Goal: Task Accomplishment & Management: Use online tool/utility

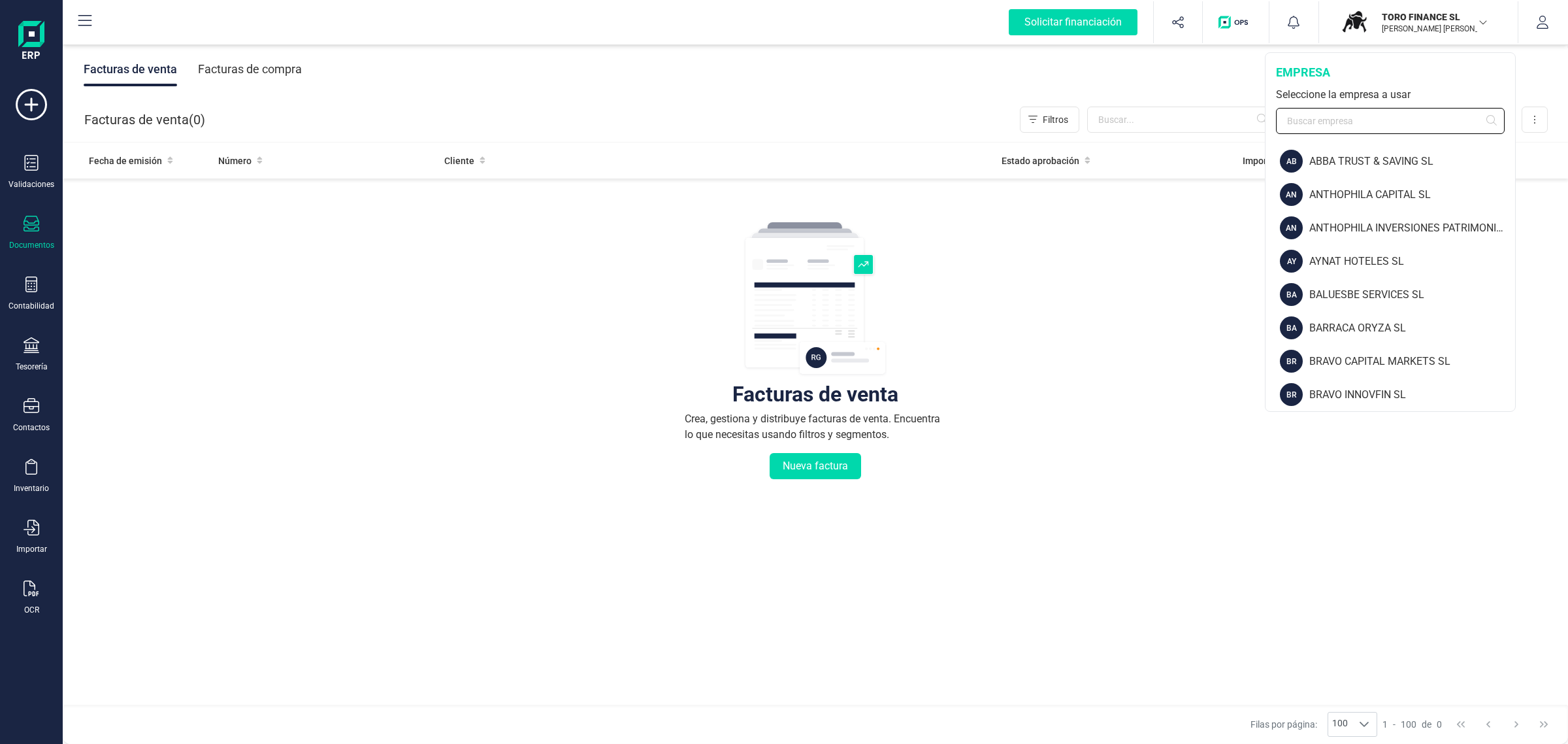
click at [1325, 121] on input "text" at bounding box center [1390, 120] width 229 height 26
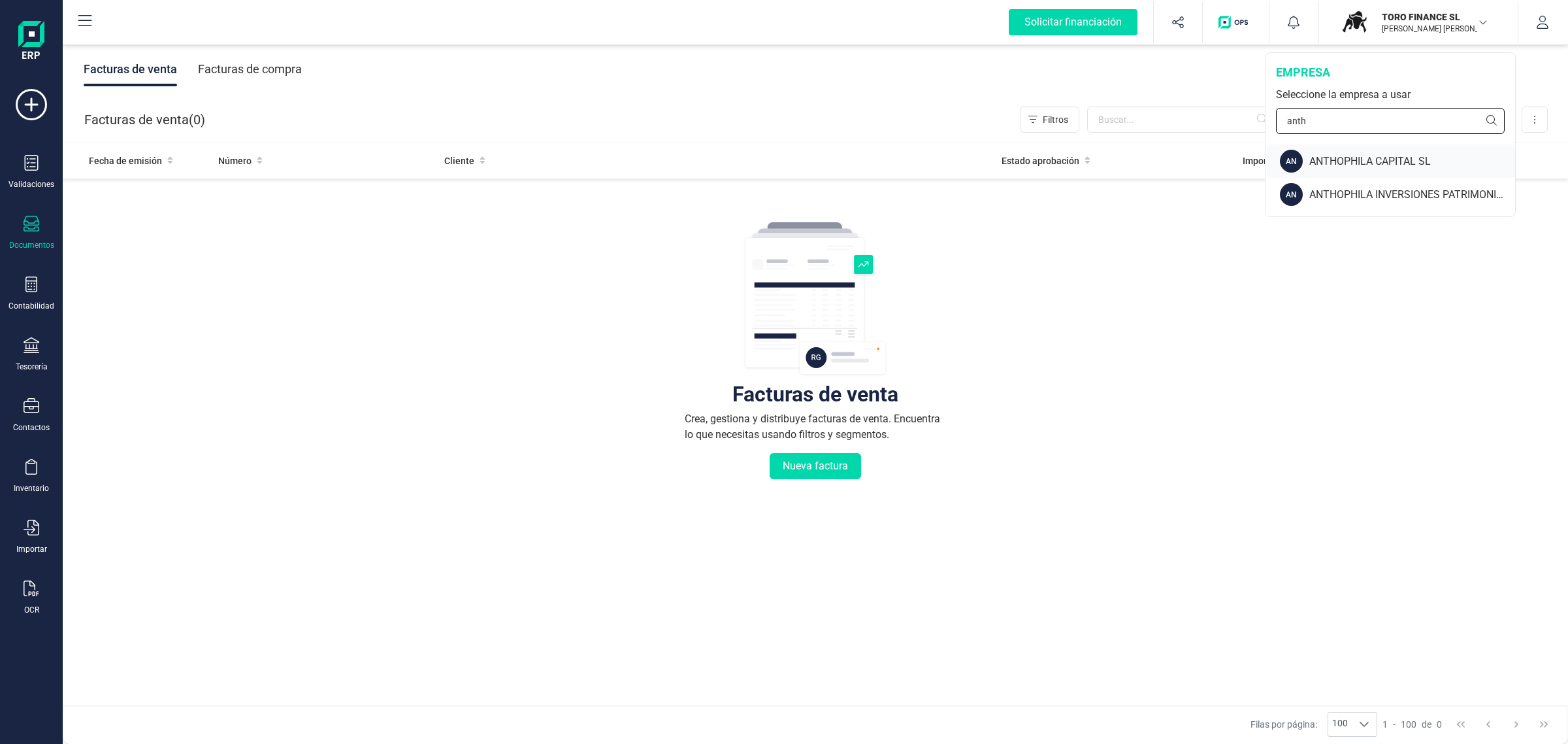
type input "anth"
click at [1373, 165] on div "ANTHOPHILA CAPITAL SL" at bounding box center [1412, 162] width 206 height 16
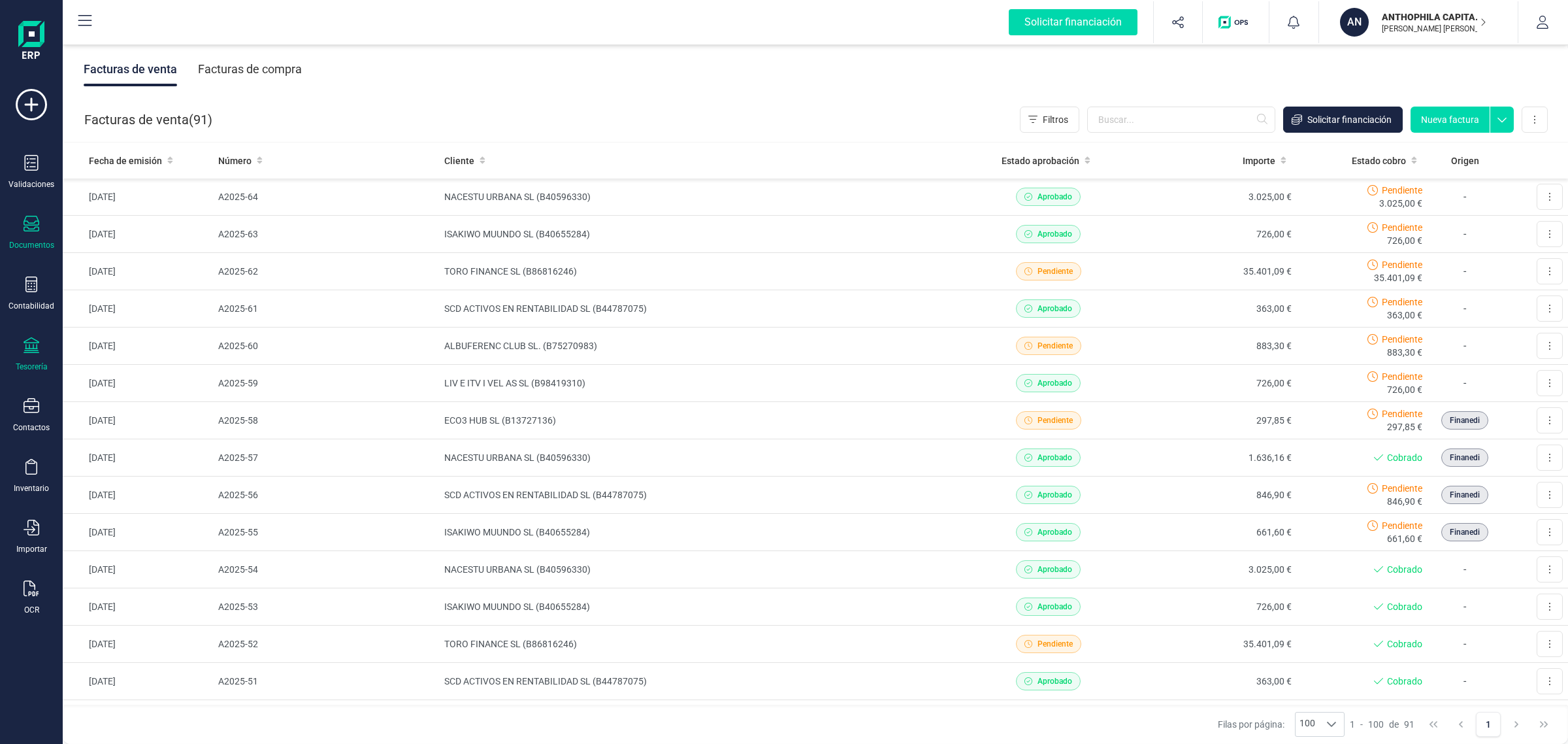
click at [28, 367] on div "Tesorería" at bounding box center [32, 367] width 32 height 11
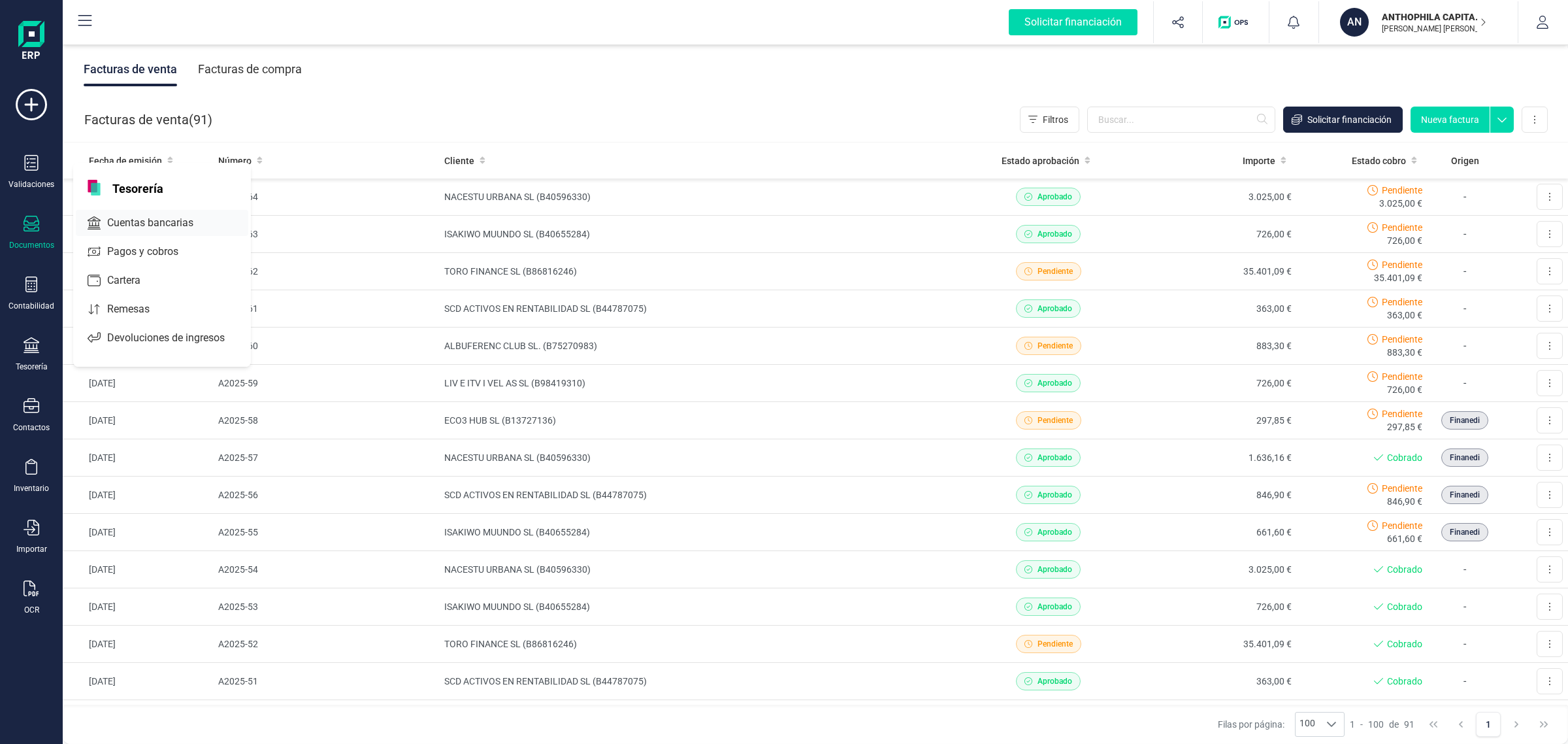
click at [161, 213] on div "Cuentas bancarias" at bounding box center [162, 223] width 172 height 26
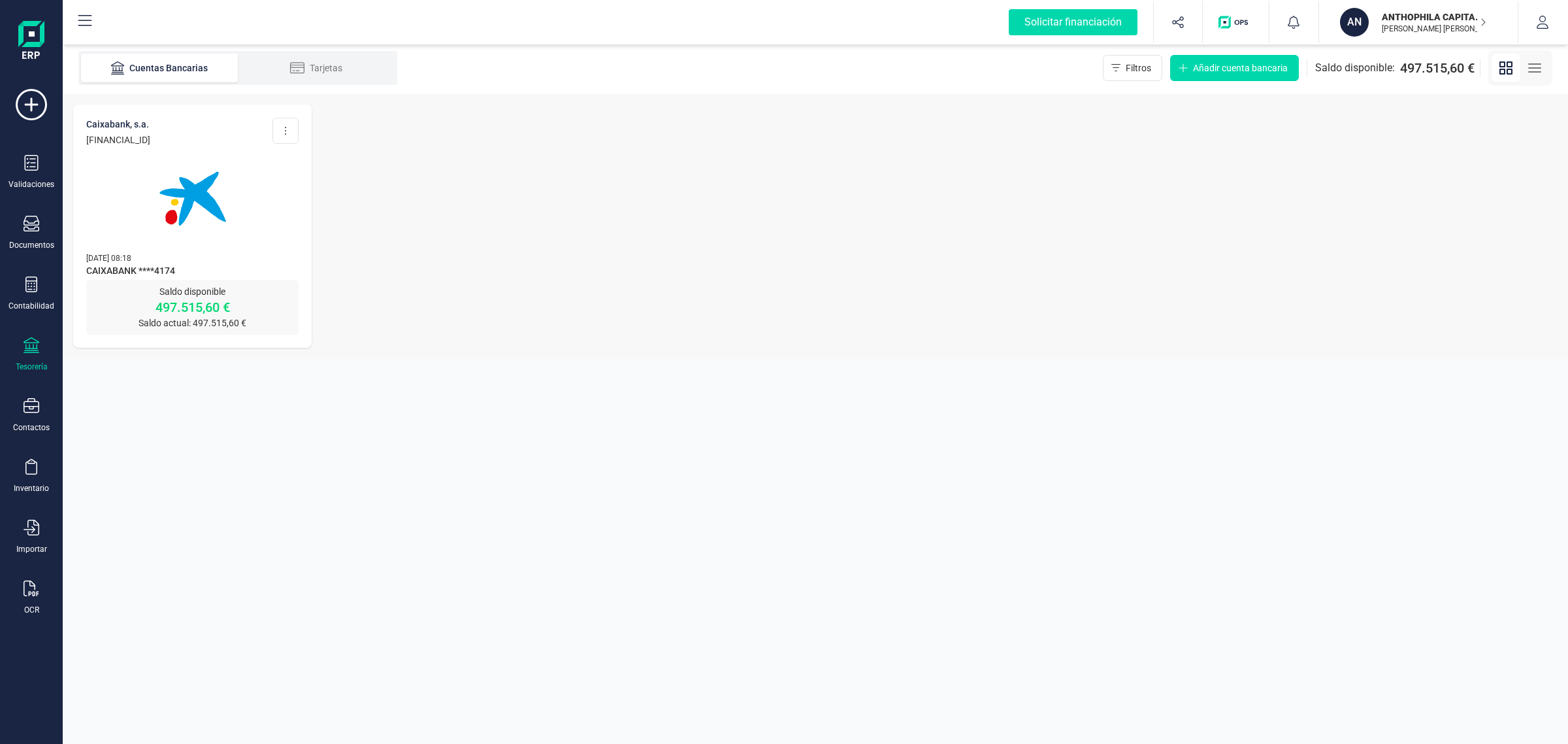
click at [194, 218] on img at bounding box center [193, 199] width 110 height 110
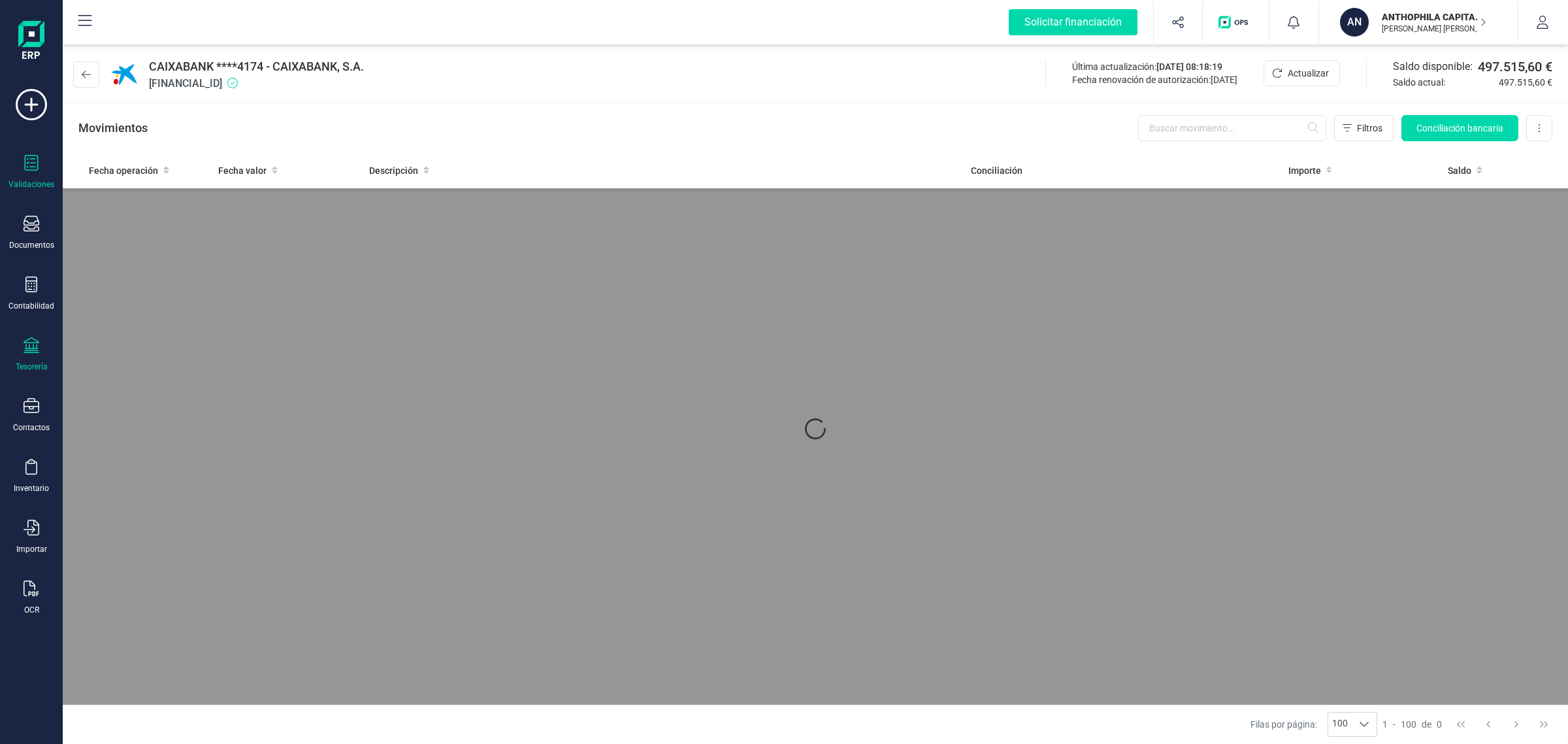
click at [24, 181] on div "Validaciones" at bounding box center [31, 184] width 46 height 11
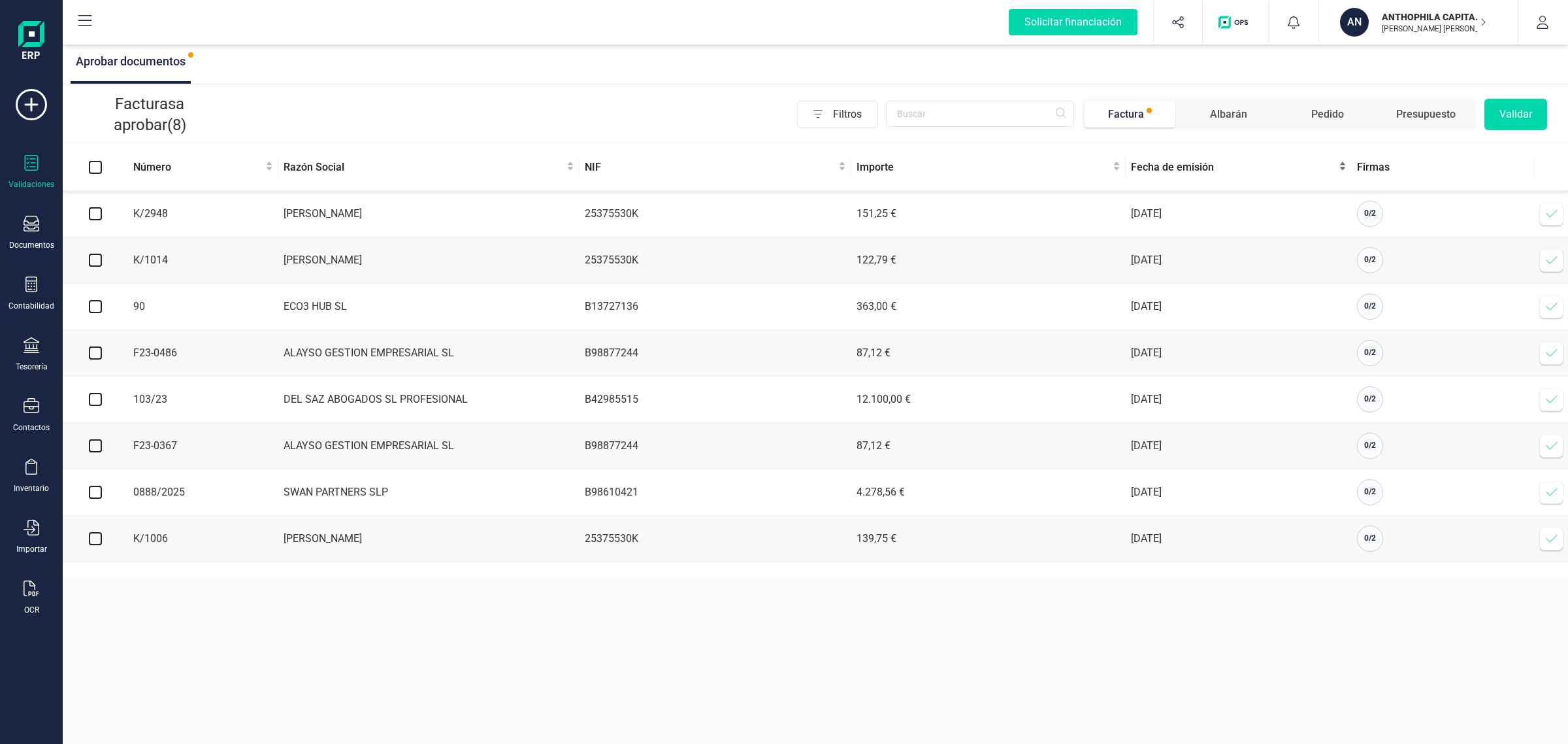
click at [1186, 174] on span "Fecha de emisión" at bounding box center [1233, 167] width 205 height 16
click at [96, 210] on input "checkbox" at bounding box center [95, 213] width 13 height 13
checkbox input "true"
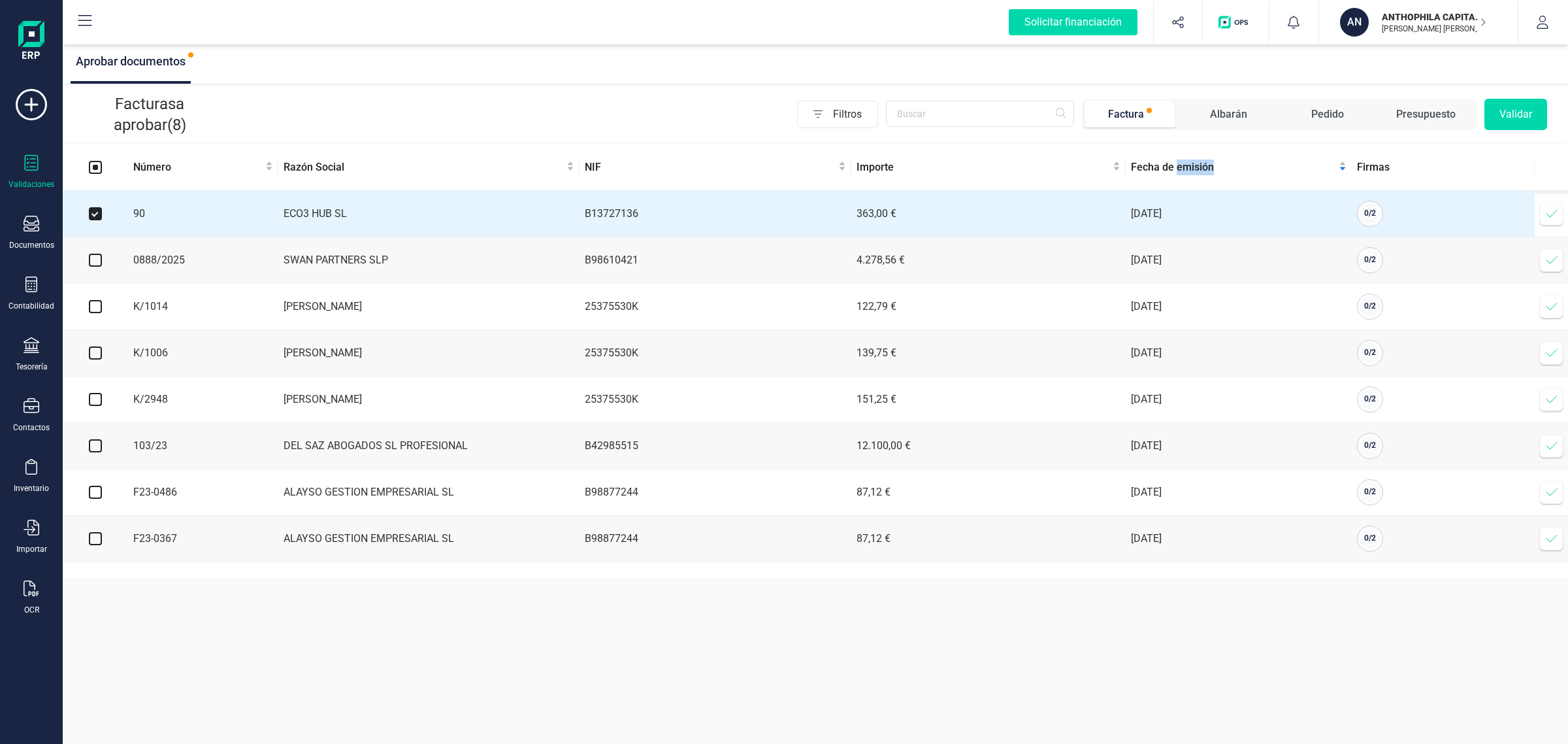
click at [96, 265] on input "checkbox" at bounding box center [95, 260] width 13 height 13
checkbox input "true"
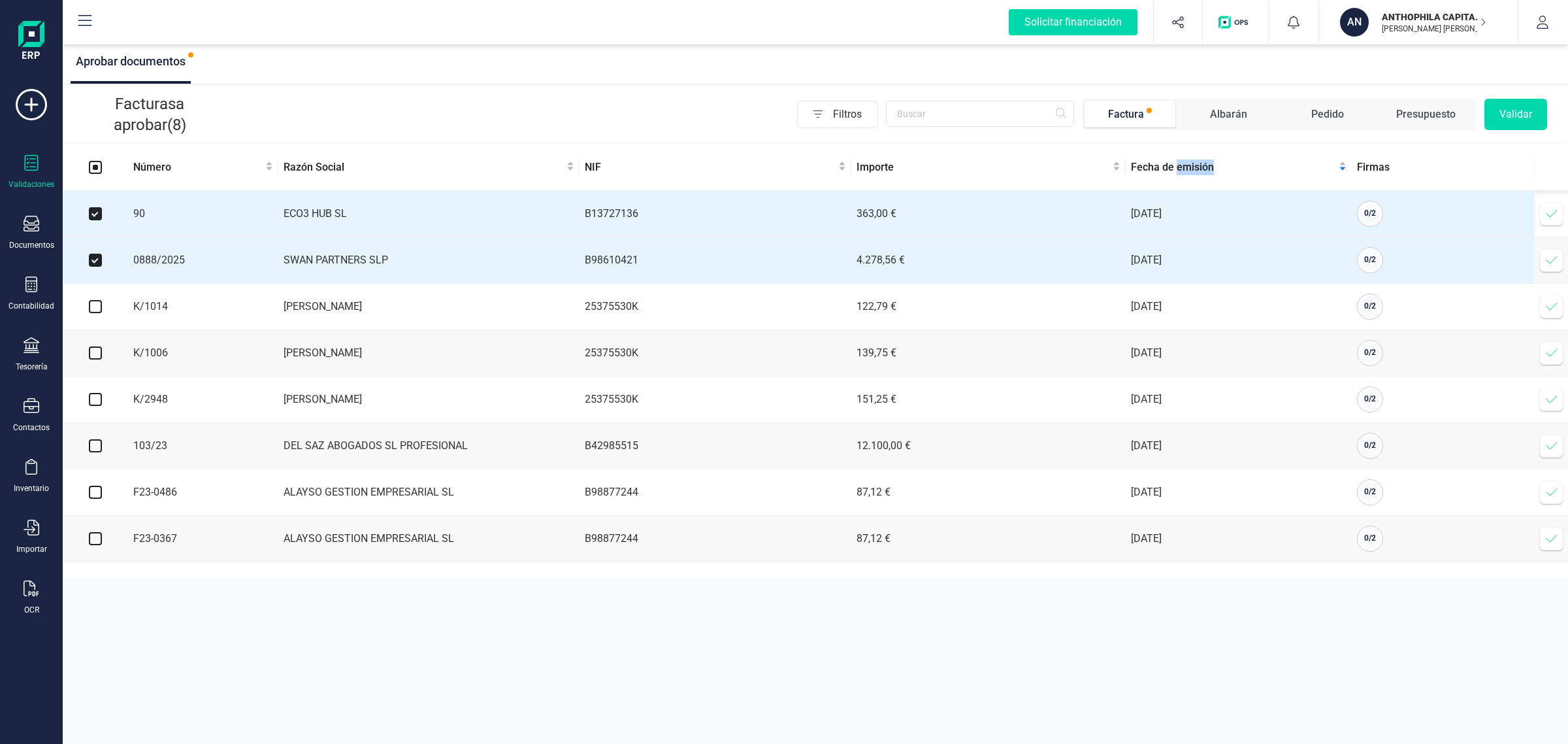
click at [97, 309] on input "checkbox" at bounding box center [95, 306] width 13 height 13
checkbox input "true"
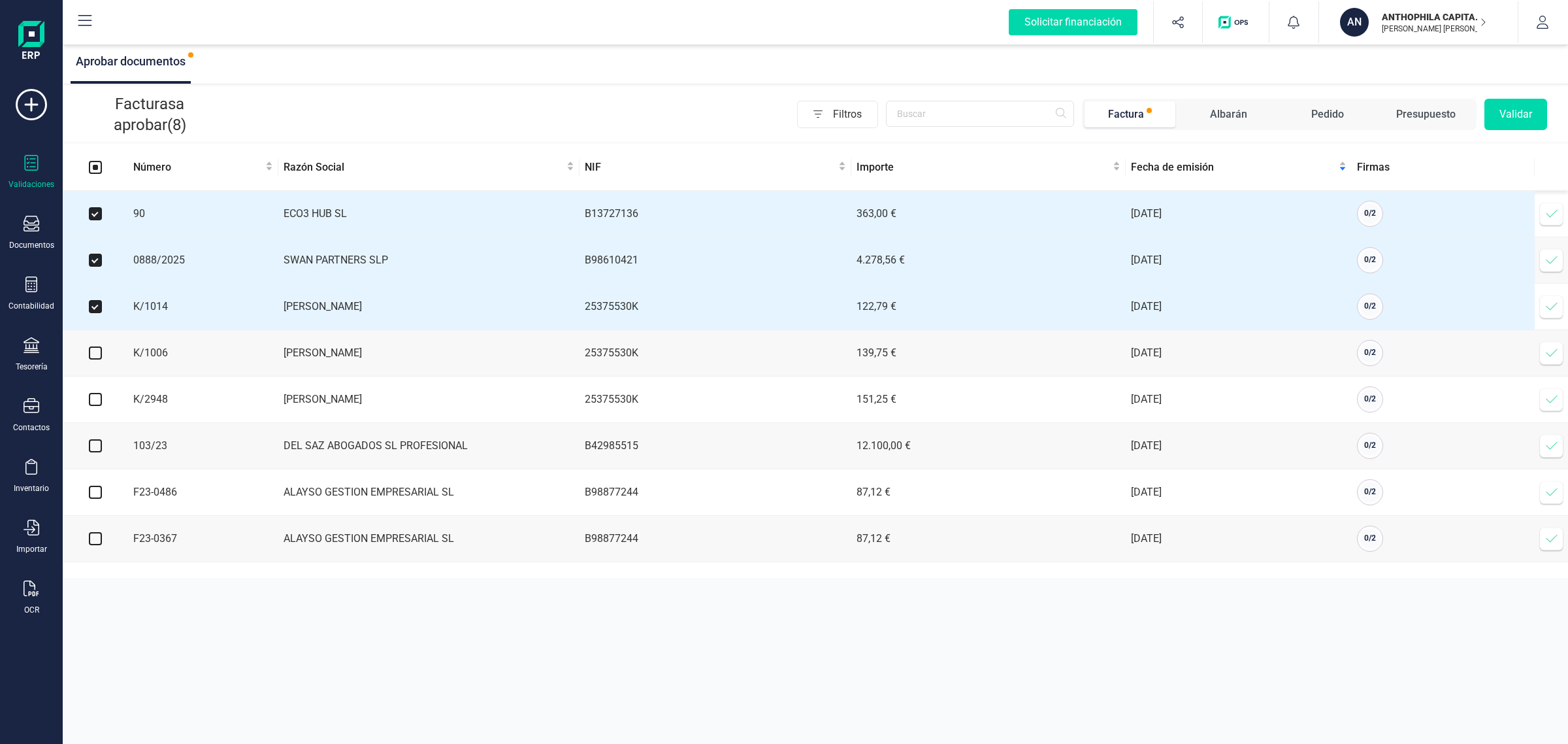
click at [96, 364] on td at bounding box center [95, 353] width 66 height 46
click at [96, 356] on input "checkbox" at bounding box center [95, 352] width 13 height 13
checkbox input "true"
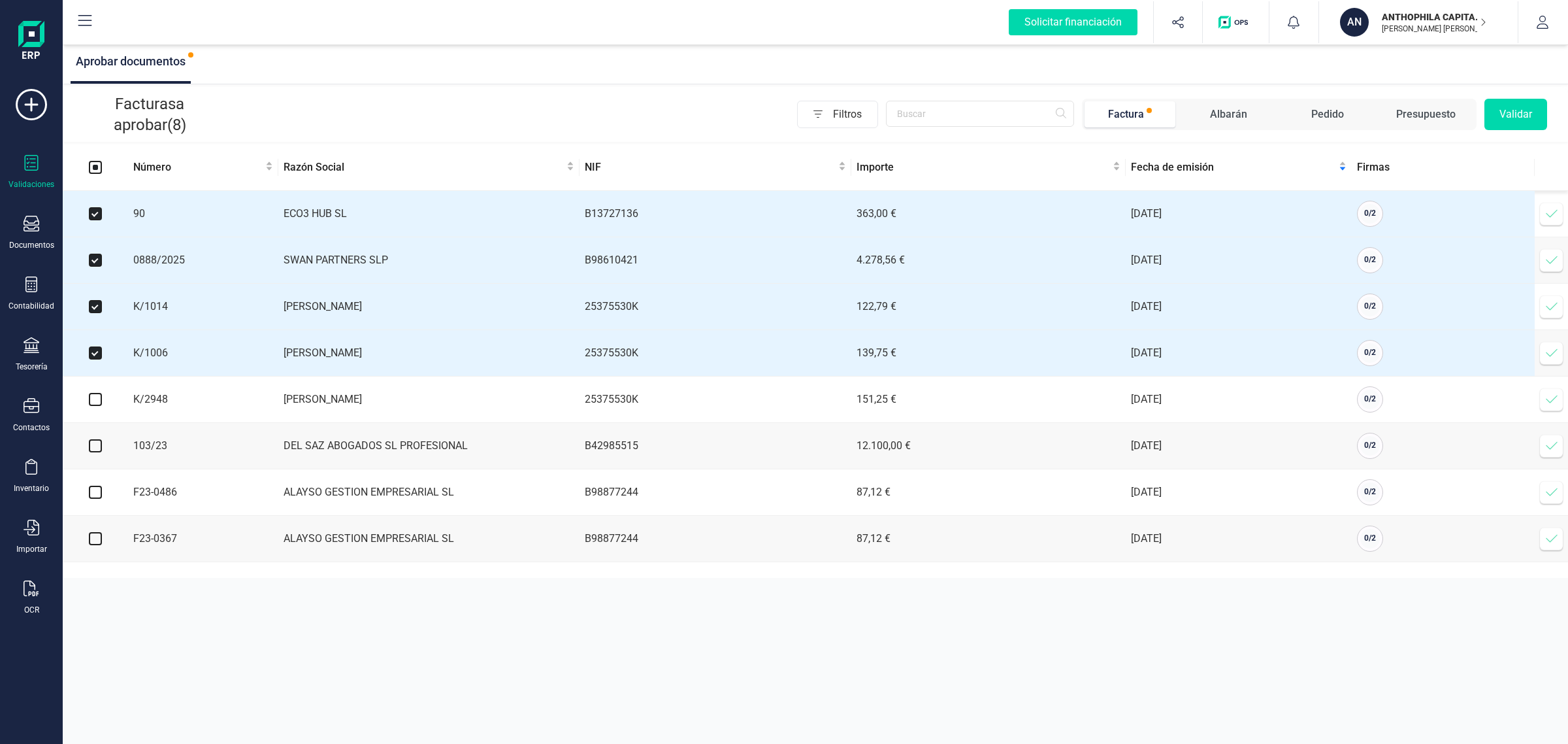
click at [1526, 117] on button "Validar" at bounding box center [1515, 114] width 62 height 31
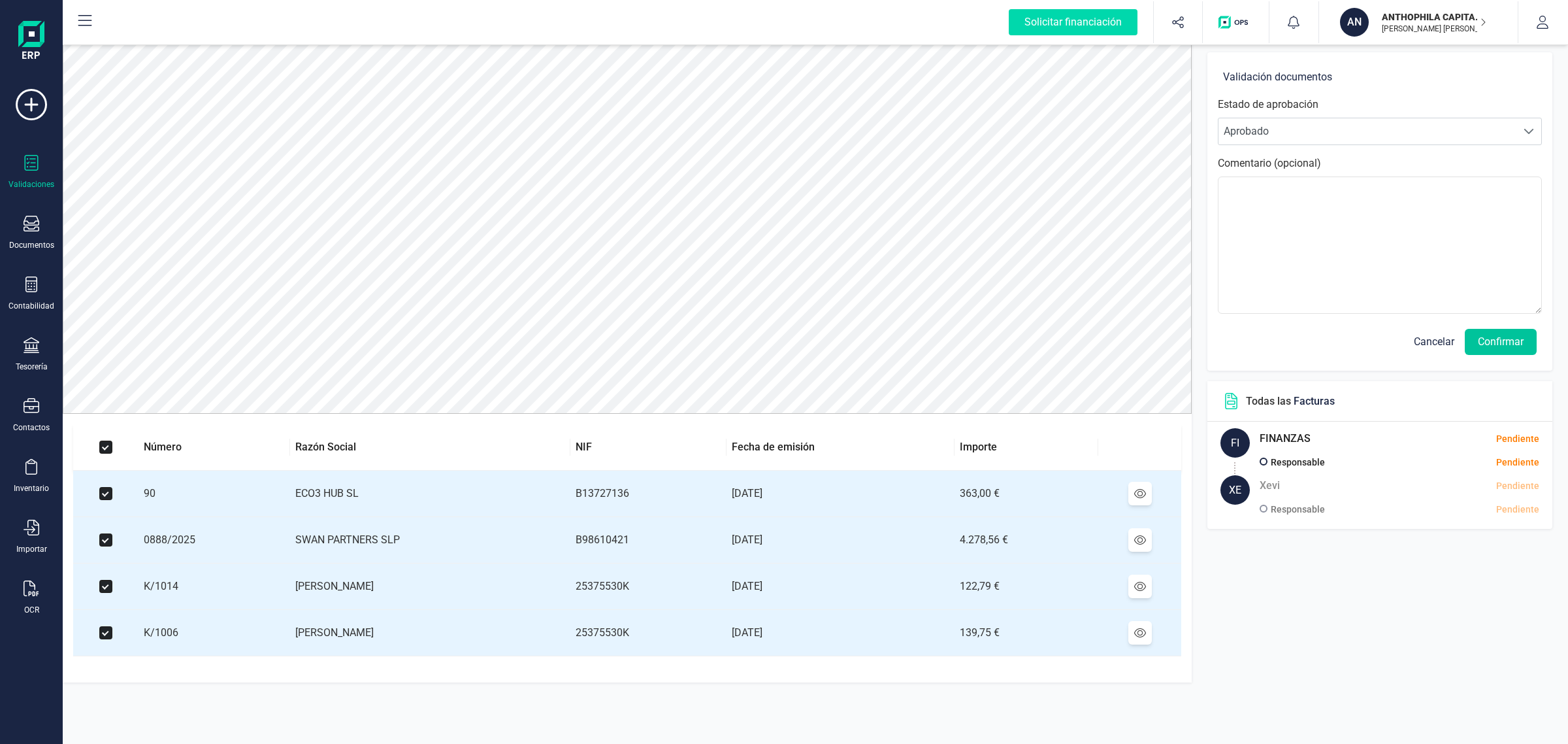
click at [1506, 338] on button "Confirmar" at bounding box center [1500, 342] width 72 height 26
click at [1519, 342] on button "Confirmar" at bounding box center [1500, 342] width 72 height 26
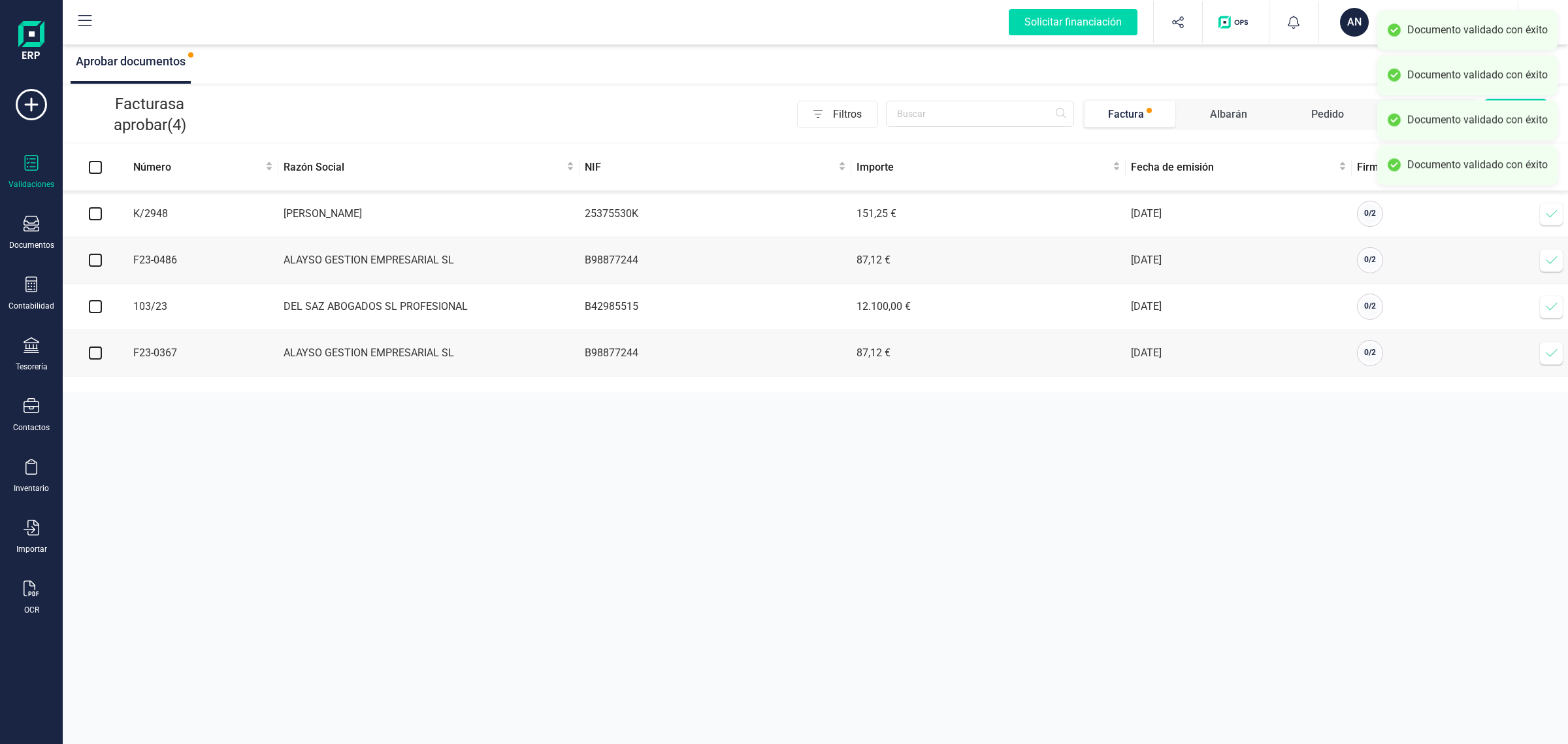
click at [1336, 33] on div "AN ANTHOPHILA CAPITAL SL [PERSON_NAME] [PERSON_NAME]" at bounding box center [1413, 22] width 157 height 29
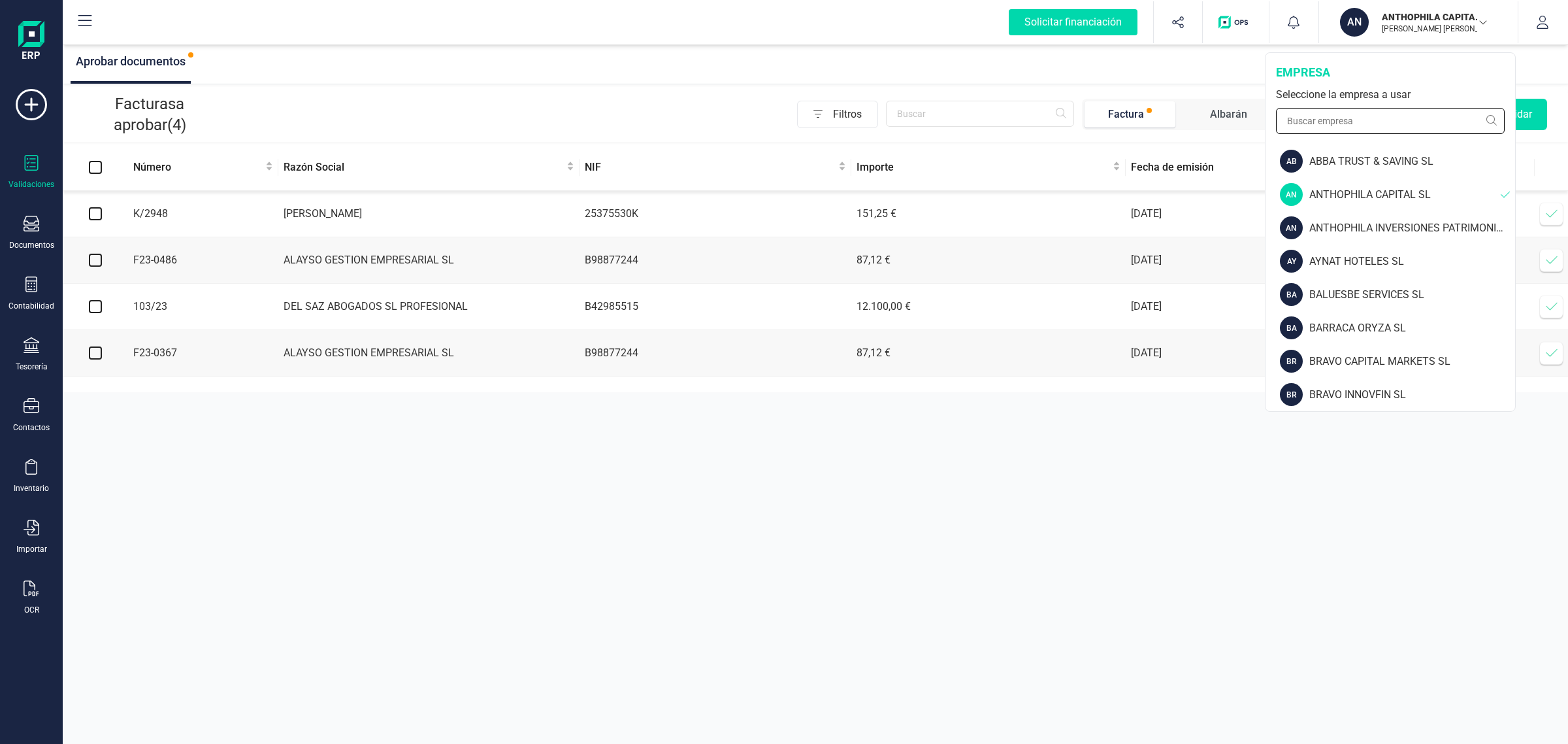
click at [1317, 124] on input "text" at bounding box center [1390, 120] width 229 height 26
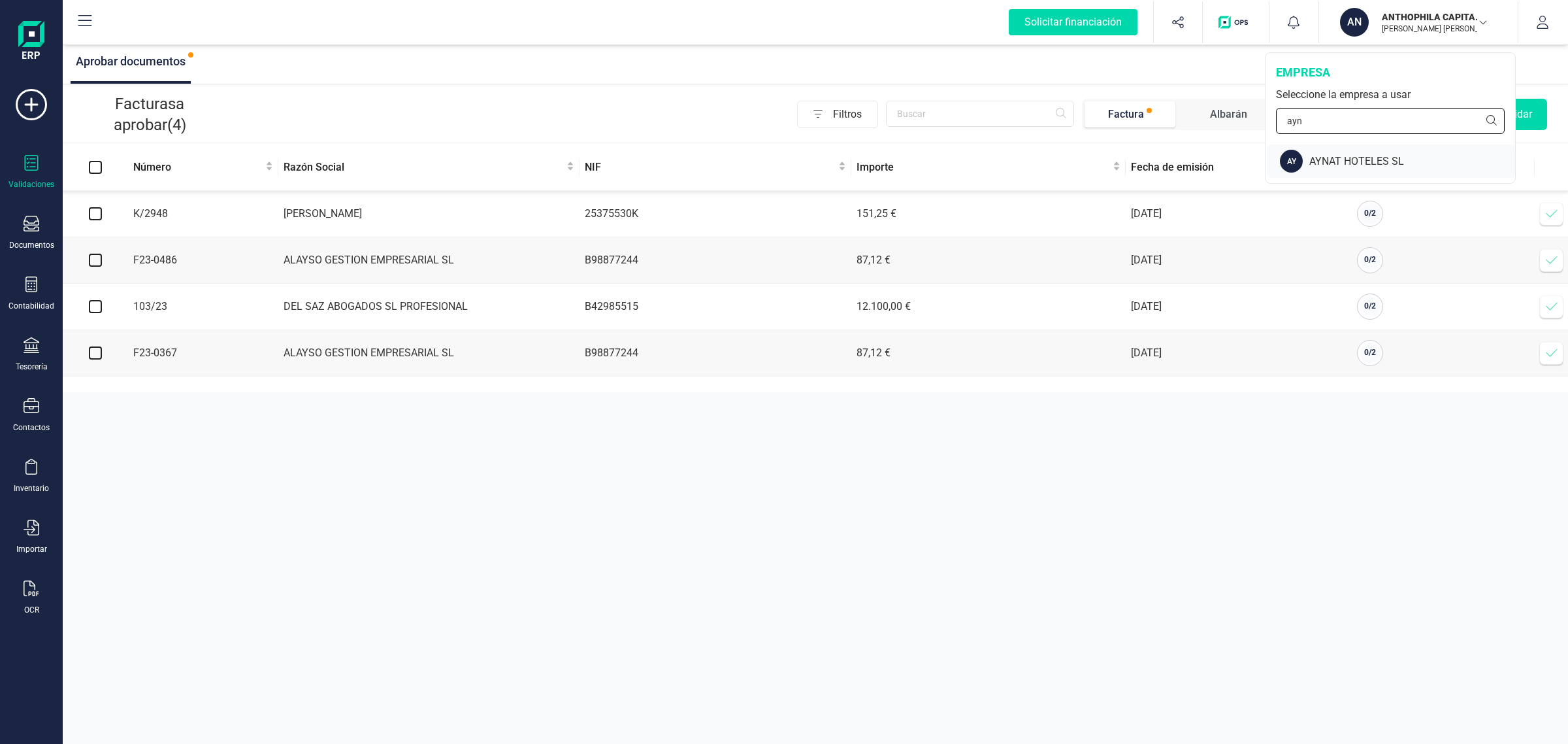
type input "ayn"
click at [1299, 172] on div "AY" at bounding box center [1291, 161] width 23 height 23
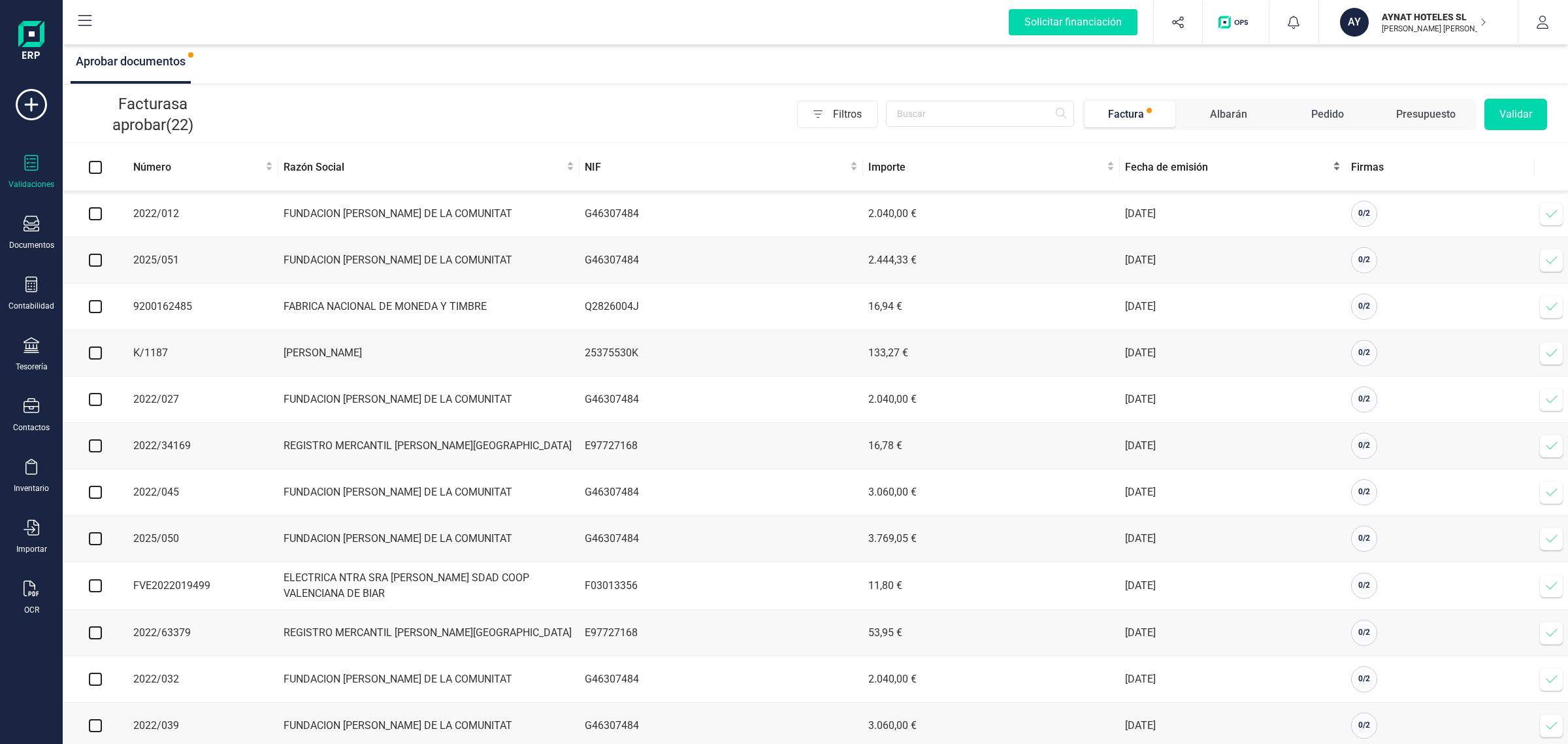
click at [1157, 165] on span "Fecha de emisión" at bounding box center [1227, 167] width 205 height 16
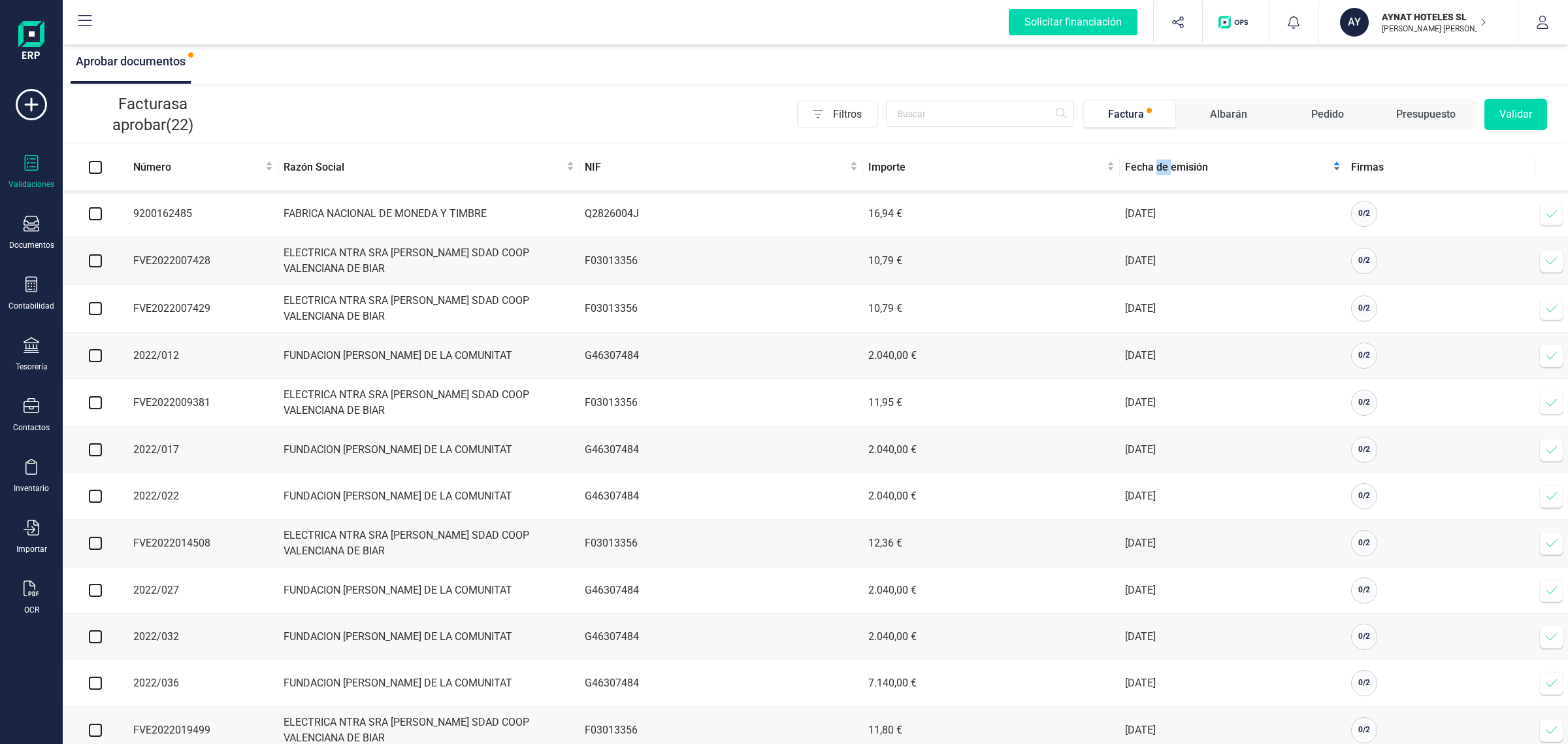
click at [1157, 165] on span "Fecha de emisión" at bounding box center [1227, 167] width 205 height 16
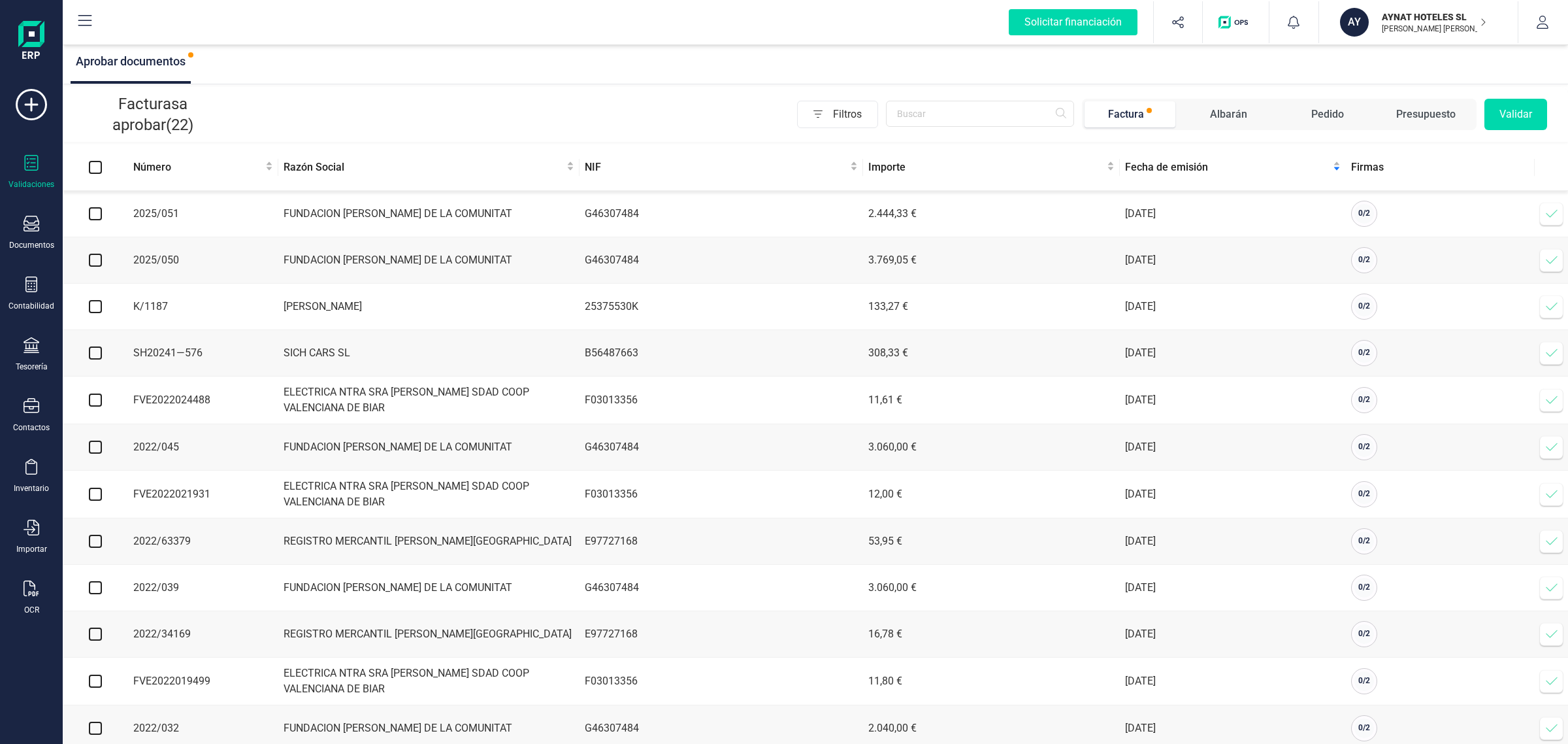
click at [103, 211] on td at bounding box center [95, 213] width 66 height 46
click at [98, 207] on td at bounding box center [95, 213] width 66 height 46
click at [94, 219] on input "checkbox" at bounding box center [95, 213] width 13 height 13
checkbox input "true"
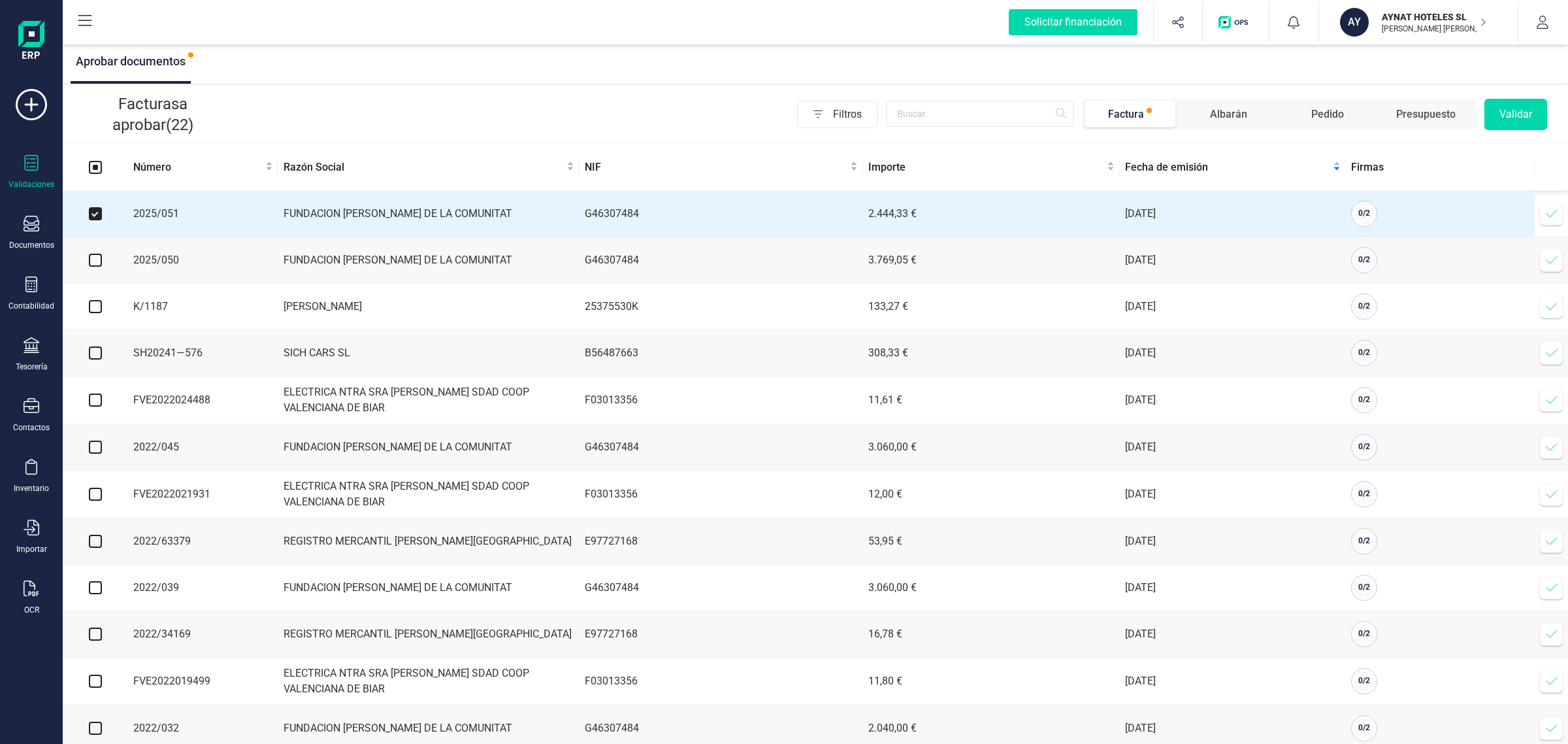
click at [95, 263] on input "checkbox" at bounding box center [95, 260] width 13 height 13
checkbox input "true"
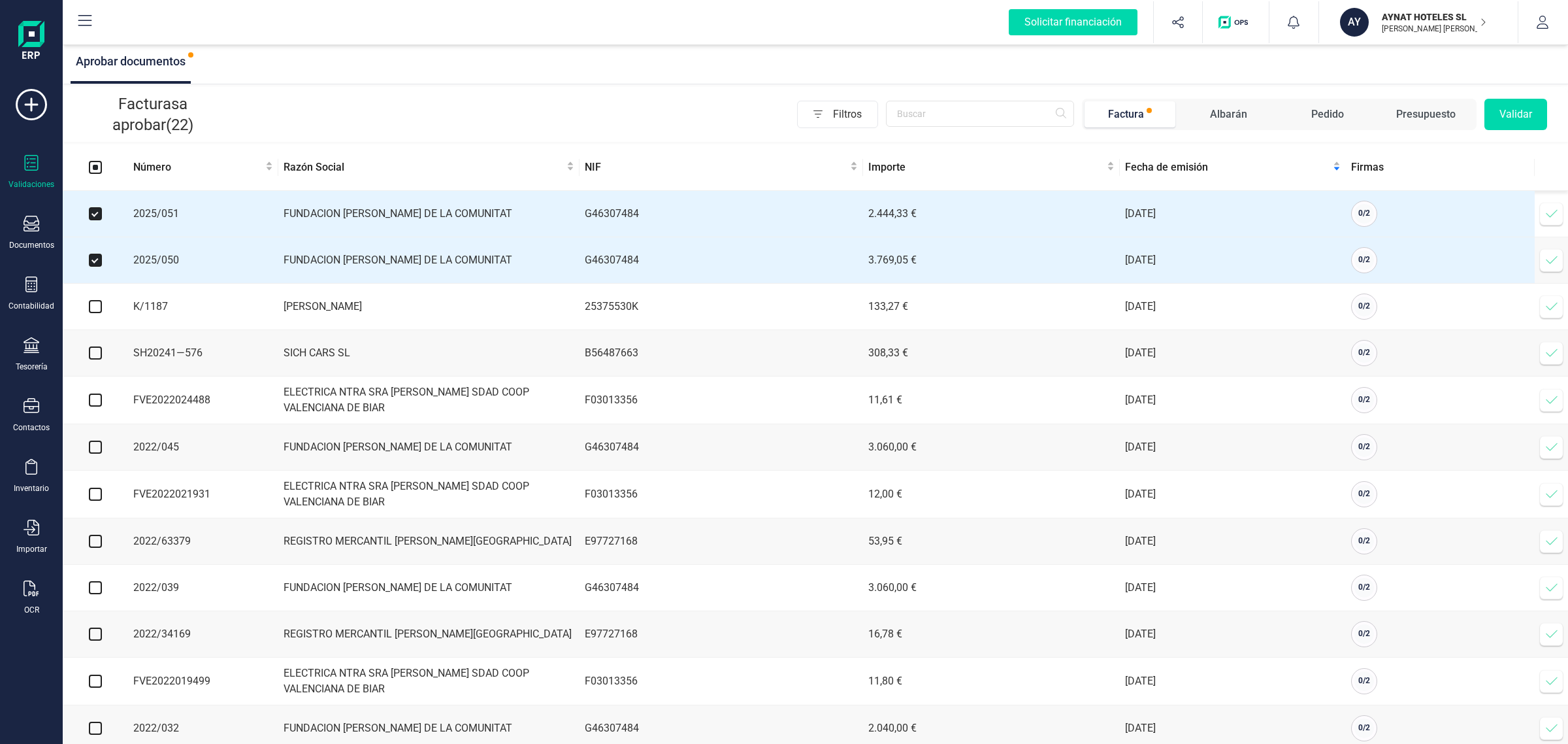
click at [94, 309] on input "checkbox" at bounding box center [95, 306] width 13 height 13
checkbox input "true"
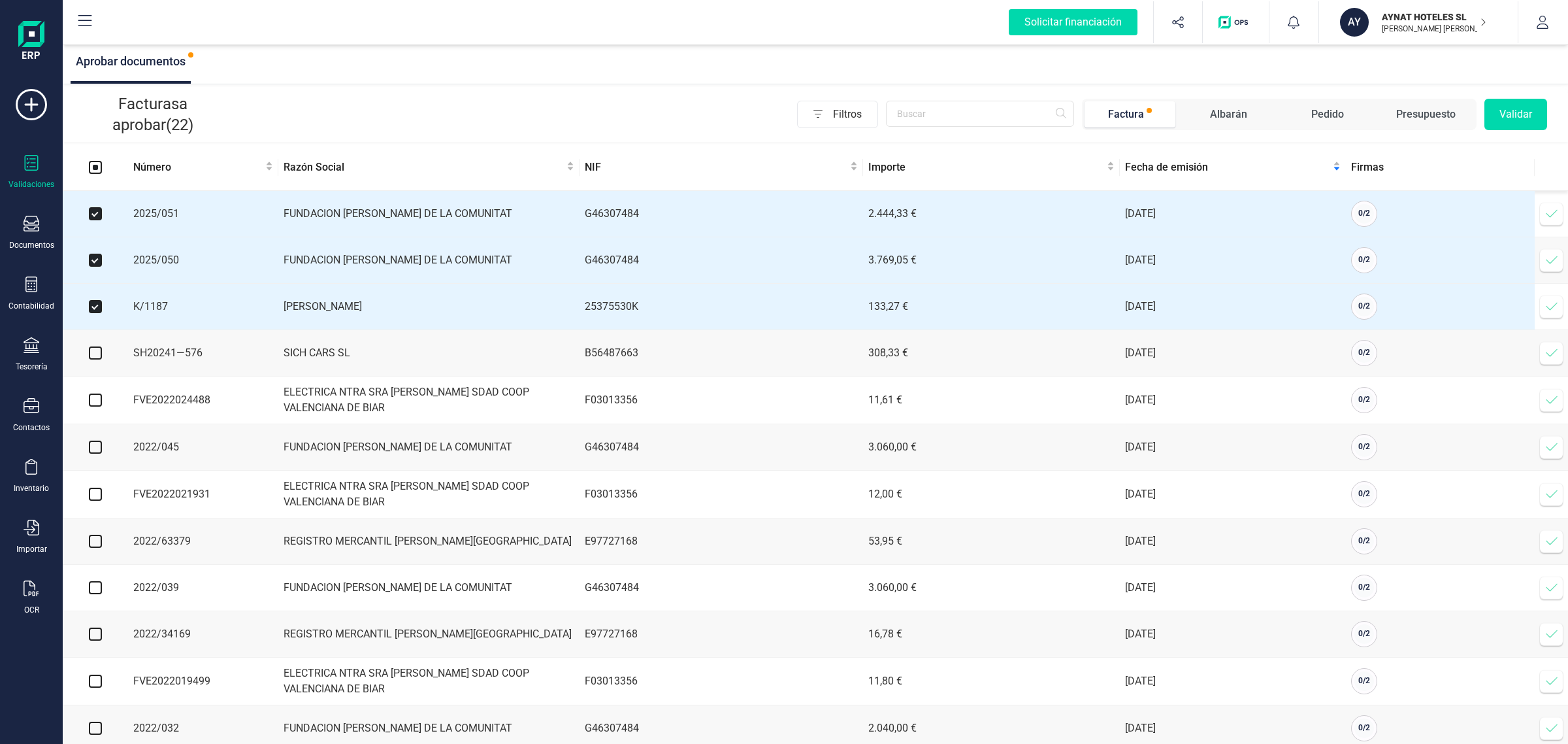
click at [1520, 115] on button "Validar" at bounding box center [1515, 114] width 62 height 31
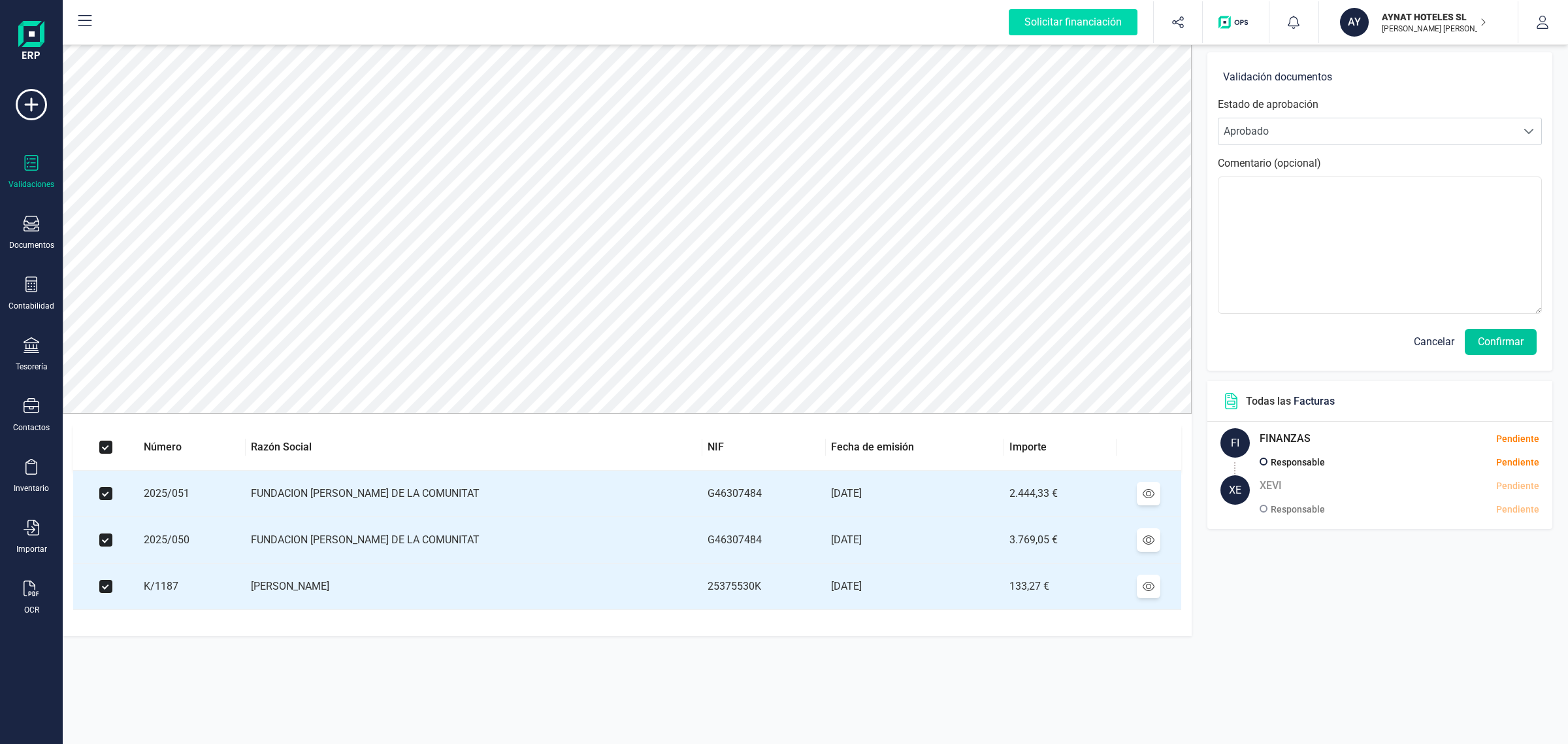
click at [1477, 338] on button "Confirmar" at bounding box center [1500, 342] width 72 height 26
click at [1485, 348] on button "Confirmar" at bounding box center [1500, 342] width 72 height 26
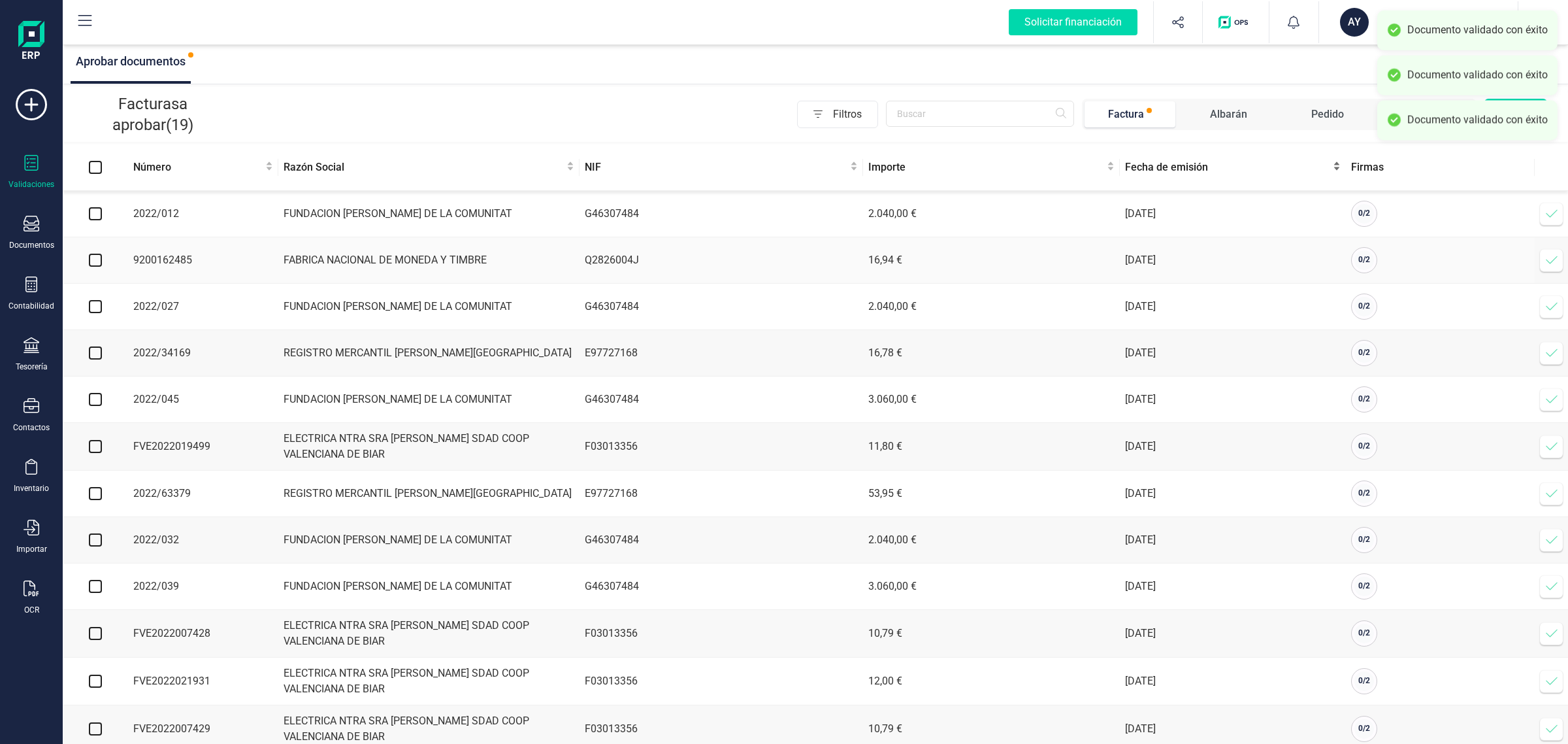
click at [1174, 175] on div "Fecha de emisión" at bounding box center [1233, 167] width 216 height 16
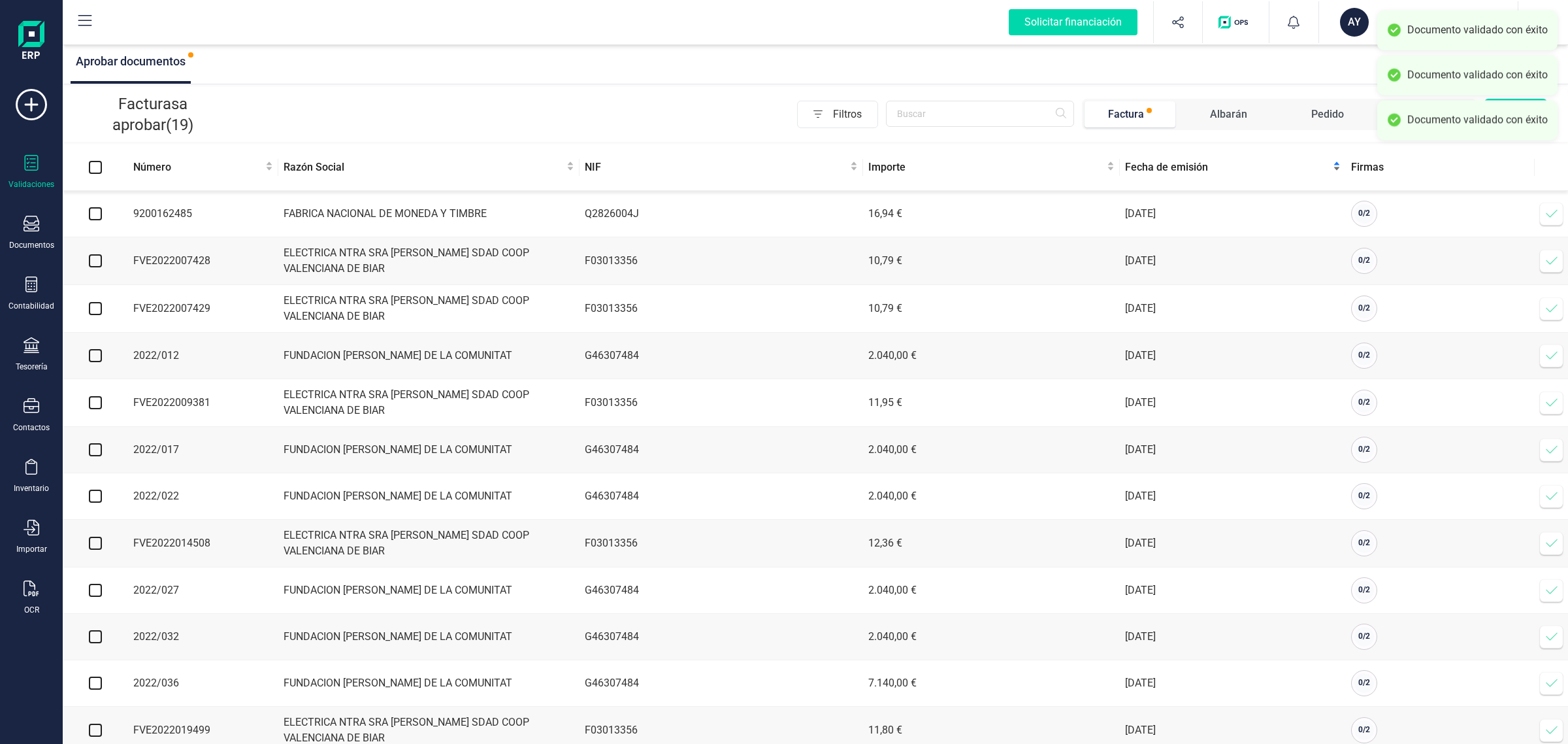
click at [1176, 172] on span "Fecha de emisión" at bounding box center [1227, 167] width 205 height 16
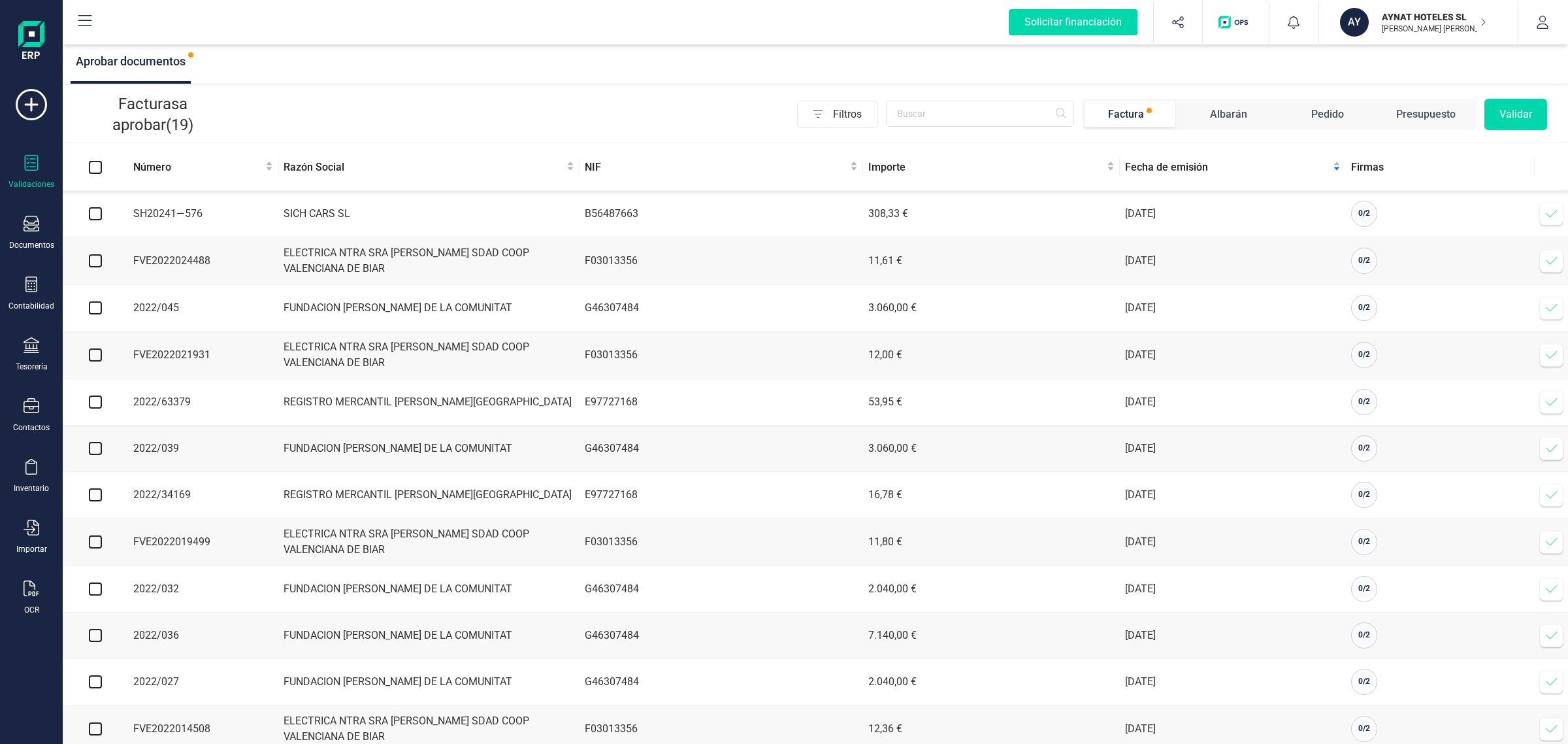
click at [1401, 41] on button "AY AYNAT HOTELES SL [PERSON_NAME] [PERSON_NAME]" at bounding box center [1419, 22] width 168 height 42
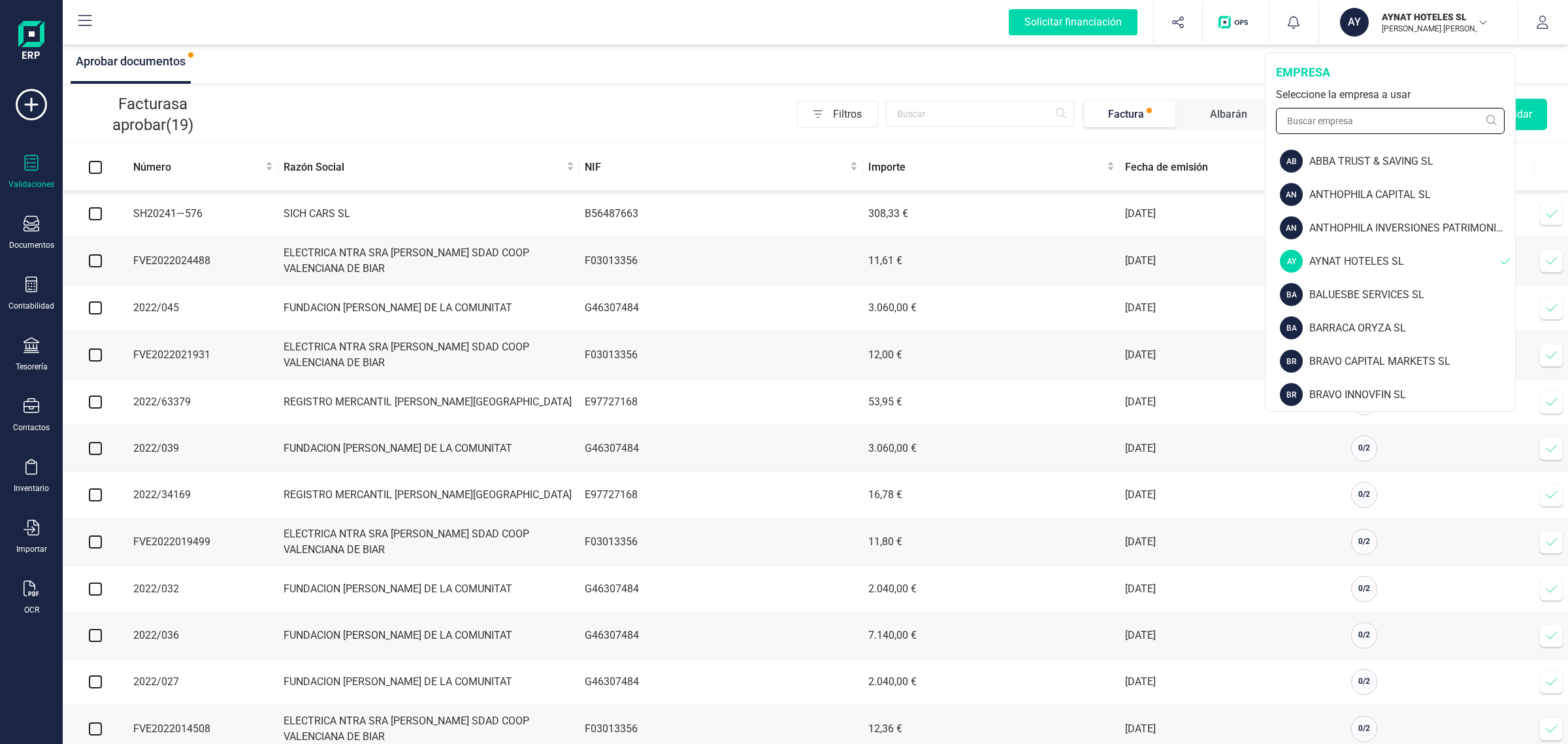
click at [1355, 129] on input "text" at bounding box center [1390, 120] width 229 height 26
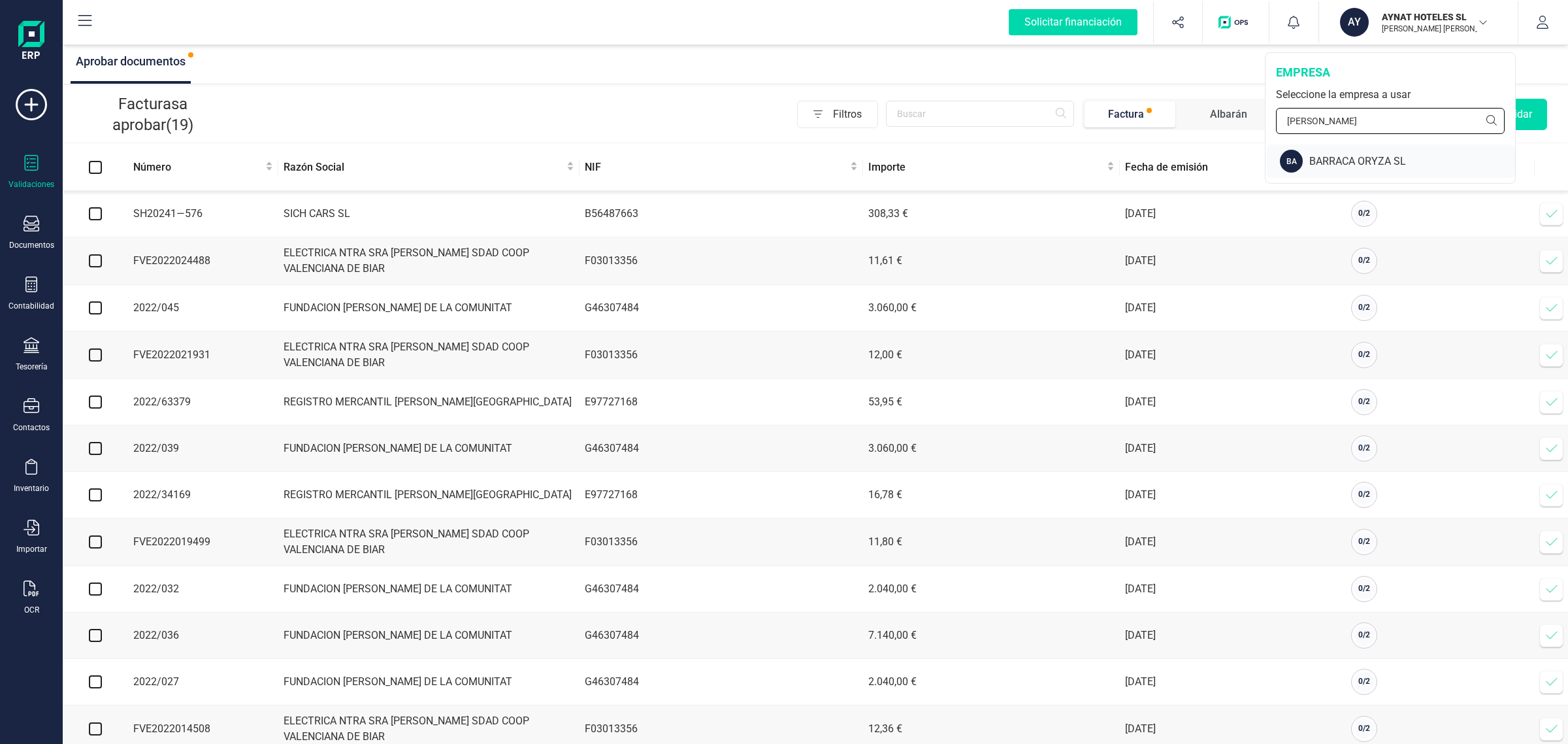
type input "[PERSON_NAME]"
click at [1340, 161] on div "BARRACA ORYZA SL" at bounding box center [1412, 162] width 206 height 16
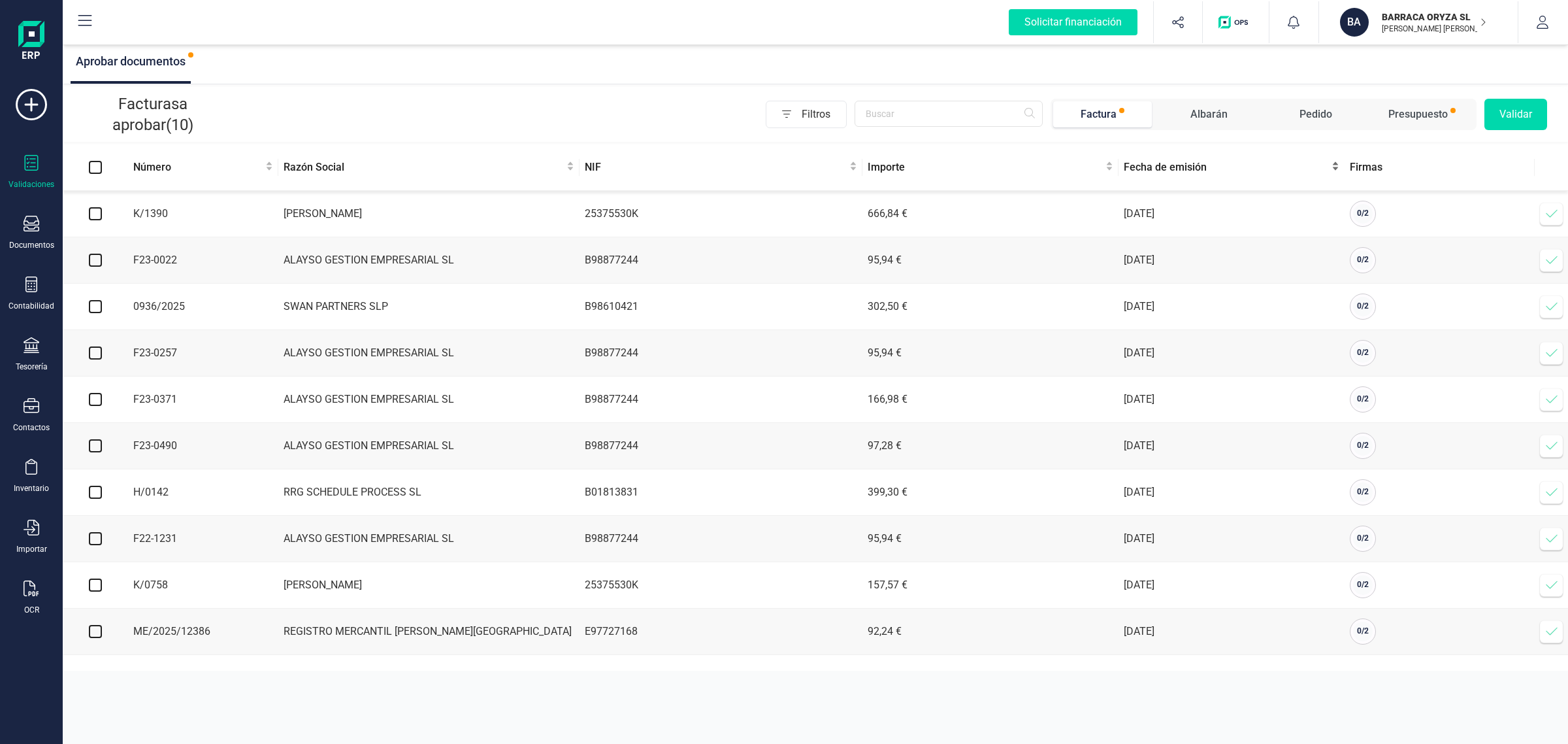
click at [1164, 172] on span "Fecha de emisión" at bounding box center [1226, 167] width 205 height 16
click at [1160, 175] on div "Fecha de emisión" at bounding box center [1231, 167] width 216 height 16
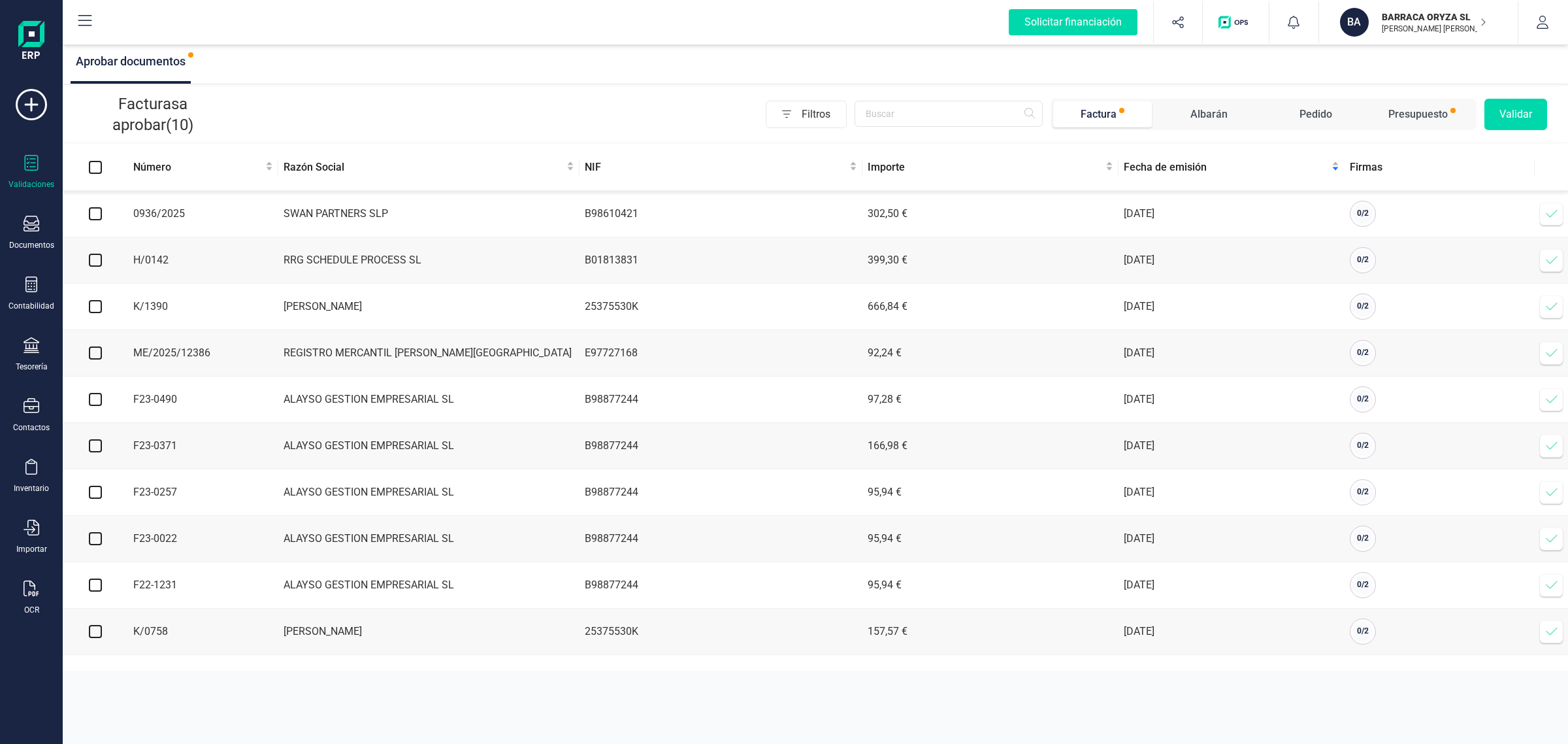
click at [94, 213] on input "checkbox" at bounding box center [95, 213] width 13 height 13
checkbox input "true"
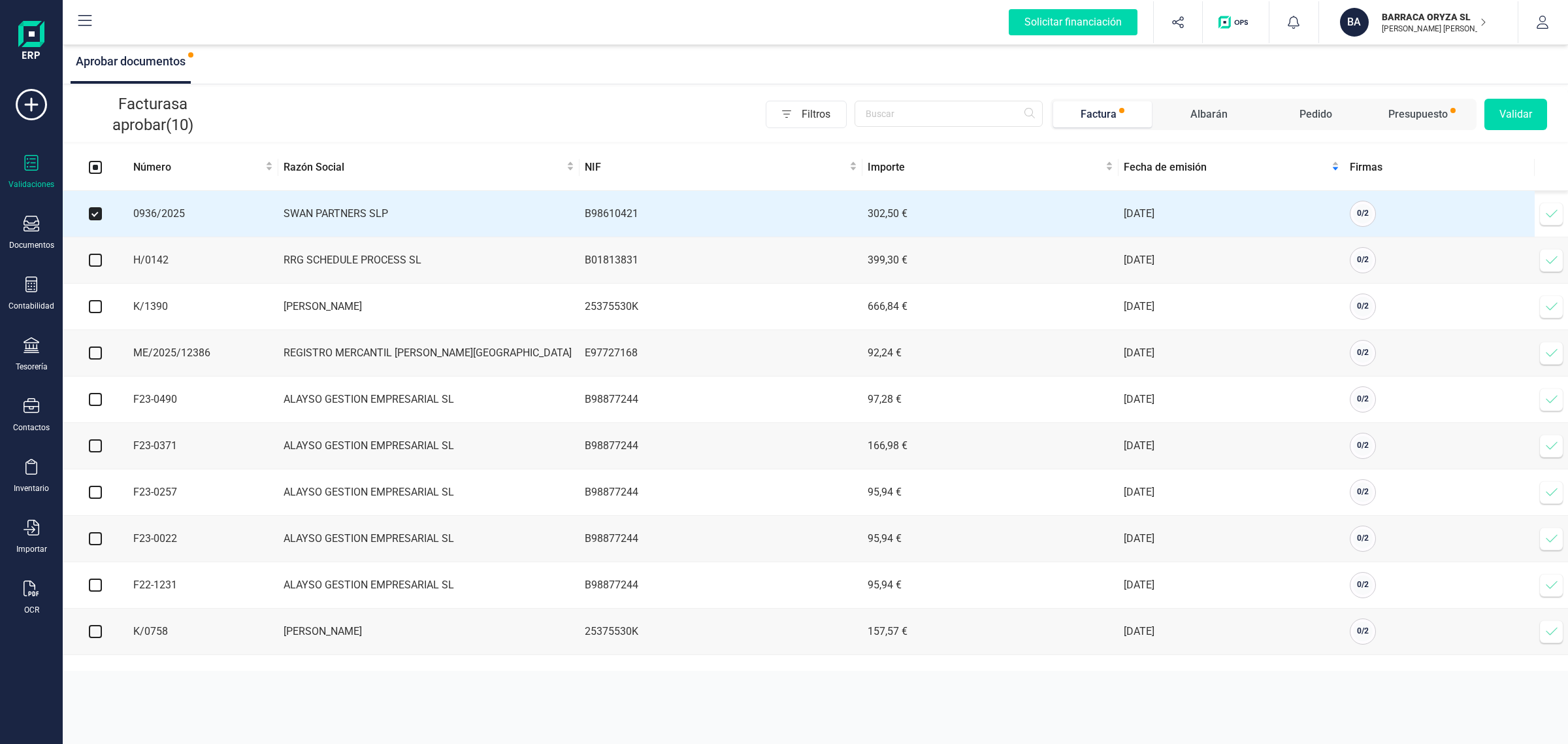
click at [95, 259] on input "checkbox" at bounding box center [95, 260] width 13 height 13
checkbox input "true"
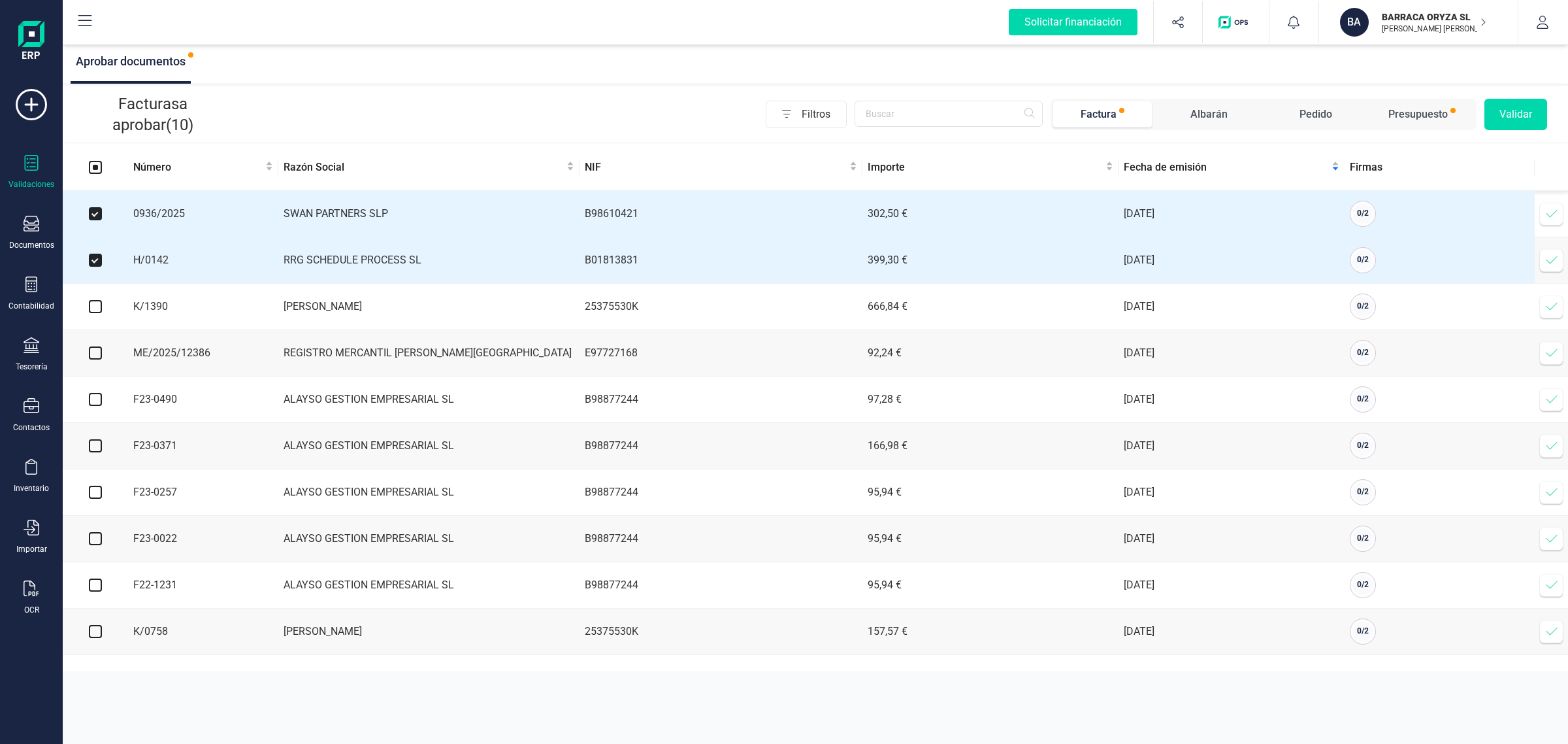
click at [94, 310] on input "checkbox" at bounding box center [95, 306] width 13 height 13
checkbox input "true"
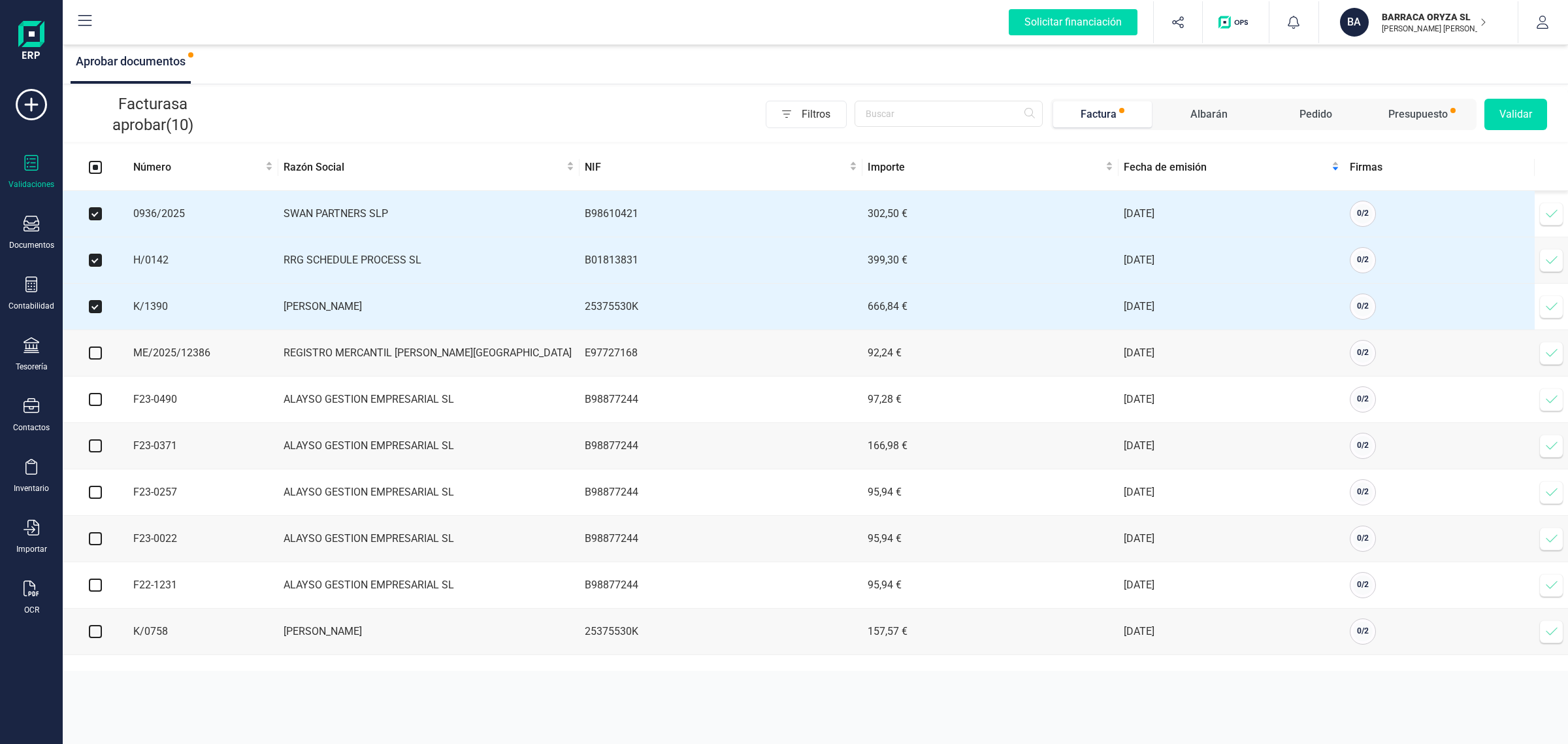
click at [97, 354] on input "checkbox" at bounding box center [95, 352] width 13 height 13
checkbox input "true"
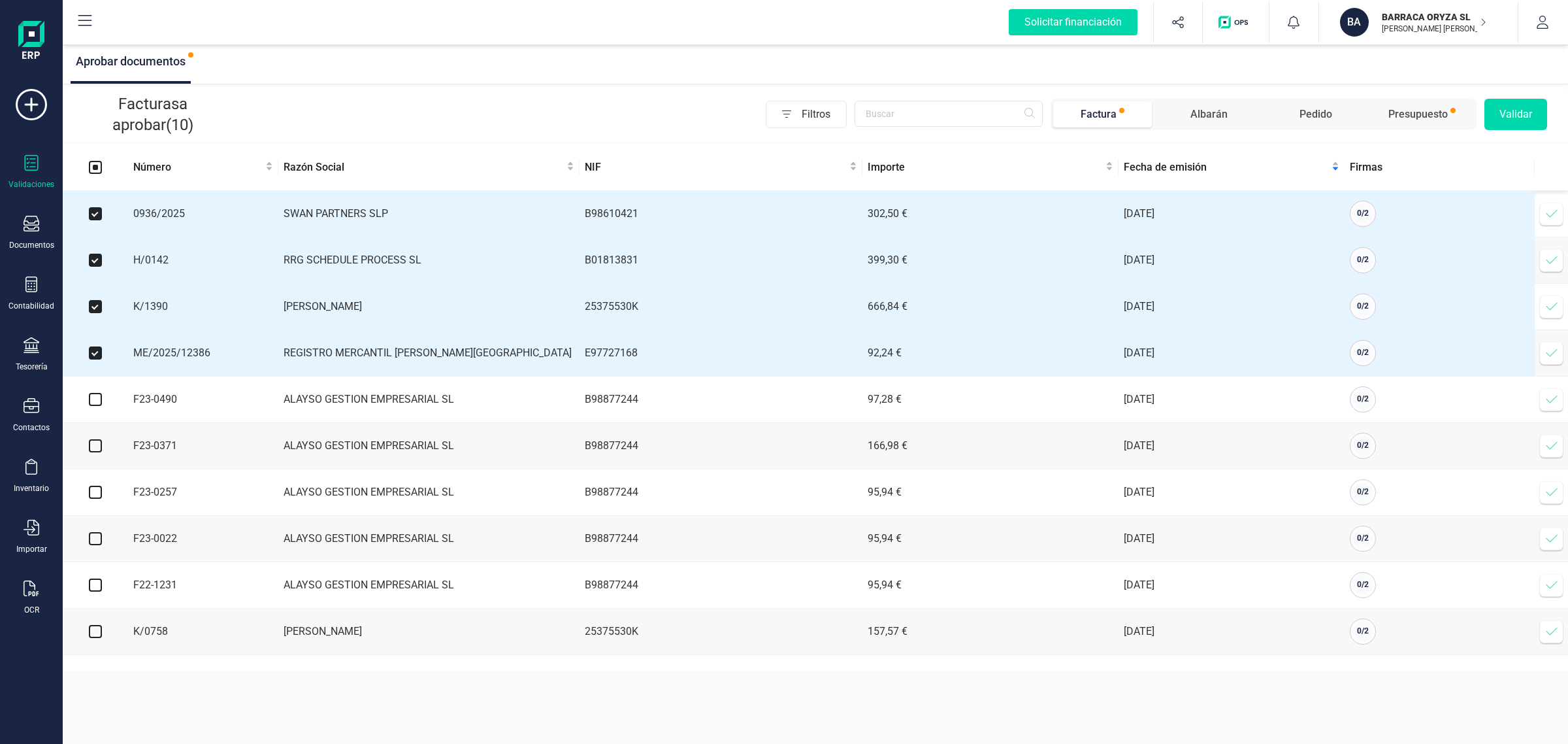
click at [1532, 107] on button "Validar" at bounding box center [1515, 114] width 62 height 31
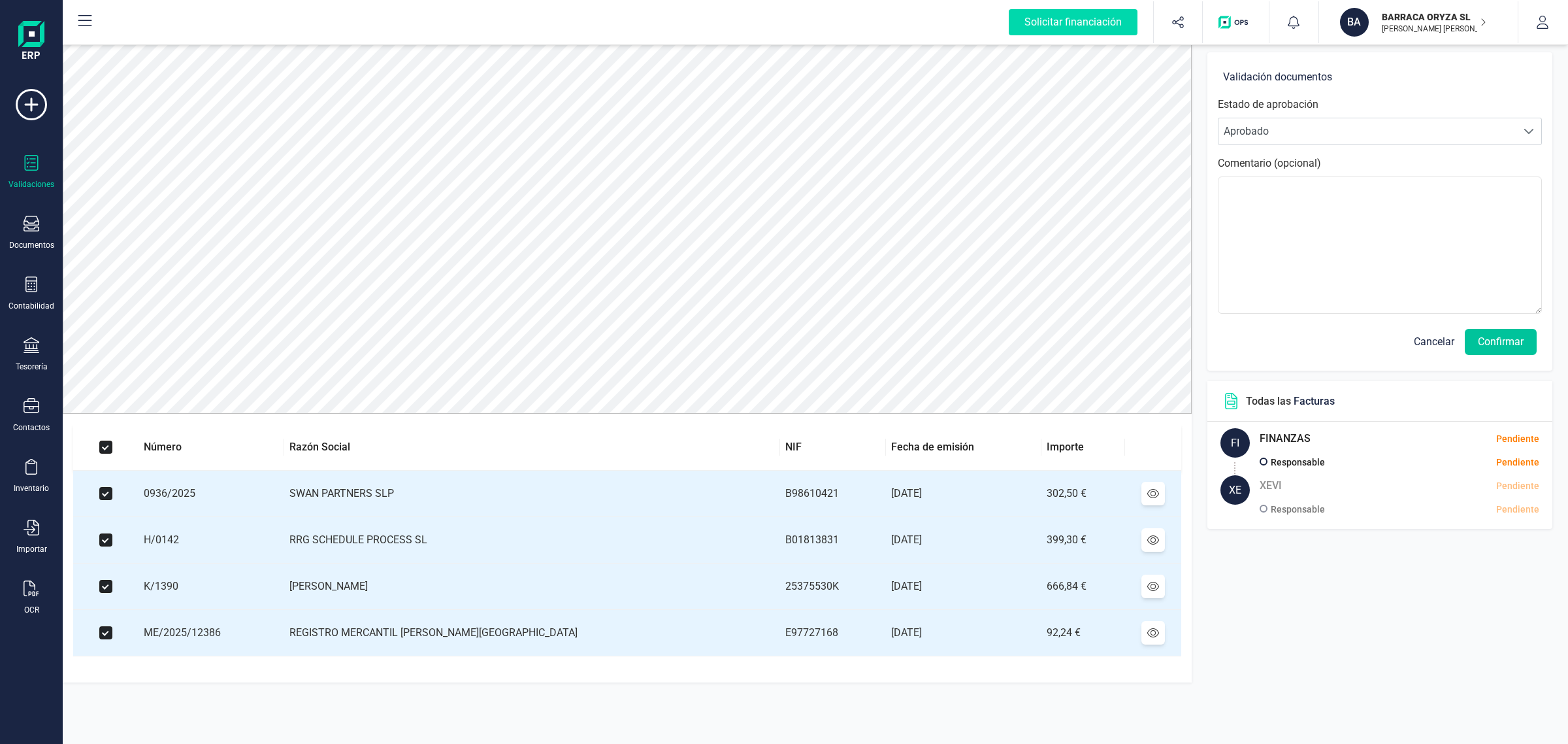
click at [1520, 342] on button "Confirmar" at bounding box center [1500, 342] width 72 height 26
click at [1504, 342] on button "Confirmar" at bounding box center [1500, 342] width 72 height 26
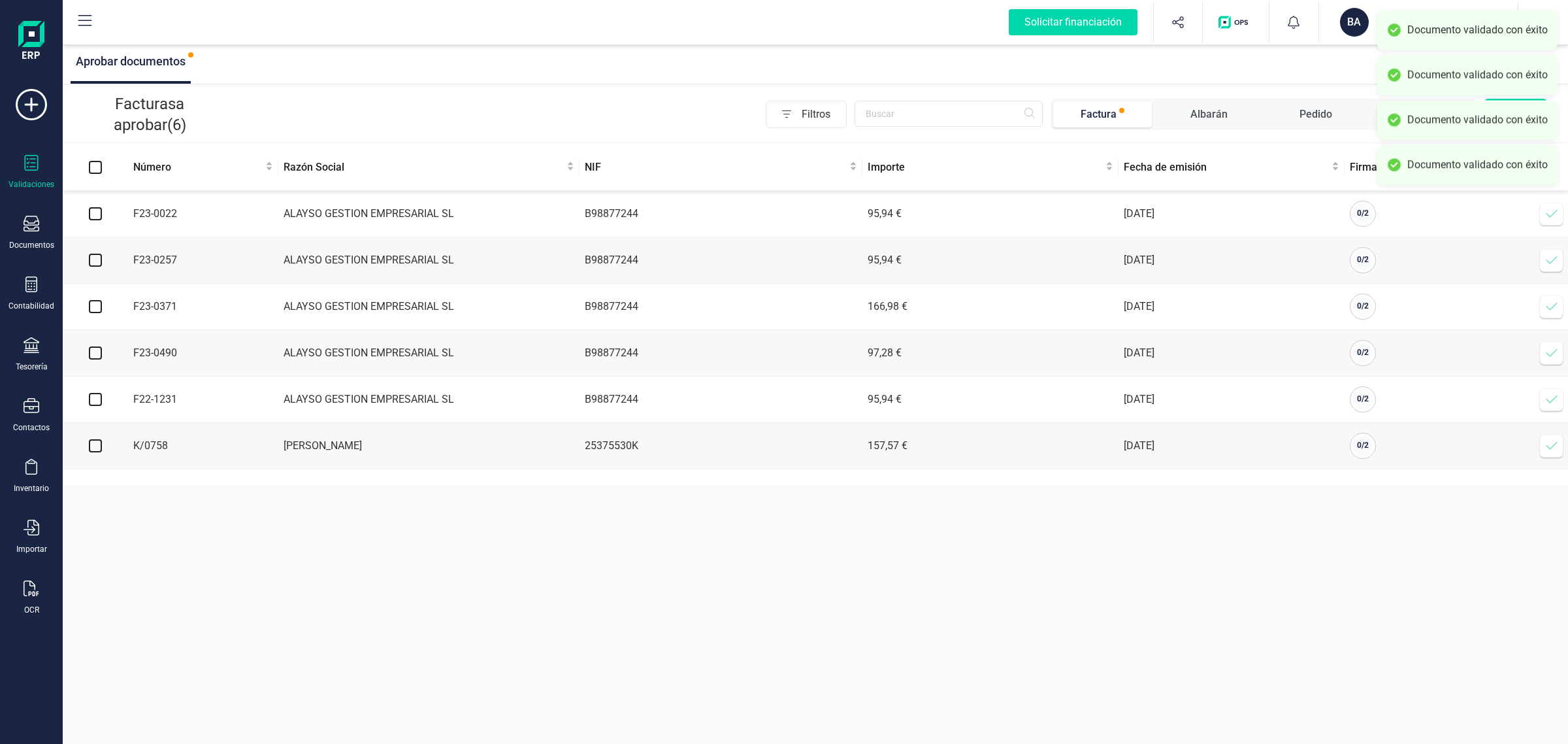
click at [1338, 16] on div "[PERSON_NAME] ORYZA SL [PERSON_NAME] [PERSON_NAME]" at bounding box center [1413, 22] width 157 height 29
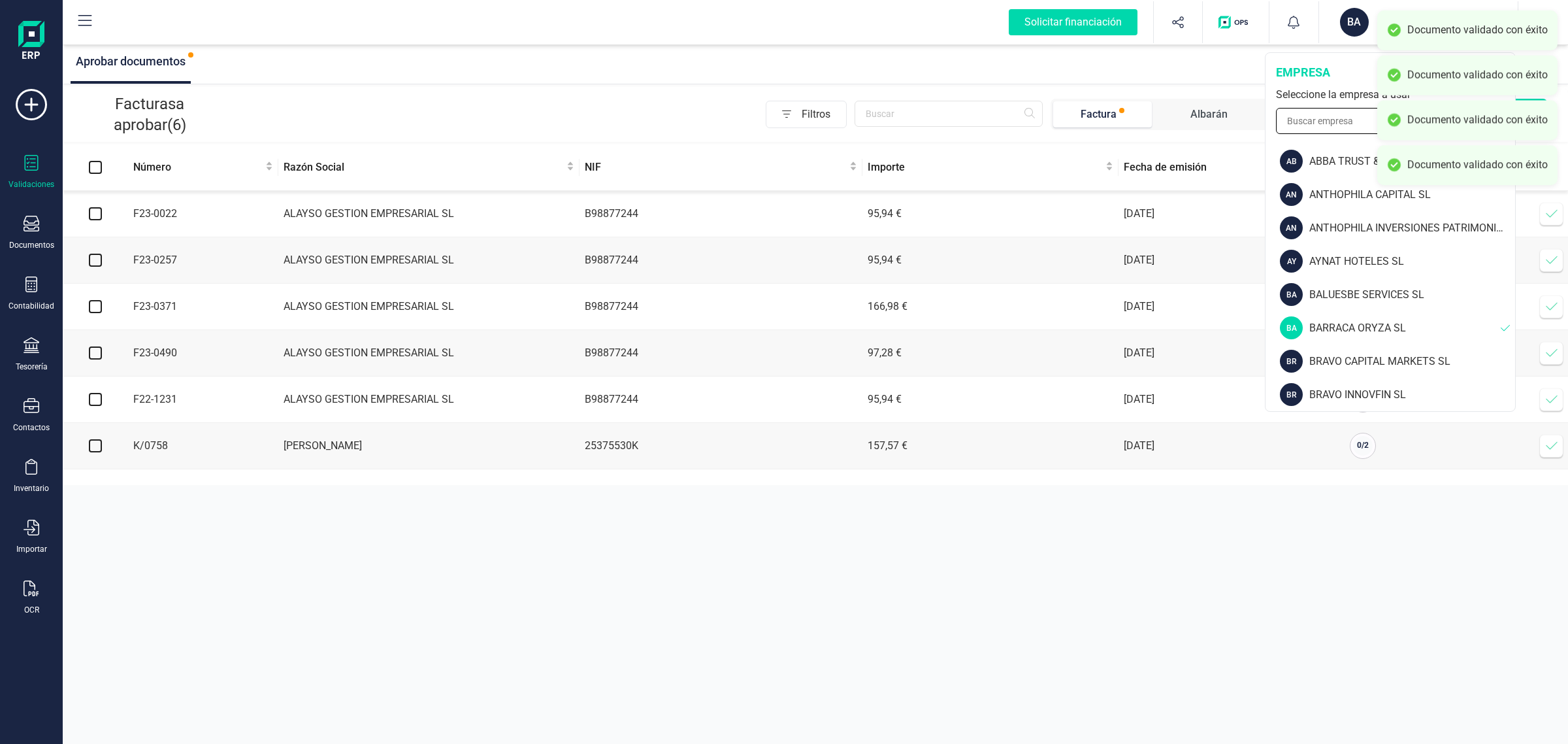
click at [1317, 114] on input "text" at bounding box center [1390, 120] width 229 height 26
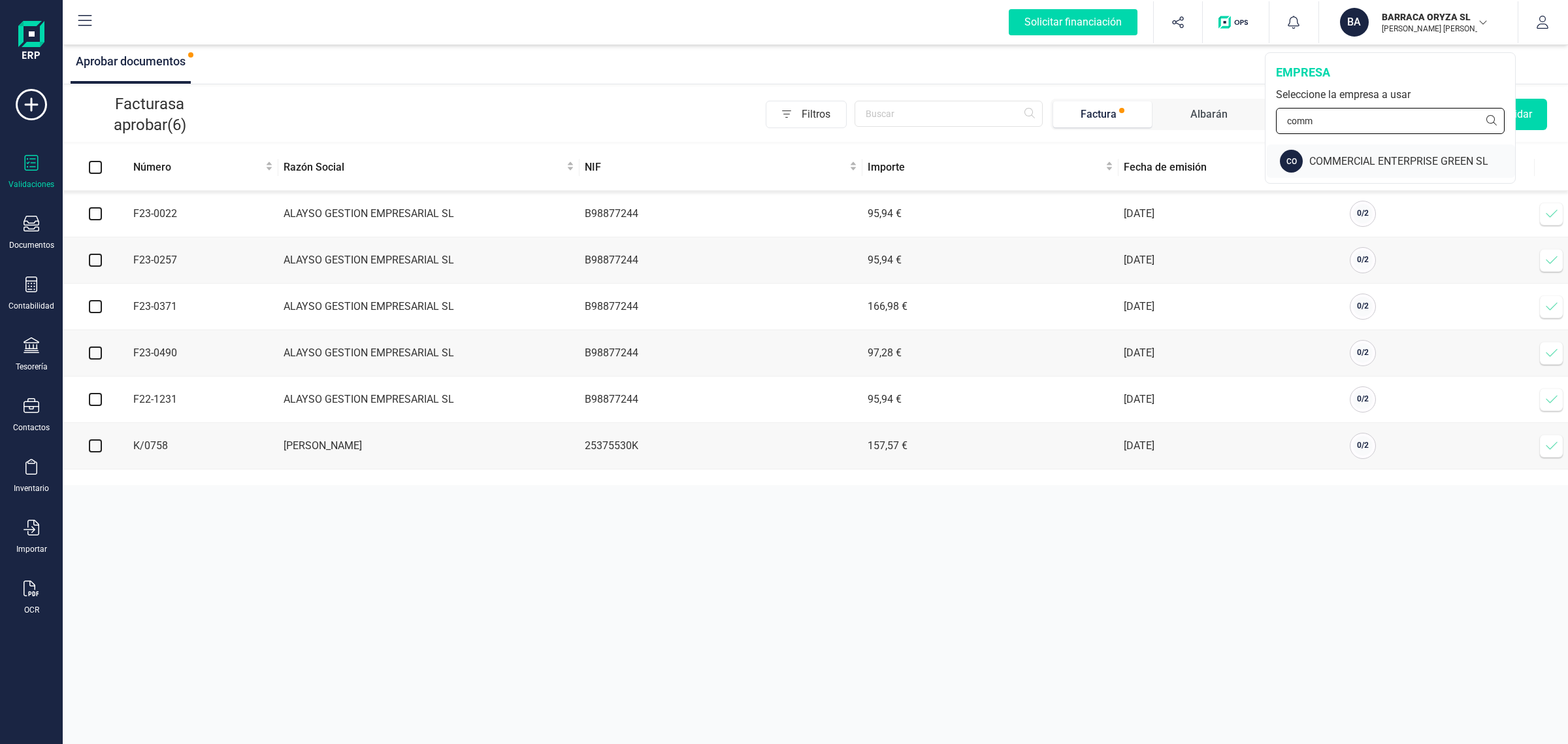
type input "comm"
click at [1335, 162] on div "COMMERCIAL ENTERPRISE GREEN SL" at bounding box center [1412, 162] width 206 height 16
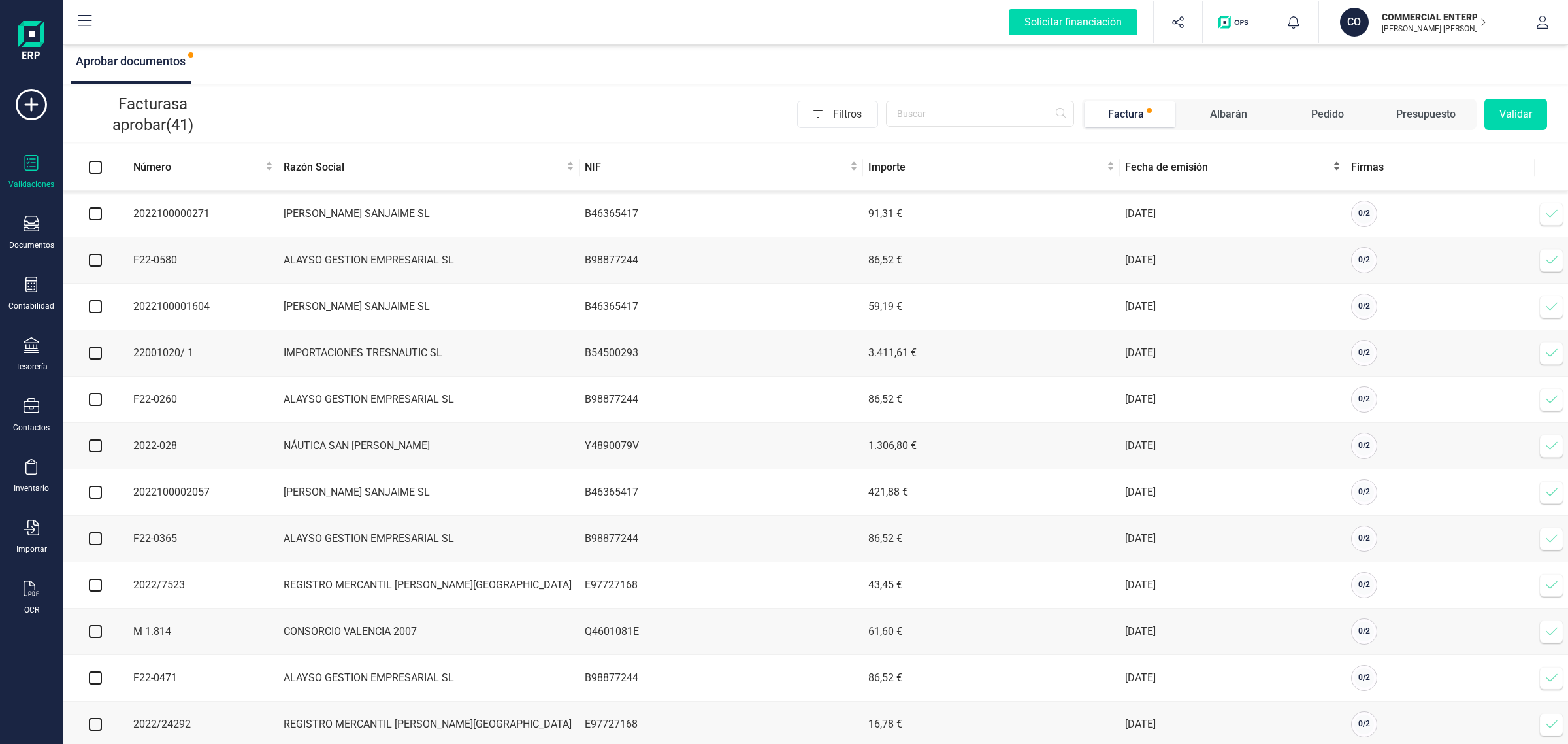
click at [1160, 165] on span "Fecha de emisión" at bounding box center [1227, 167] width 205 height 16
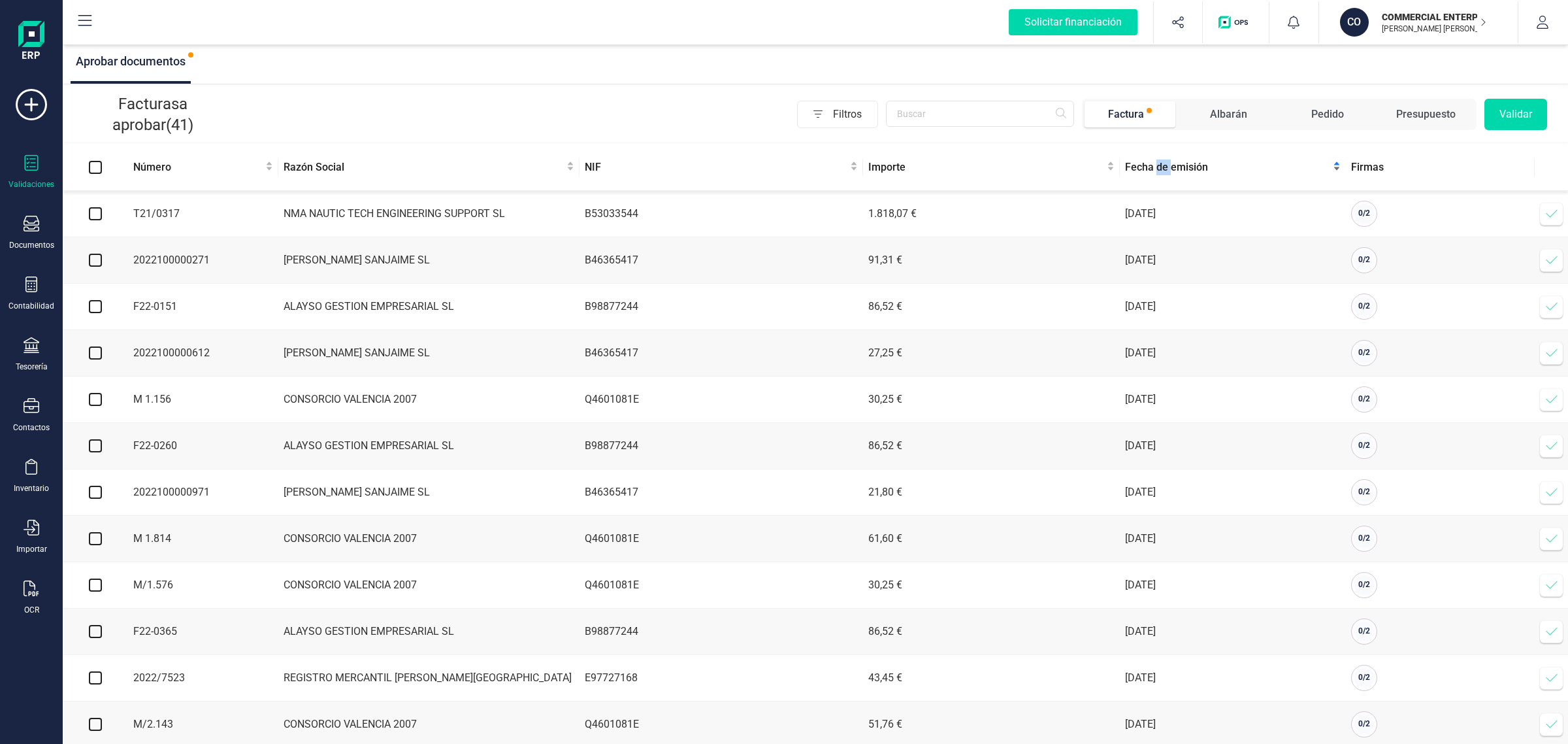
click at [1160, 165] on span "Fecha de emisión" at bounding box center [1227, 167] width 205 height 16
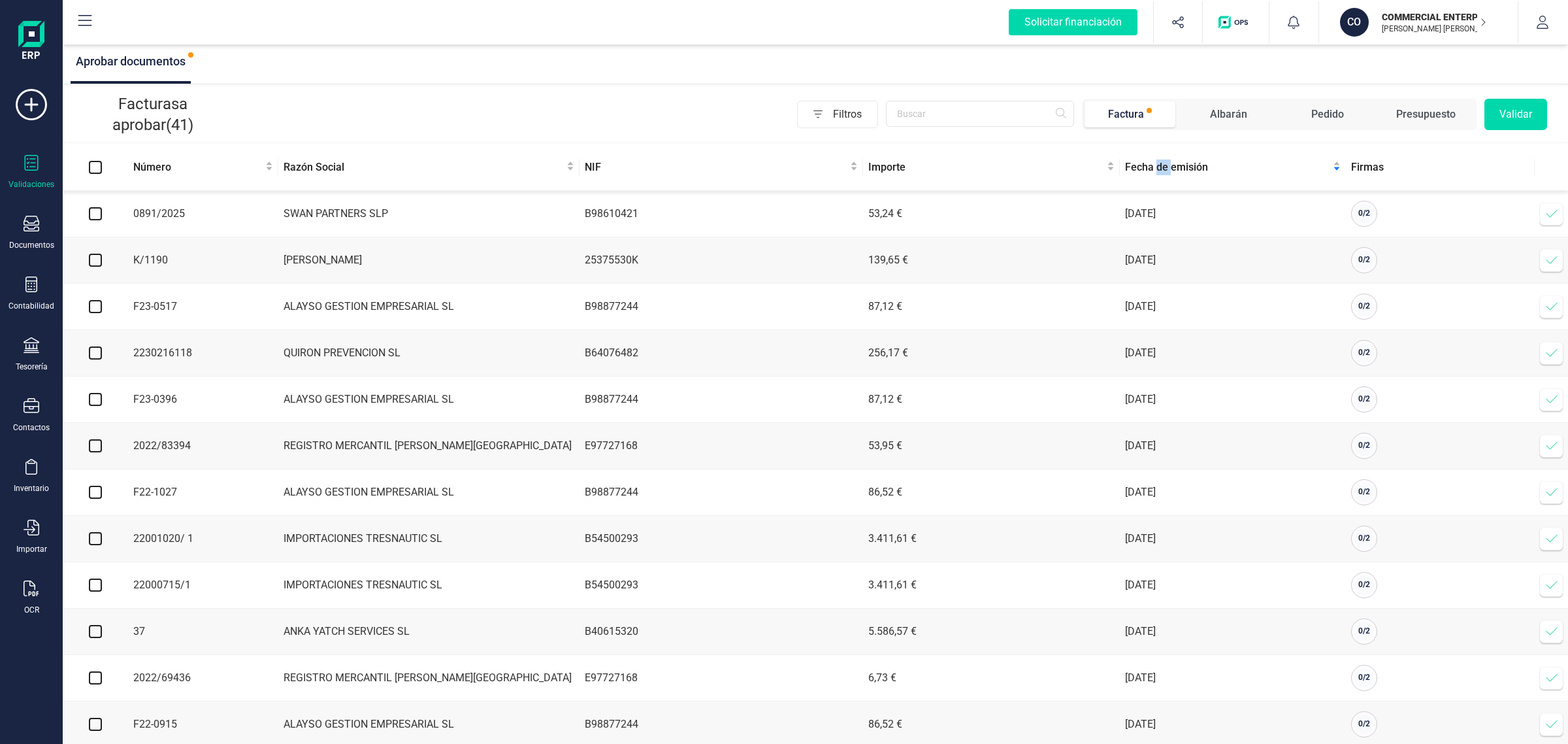
click at [89, 218] on input "checkbox" at bounding box center [95, 213] width 13 height 13
checkbox input "true"
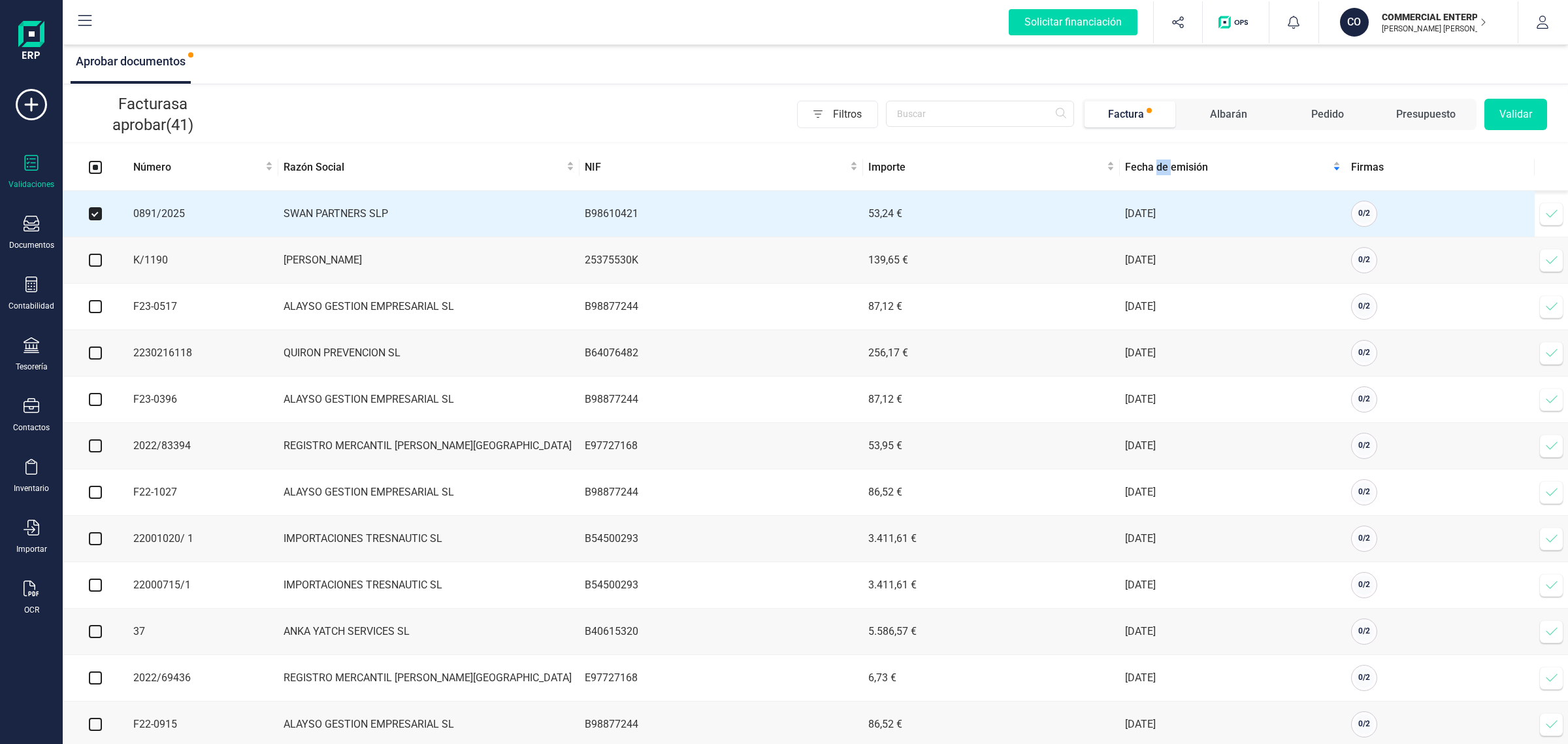
click at [91, 262] on input "checkbox" at bounding box center [95, 260] width 13 height 13
checkbox input "true"
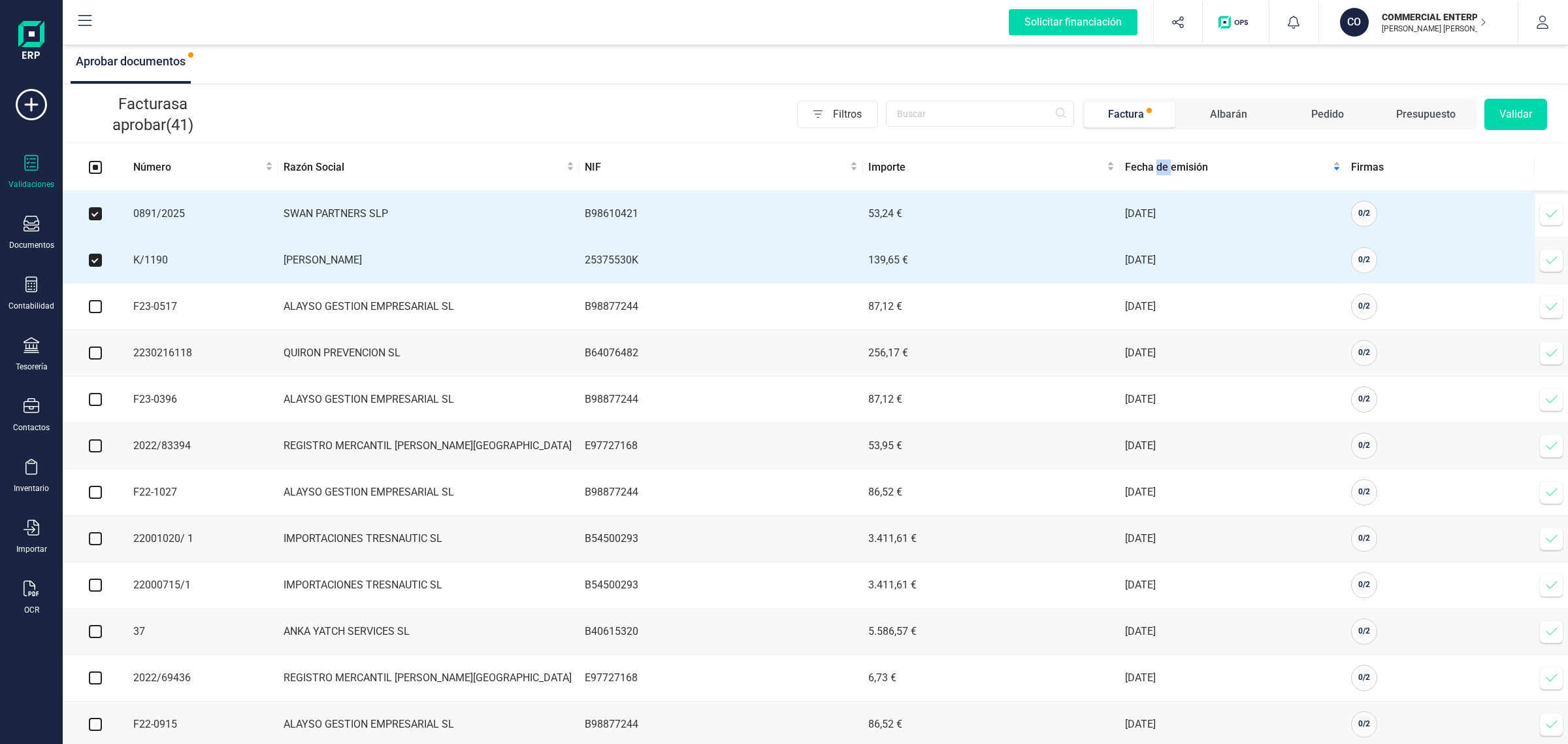
click at [1497, 112] on button "Validar" at bounding box center [1515, 114] width 62 height 31
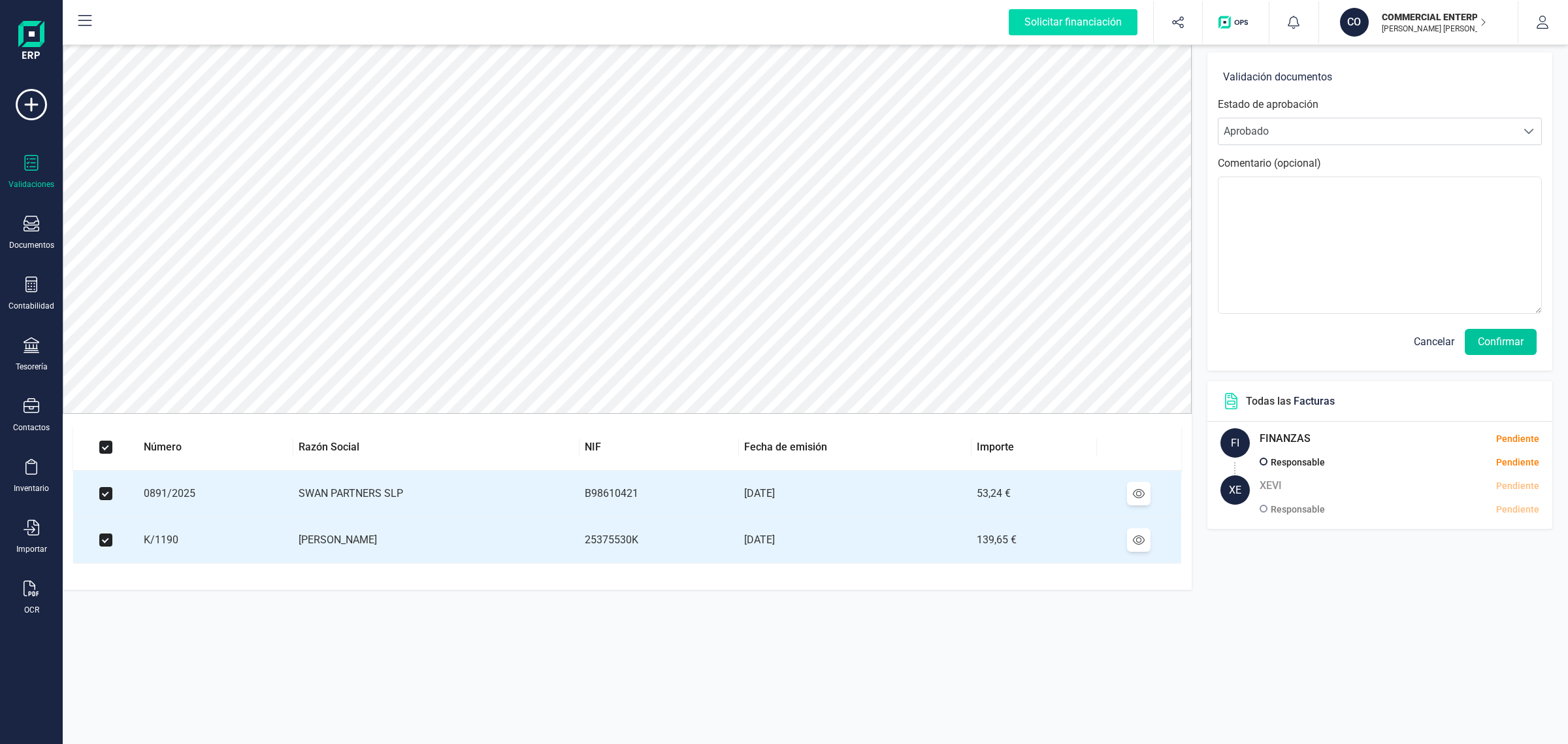
click at [1485, 348] on button "Confirmar" at bounding box center [1500, 342] width 72 height 26
click at [1487, 345] on button "Confirmar" at bounding box center [1500, 342] width 72 height 26
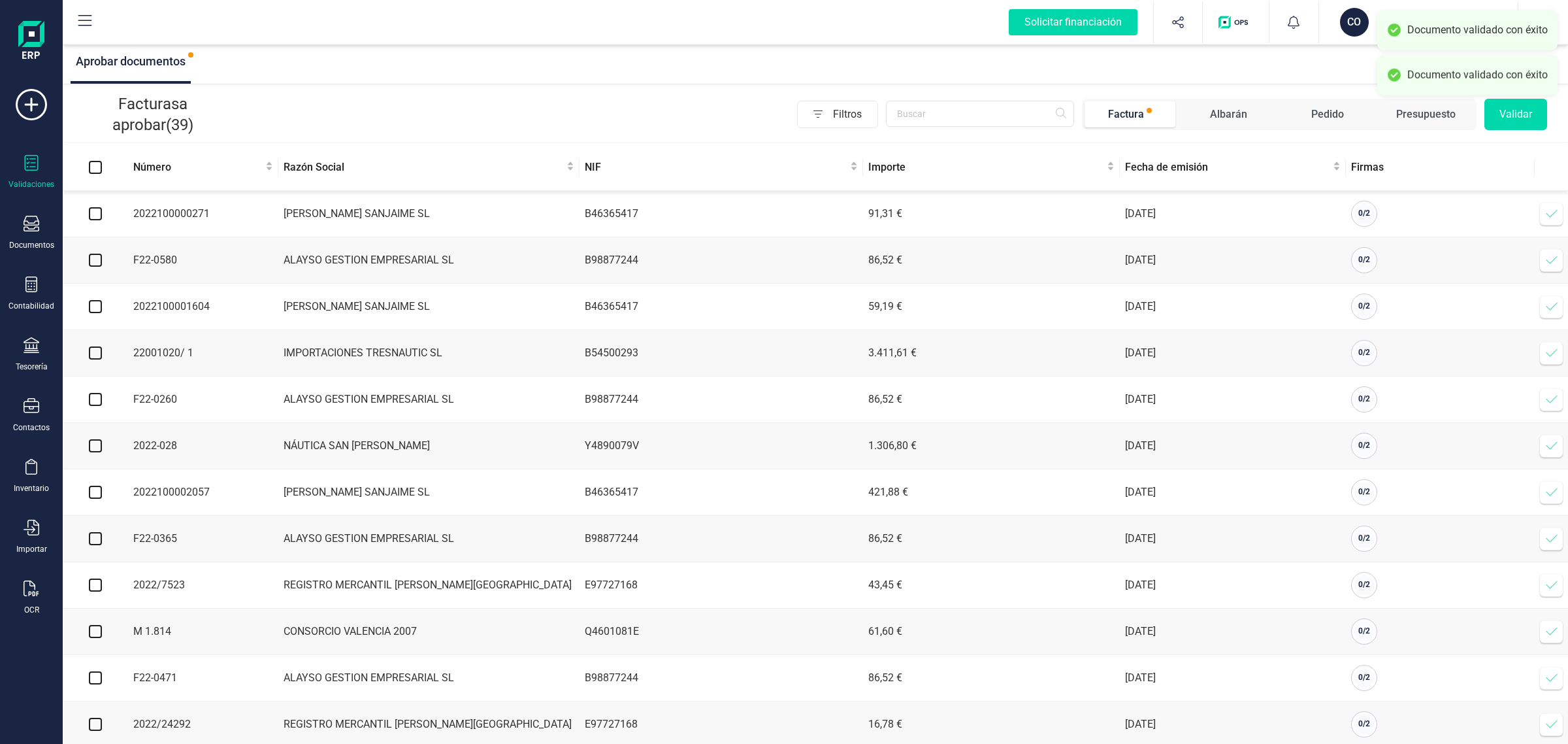
click at [1337, 14] on div "CO COMMERCIAL ENTERPRISE [PERSON_NAME] [PERSON_NAME] [PERSON_NAME]" at bounding box center [1413, 22] width 157 height 29
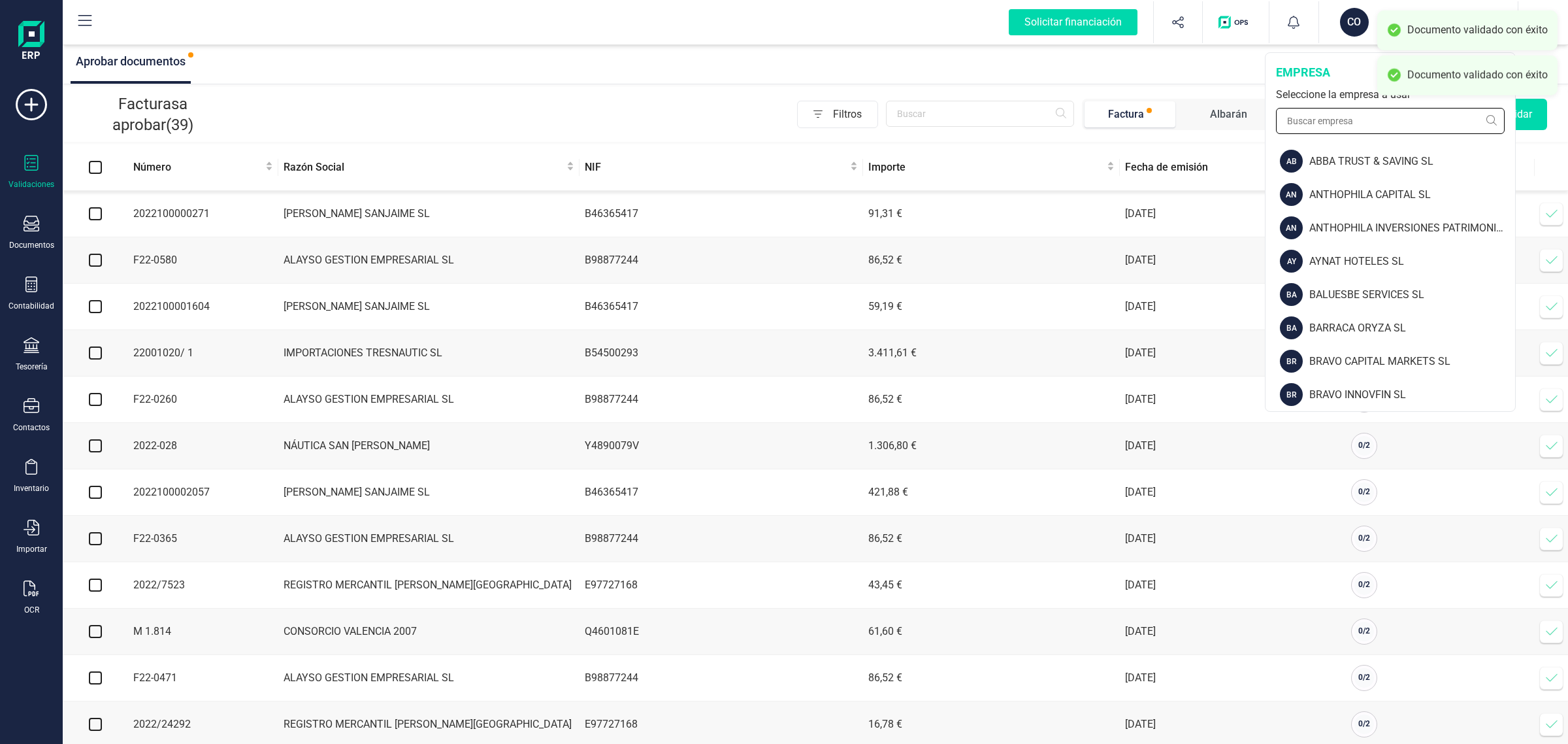
drag, startPoint x: 1327, startPoint y: 124, endPoint x: 1330, endPoint y: 116, distance: 8.5
click at [1327, 123] on input "text" at bounding box center [1390, 120] width 229 height 26
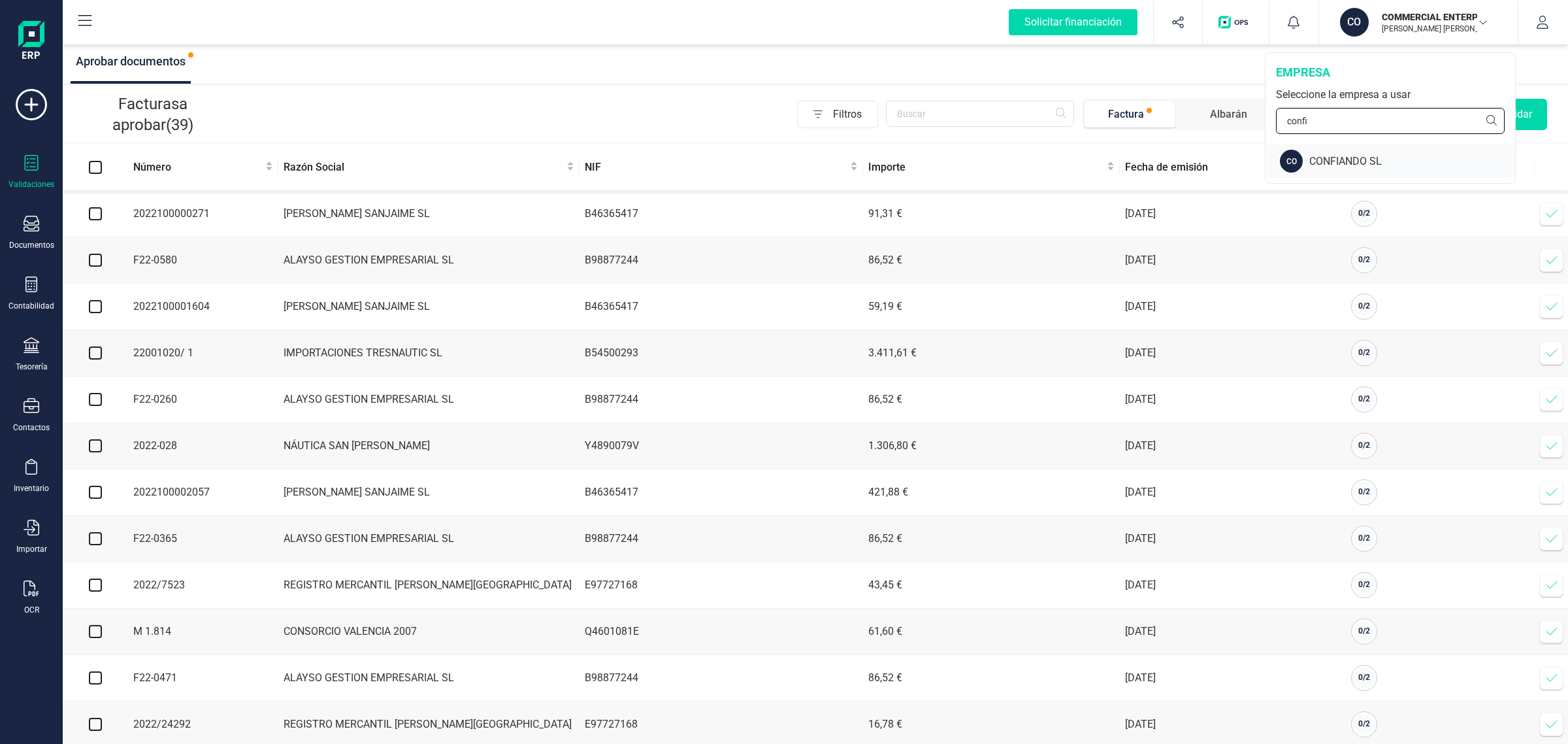
type input "confi"
click at [1331, 157] on div "CO CONFIANDO SL" at bounding box center [1391, 162] width 248 height 34
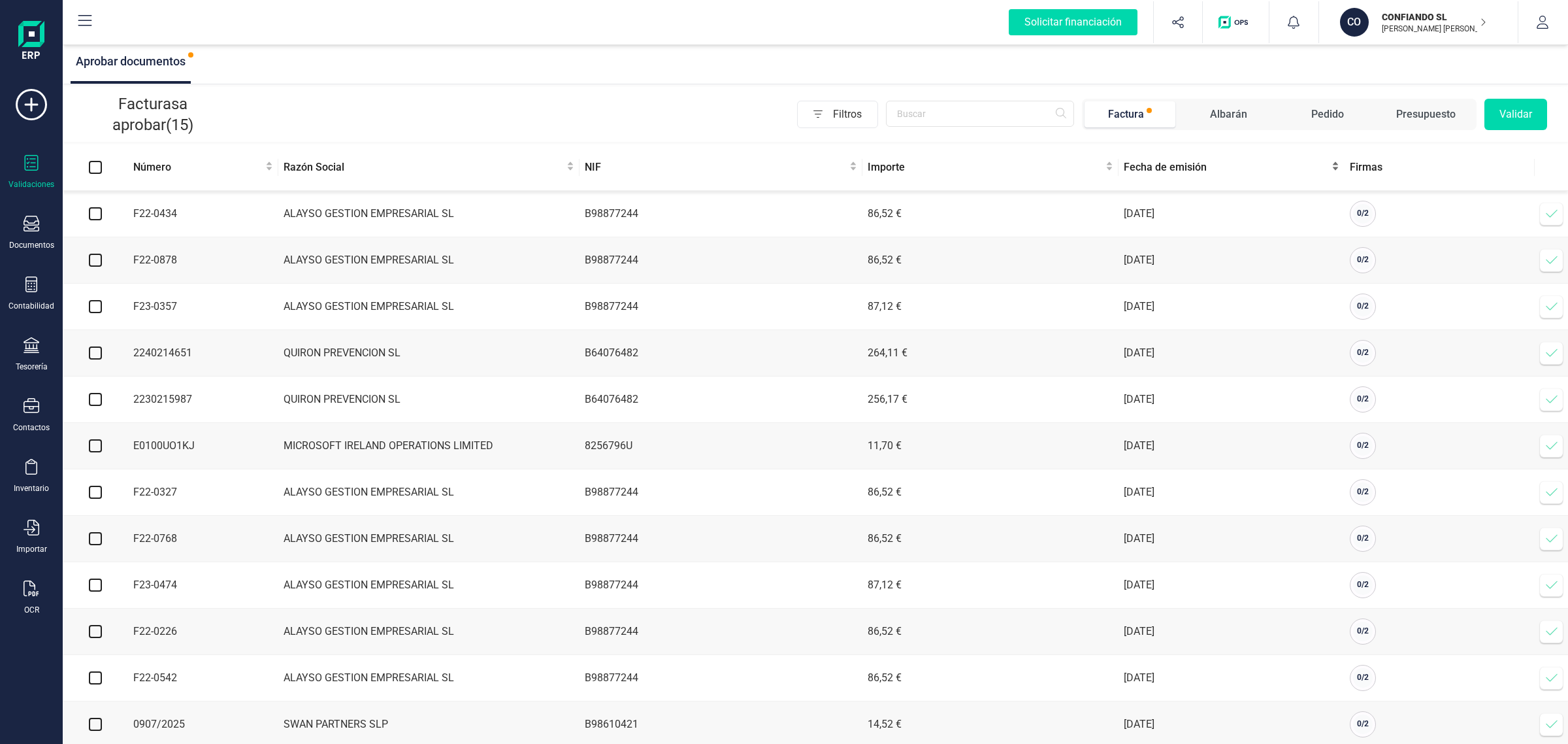
click at [1166, 175] on span "Fecha de emisión" at bounding box center [1226, 167] width 205 height 16
click at [1167, 171] on span "Fecha de emisión" at bounding box center [1226, 167] width 205 height 16
click at [90, 213] on input "checkbox" at bounding box center [95, 213] width 13 height 13
checkbox input "true"
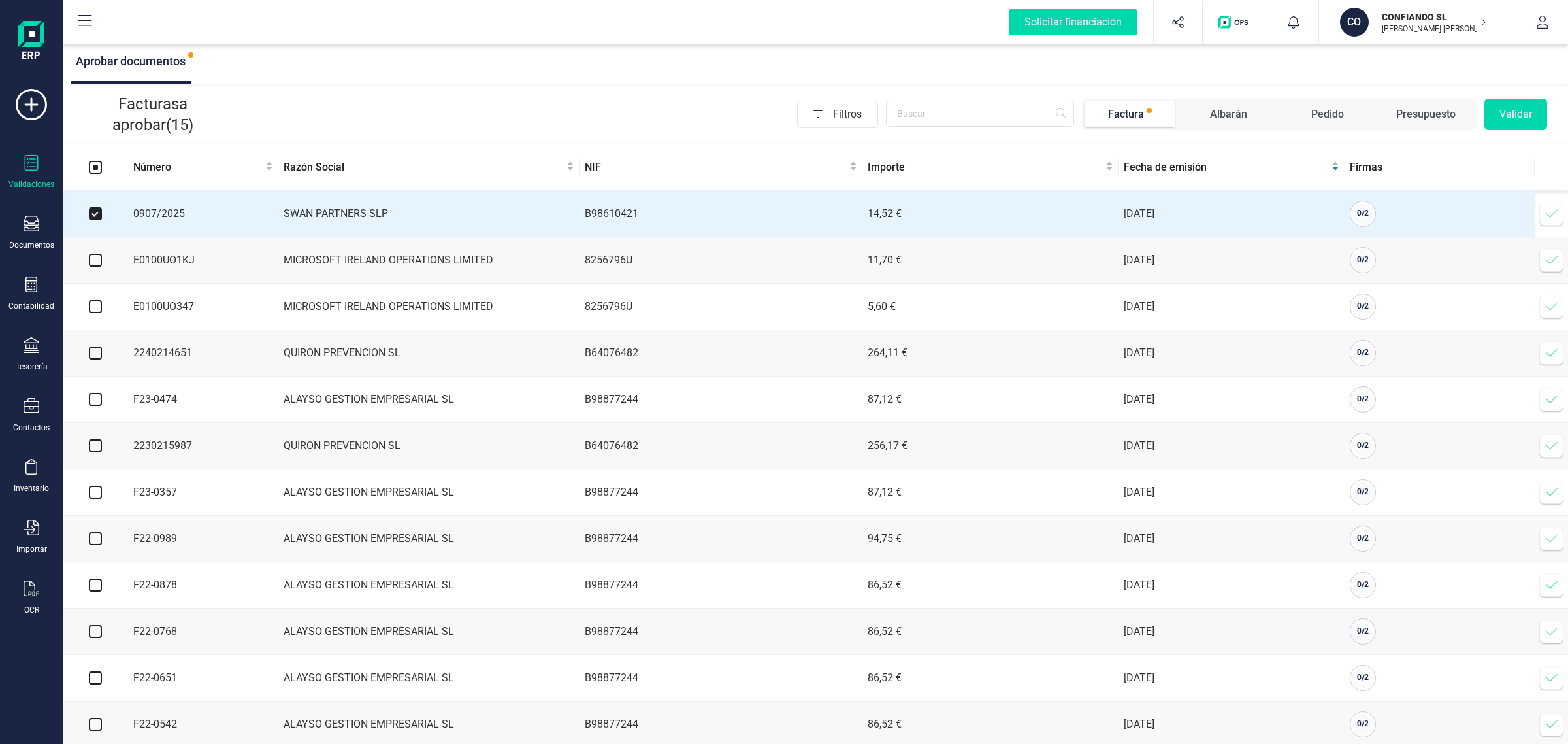
click at [1533, 113] on button "Validar" at bounding box center [1515, 114] width 62 height 31
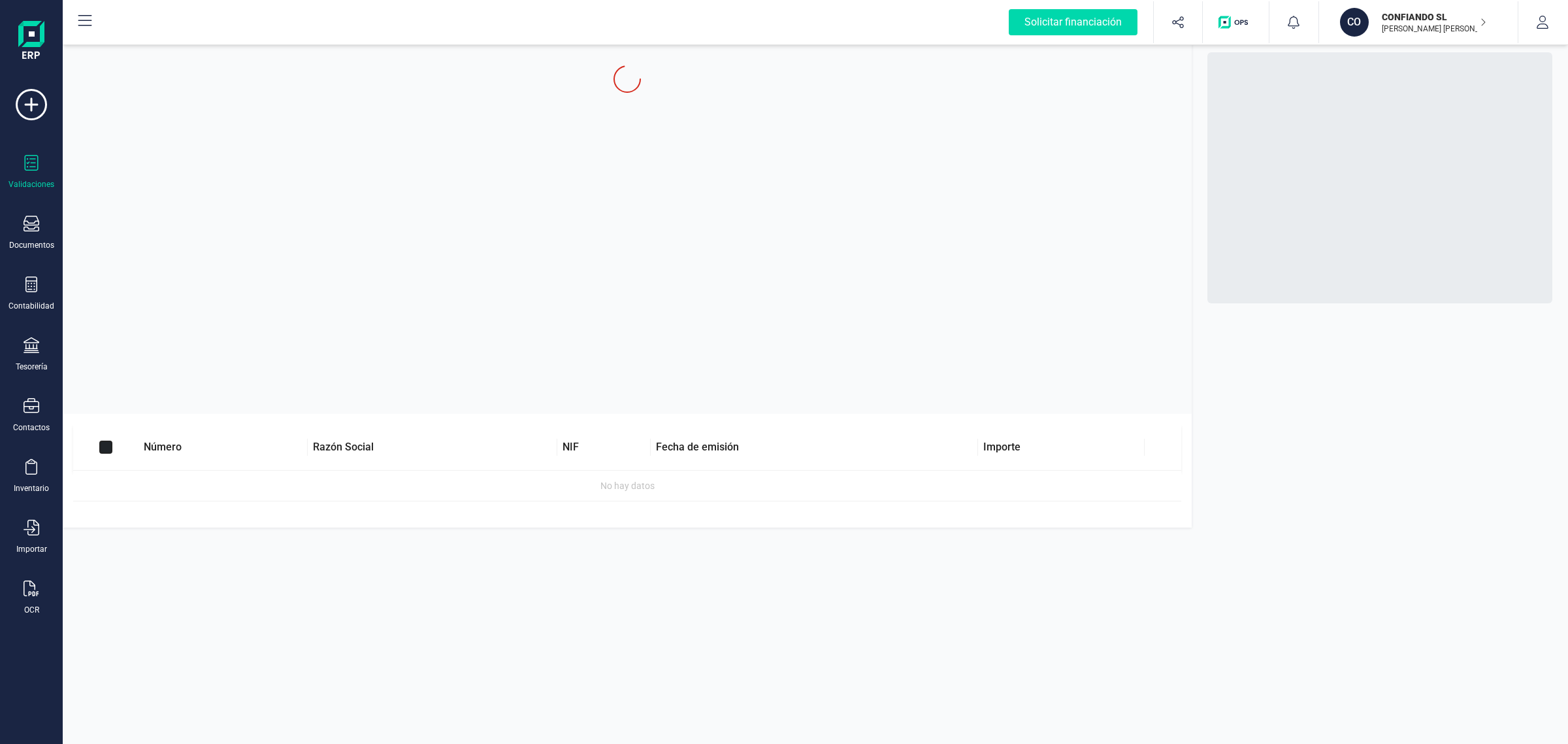
checkbox input "true"
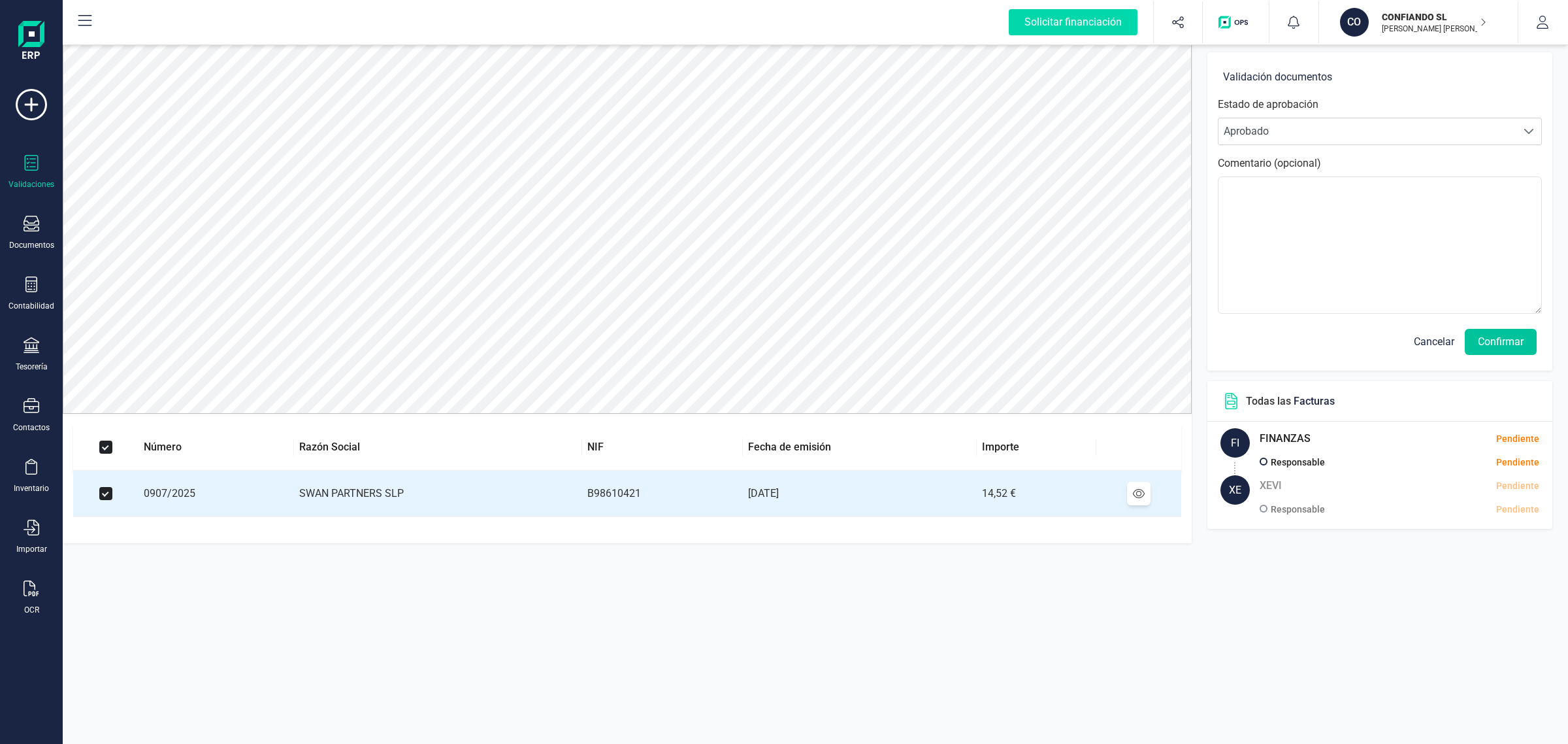
click at [1490, 343] on button "Confirmar" at bounding box center [1500, 342] width 72 height 26
click at [1488, 343] on button "Confirmar" at bounding box center [1500, 342] width 72 height 26
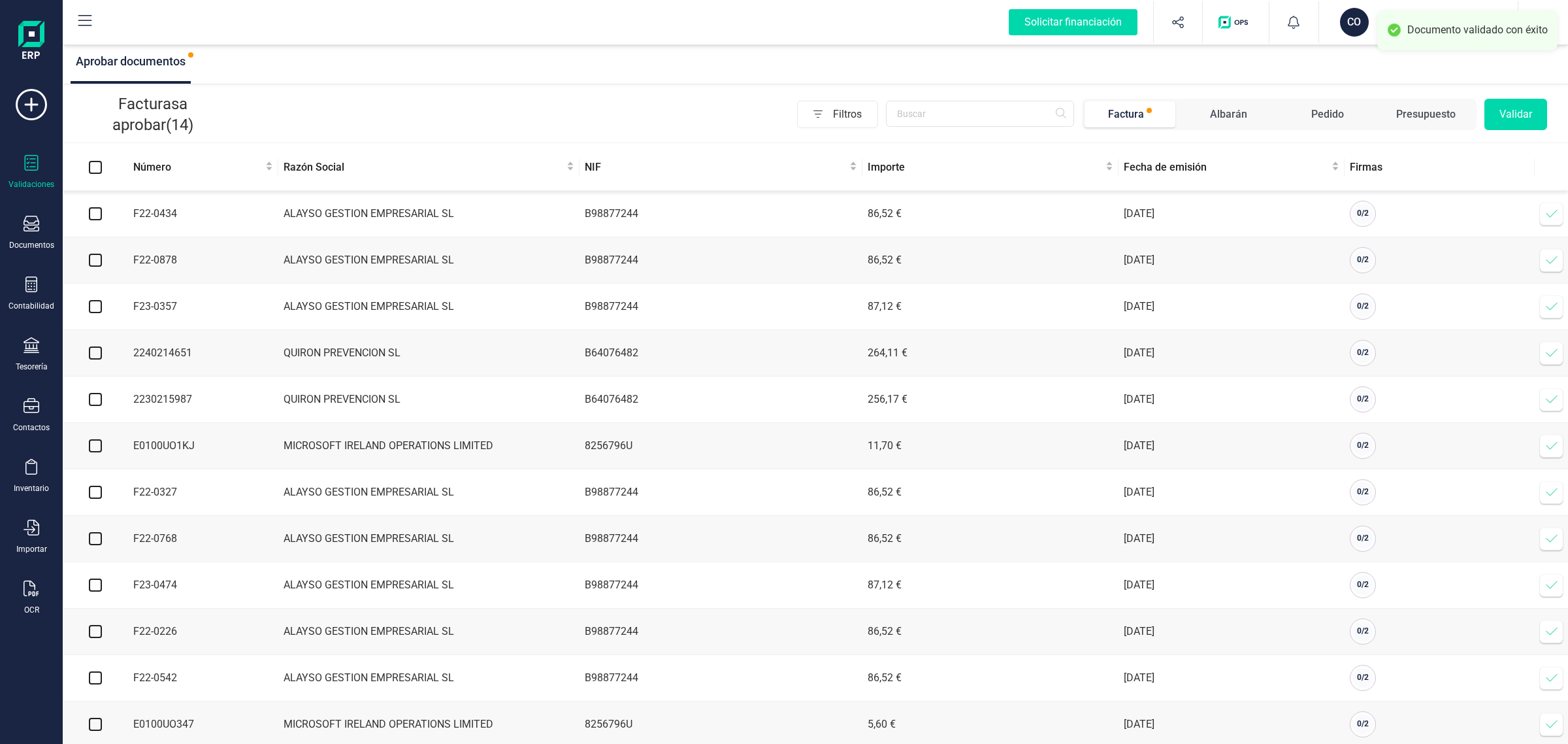
click at [1364, 23] on div "CO" at bounding box center [1355, 22] width 29 height 29
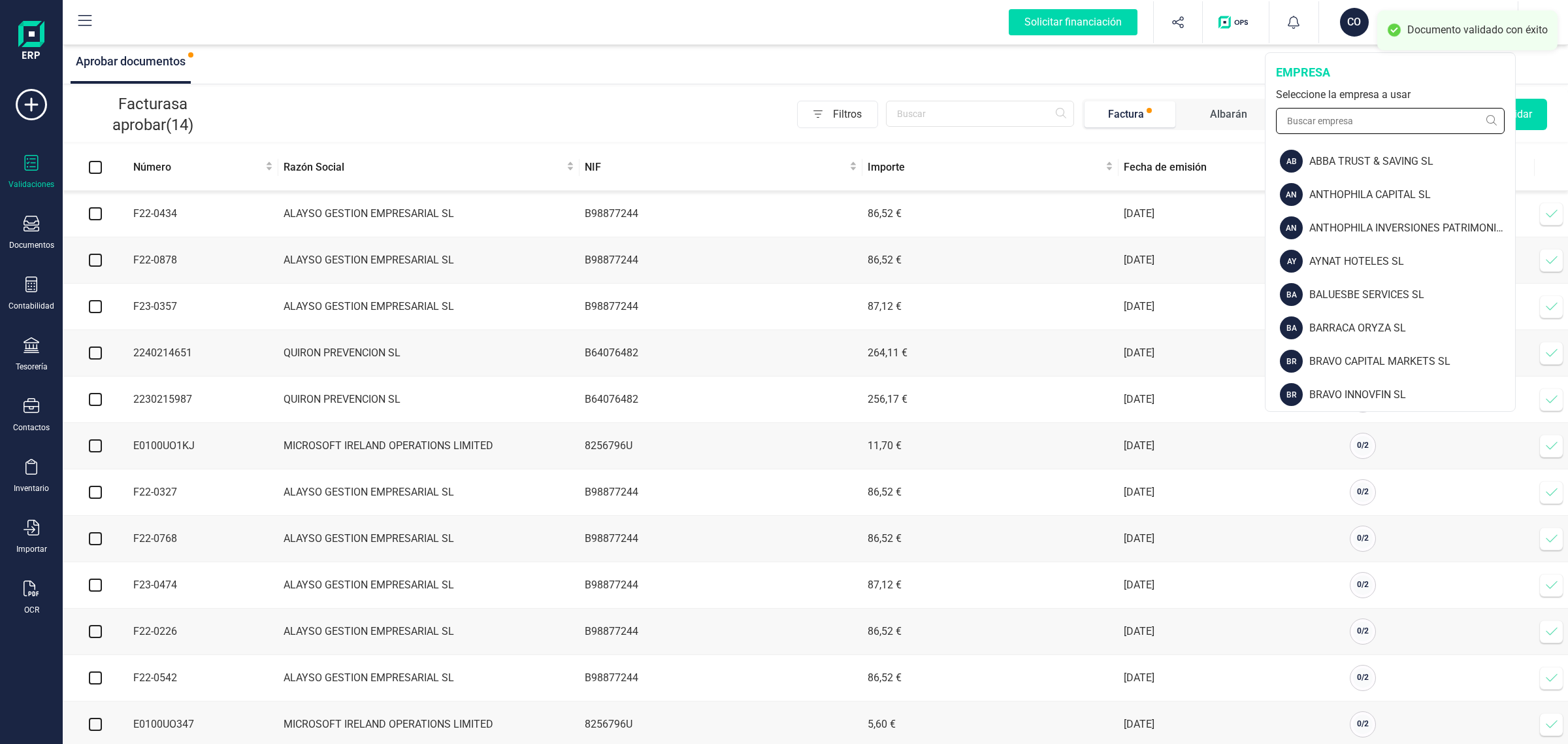
click at [1328, 120] on input "text" at bounding box center [1390, 120] width 229 height 26
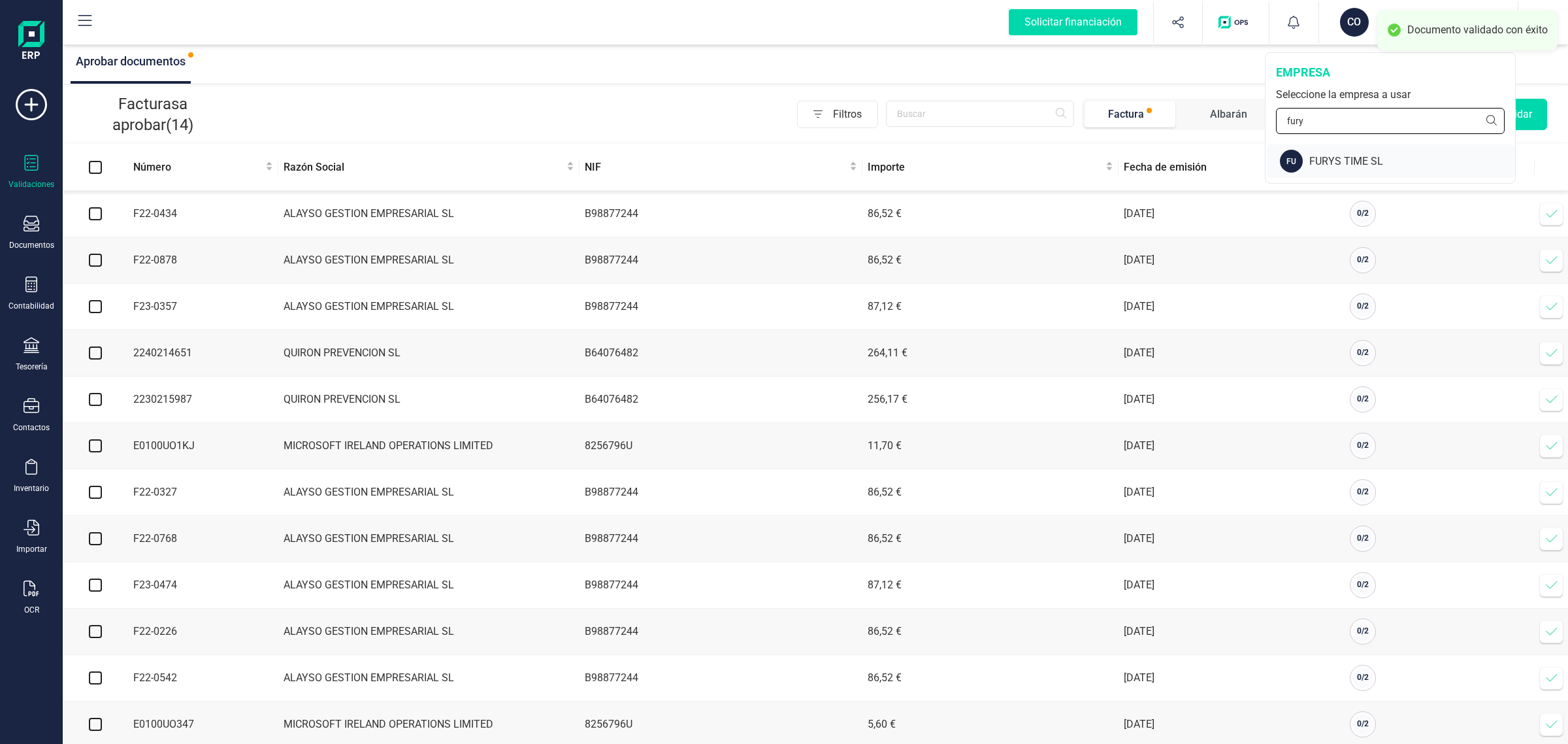
type input "fury"
click at [1326, 162] on div "FURYS TIME SL" at bounding box center [1412, 162] width 206 height 16
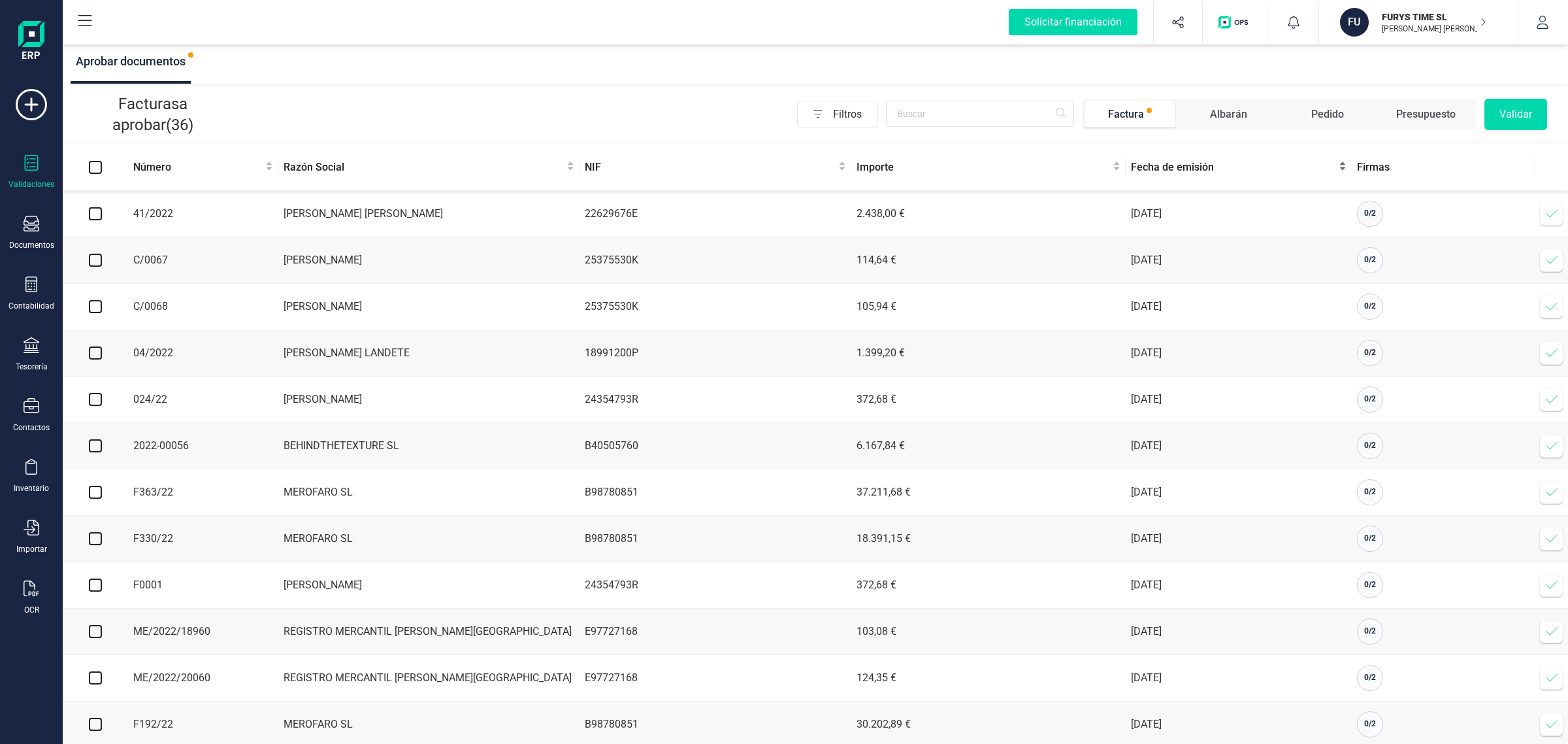
click at [1157, 172] on span "Fecha de emisión" at bounding box center [1233, 167] width 205 height 16
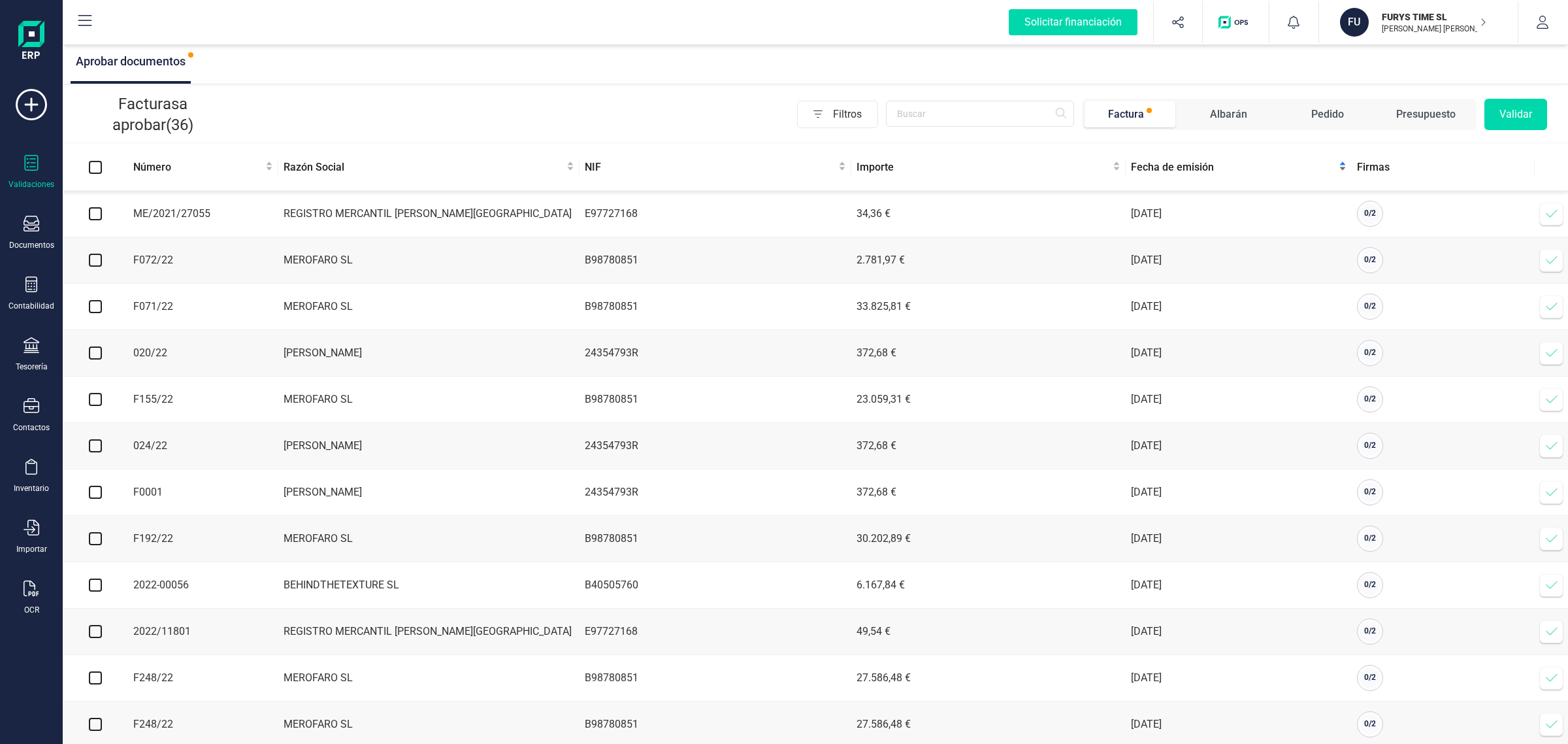
click at [1170, 172] on span "Fecha de emisión" at bounding box center [1233, 167] width 205 height 16
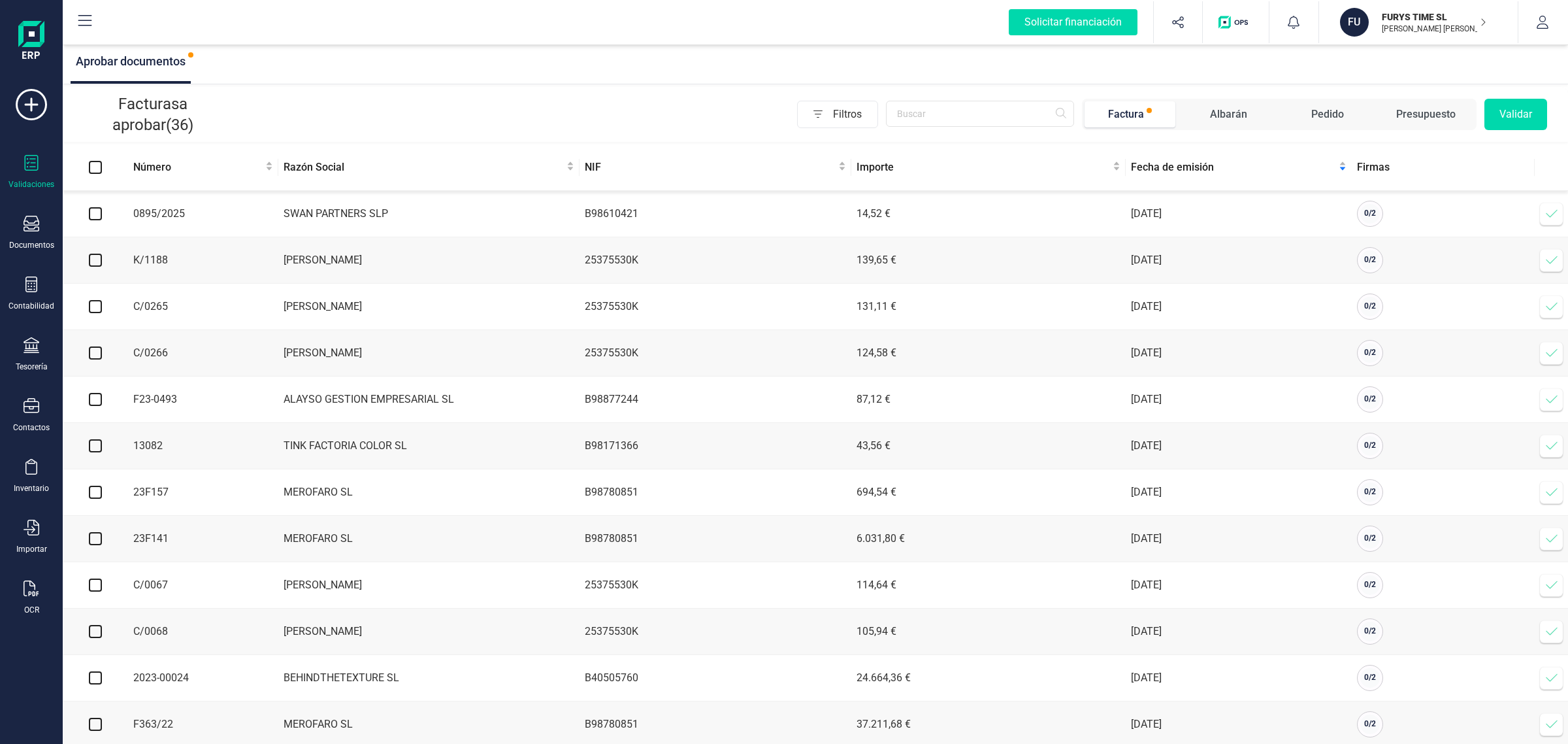
click at [95, 219] on input "checkbox" at bounding box center [95, 213] width 13 height 13
checkbox input "true"
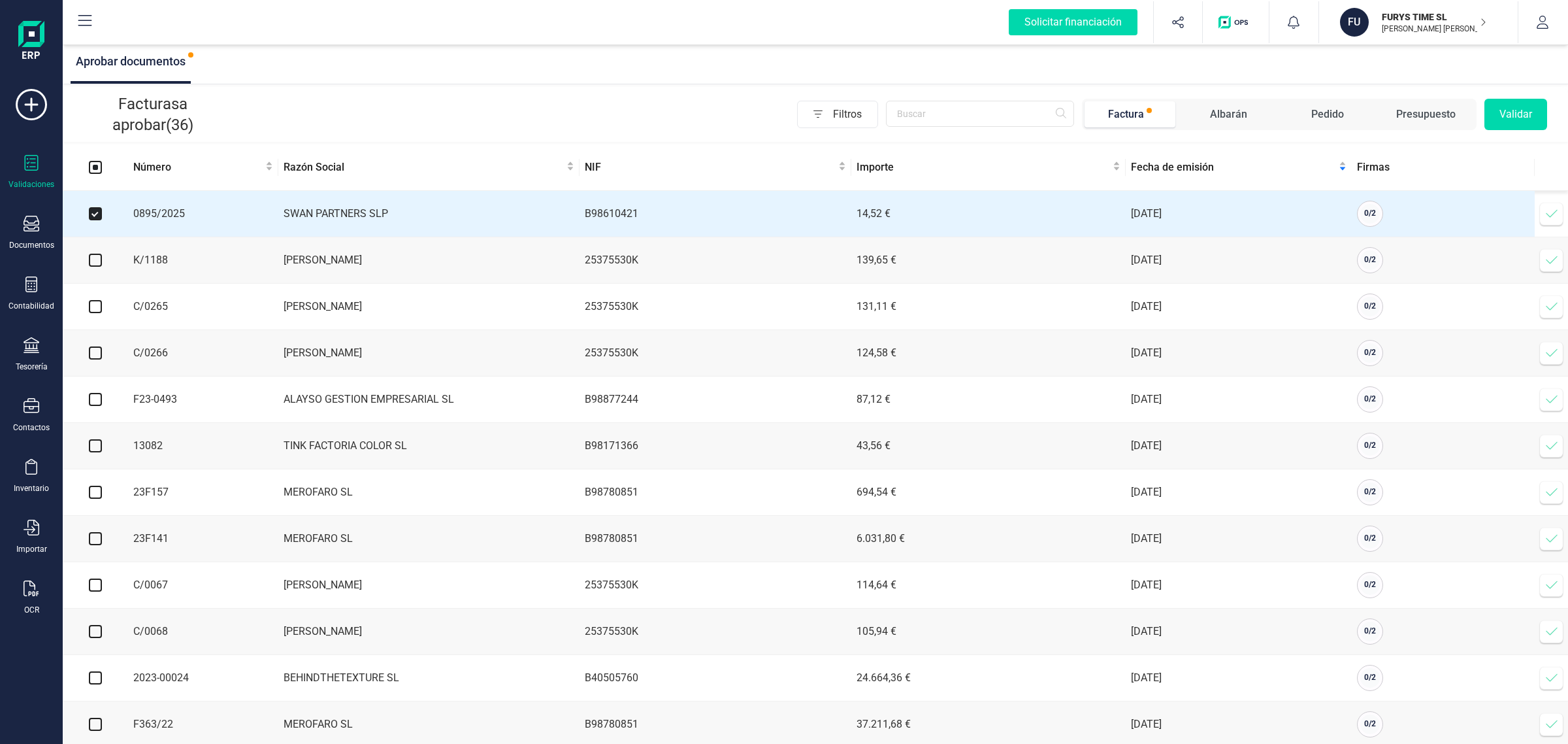
click at [91, 258] on input "checkbox" at bounding box center [95, 260] width 13 height 13
checkbox input "true"
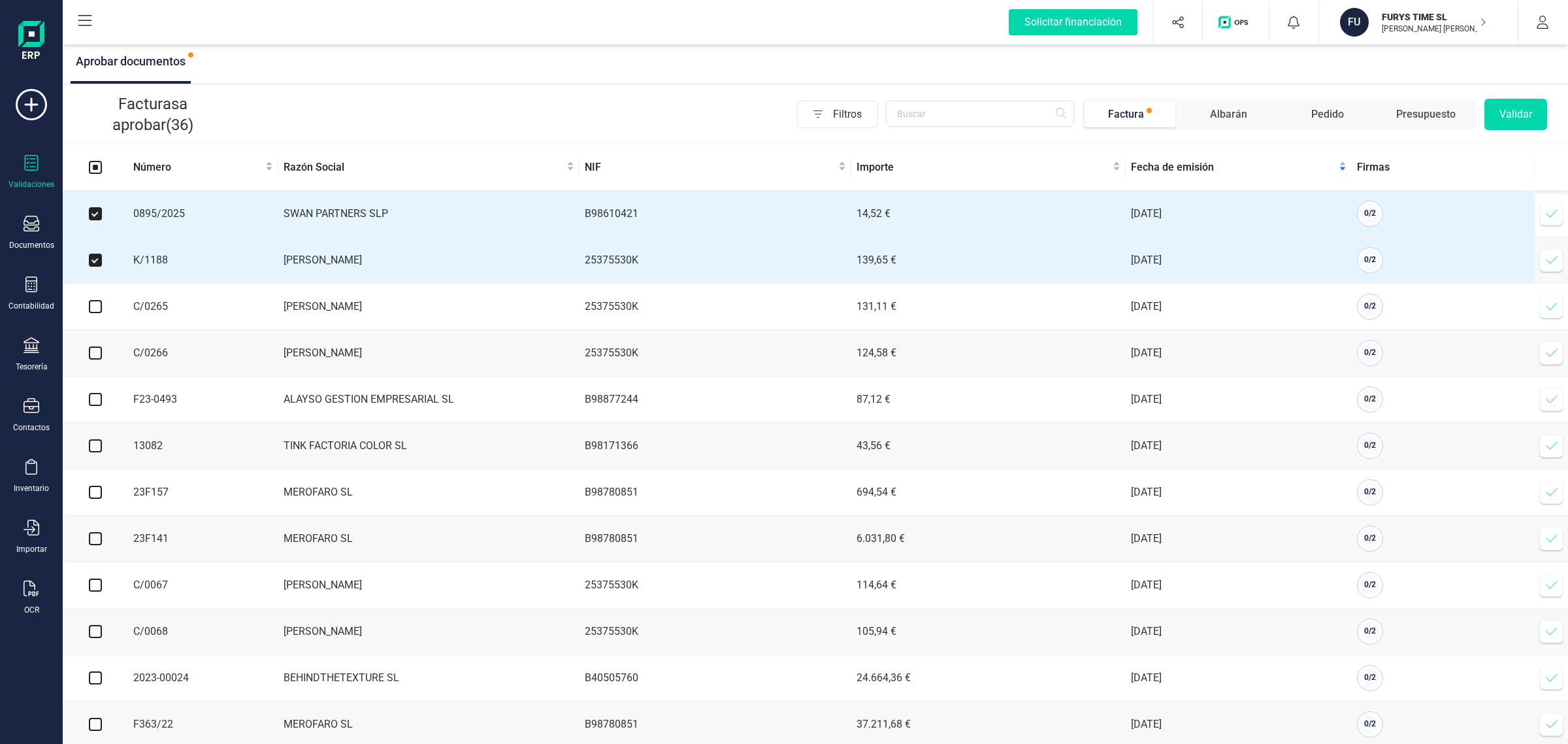
click at [1510, 110] on button "Validar" at bounding box center [1515, 114] width 62 height 31
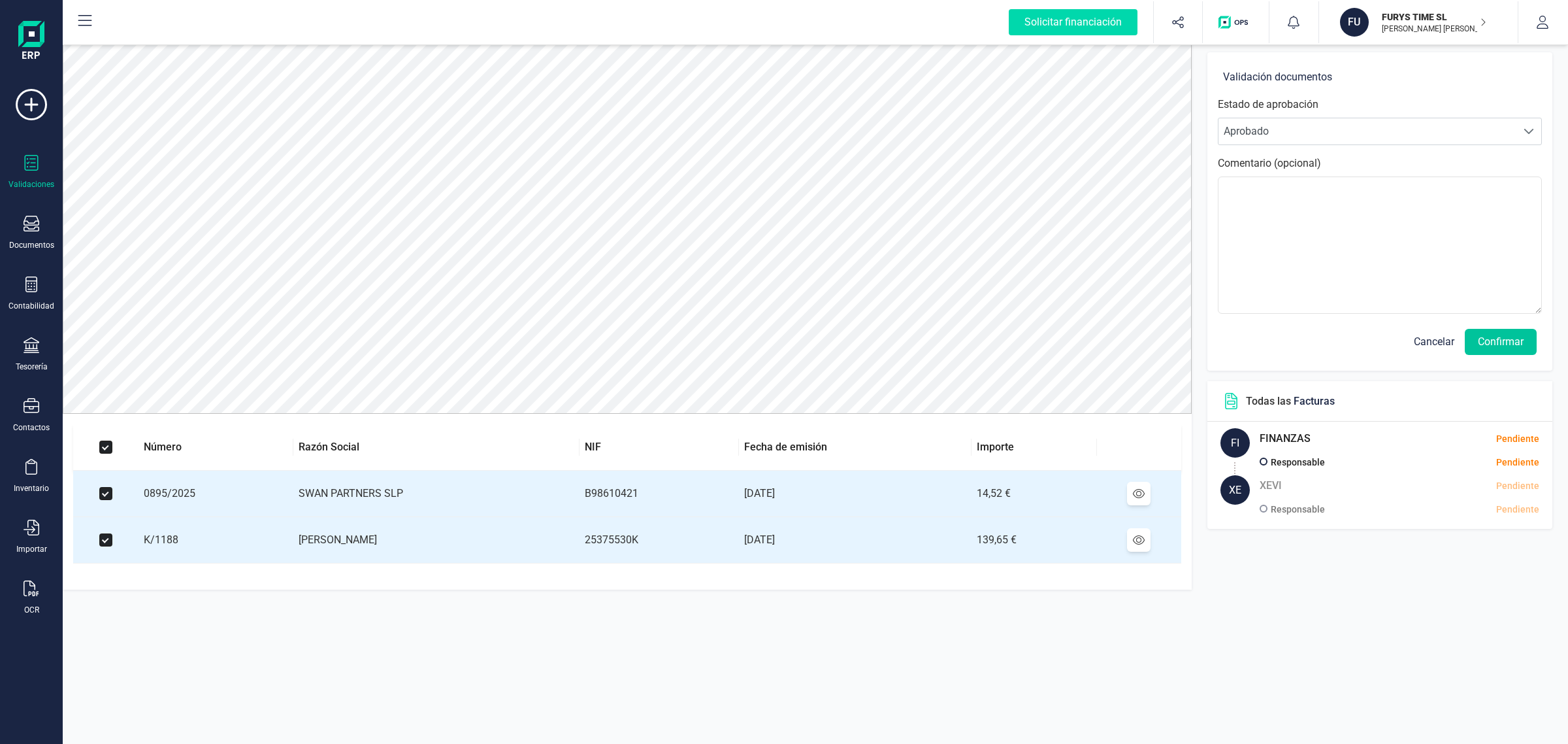
click at [1483, 354] on button "Confirmar" at bounding box center [1500, 342] width 72 height 26
click at [1484, 350] on button "Confirmar" at bounding box center [1500, 342] width 72 height 26
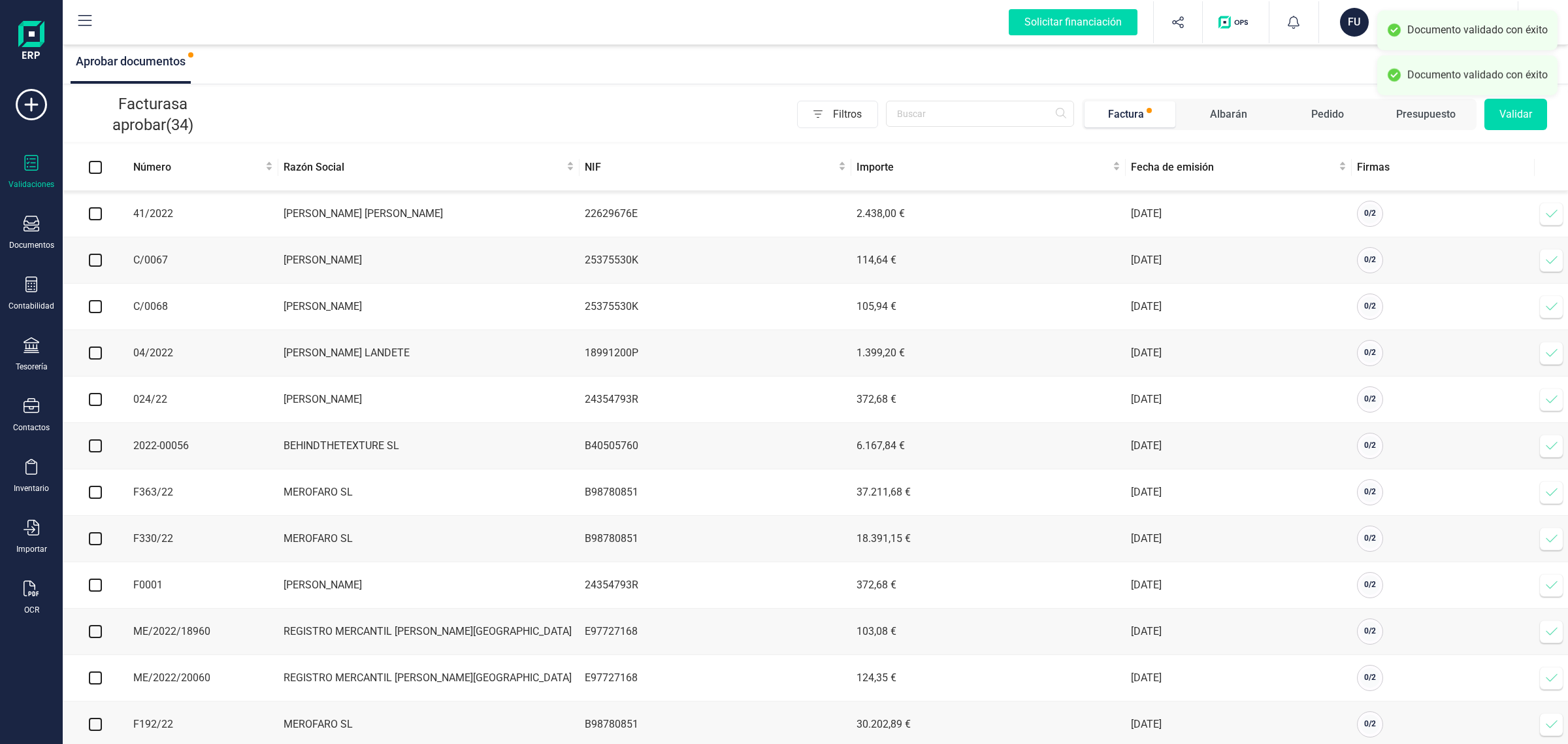
click at [1359, 15] on div "FU" at bounding box center [1355, 22] width 29 height 29
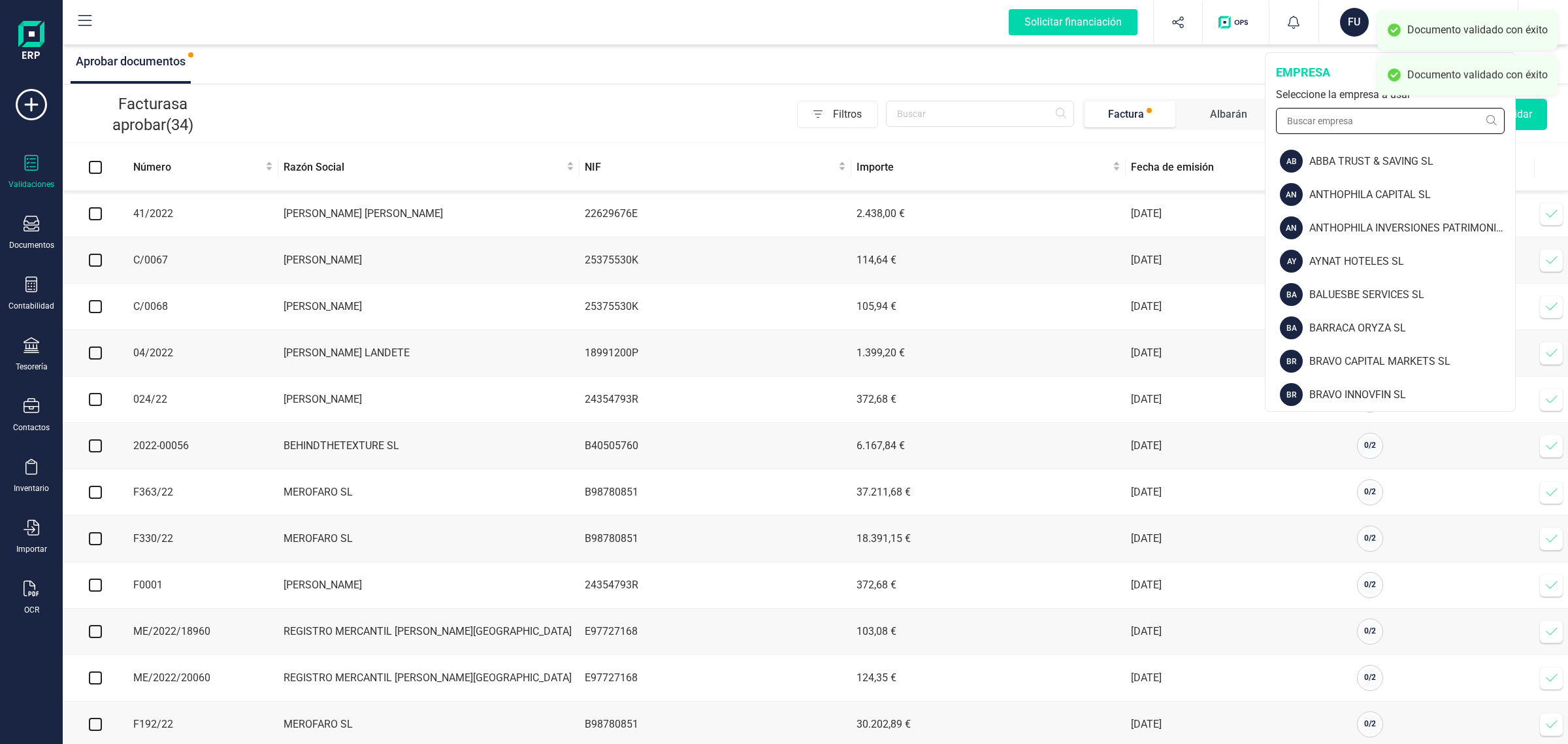
click at [1338, 124] on input "text" at bounding box center [1390, 120] width 229 height 26
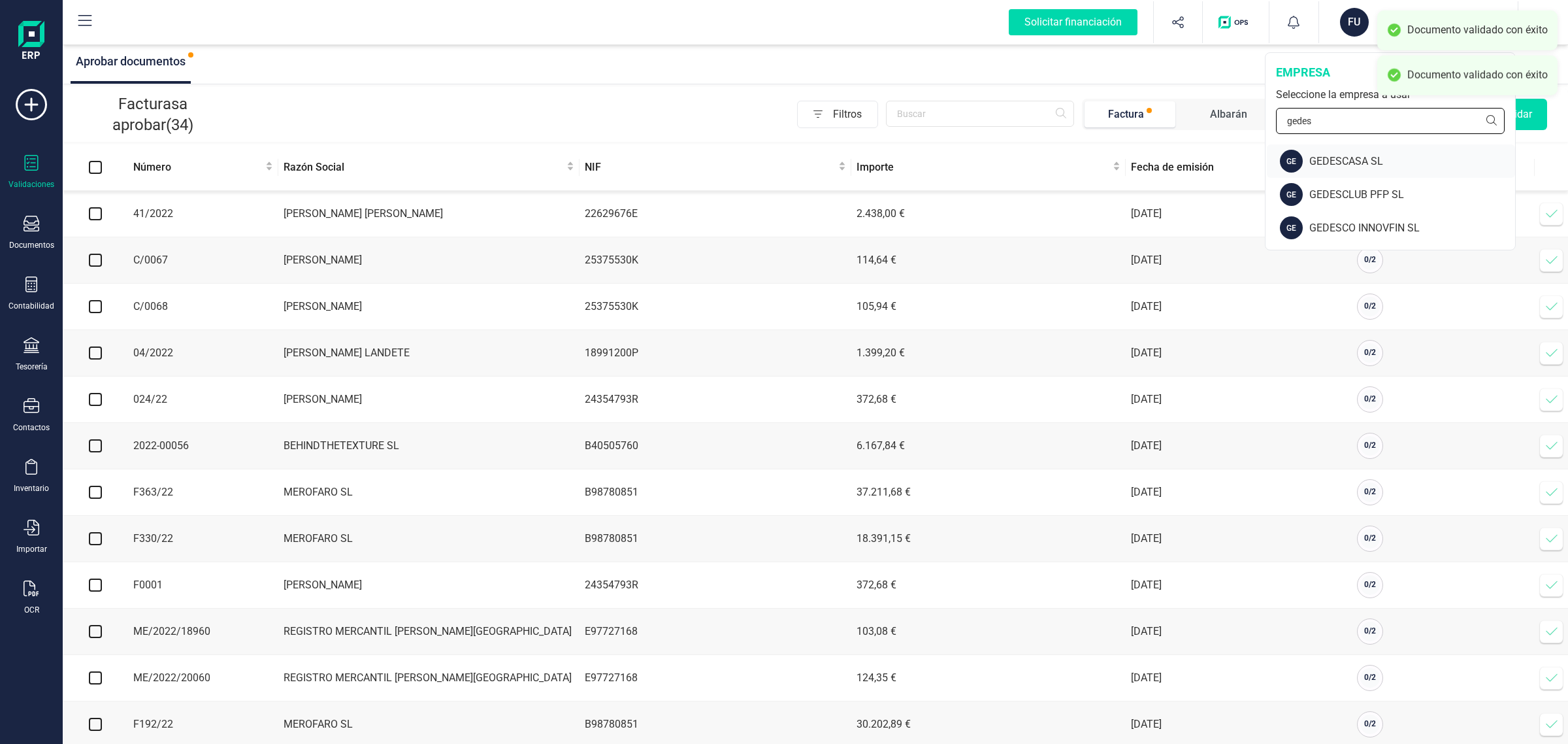
type input "gedes"
click at [1328, 159] on div "GEDESCASA SL" at bounding box center [1412, 162] width 206 height 16
click at [1328, 159] on div "Solicitar financiación Validaciones Documentos Documentos Presupuestos Pedidos …" at bounding box center [784, 372] width 1568 height 744
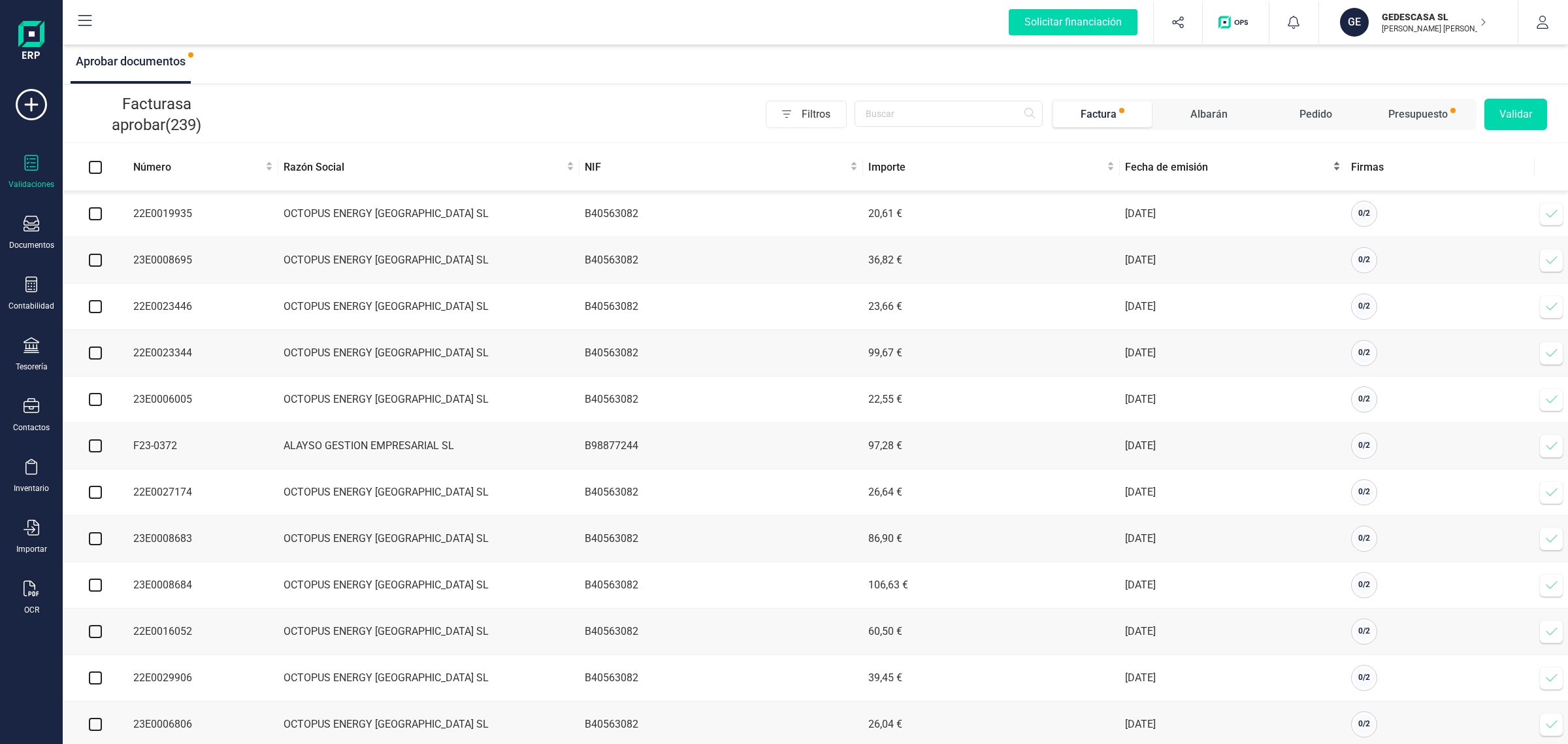
click at [1190, 162] on span "Fecha de emisión" at bounding box center [1227, 167] width 205 height 16
click at [1187, 168] on span "Fecha de emisión" at bounding box center [1227, 167] width 205 height 16
click at [1140, 175] on span "Fecha de emisión" at bounding box center [1227, 167] width 205 height 16
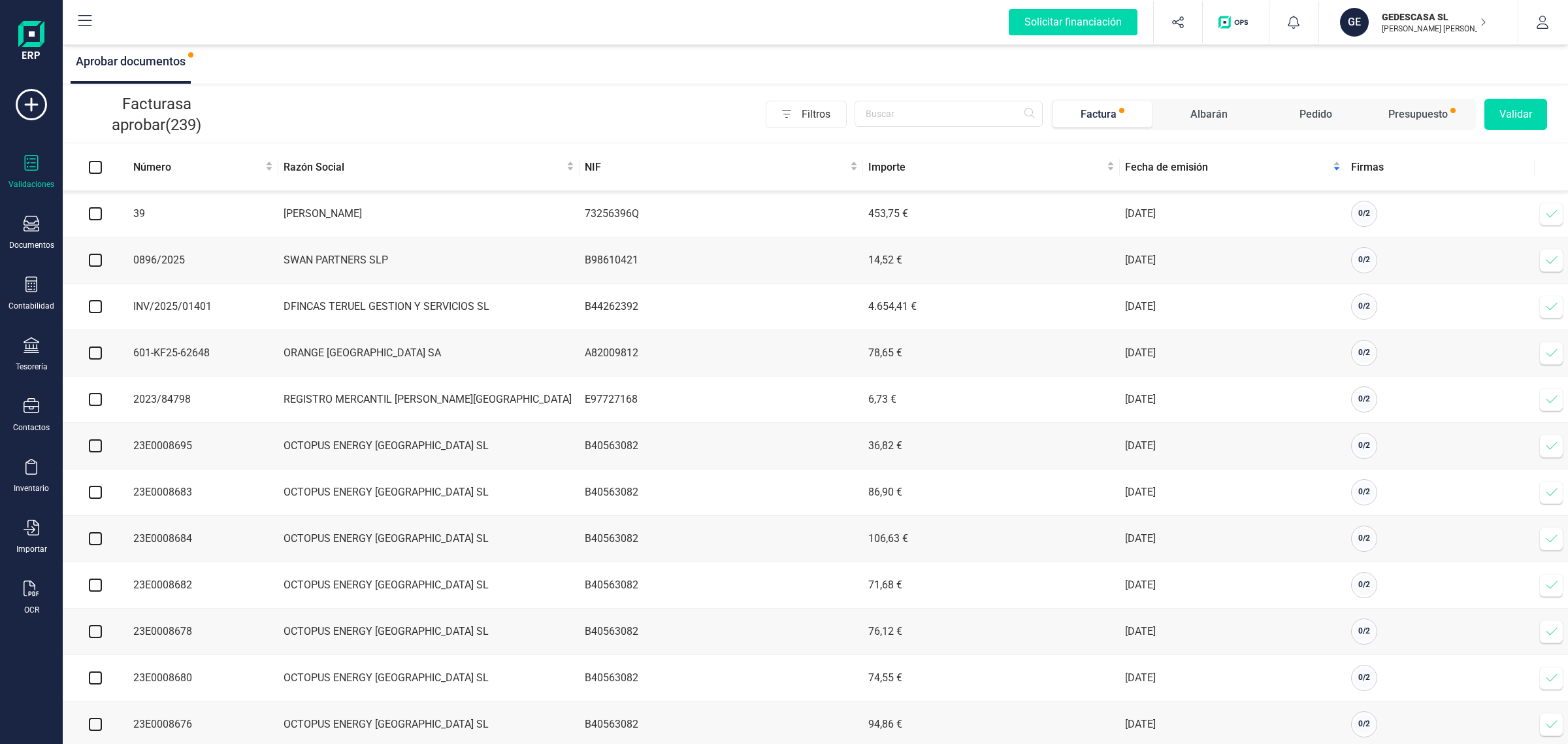
click at [98, 210] on input "checkbox" at bounding box center [95, 213] width 13 height 13
checkbox input "true"
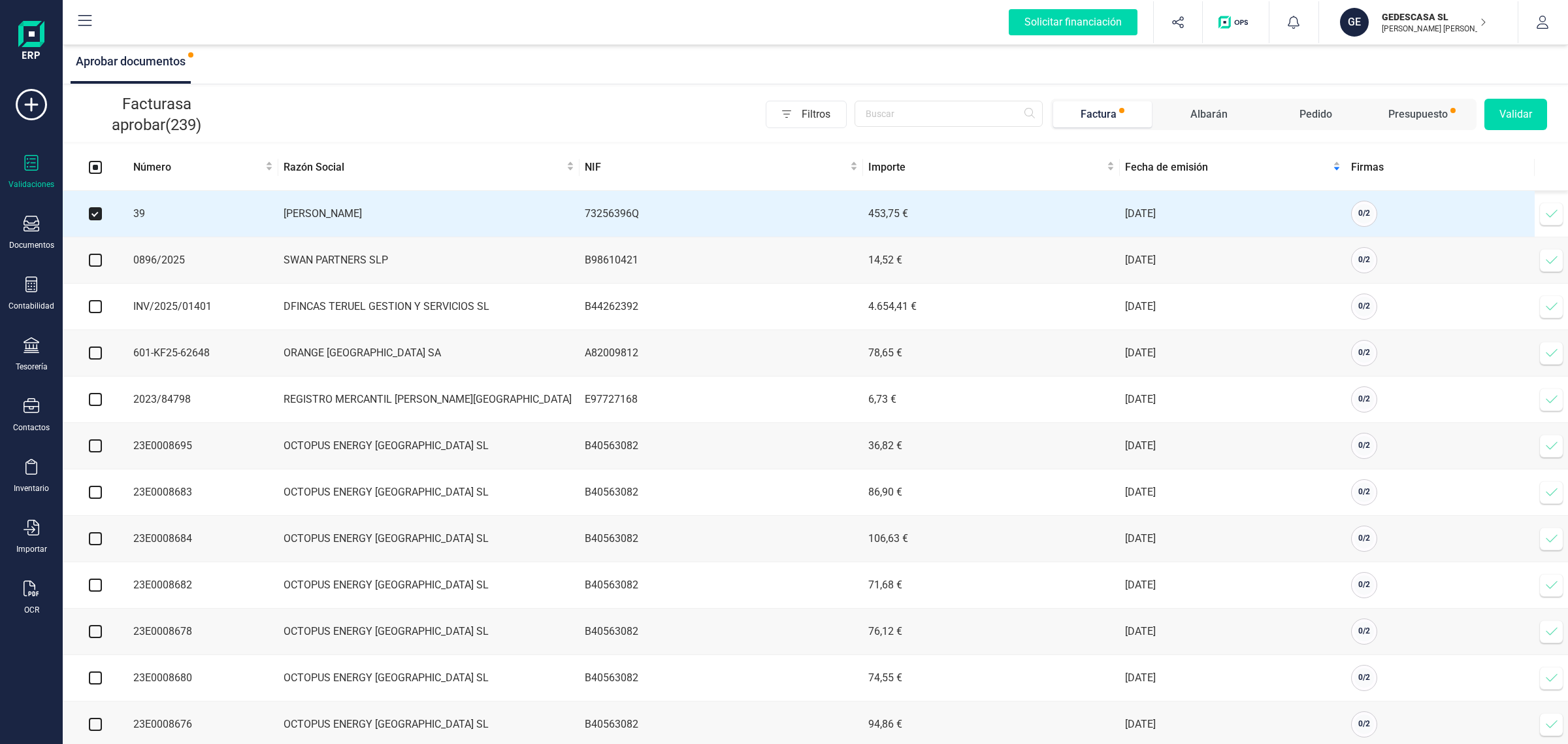
click at [96, 262] on input "checkbox" at bounding box center [95, 260] width 13 height 13
checkbox input "true"
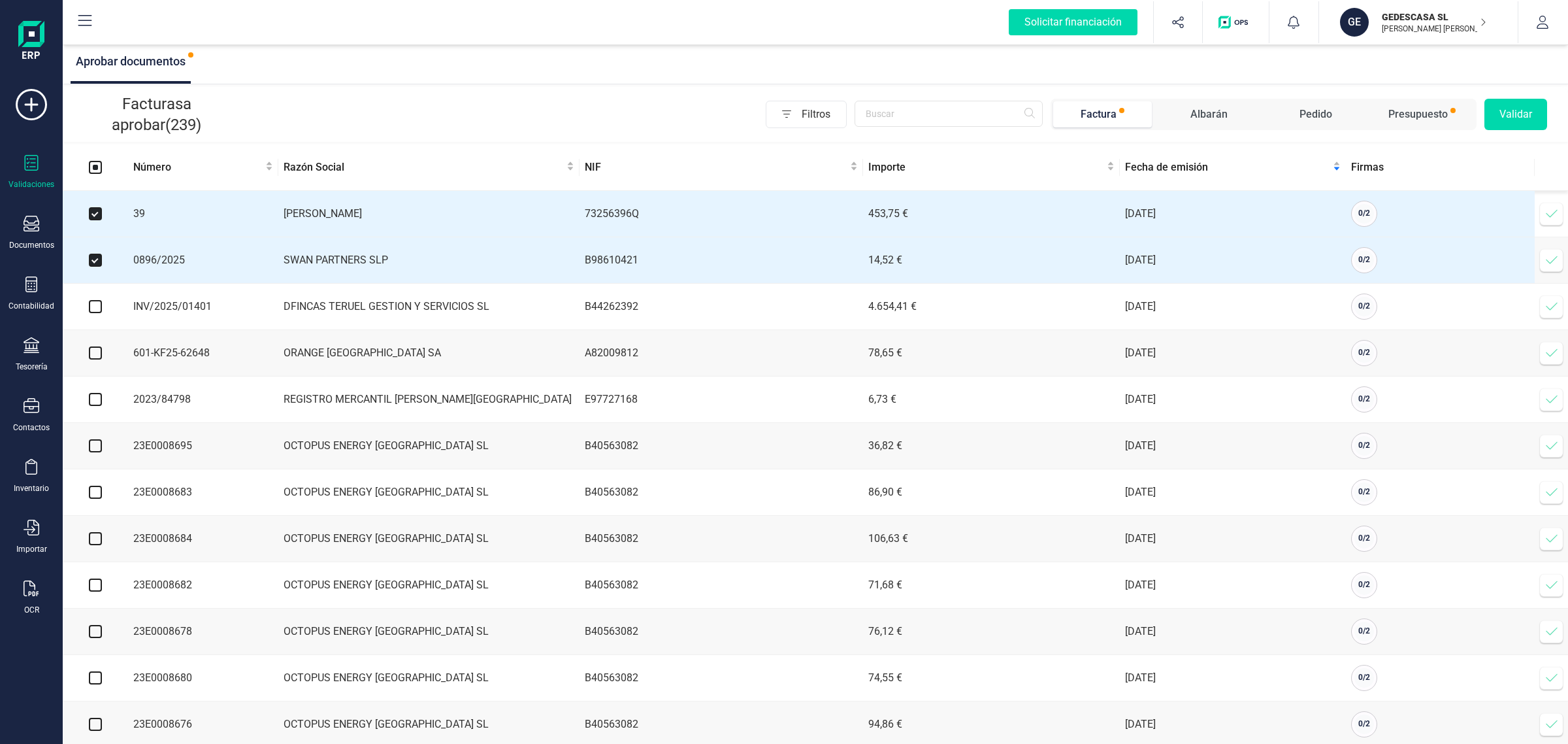
click at [95, 309] on input "checkbox" at bounding box center [95, 306] width 13 height 13
checkbox input "true"
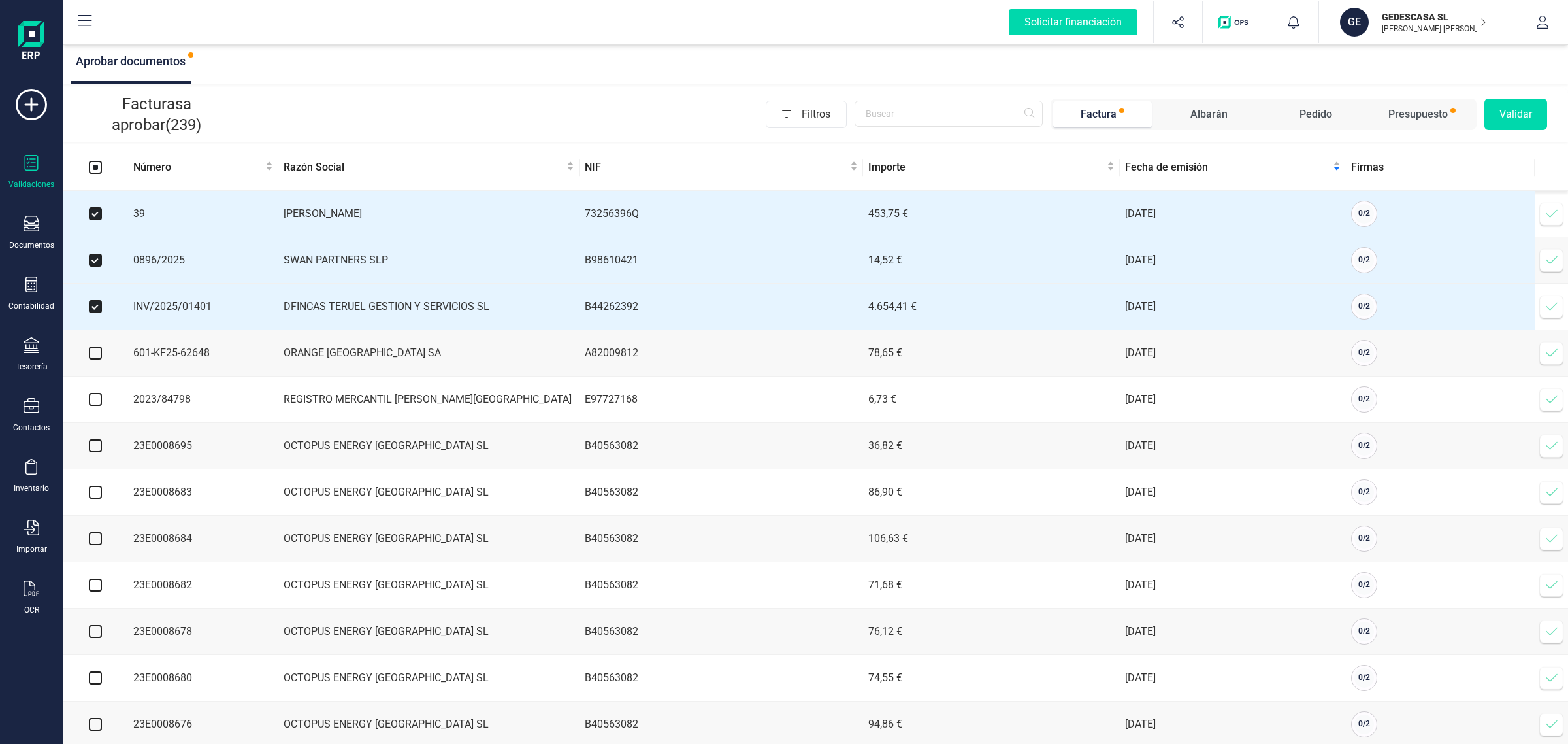
click at [89, 356] on input "checkbox" at bounding box center [95, 352] width 13 height 13
checkbox input "true"
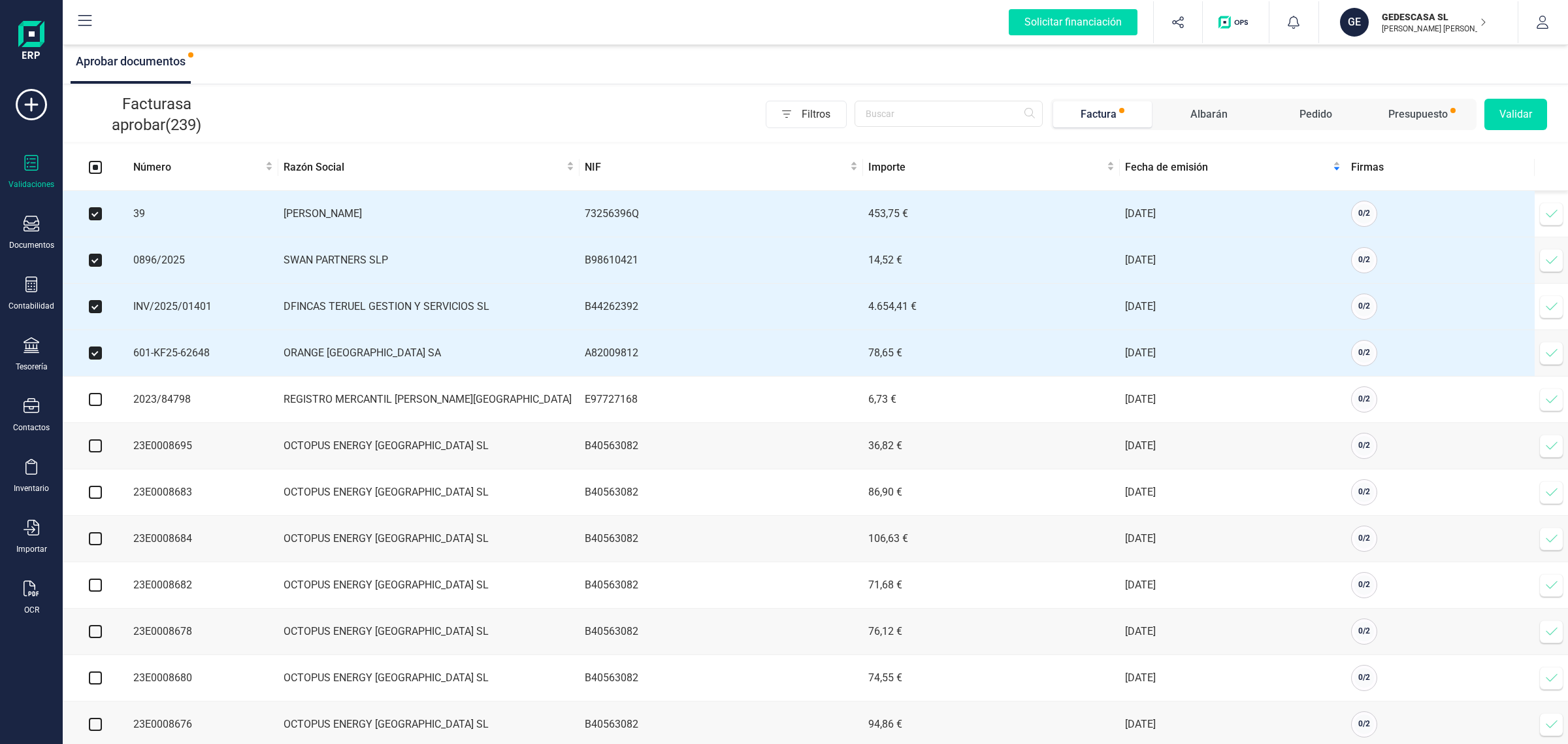
click at [1511, 117] on button "Validar" at bounding box center [1515, 114] width 62 height 31
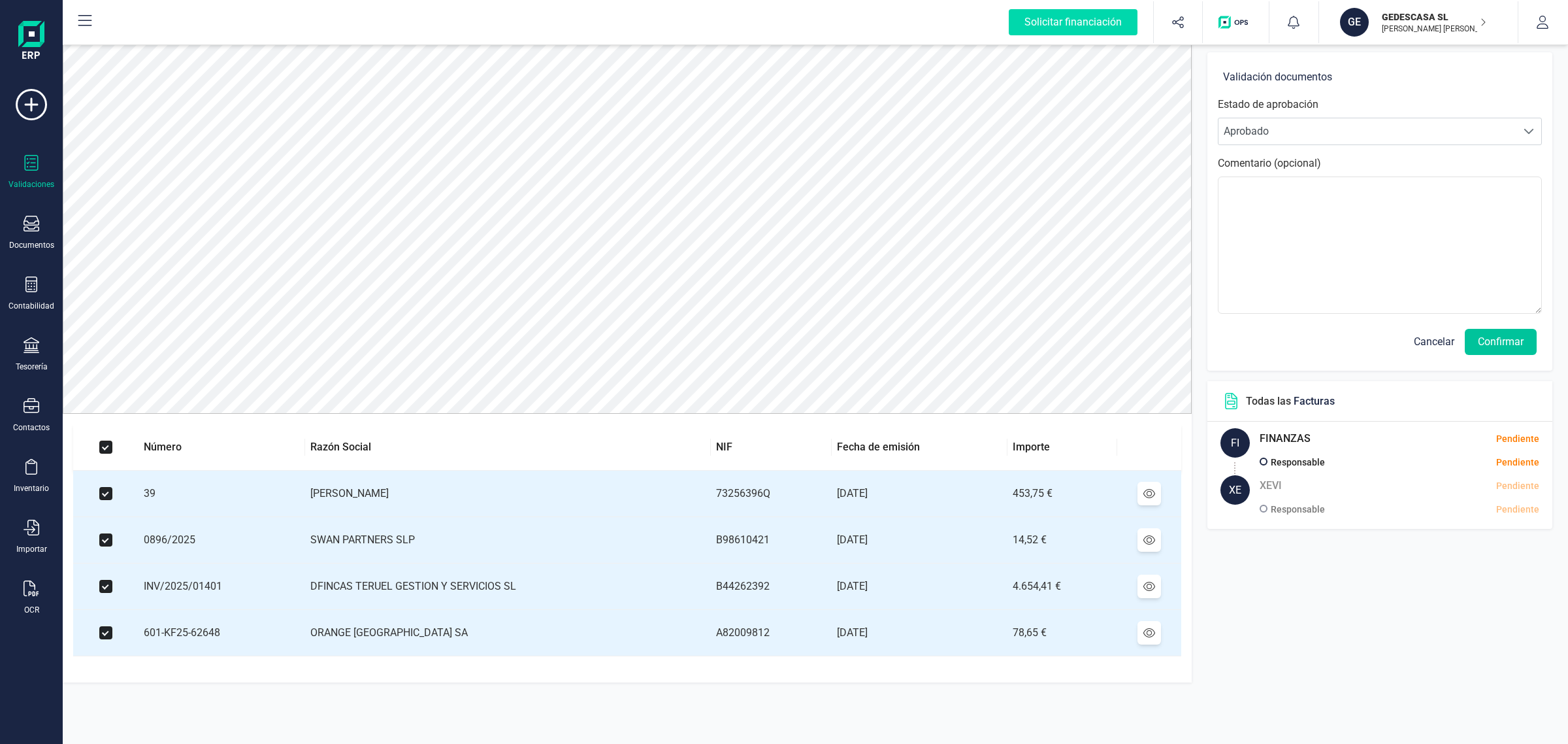
click at [1484, 343] on button "Confirmar" at bounding box center [1500, 342] width 72 height 26
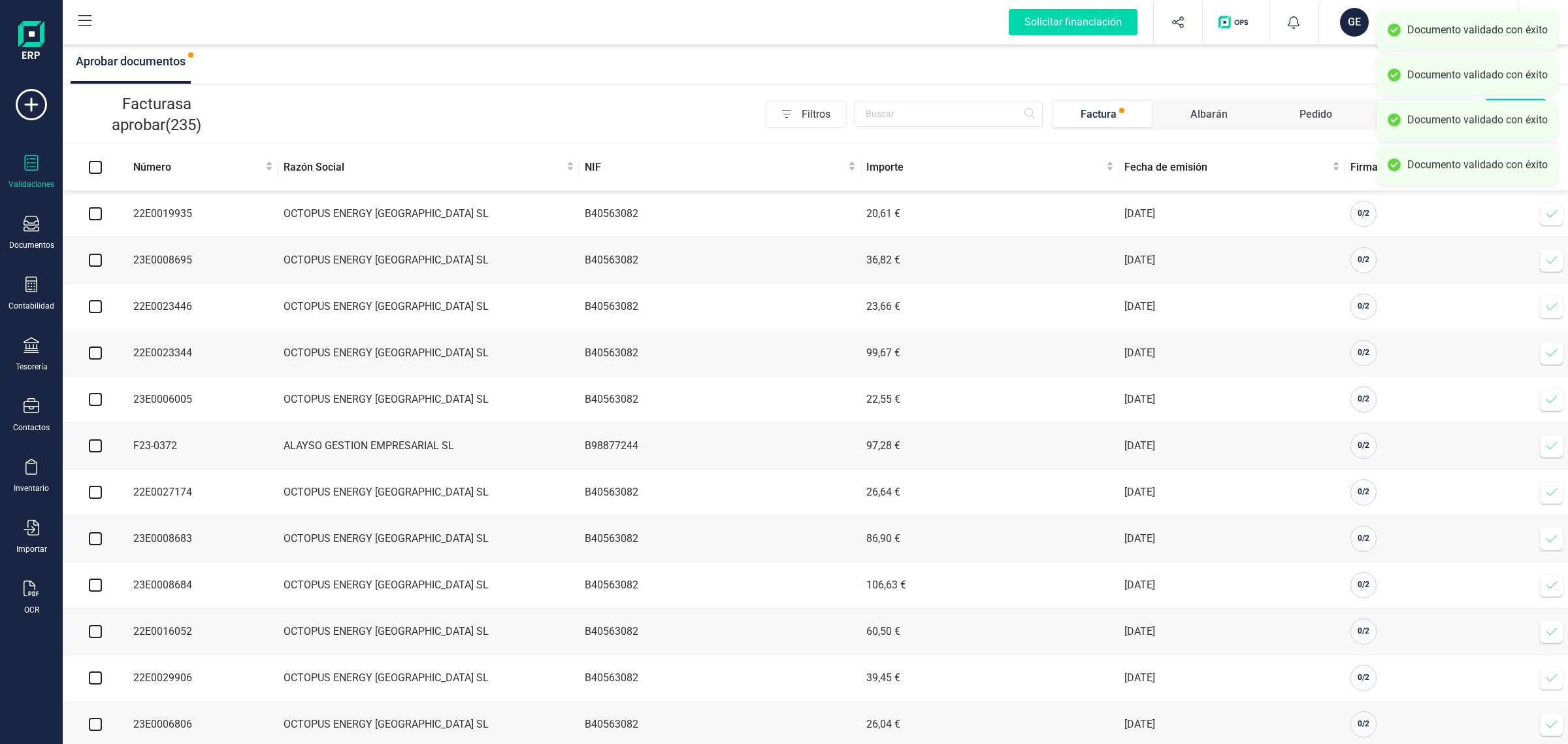
click at [1352, 24] on div "GE" at bounding box center [1355, 22] width 29 height 29
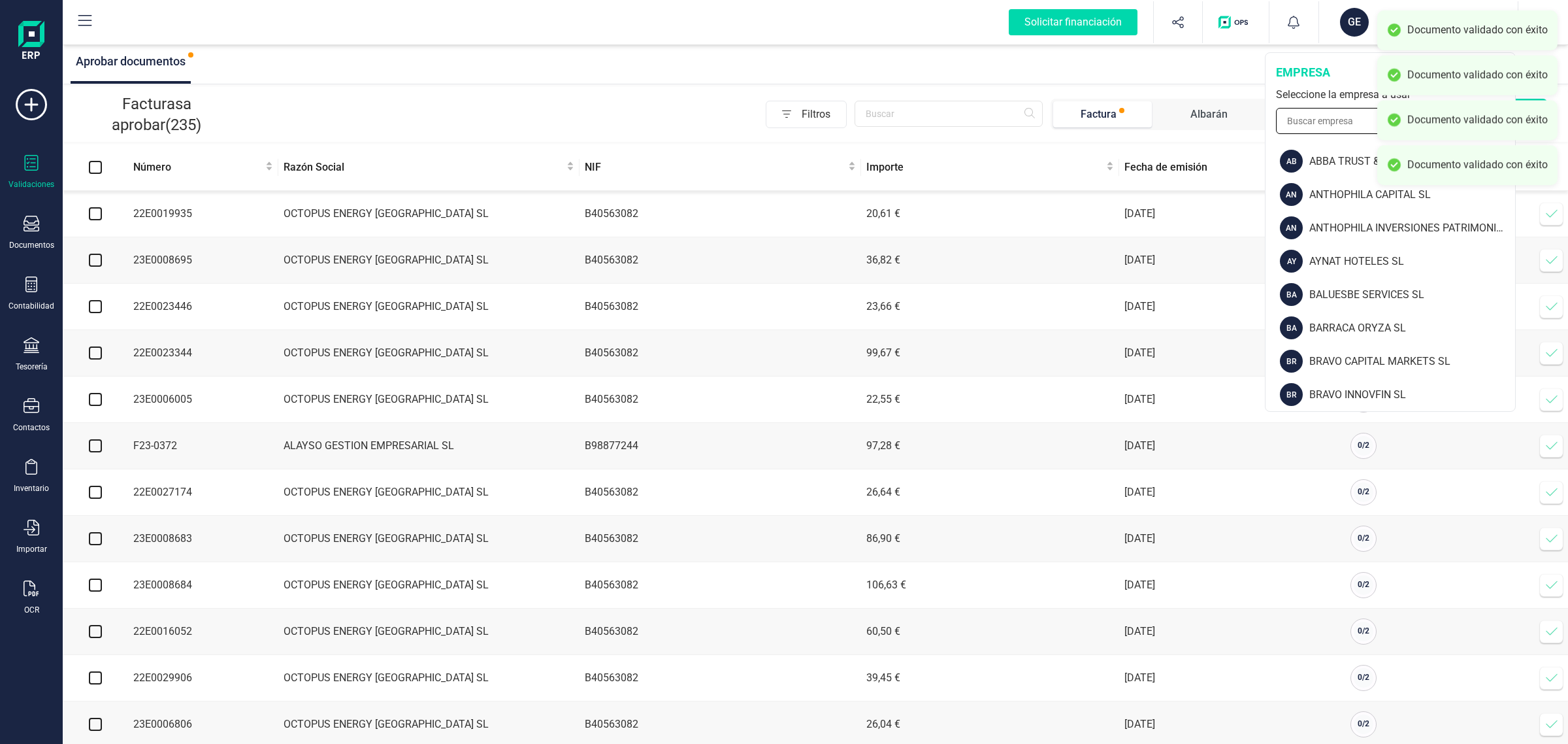
click at [1327, 117] on input "text" at bounding box center [1390, 120] width 229 height 26
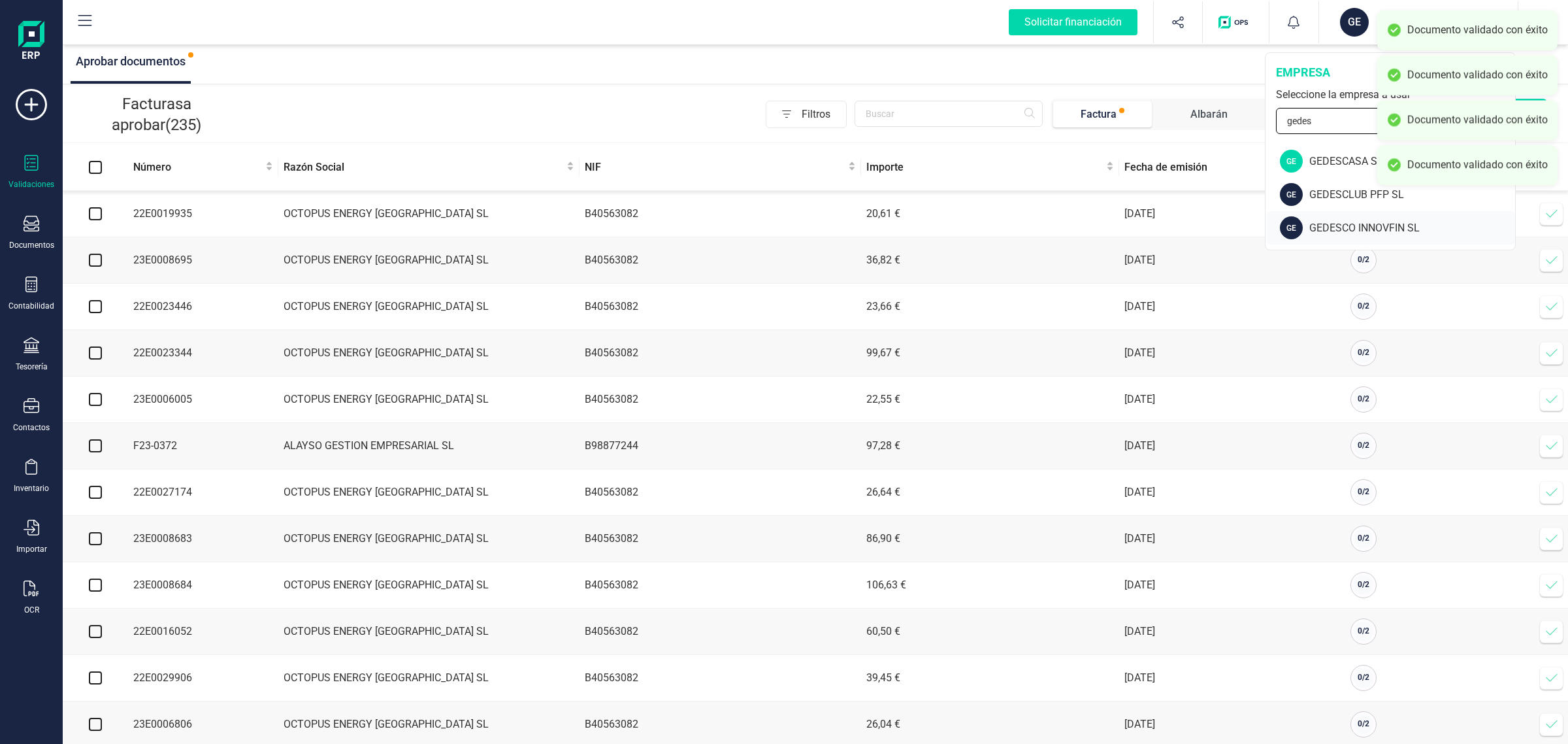
type input "gedes"
click at [1312, 229] on div "GEDESCO INNOVFIN SL" at bounding box center [1412, 228] width 206 height 16
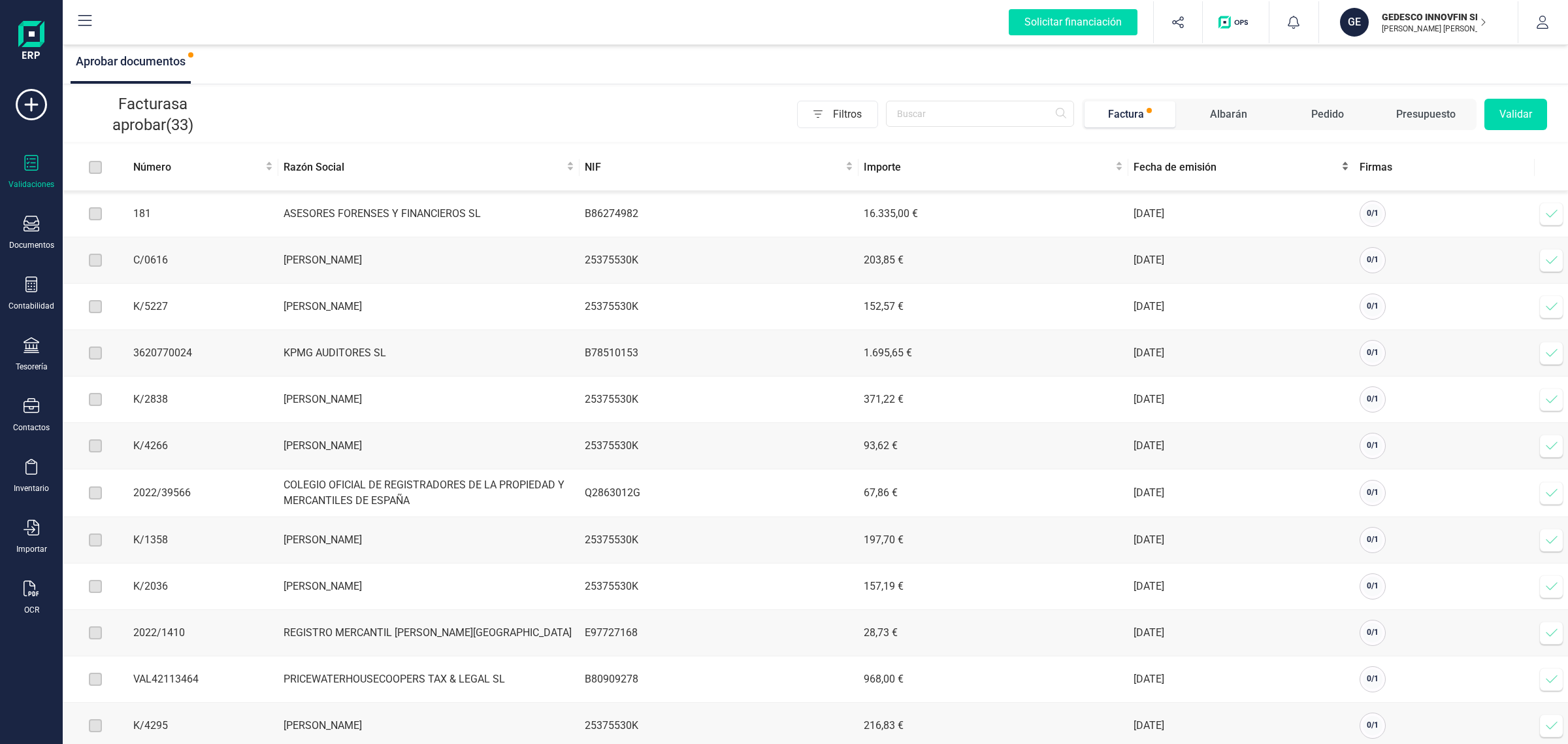
click at [1189, 162] on span "Fecha de emisión" at bounding box center [1236, 167] width 205 height 16
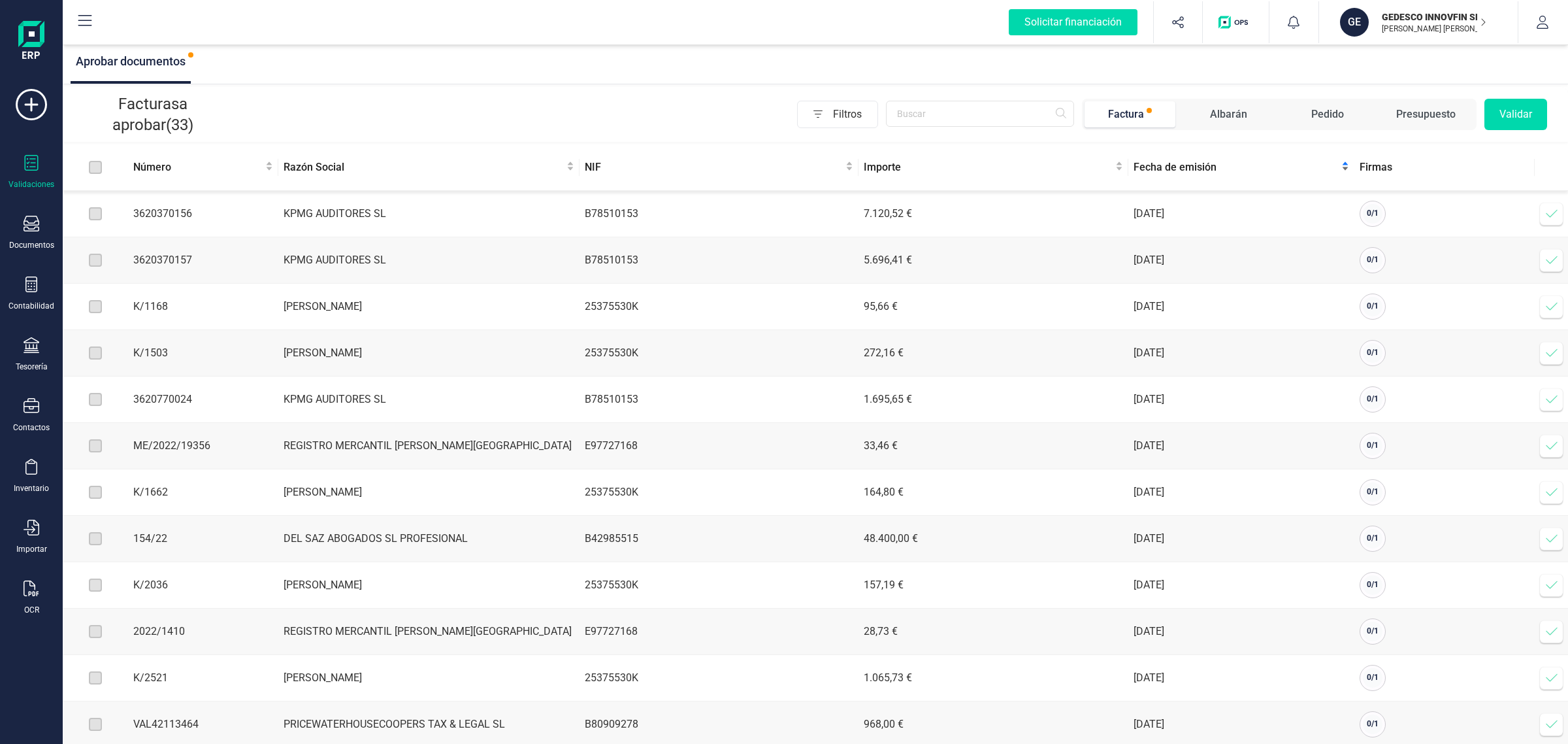
click at [1183, 172] on span "Fecha de emisión" at bounding box center [1236, 167] width 205 height 16
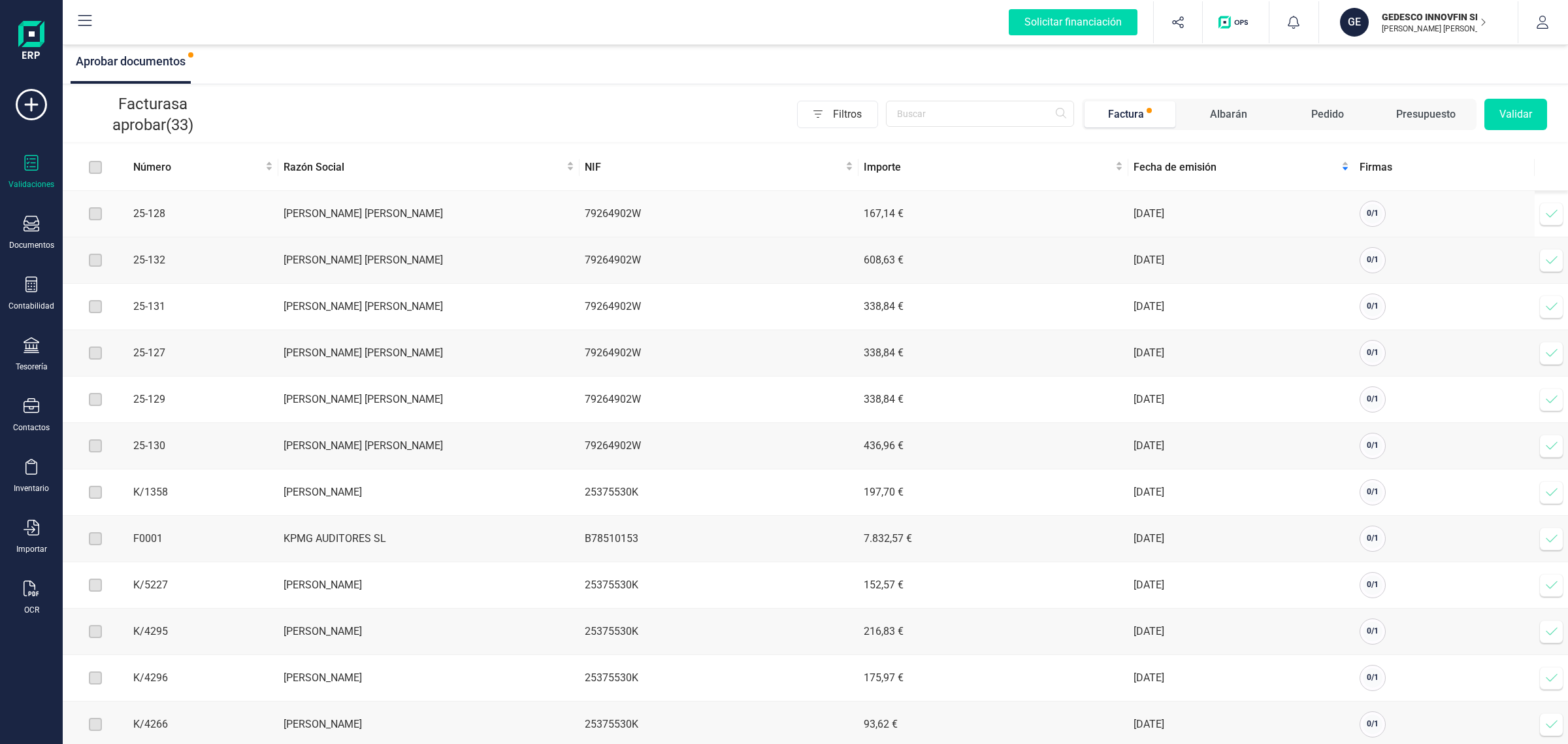
drag, startPoint x: 98, startPoint y: 216, endPoint x: 90, endPoint y: 243, distance: 28.2
click at [98, 216] on label at bounding box center [95, 213] width 13 height 14
click at [97, 213] on label at bounding box center [95, 213] width 13 height 14
click at [1405, 27] on p "[PERSON_NAME] [PERSON_NAME]" at bounding box center [1434, 29] width 104 height 11
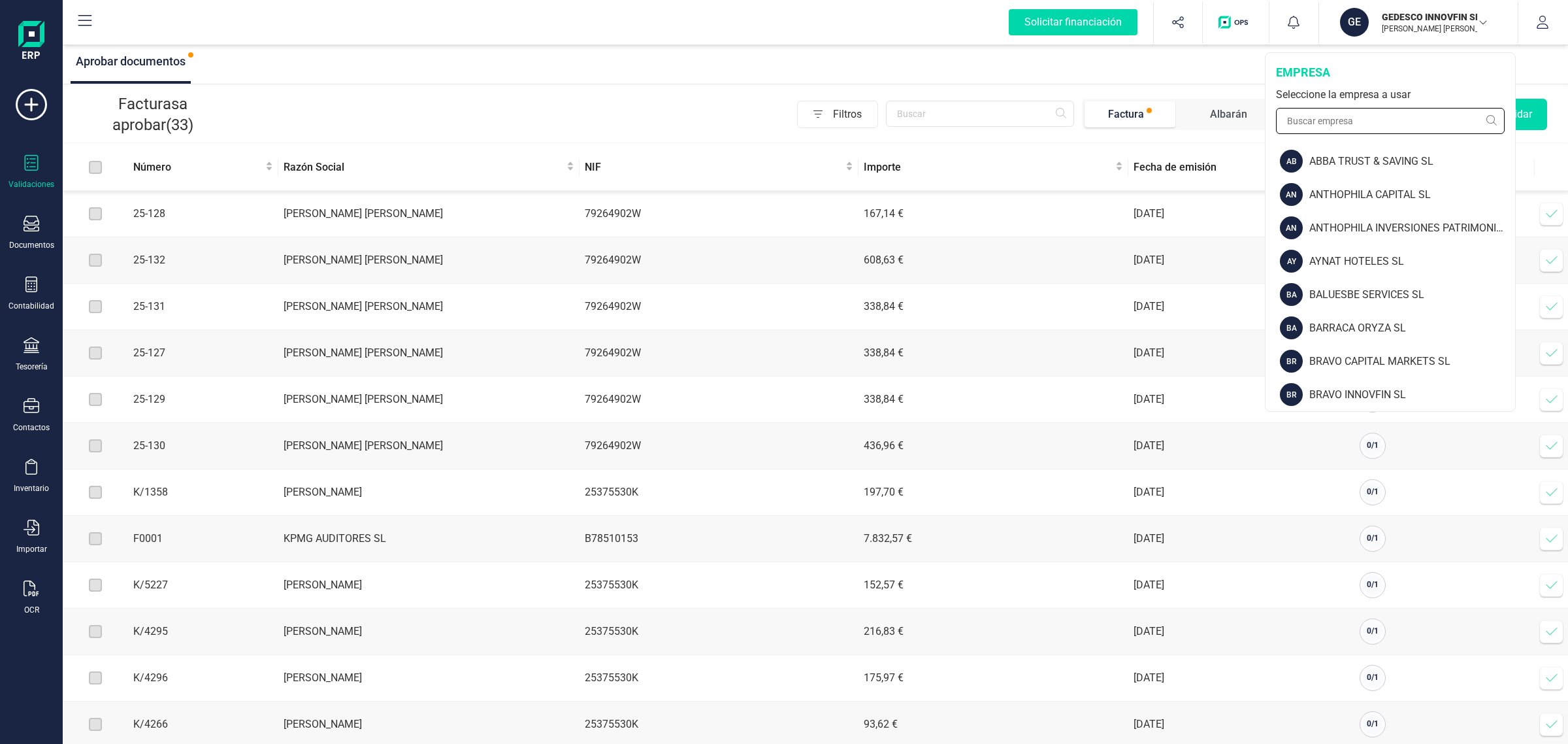
click at [1368, 125] on input "text" at bounding box center [1390, 120] width 229 height 26
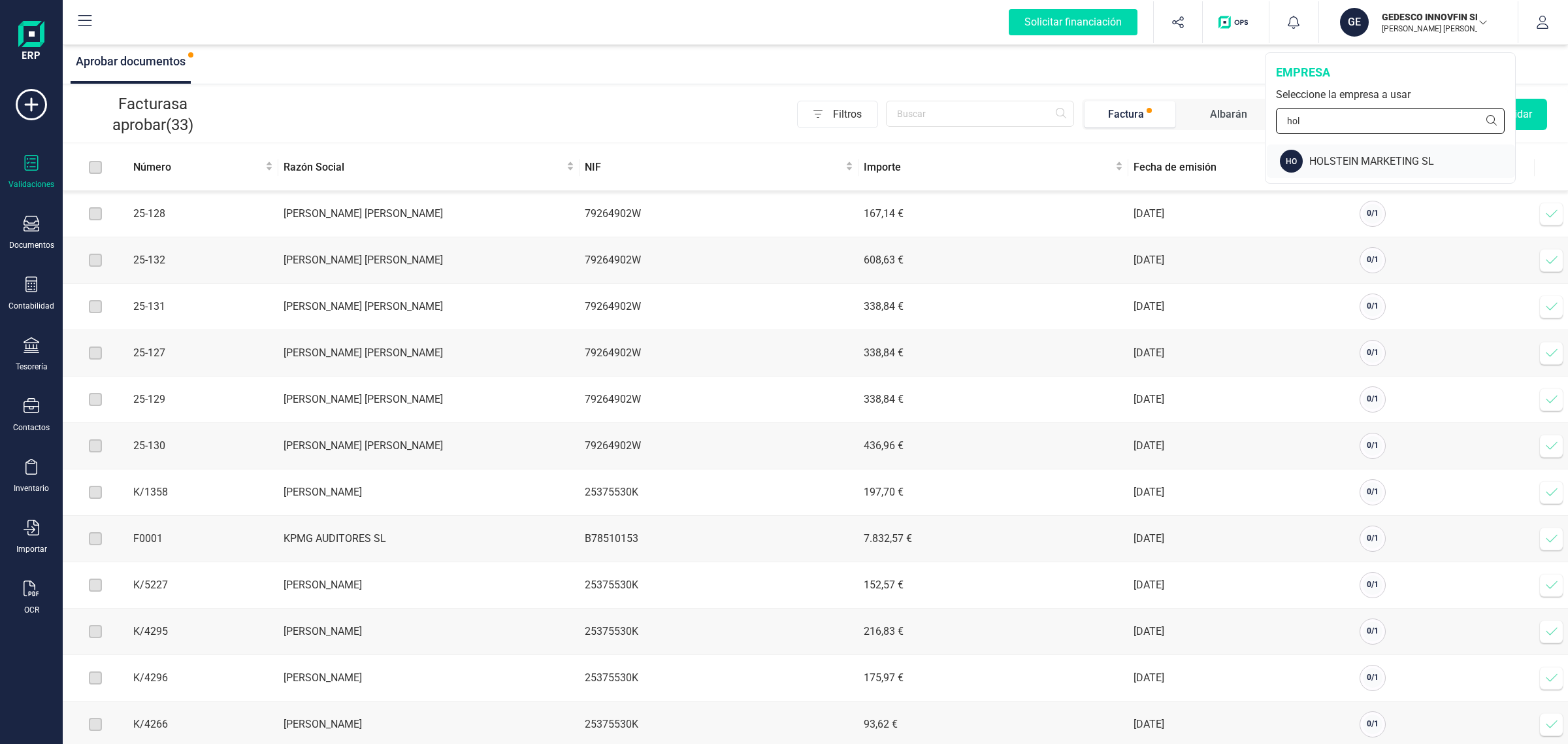
type input "hol"
click at [1346, 157] on div "HOLSTEIN MARKETING SL" at bounding box center [1412, 162] width 206 height 16
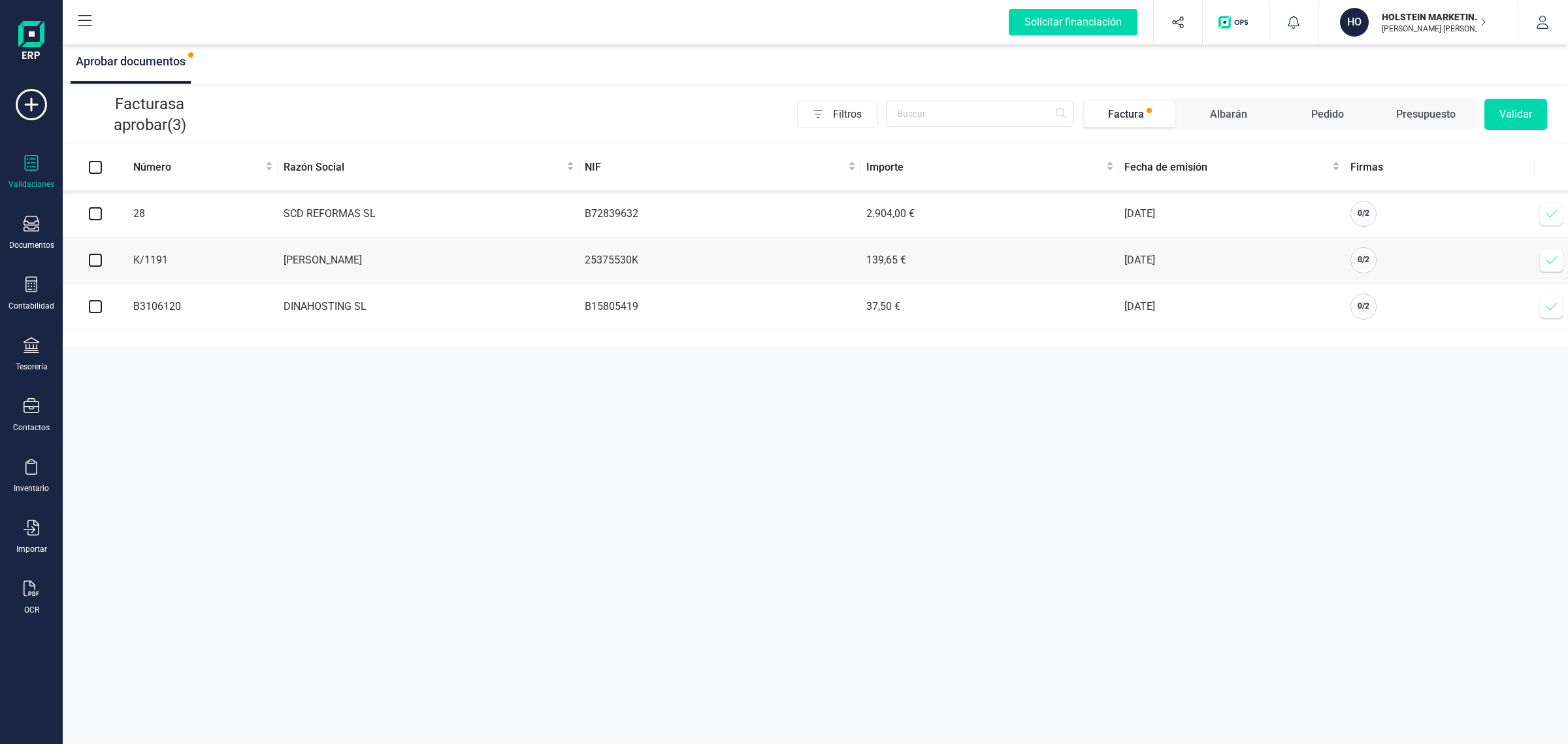
click at [90, 211] on input "checkbox" at bounding box center [95, 213] width 13 height 13
checkbox input "true"
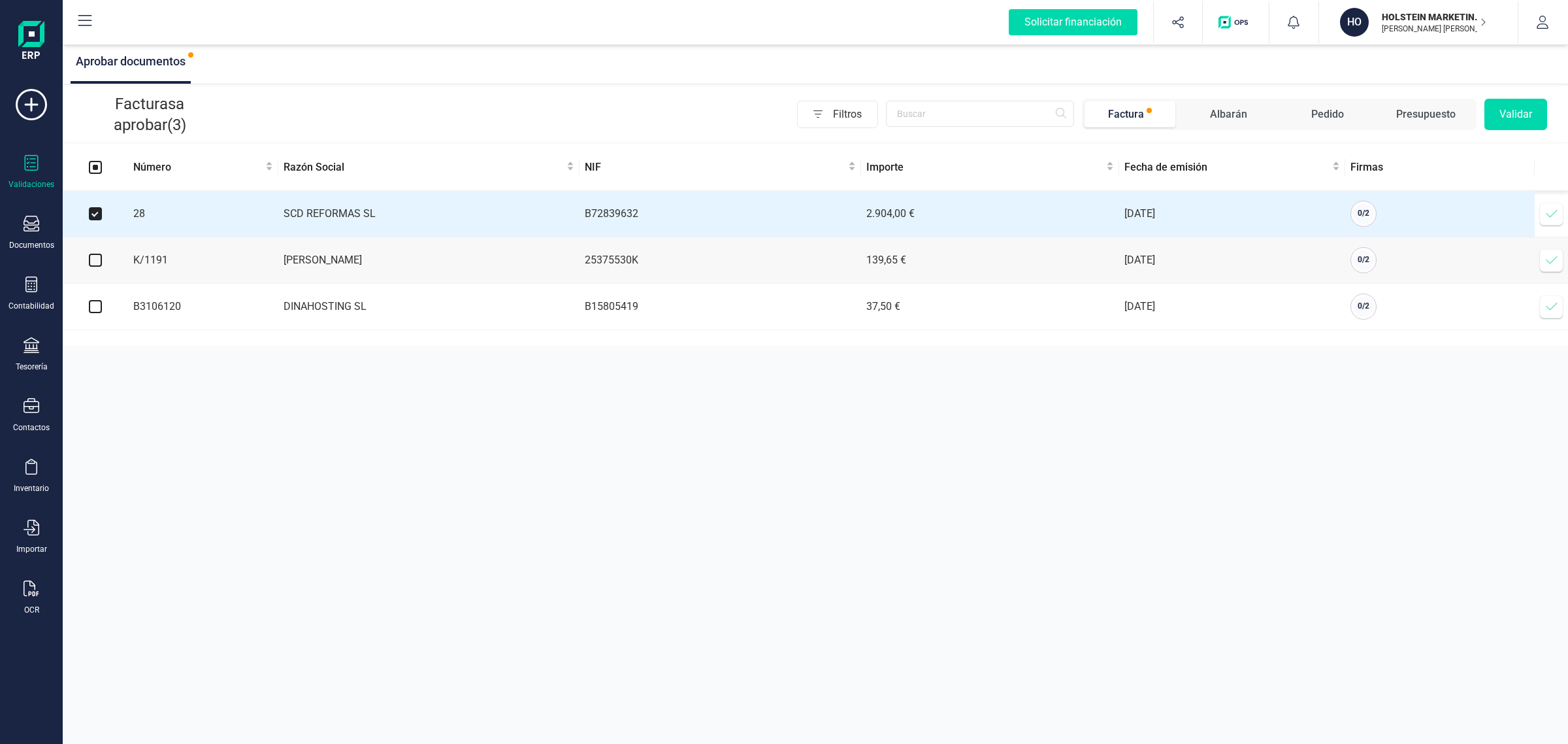
drag, startPoint x: 89, startPoint y: 263, endPoint x: 91, endPoint y: 271, distance: 8.2
click at [91, 264] on input "checkbox" at bounding box center [95, 260] width 13 height 13
checkbox input "true"
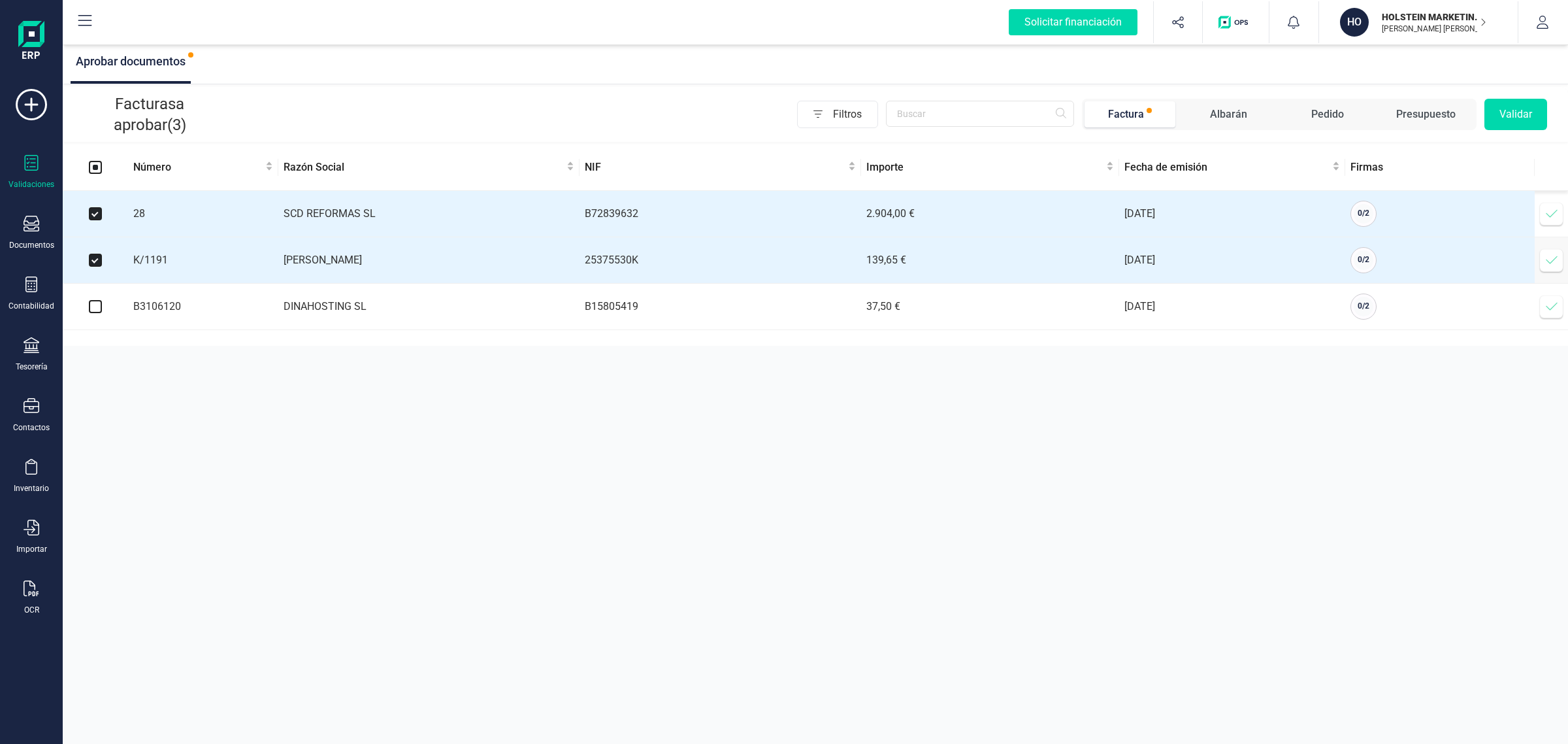
click at [97, 301] on td at bounding box center [95, 306] width 66 height 46
click at [101, 309] on input "checkbox" at bounding box center [95, 306] width 13 height 13
checkbox input "true"
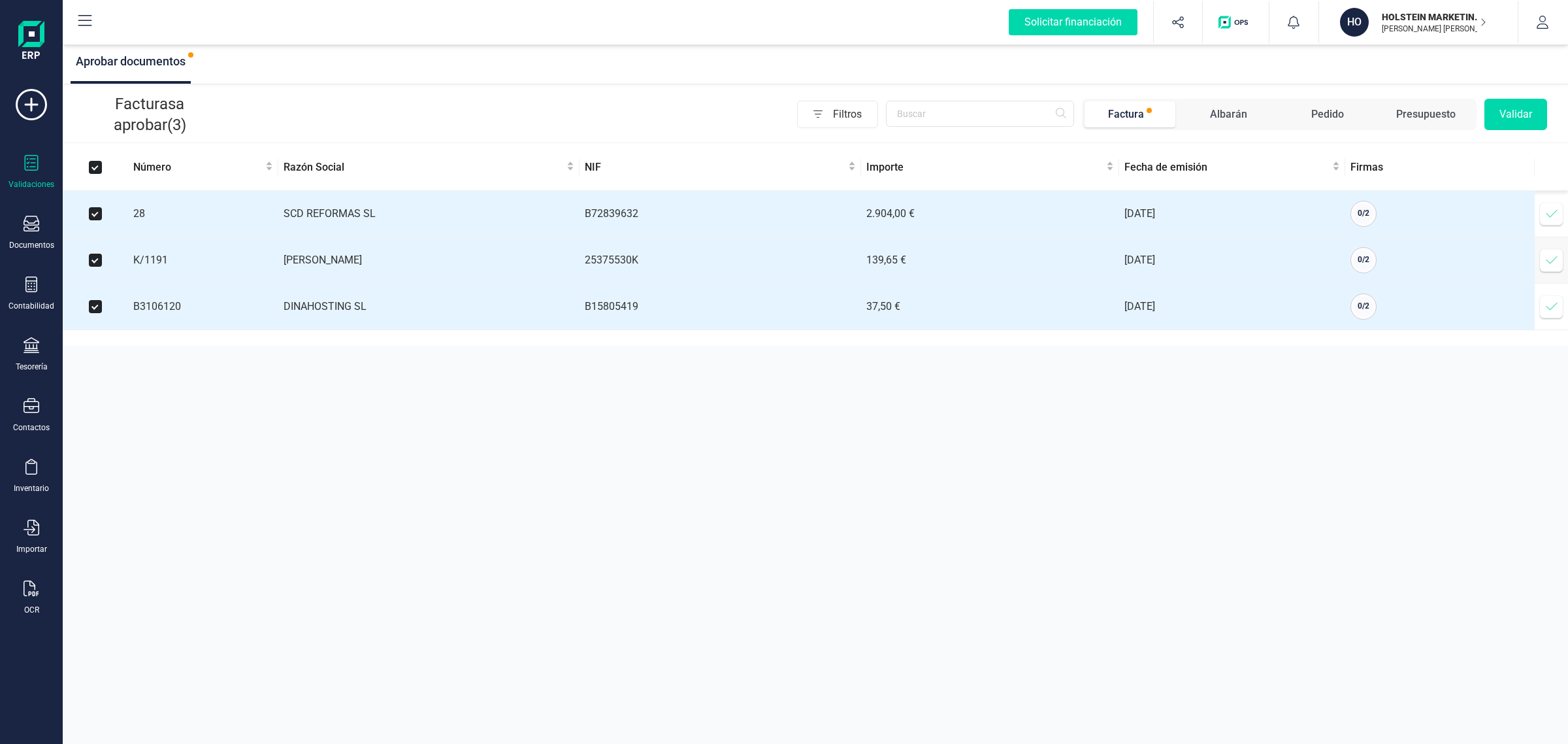
click at [1499, 119] on button "Validar" at bounding box center [1515, 114] width 62 height 31
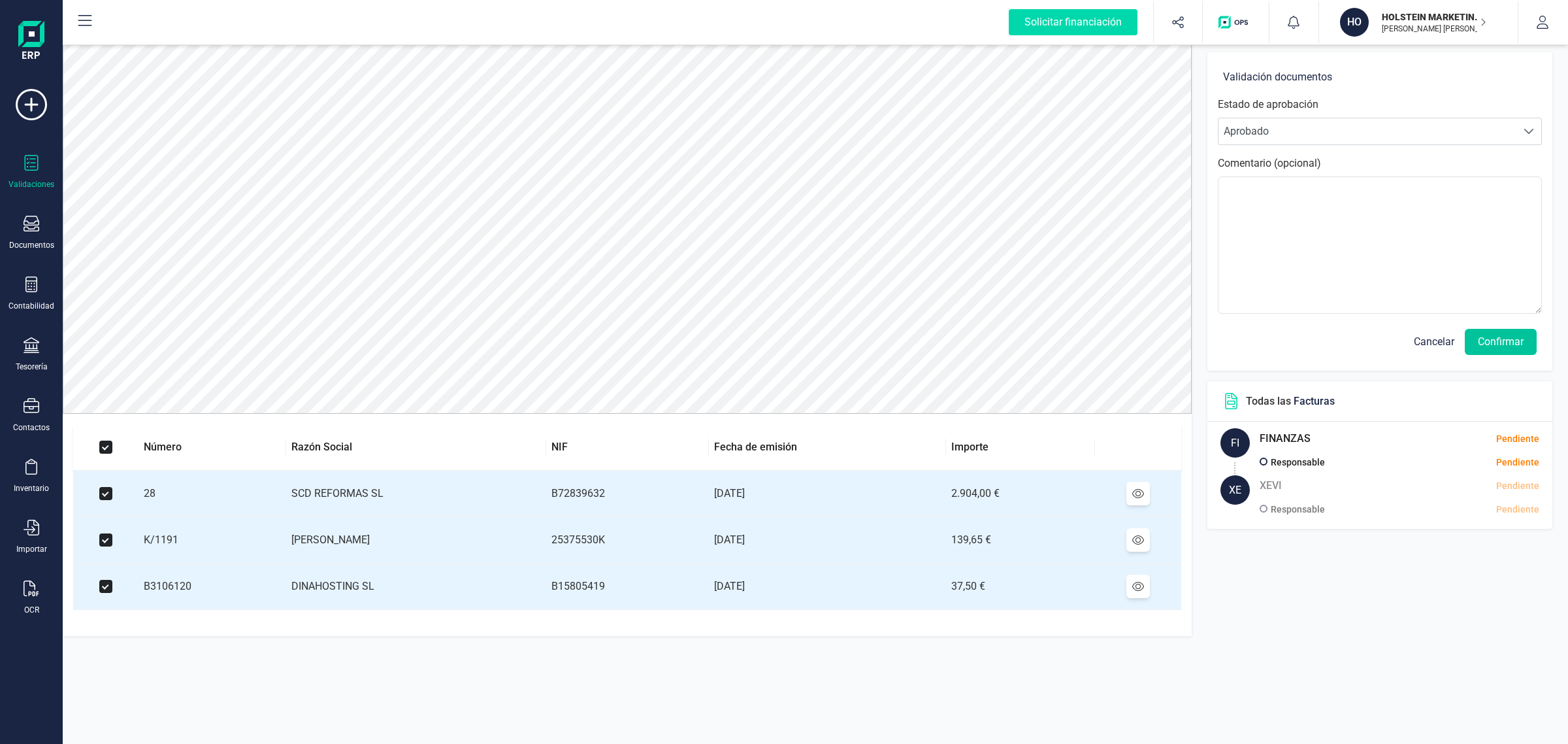
click at [1514, 340] on button "Confirmar" at bounding box center [1500, 342] width 72 height 26
click at [1511, 342] on button "Confirmar" at bounding box center [1500, 342] width 72 height 26
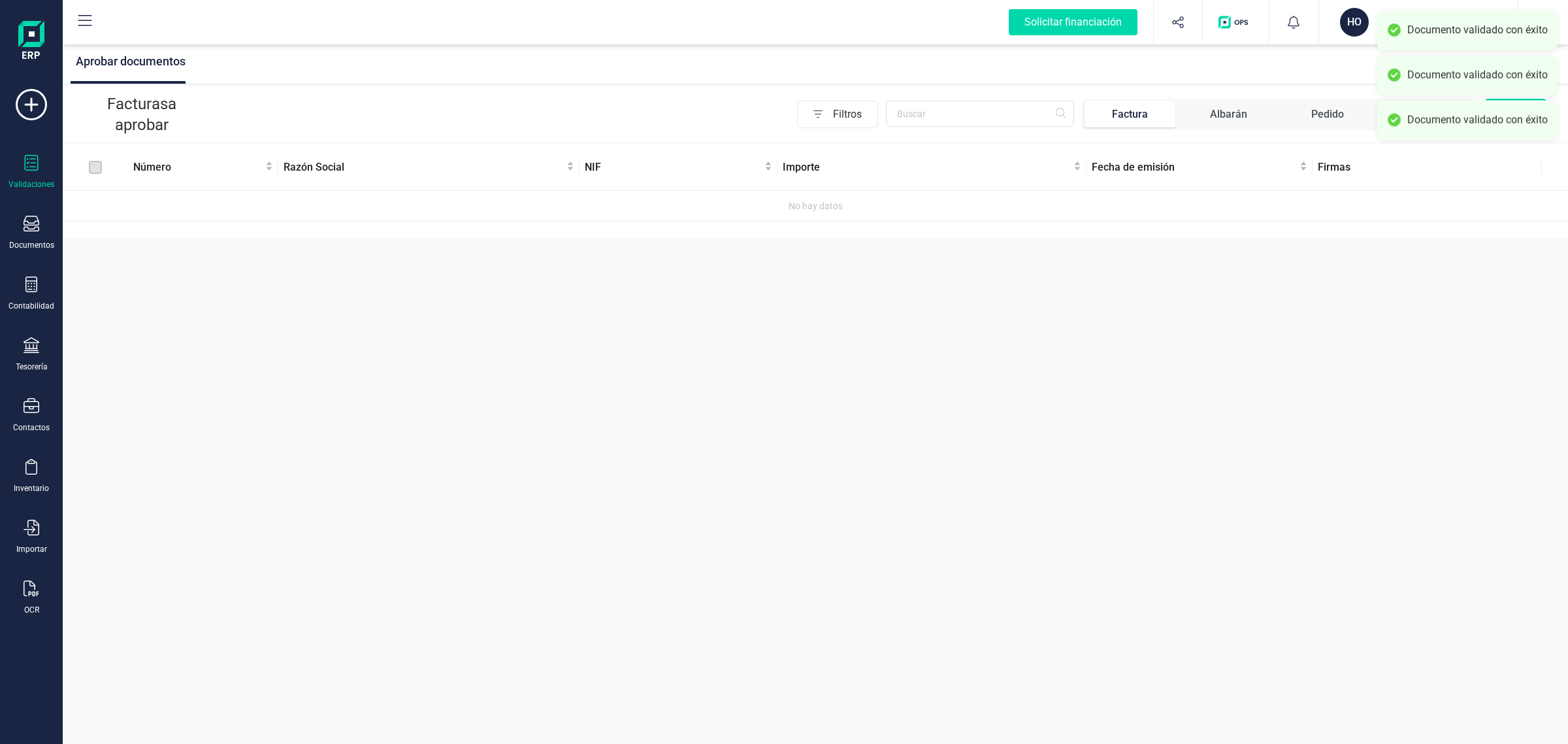
click at [1347, 34] on div "HO" at bounding box center [1355, 22] width 29 height 29
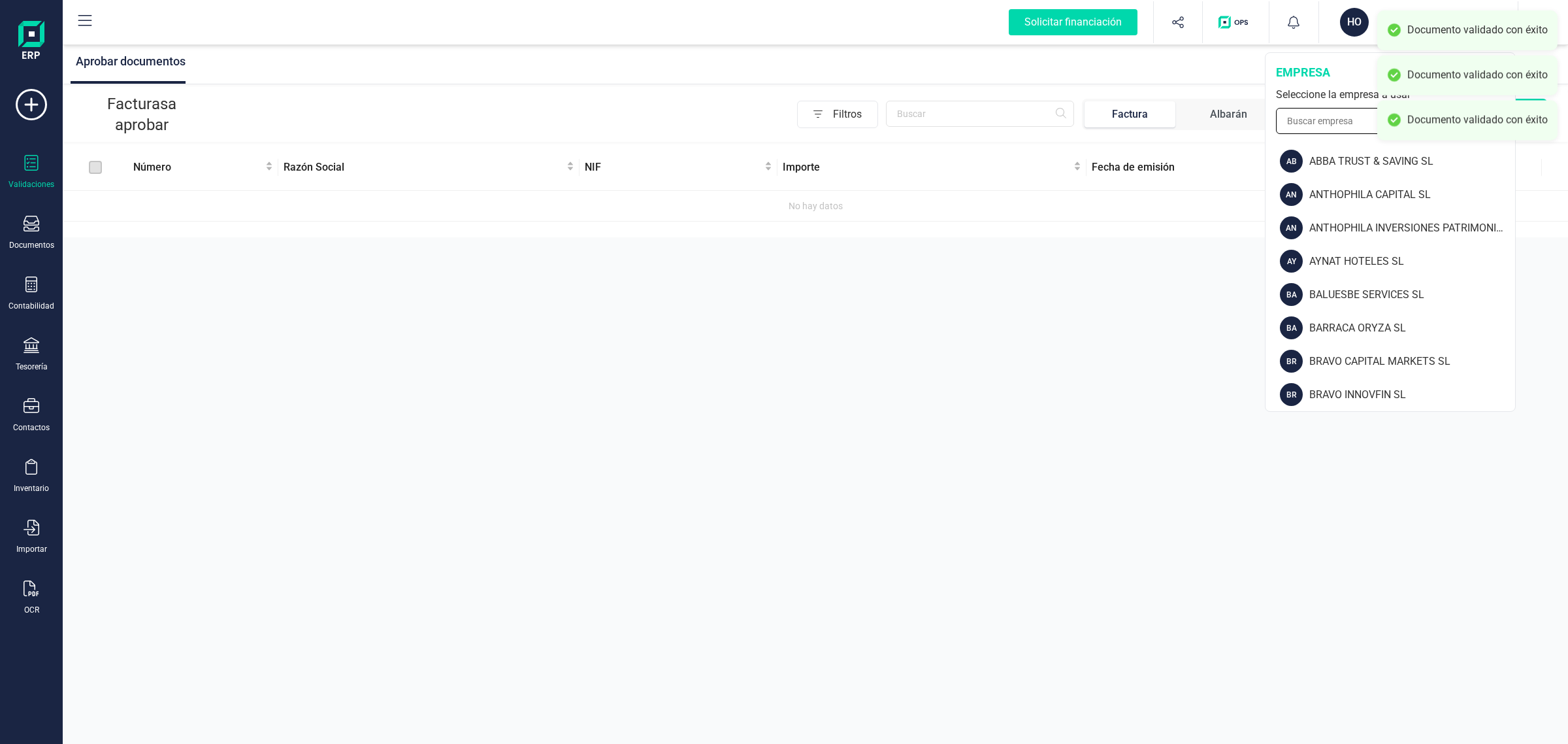
click at [1318, 121] on input "text" at bounding box center [1390, 120] width 229 height 26
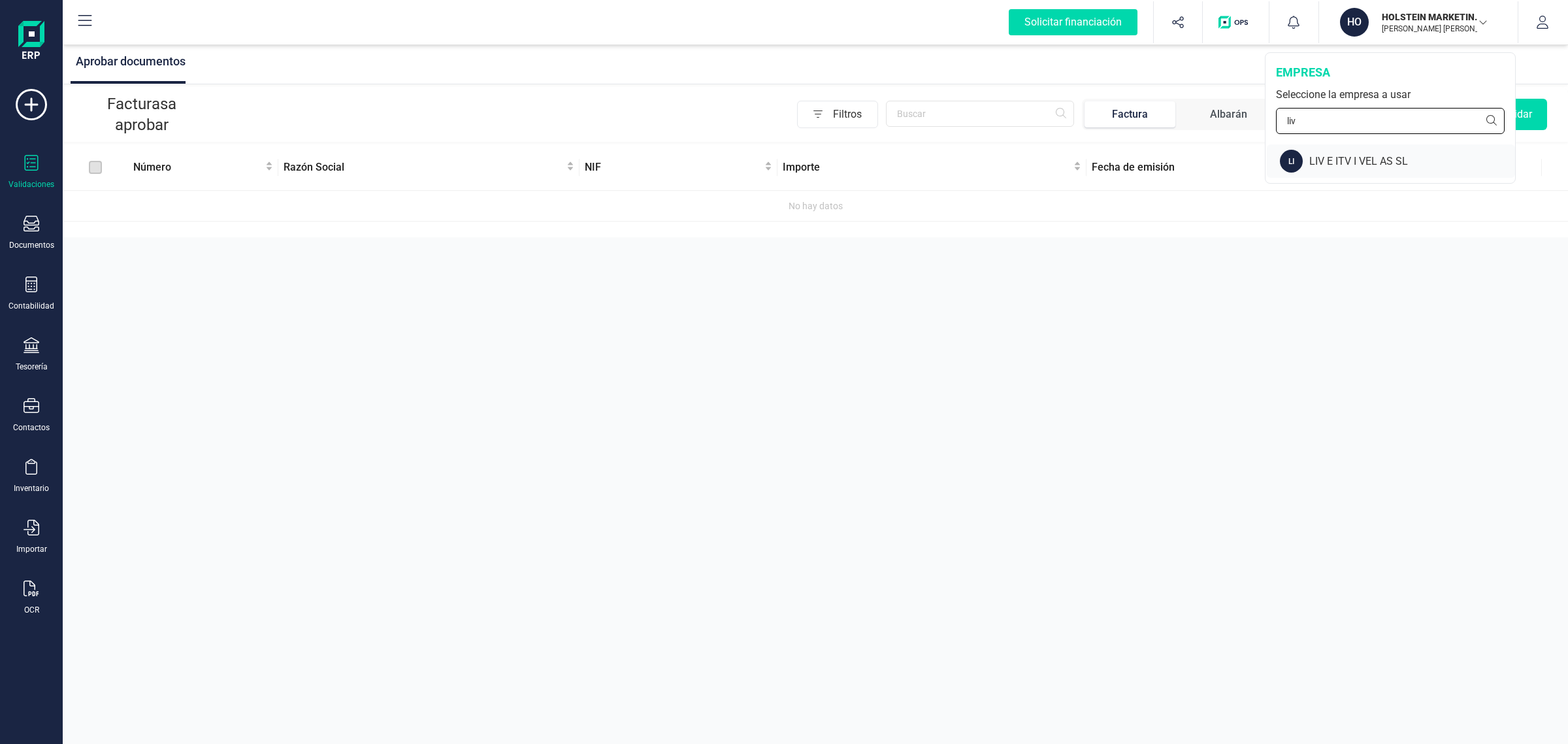
type input "liv"
click at [1312, 160] on div "LIV E ITV I VEL AS SL" at bounding box center [1412, 162] width 206 height 16
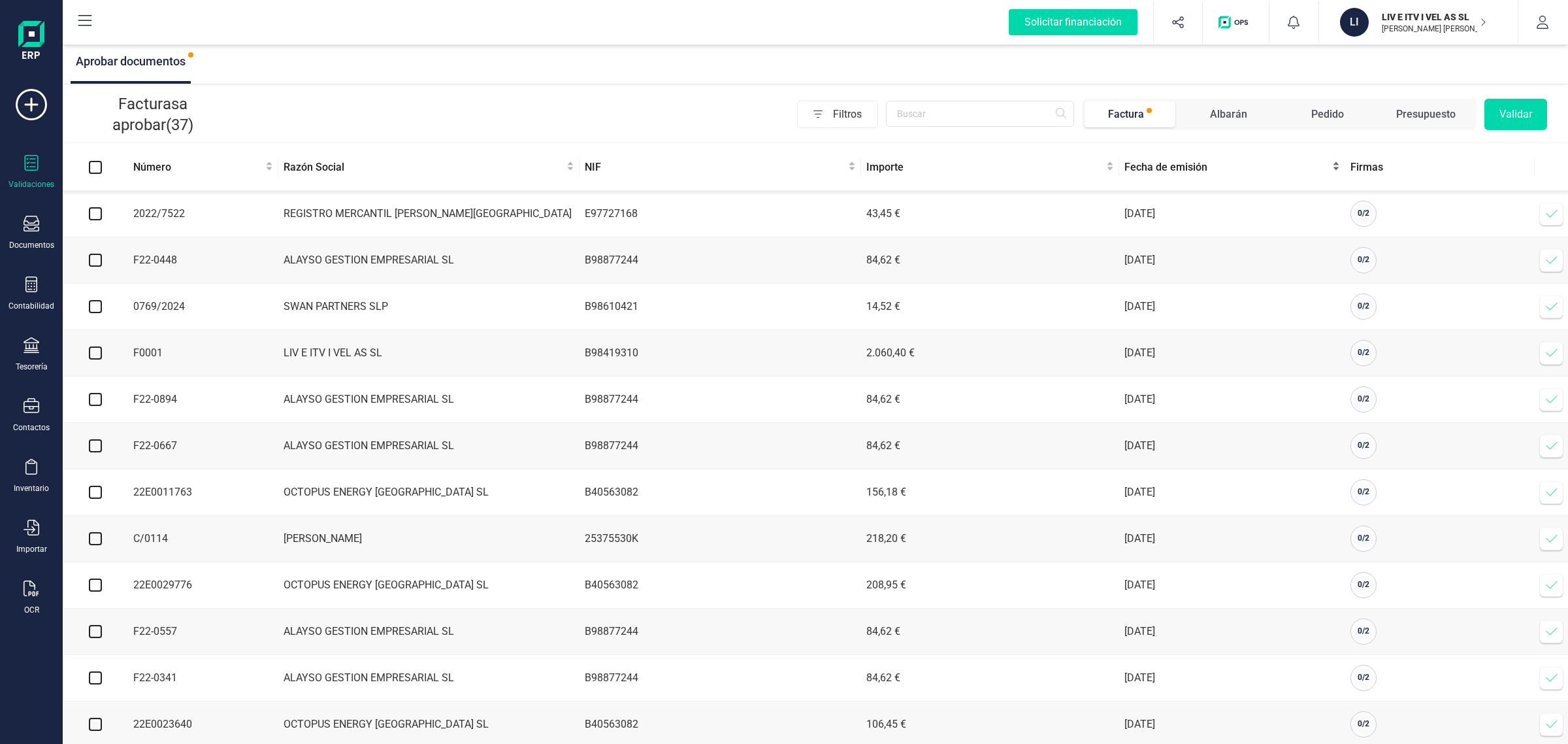
click at [1213, 175] on div "Fecha de emisión" at bounding box center [1232, 167] width 216 height 16
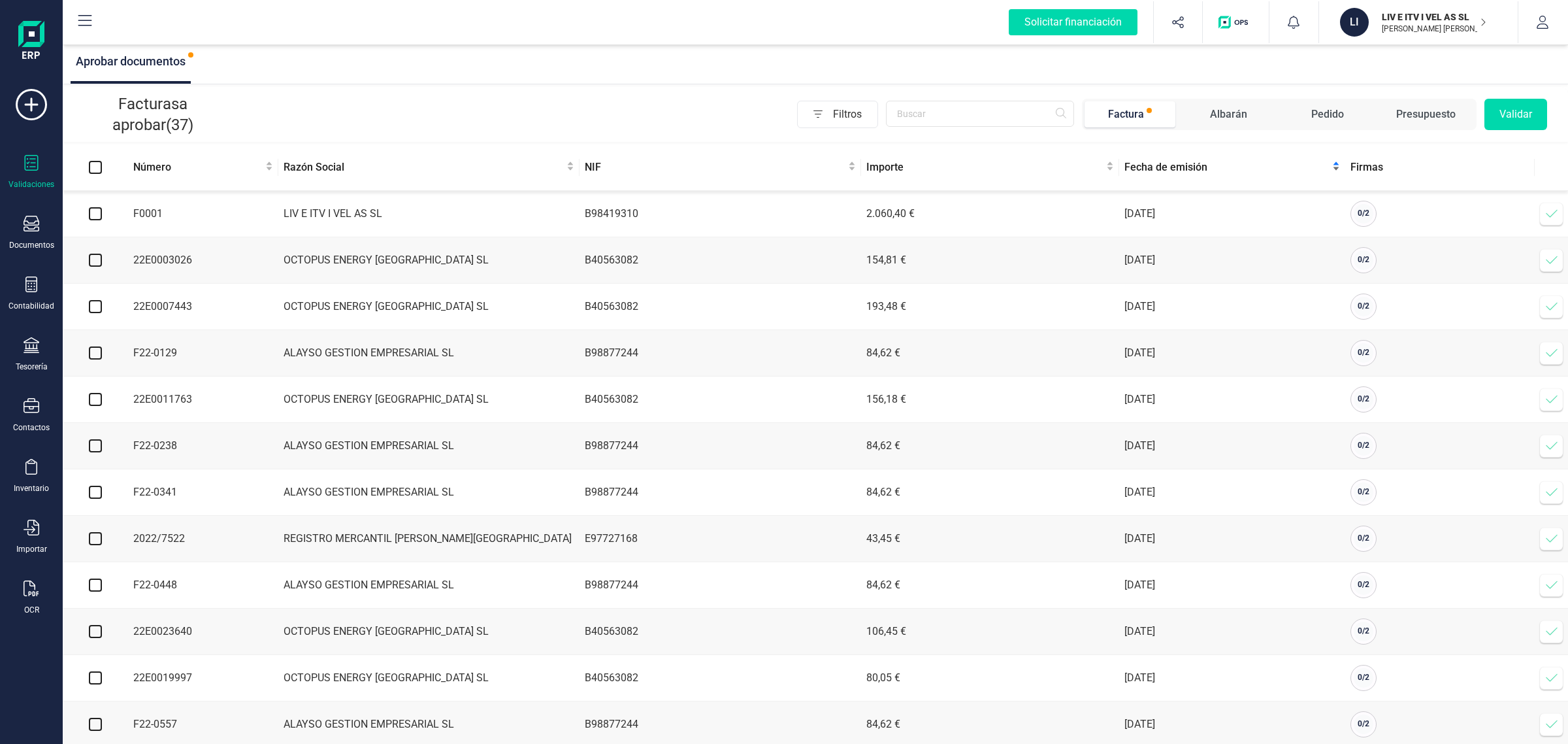
click at [1194, 175] on div "Fecha de emisión" at bounding box center [1232, 167] width 216 height 16
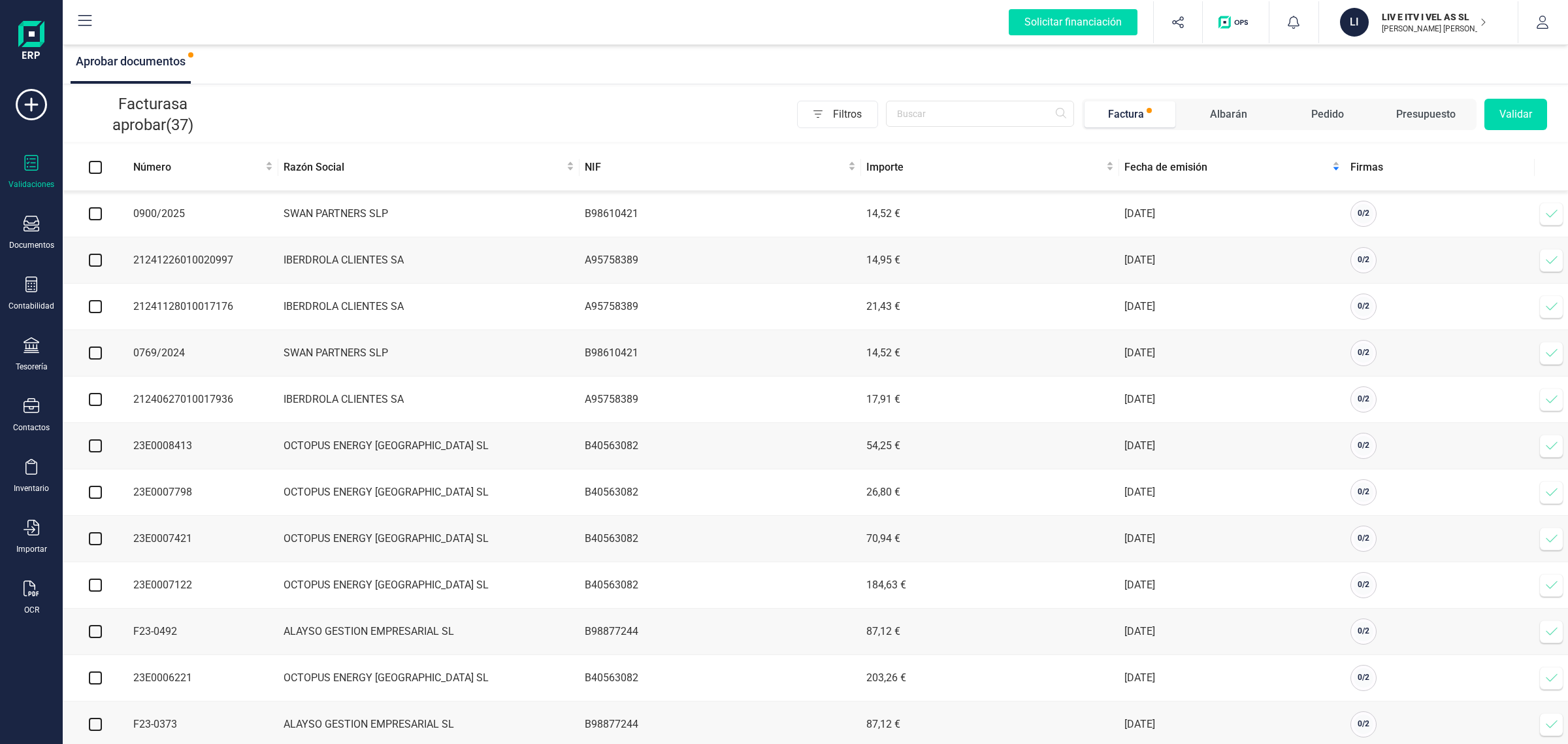
click at [97, 219] on input "checkbox" at bounding box center [95, 213] width 13 height 13
checkbox input "true"
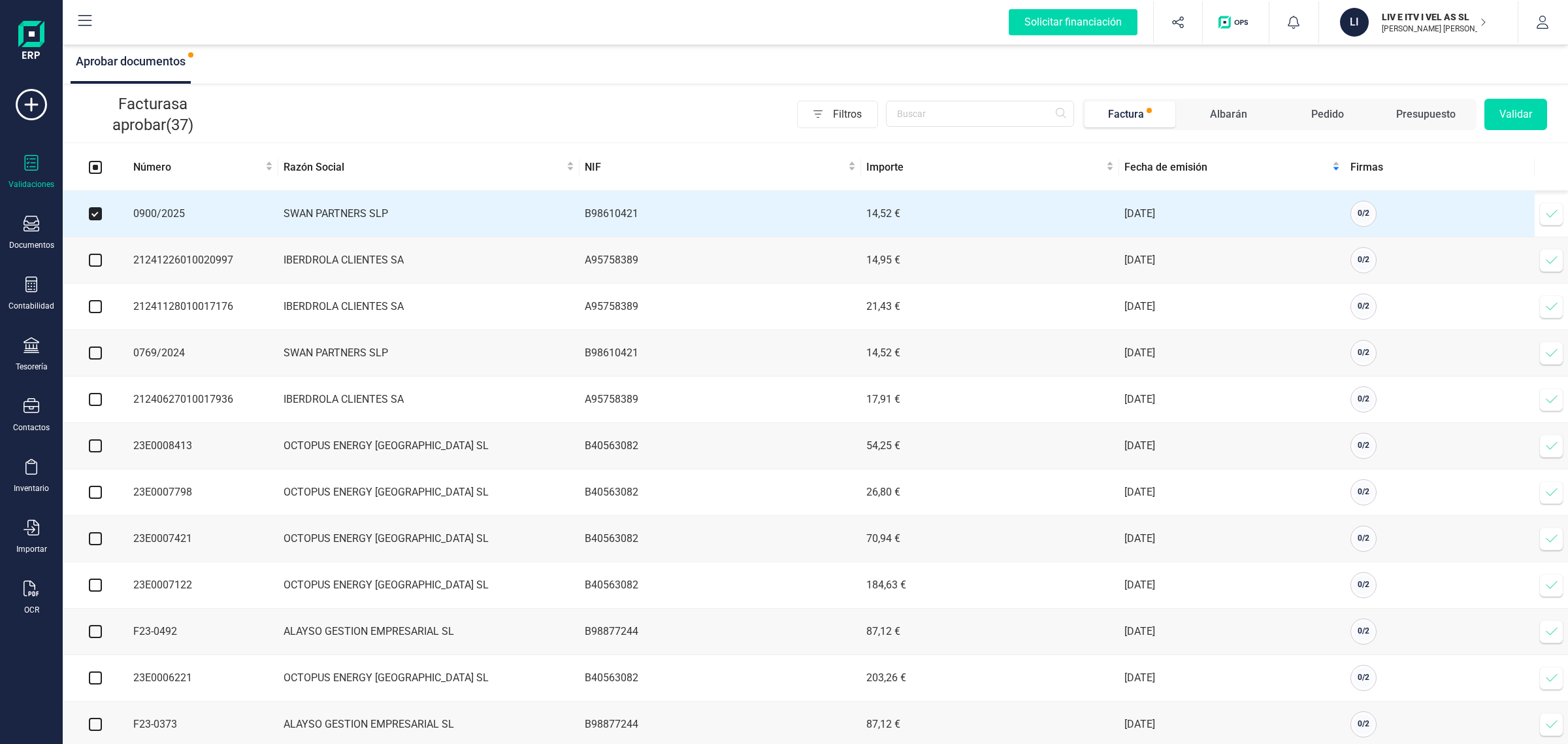
click at [1496, 112] on button "Validar" at bounding box center [1515, 114] width 62 height 31
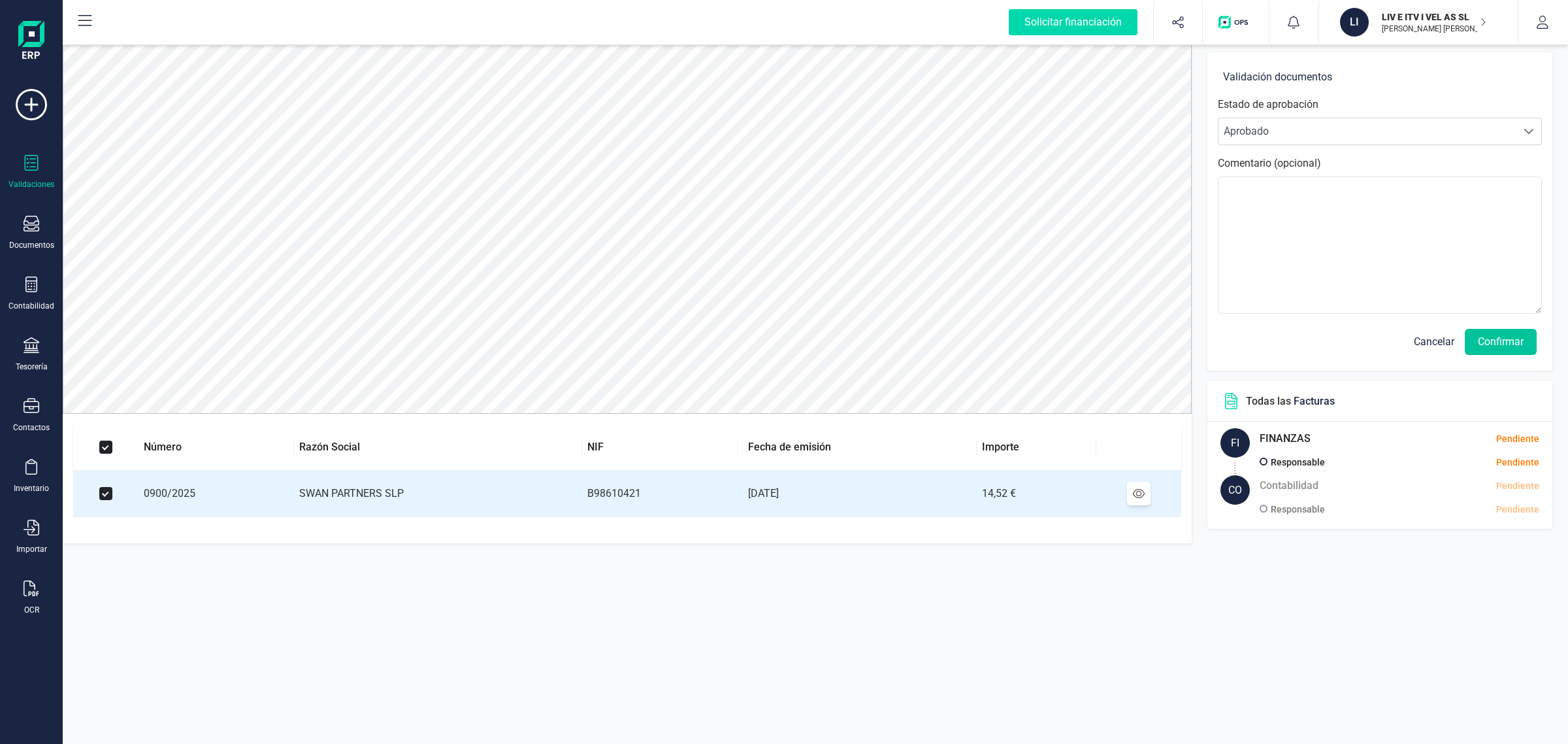
click at [1488, 345] on button "Confirmar" at bounding box center [1500, 342] width 72 height 26
click at [1512, 351] on button "Confirmar" at bounding box center [1500, 342] width 72 height 26
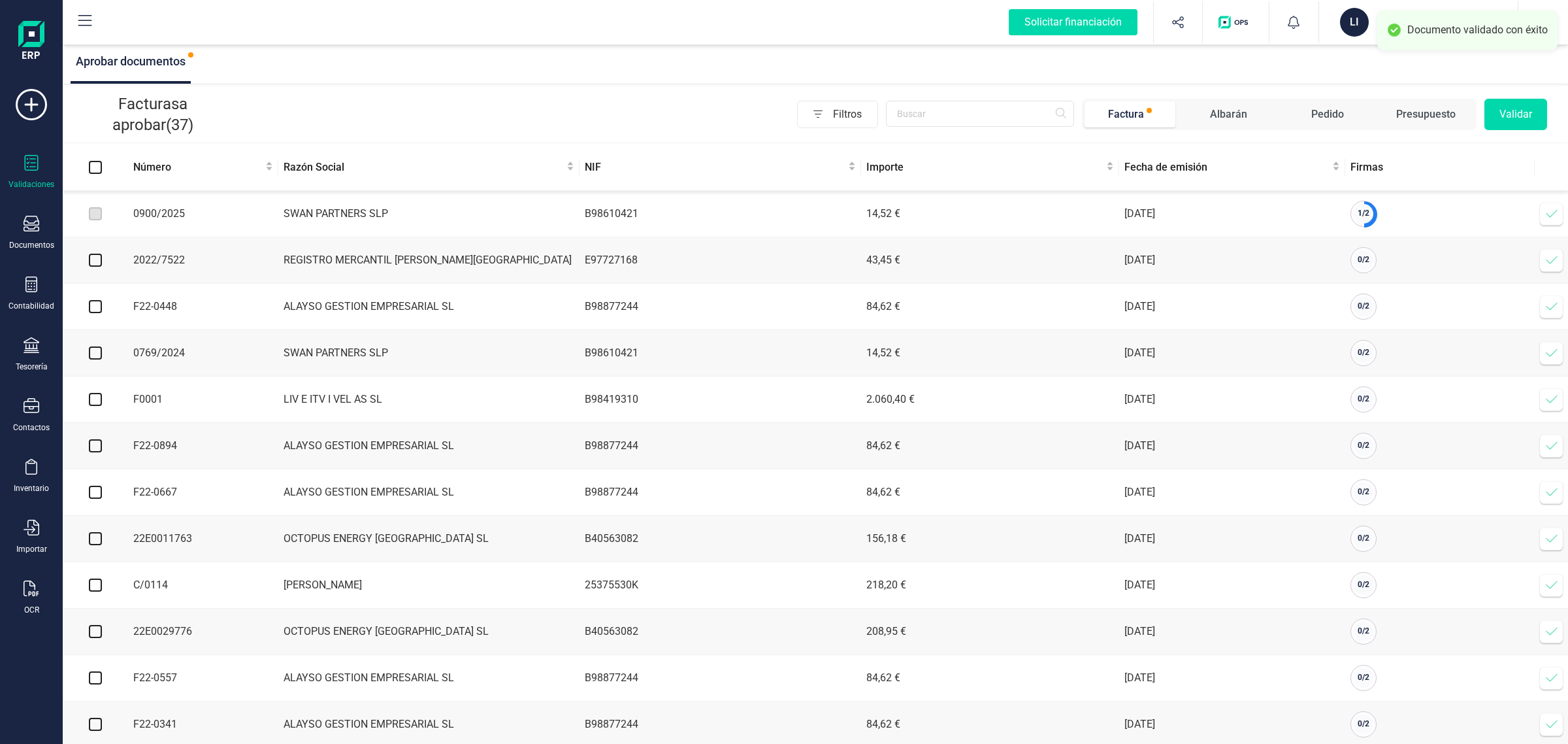
click at [1352, 34] on div "LI" at bounding box center [1355, 22] width 29 height 29
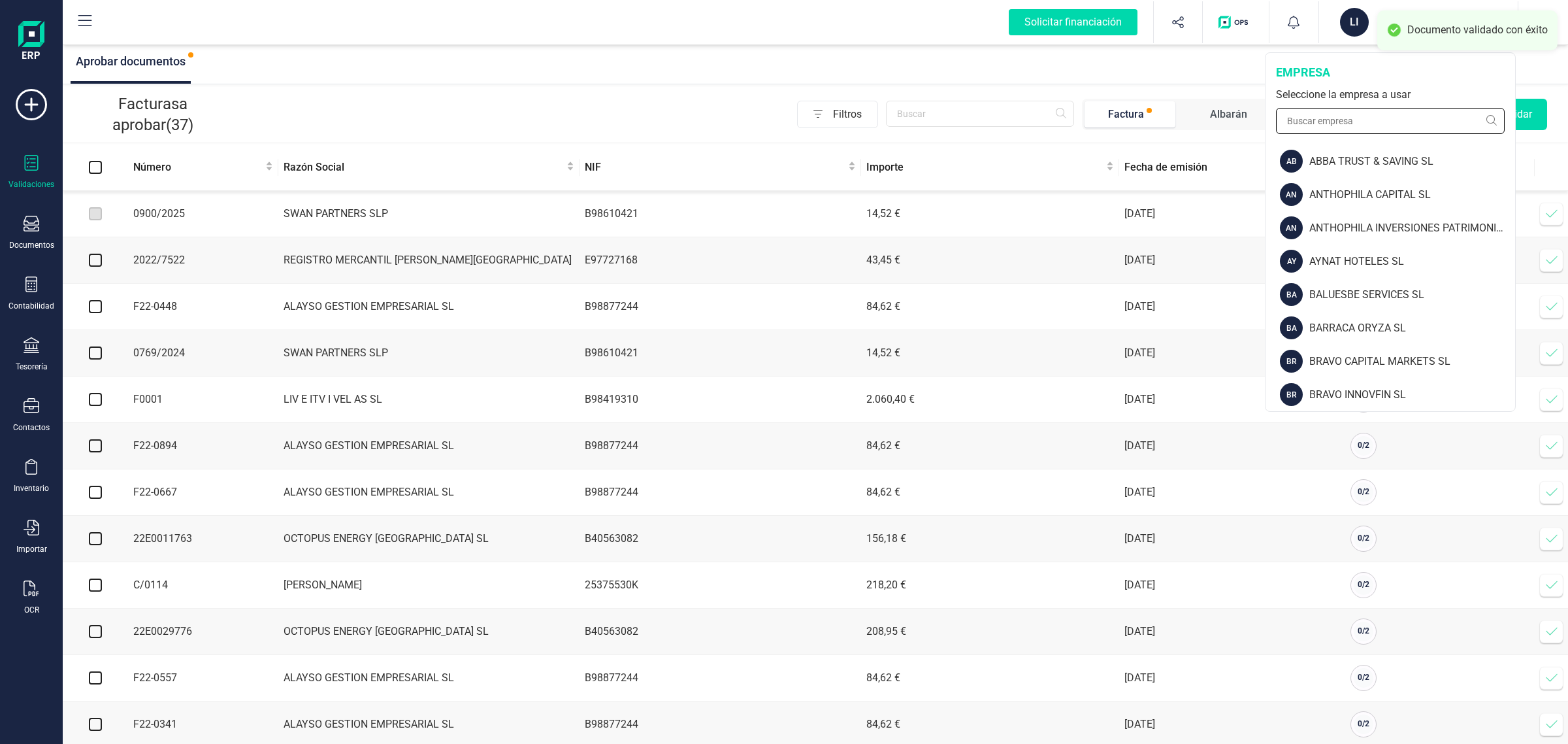
click at [1341, 115] on input "text" at bounding box center [1390, 120] width 229 height 26
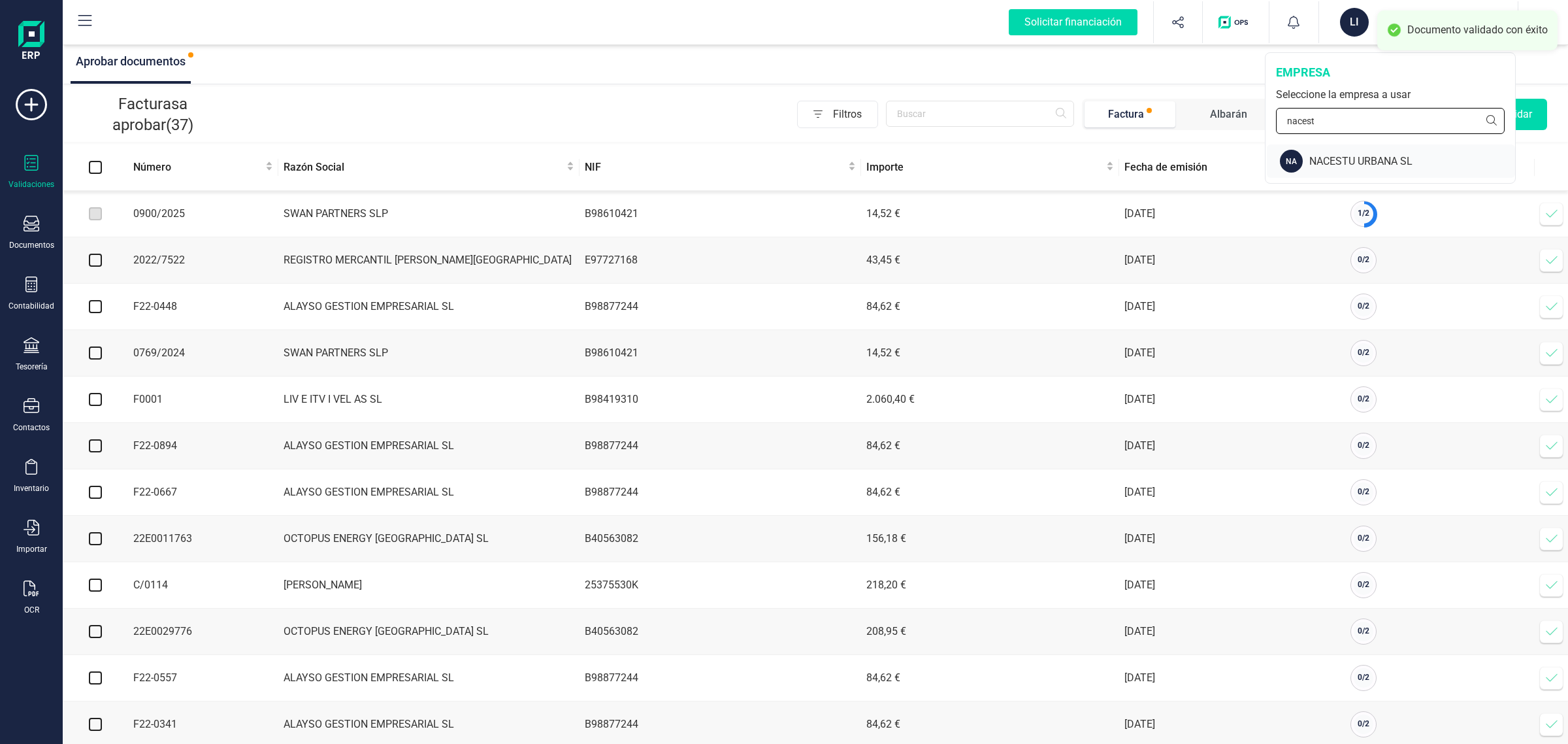
type input "nacest"
click at [1336, 154] on div "NACESTU URBANA SL" at bounding box center [1412, 162] width 206 height 16
click at [1335, 161] on div "Solicitar financiación Validaciones Documentos Documentos Presupuestos Pedidos …" at bounding box center [784, 372] width 1568 height 744
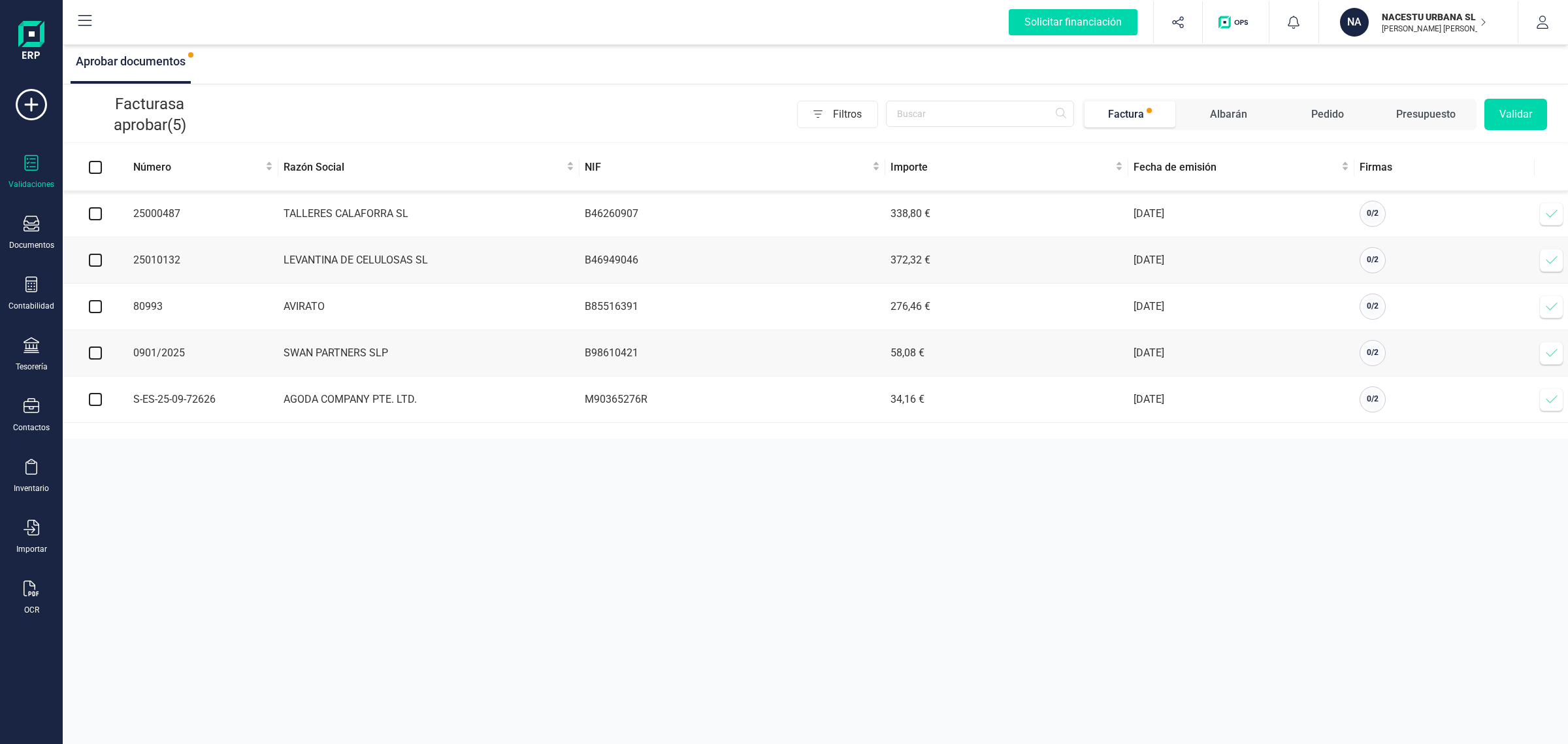
click at [101, 213] on input "checkbox" at bounding box center [95, 213] width 13 height 13
checkbox input "true"
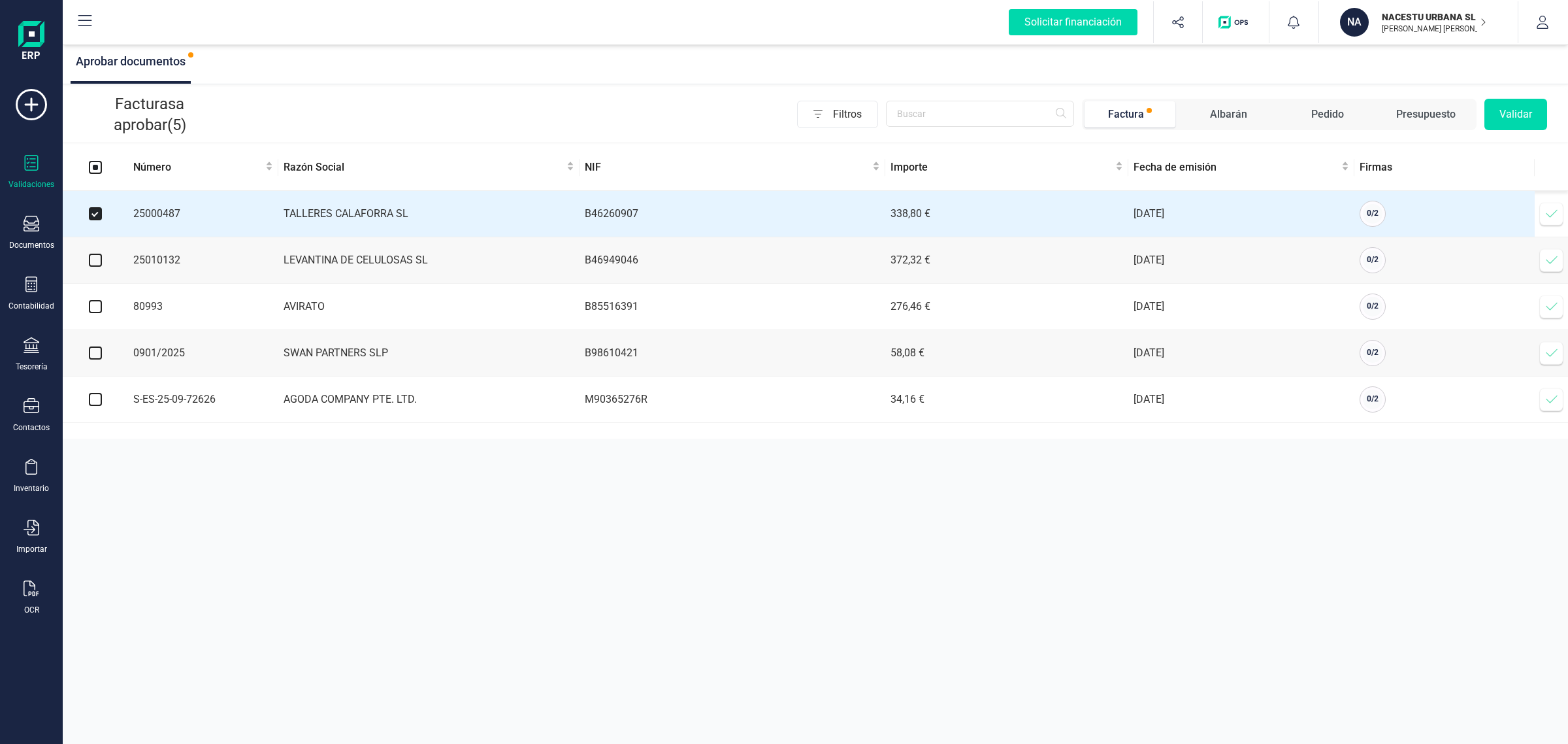
click at [98, 261] on input "checkbox" at bounding box center [95, 260] width 13 height 13
checkbox input "true"
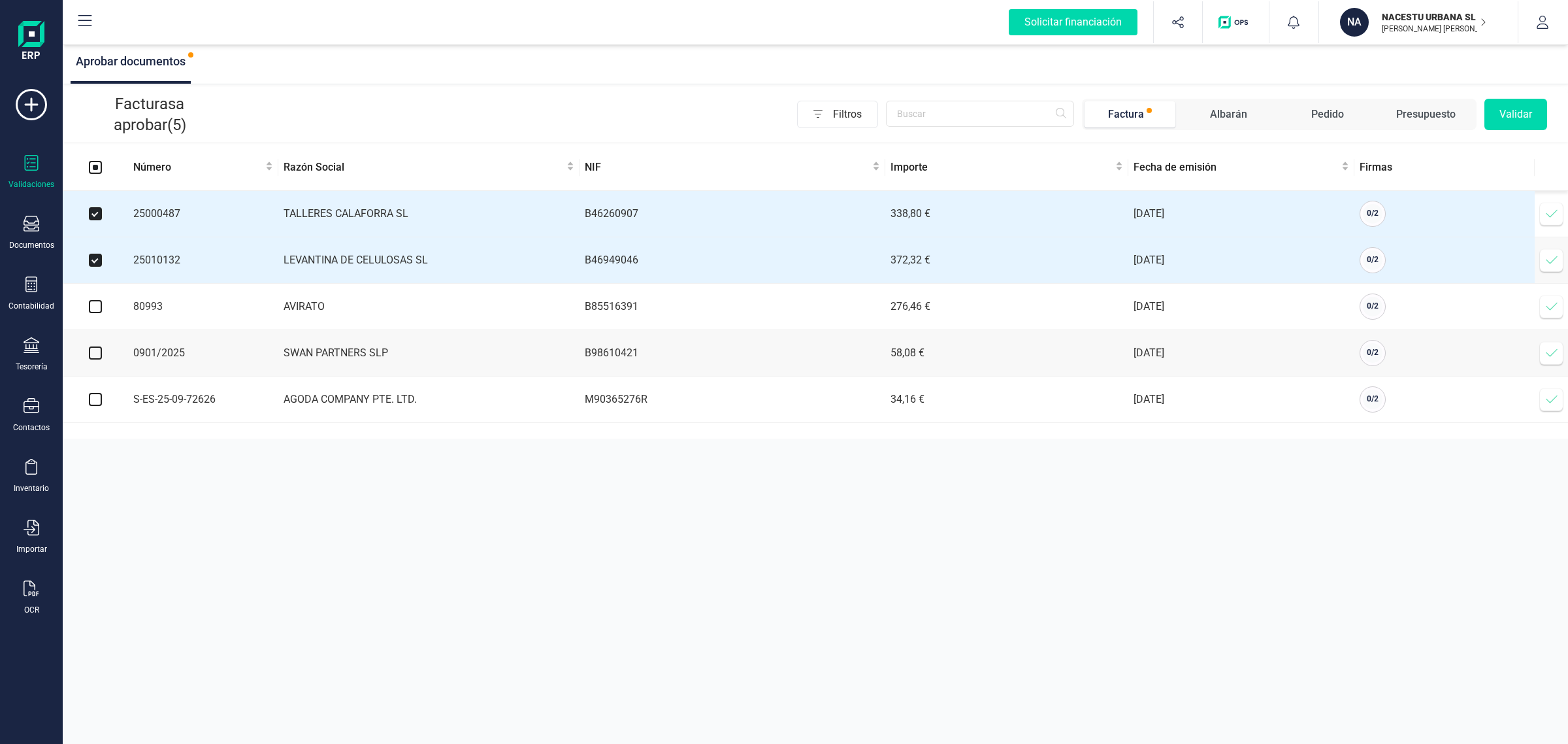
click at [89, 313] on input "checkbox" at bounding box center [95, 306] width 13 height 13
checkbox input "true"
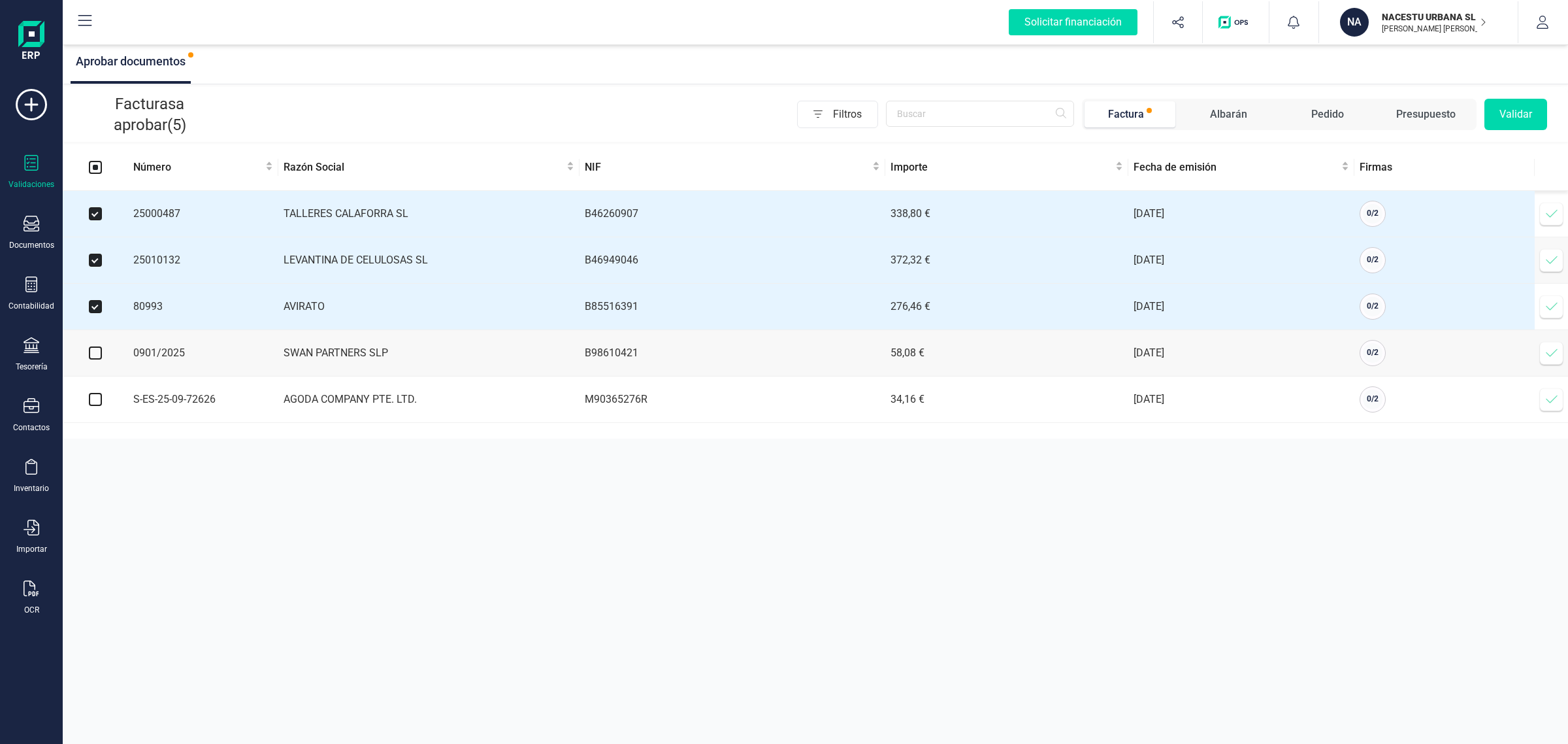
click at [98, 358] on input "checkbox" at bounding box center [95, 352] width 13 height 13
checkbox input "true"
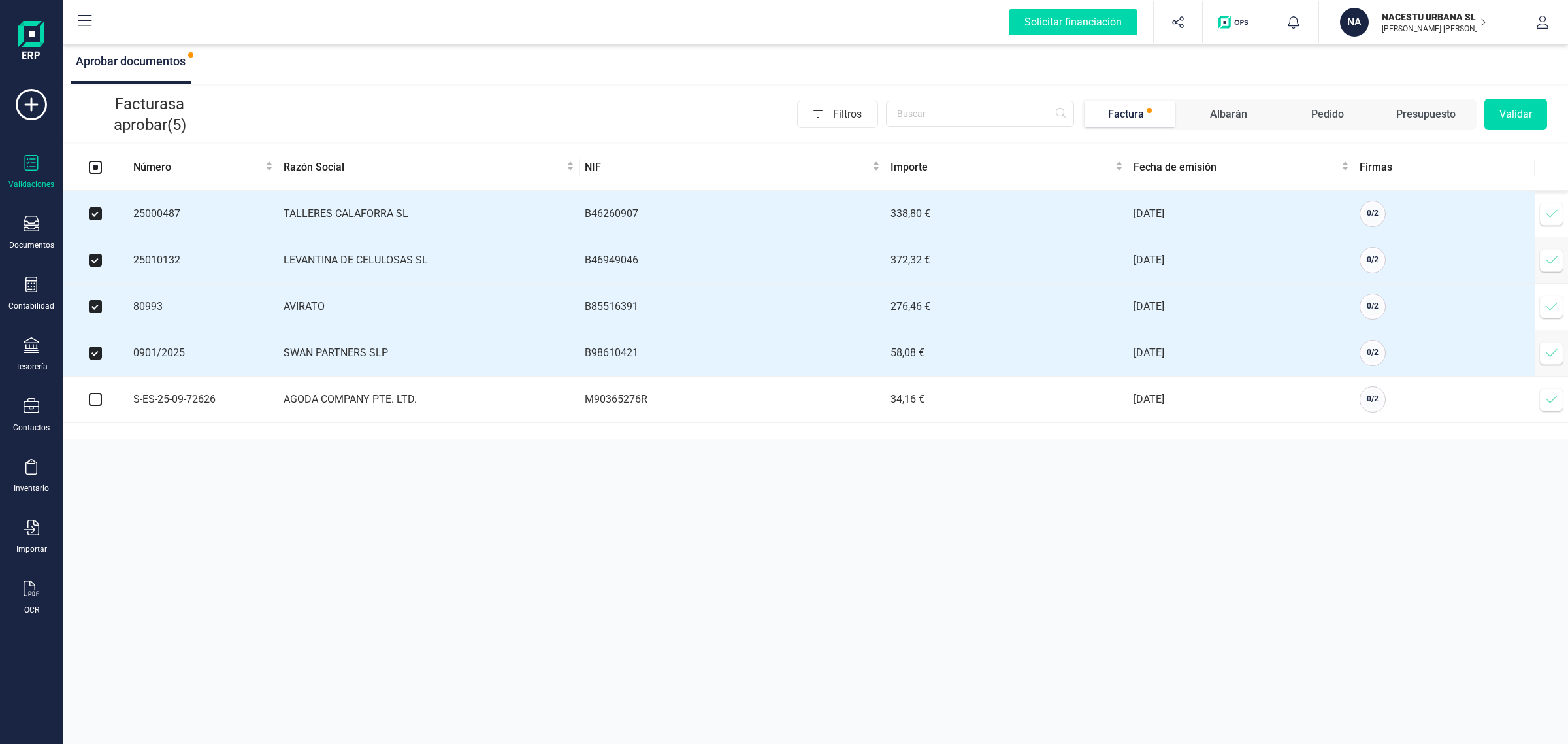
click at [100, 397] on input "checkbox" at bounding box center [95, 399] width 13 height 13
checkbox input "true"
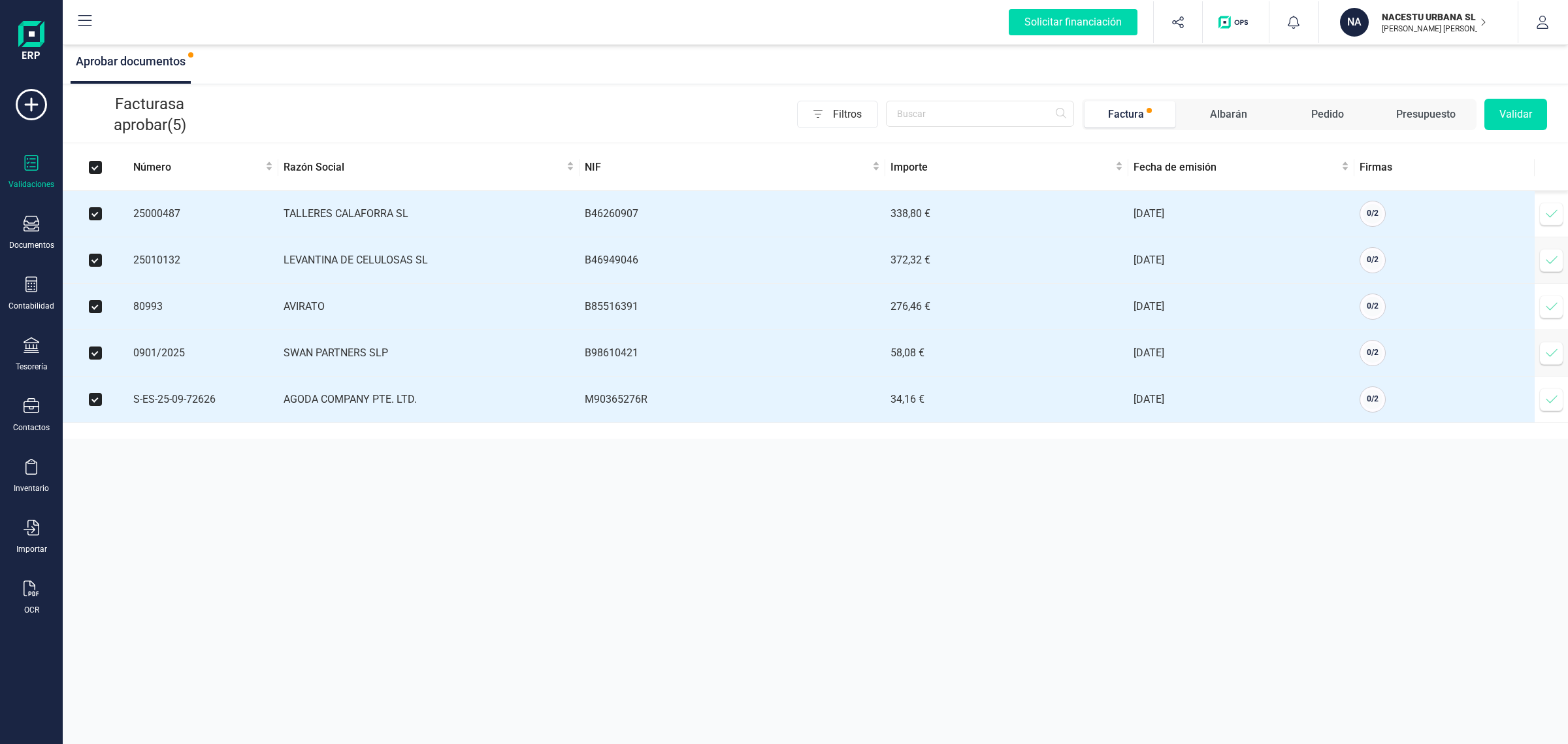
click at [1530, 122] on button "Validar" at bounding box center [1515, 114] width 62 height 31
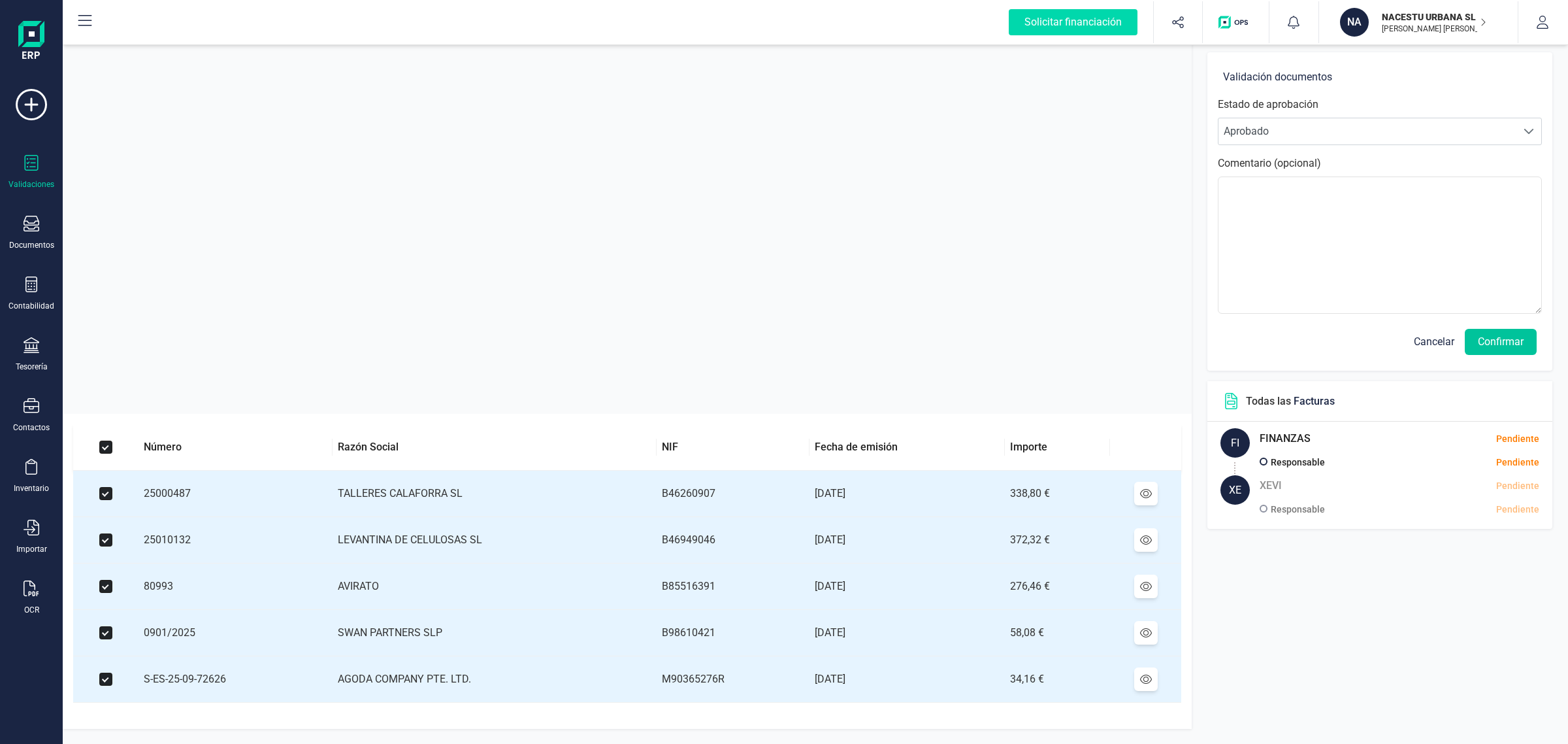
click at [1488, 345] on button "Confirmar" at bounding box center [1500, 342] width 72 height 26
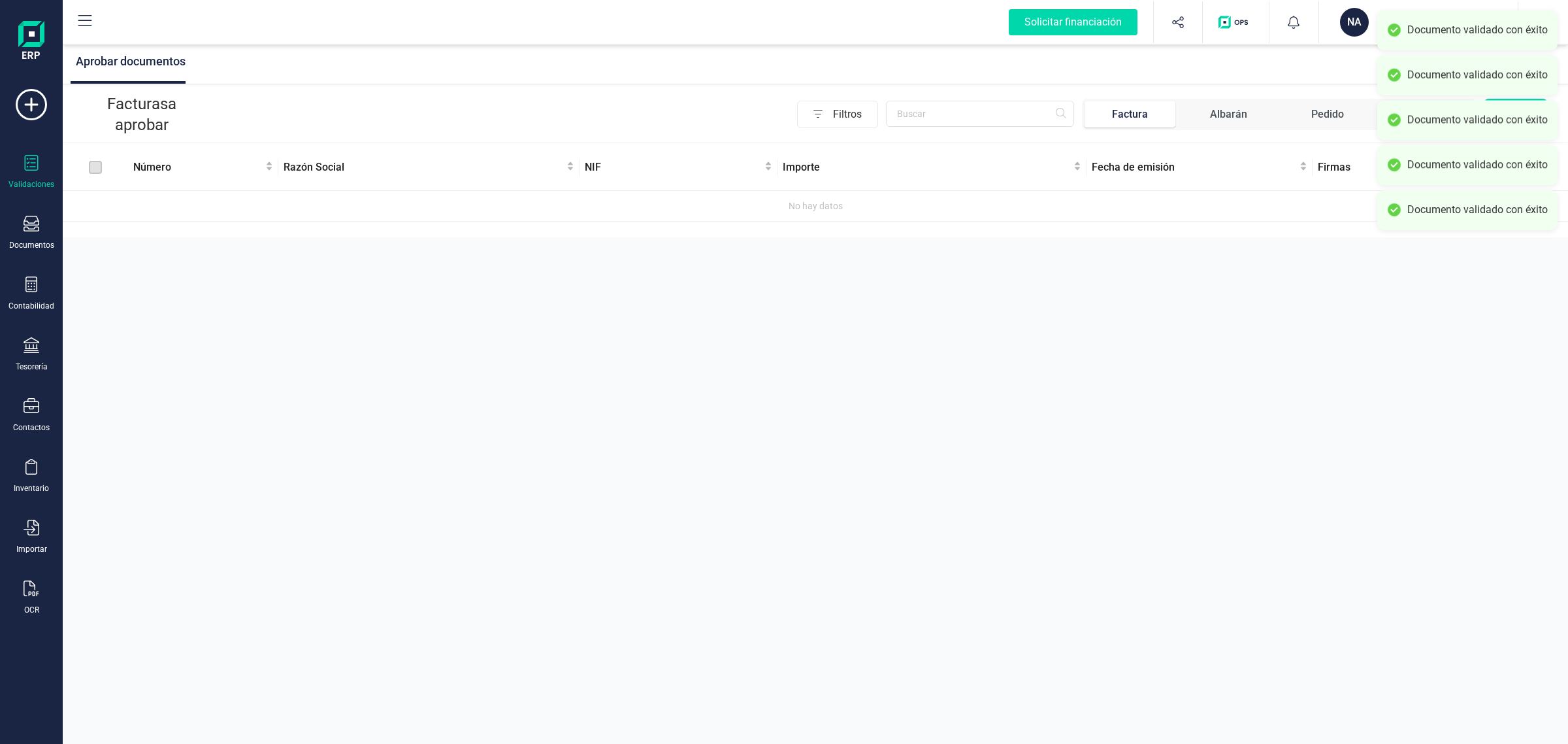
click at [1350, 49] on div "Aprobar documentos" at bounding box center [815, 63] width 1506 height 43
click at [1357, 27] on div "NA" at bounding box center [1355, 22] width 29 height 29
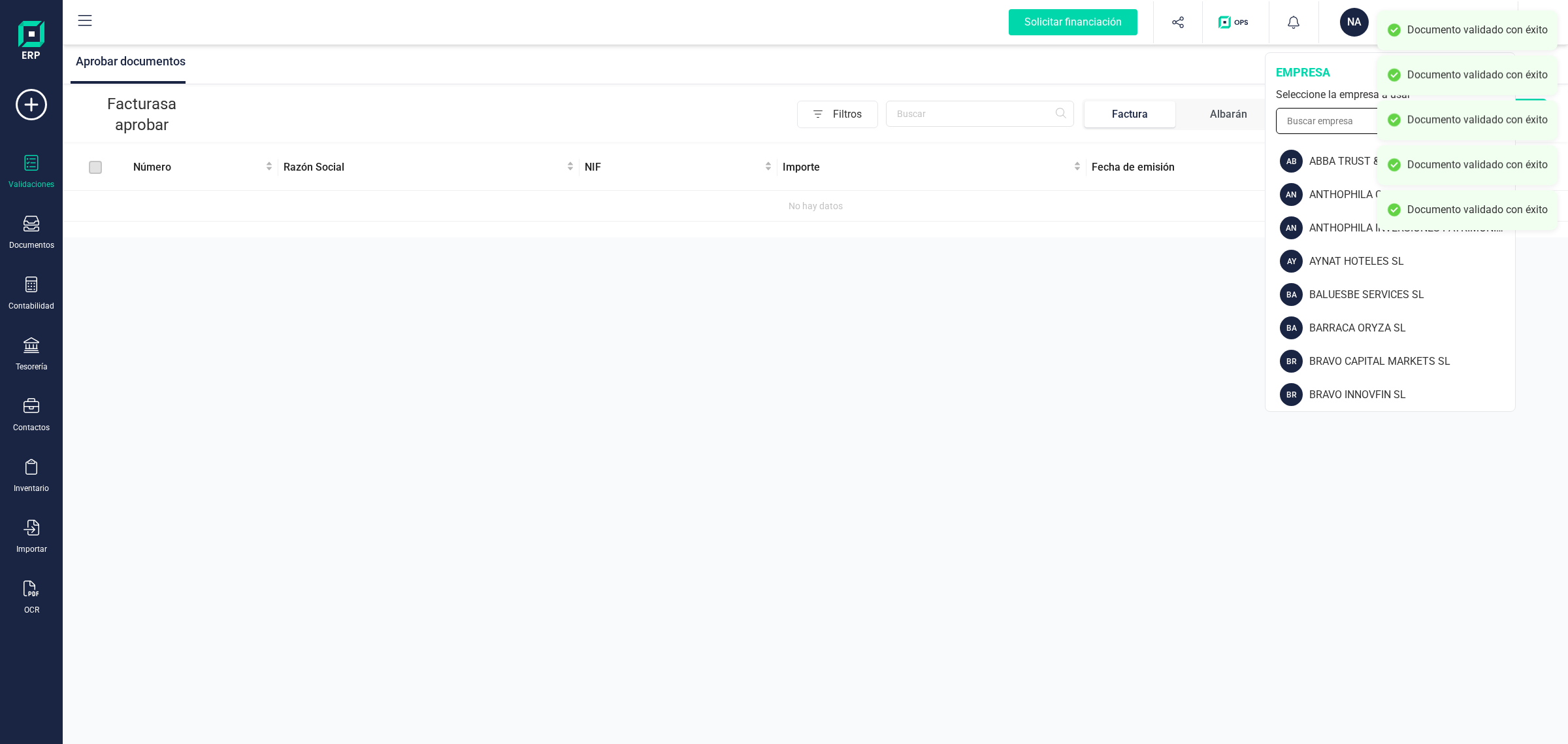
click at [1351, 116] on input "text" at bounding box center [1390, 120] width 229 height 26
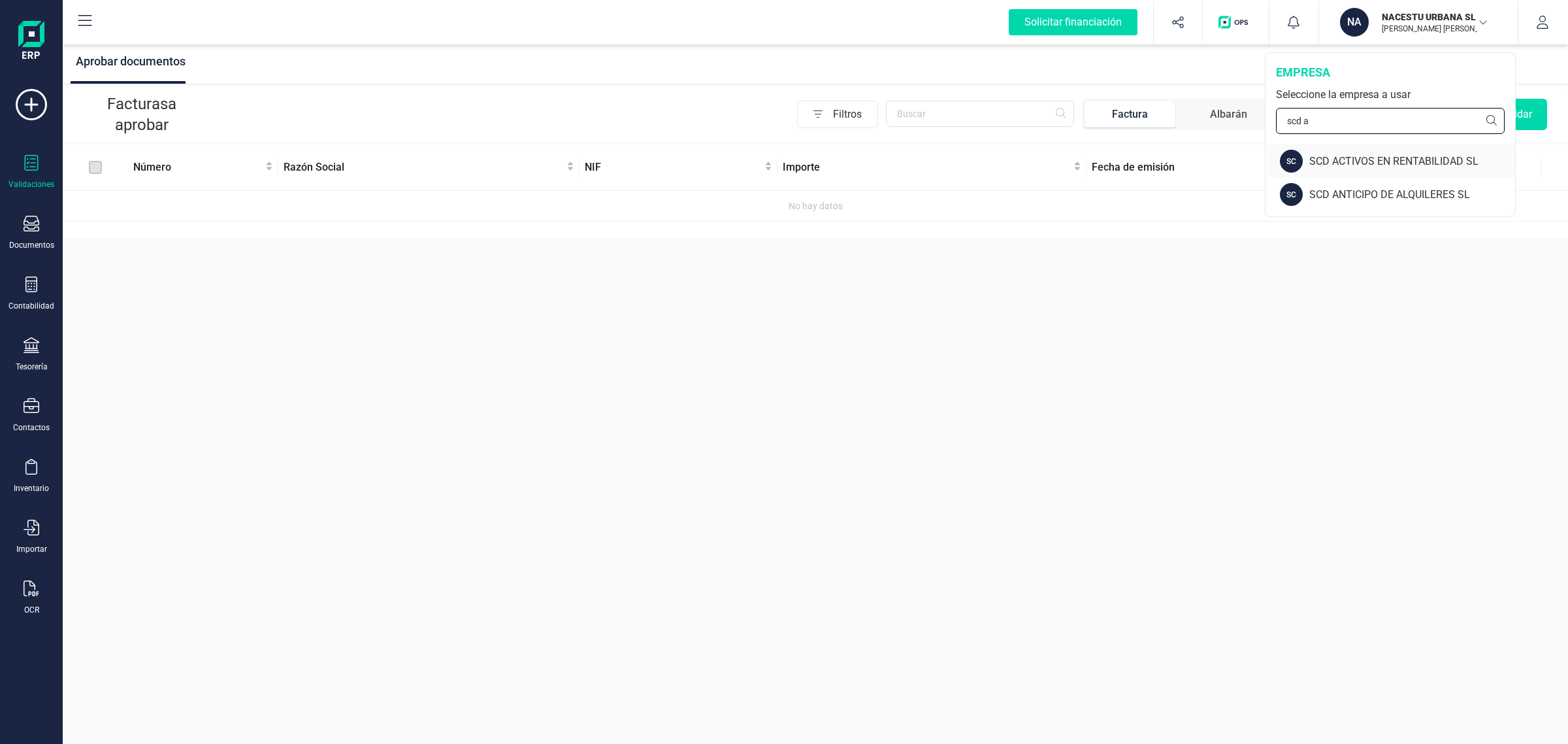
type input "scd a"
click at [1341, 159] on div "SCD ACTIVOS EN RENTABILIDAD SL" at bounding box center [1412, 162] width 206 height 16
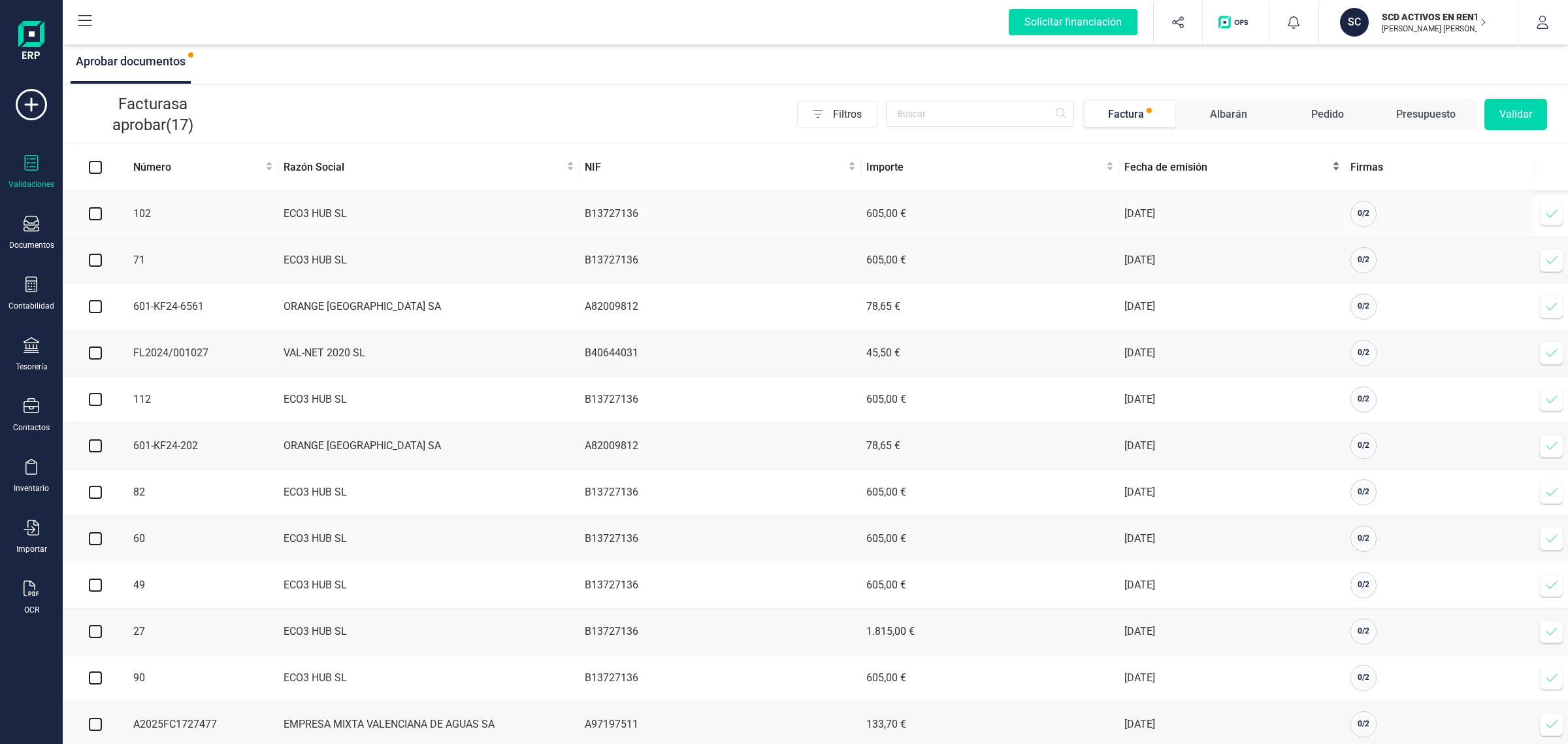
click at [1153, 175] on div "Fecha de emisión" at bounding box center [1232, 167] width 216 height 16
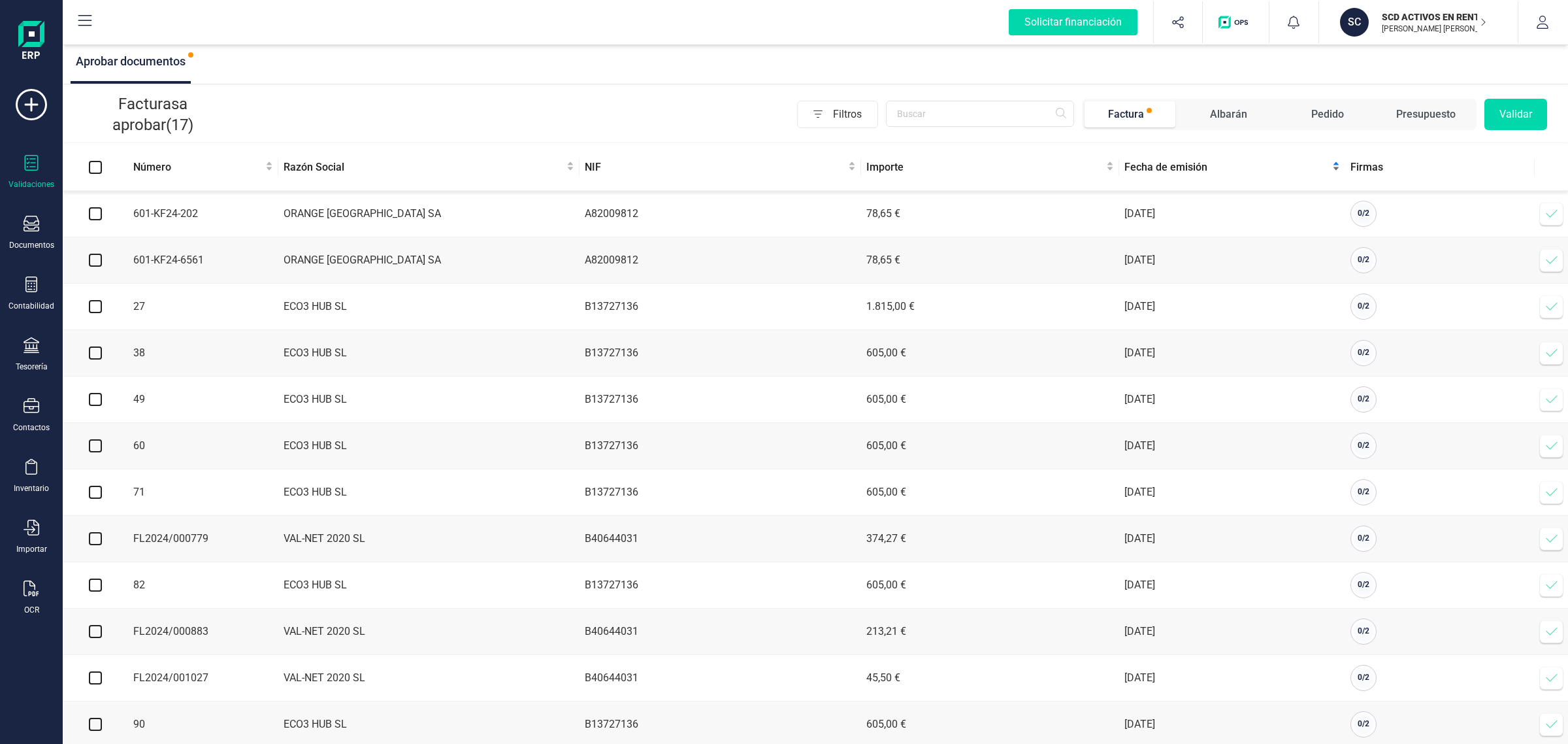
click at [1155, 175] on div "Fecha de emisión" at bounding box center [1232, 167] width 216 height 16
click at [98, 213] on input "checkbox" at bounding box center [95, 213] width 13 height 13
checkbox input "true"
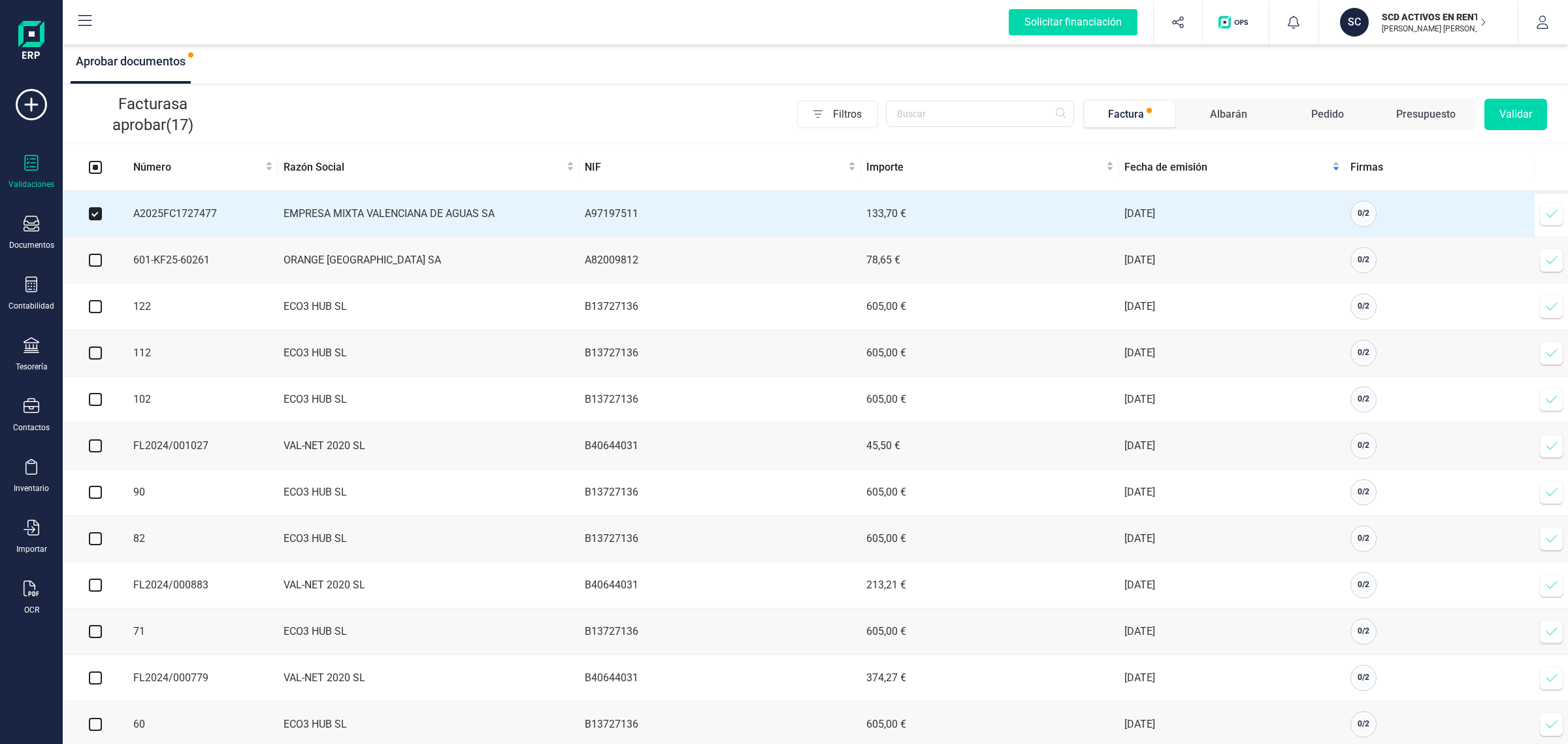
click at [98, 255] on input "checkbox" at bounding box center [95, 260] width 13 height 13
checkbox input "true"
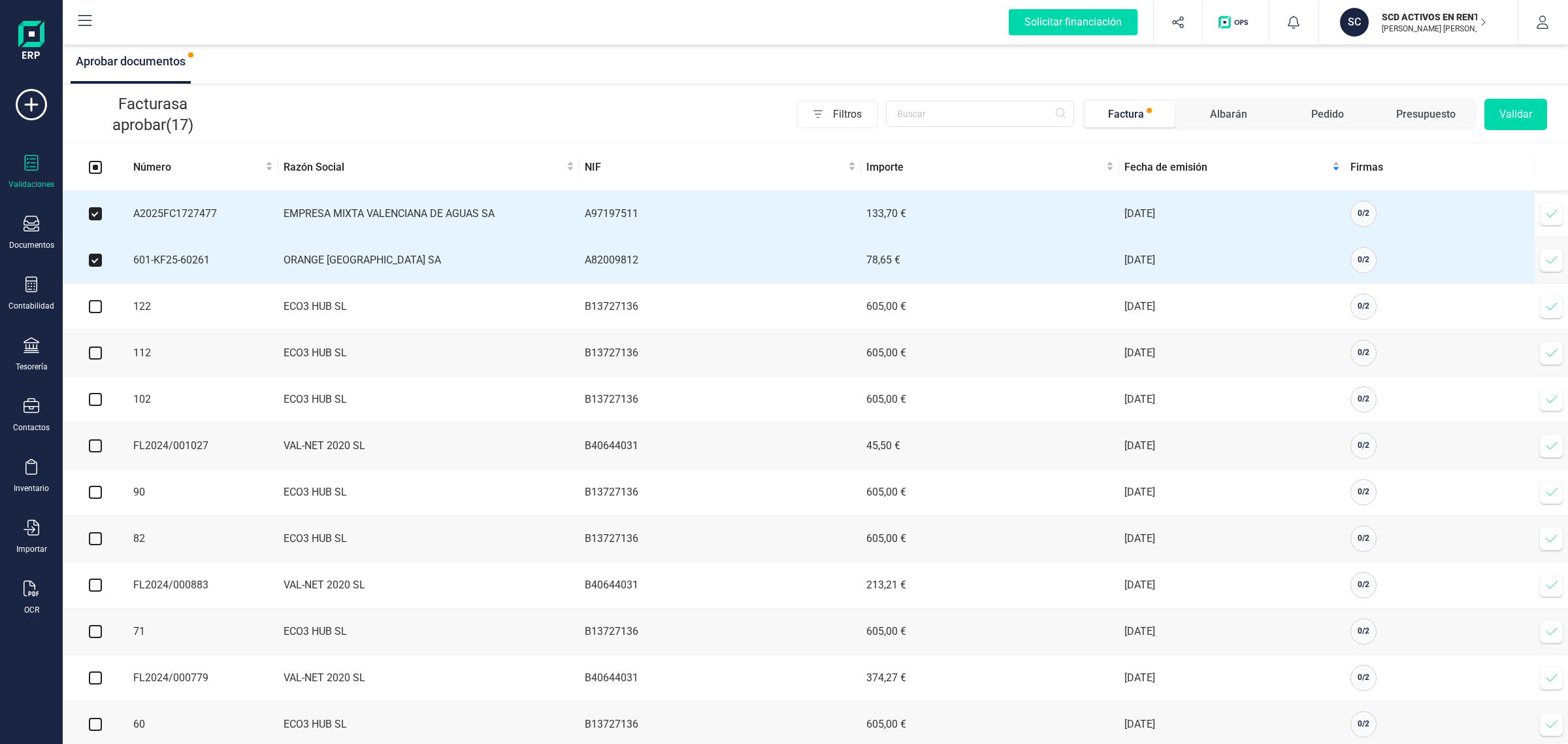
click at [1510, 107] on button "Validar" at bounding box center [1515, 114] width 62 height 31
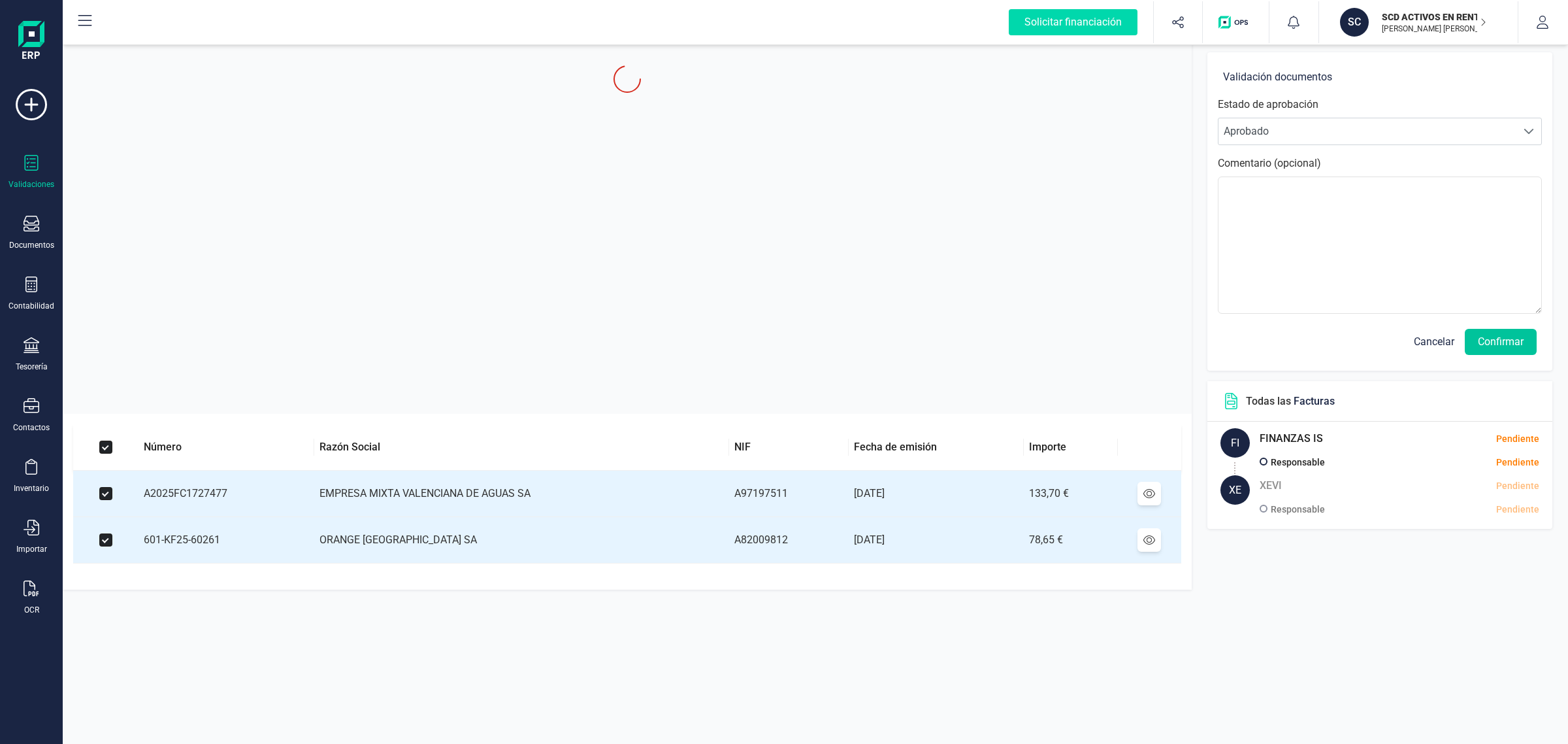
click at [1503, 338] on button "Confirmar" at bounding box center [1500, 342] width 72 height 26
click at [1502, 343] on button "Confirmar" at bounding box center [1500, 342] width 72 height 26
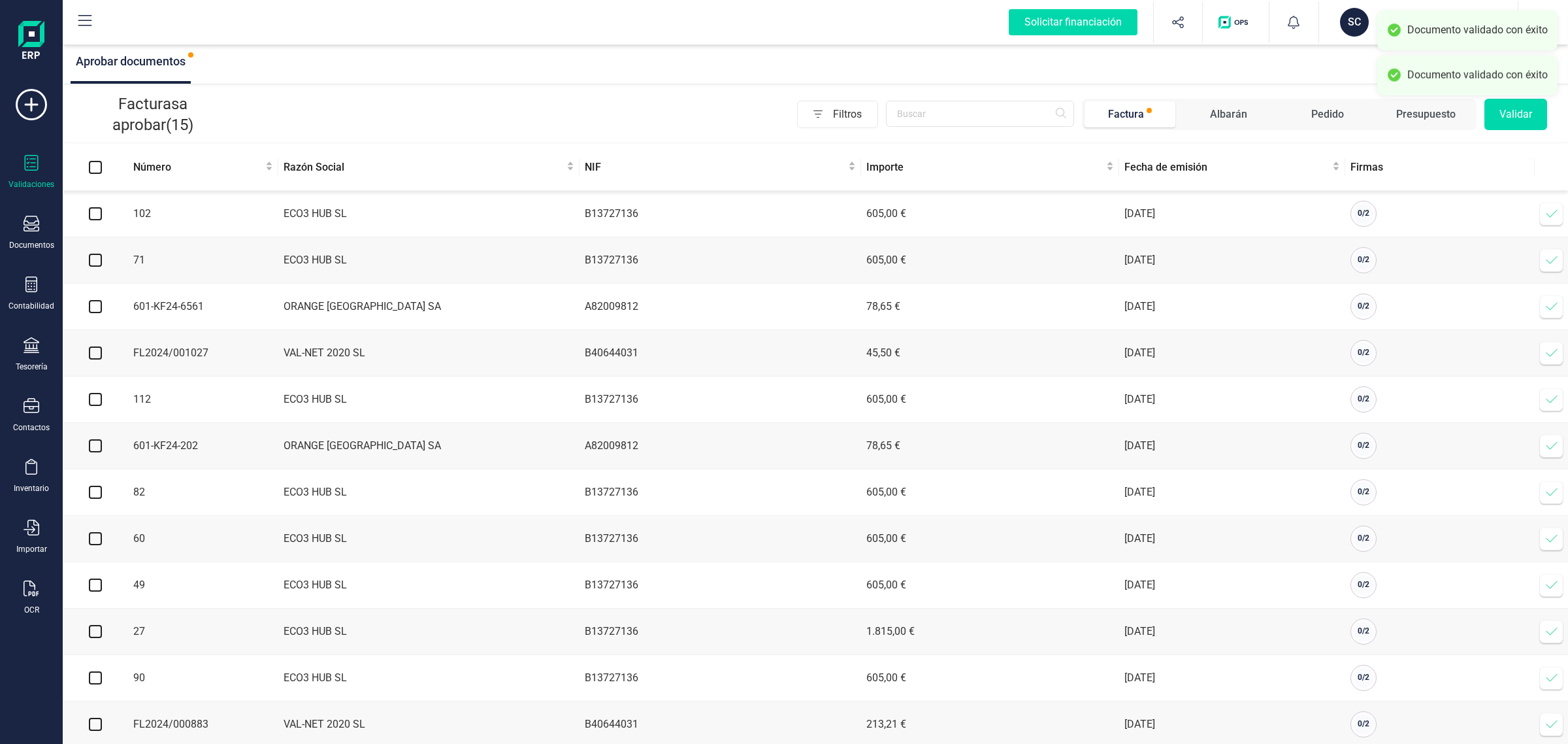
click at [1342, 38] on button "SC SCD ACTIVOS EN RENTABILIDAD SL [PERSON_NAME] [PERSON_NAME]" at bounding box center [1419, 22] width 168 height 42
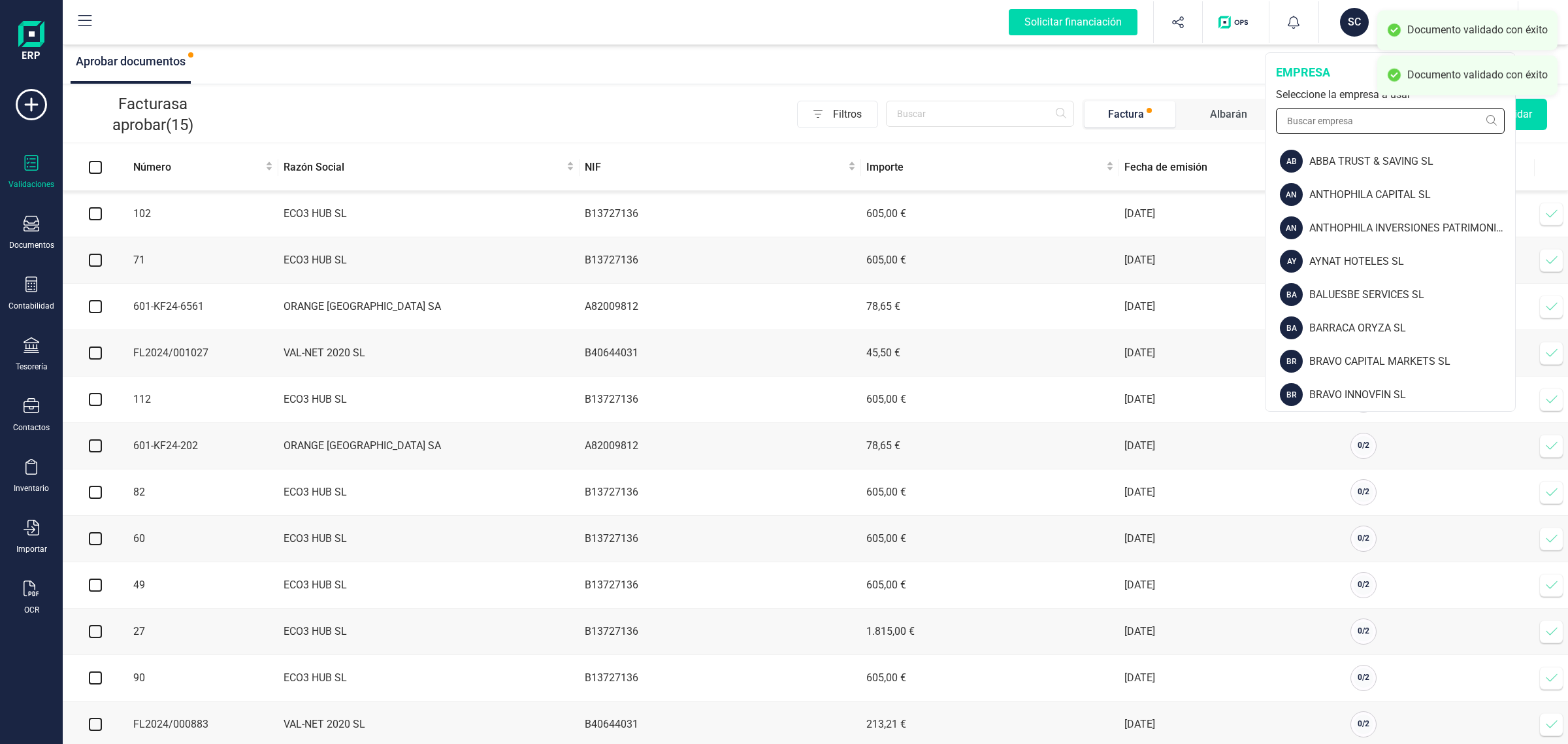
click at [1352, 133] on input "text" at bounding box center [1390, 120] width 229 height 26
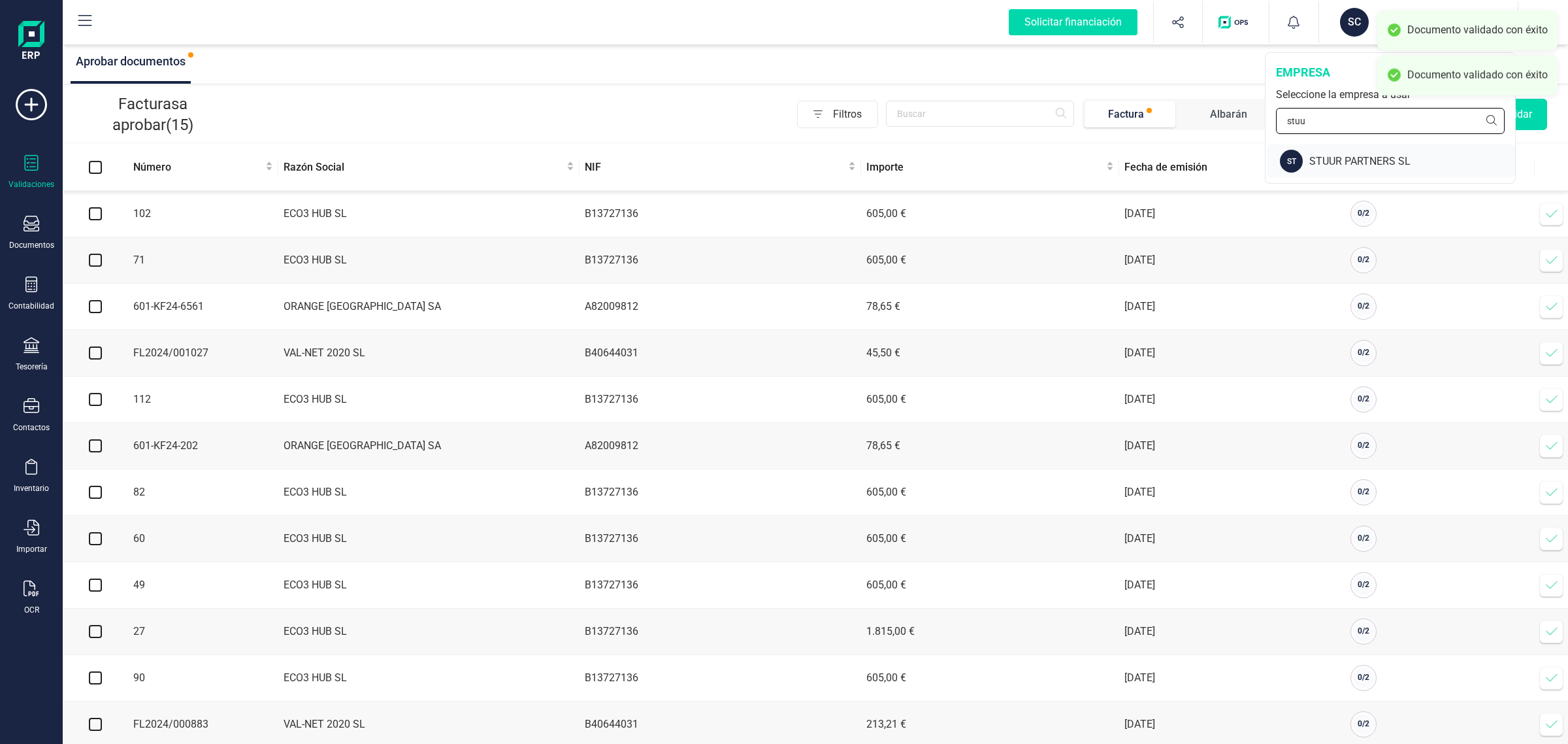
type input "stuu"
click at [1348, 159] on div "STUUR PARTNERS SL" at bounding box center [1412, 162] width 206 height 16
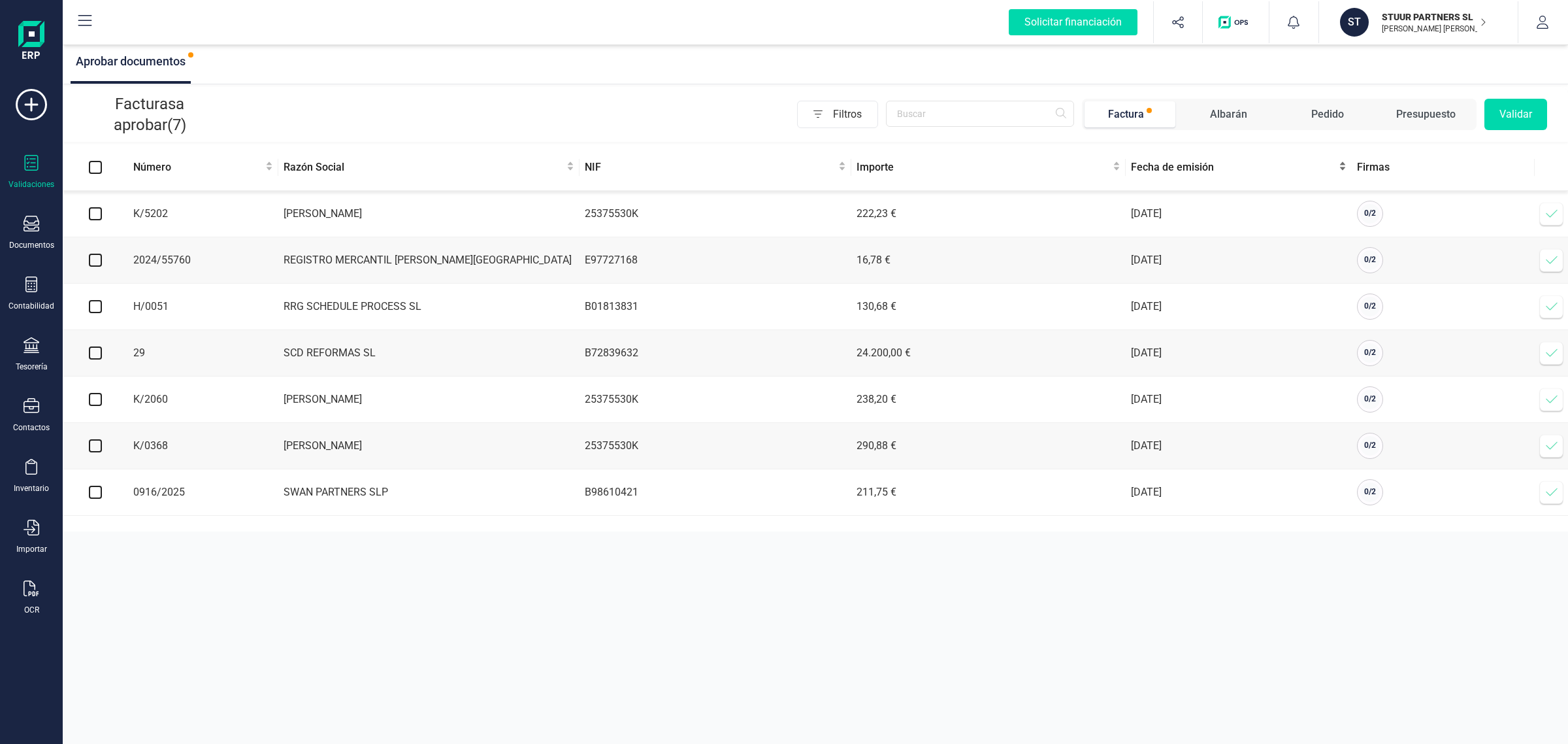
click at [1194, 175] on div "Fecha de emisión" at bounding box center [1238, 167] width 216 height 16
click at [89, 219] on input "checkbox" at bounding box center [95, 213] width 13 height 13
checkbox input "true"
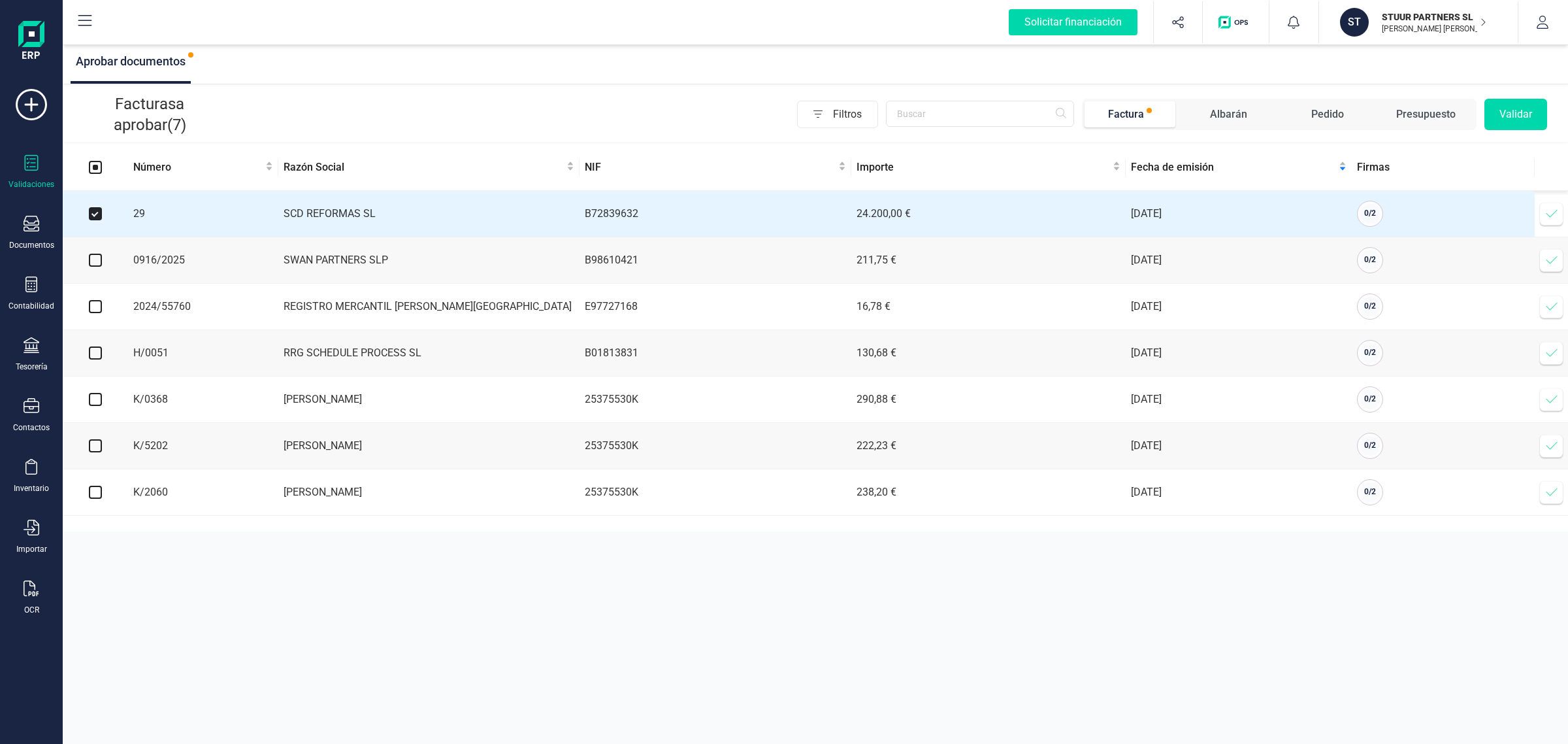
click at [97, 252] on td at bounding box center [95, 260] width 66 height 46
click at [97, 257] on input "checkbox" at bounding box center [95, 260] width 13 height 13
checkbox input "true"
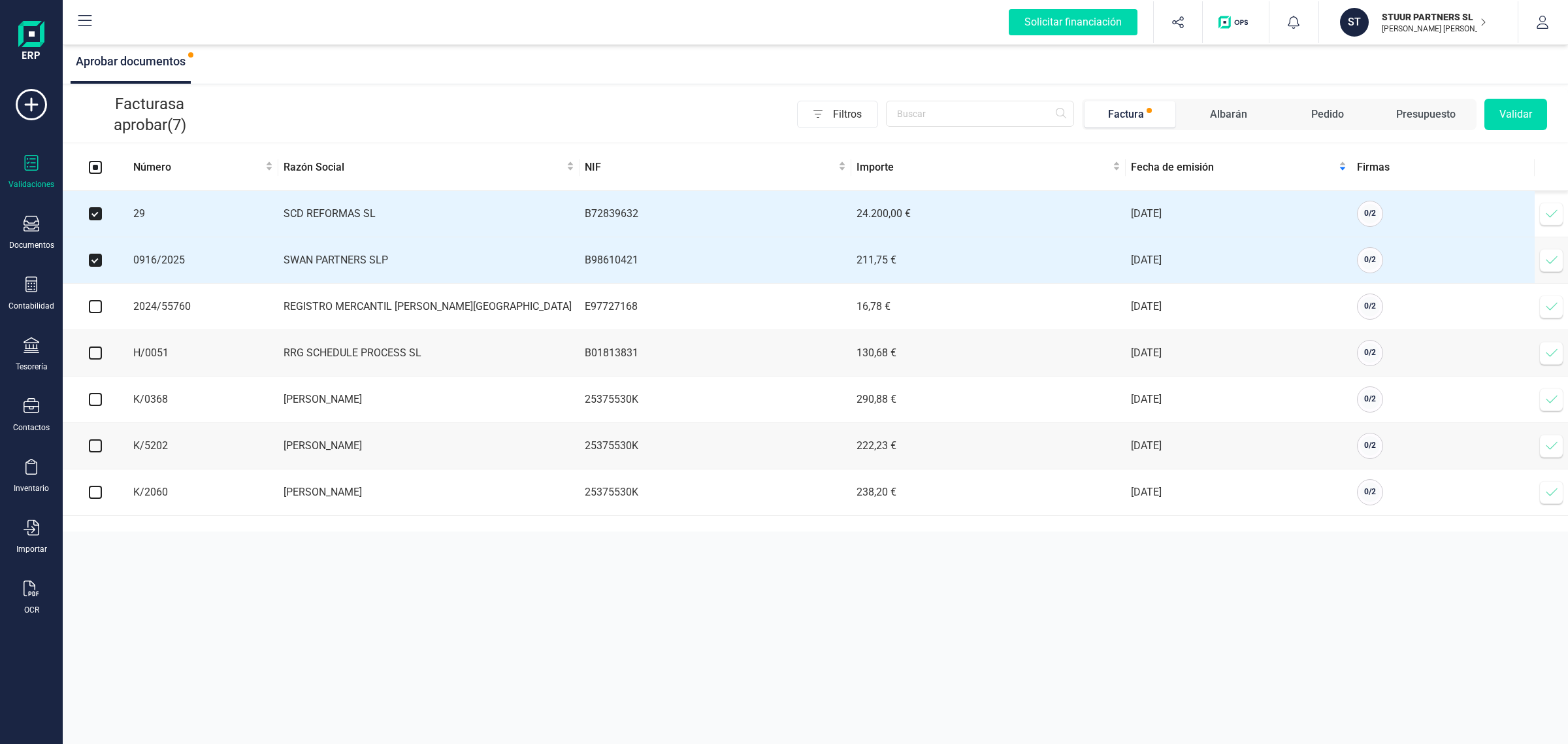
click at [1501, 117] on button "Validar" at bounding box center [1515, 114] width 62 height 31
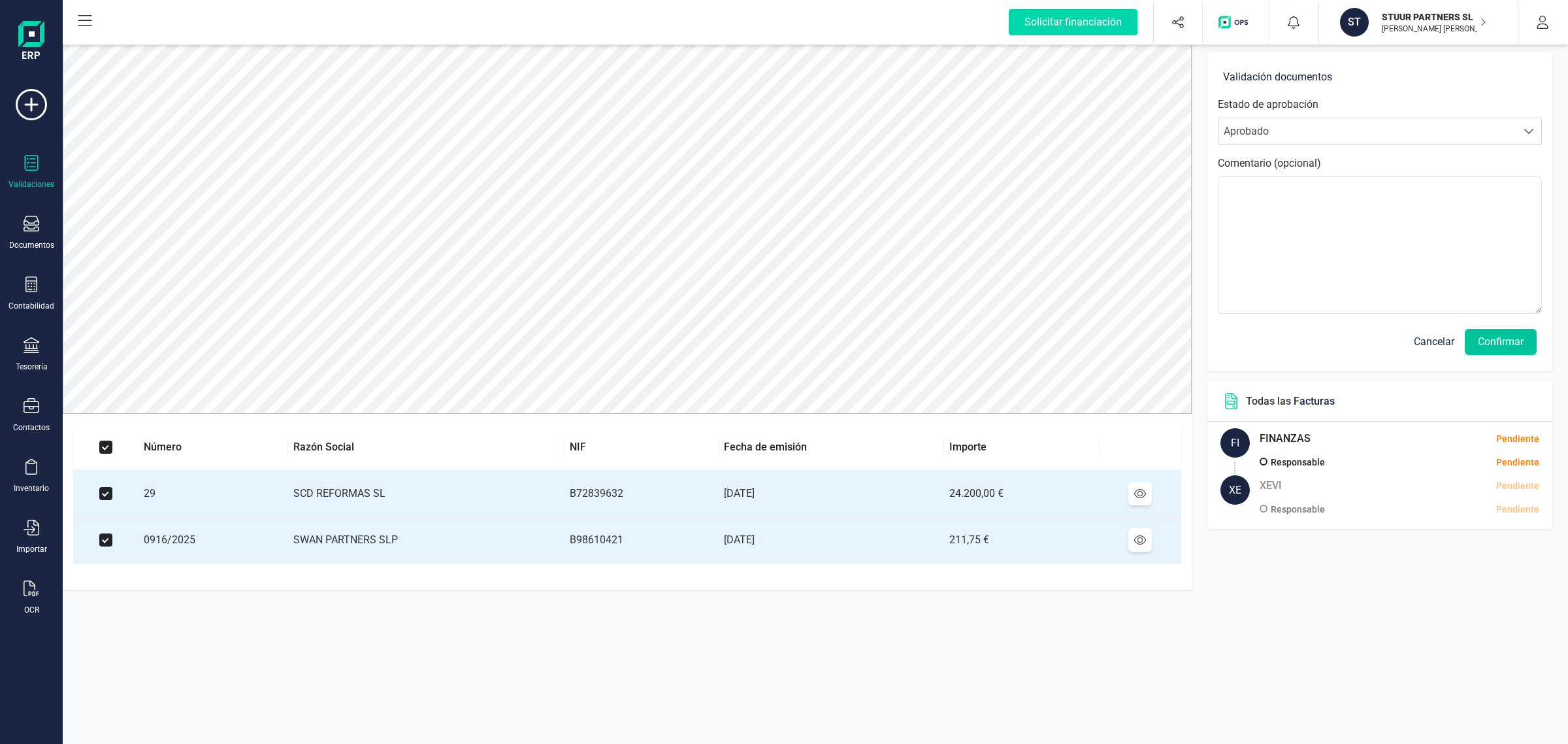
click at [1491, 338] on button "Confirmar" at bounding box center [1500, 342] width 72 height 26
click at [1490, 338] on button "Confirmar" at bounding box center [1500, 342] width 72 height 26
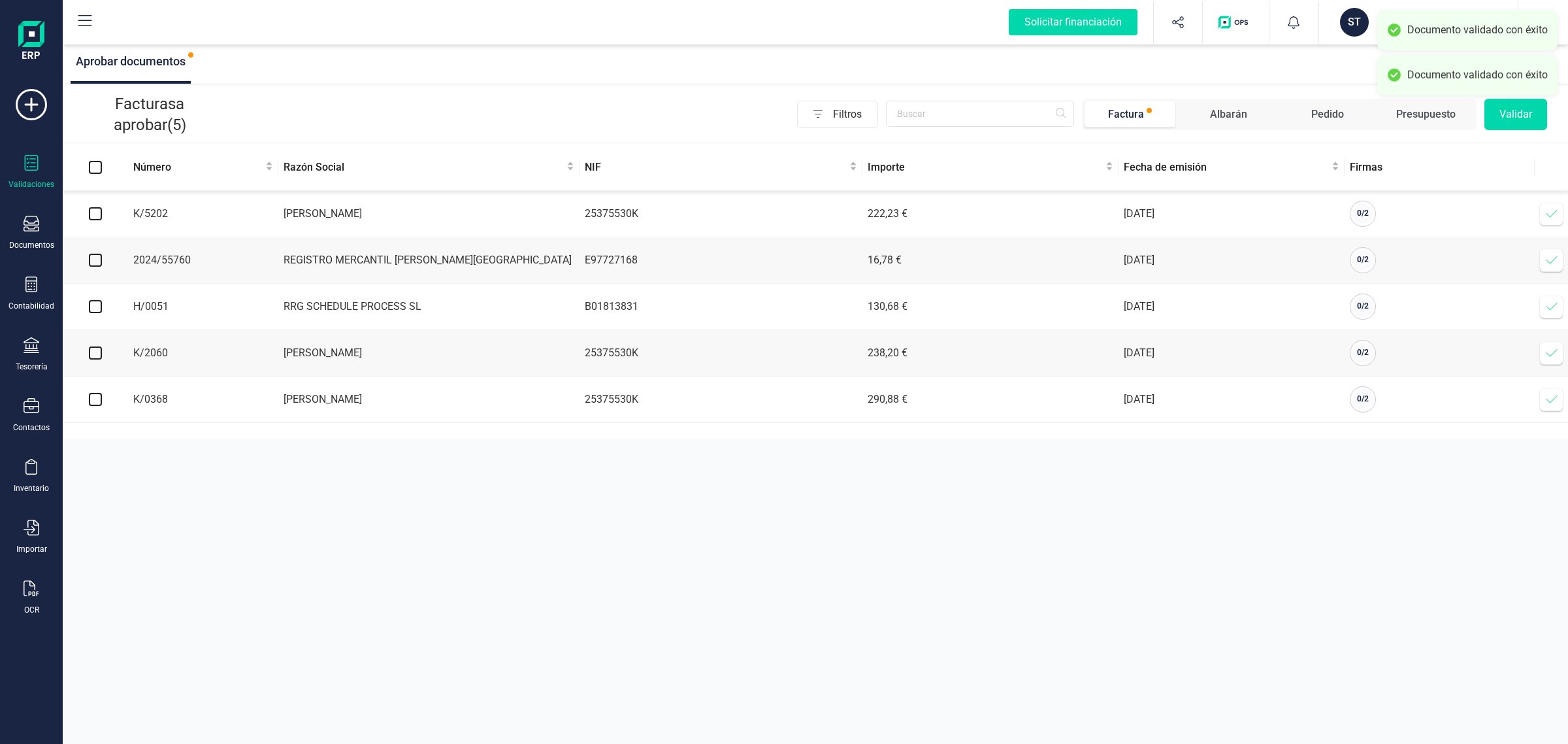
click at [1359, 21] on div "ST" at bounding box center [1355, 22] width 29 height 29
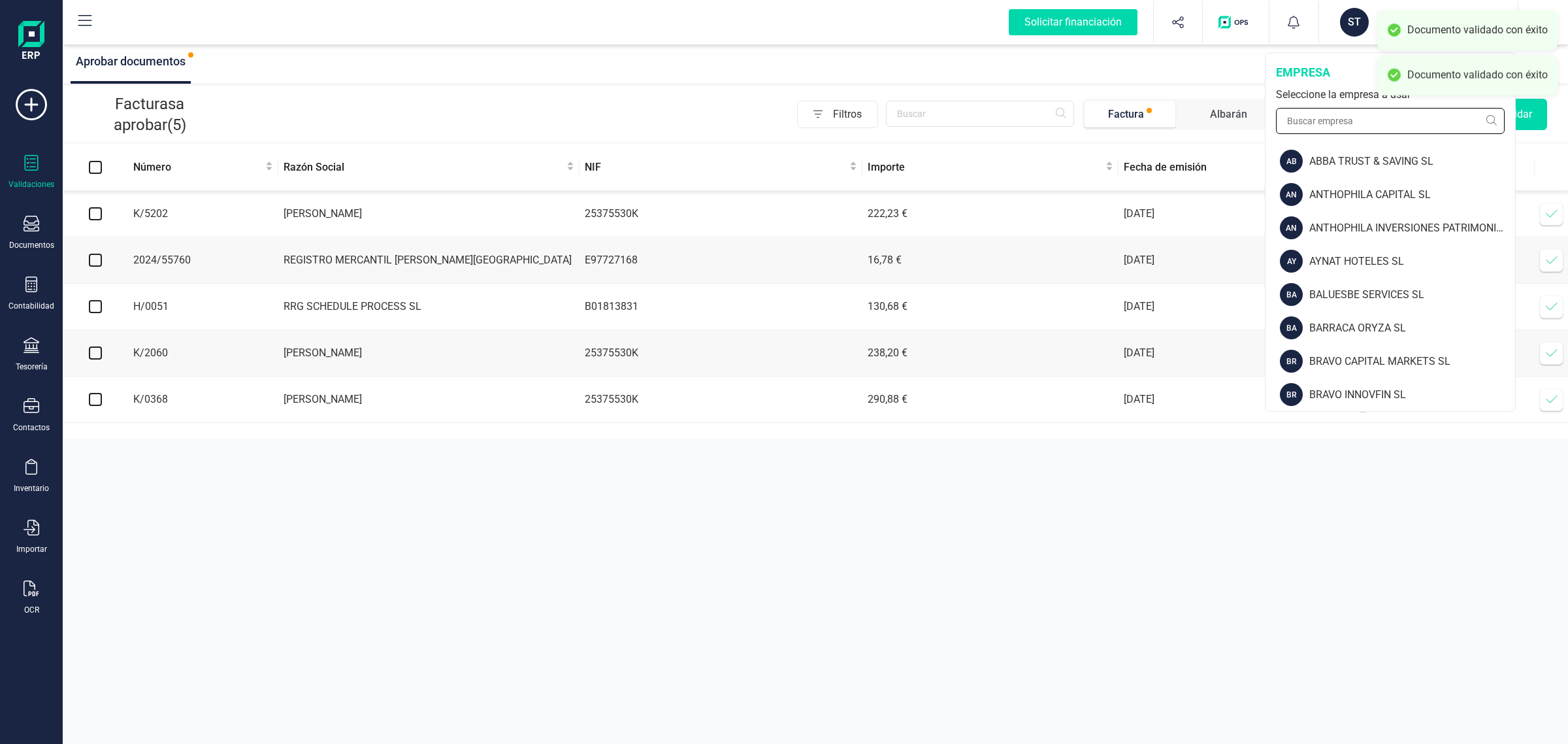
click at [1346, 123] on input "text" at bounding box center [1390, 120] width 229 height 26
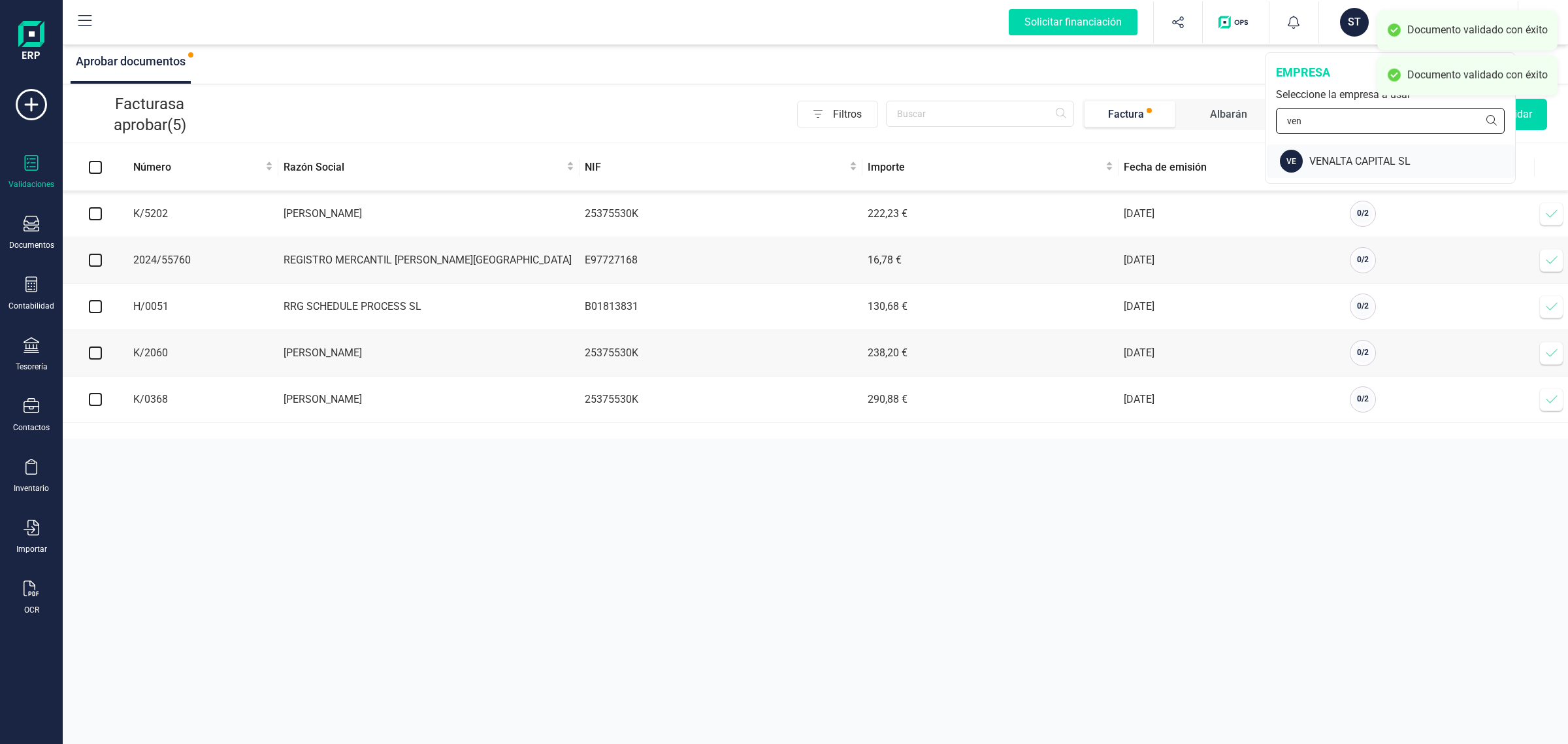
type input "ven"
click at [1344, 162] on div "VENALTA CAPITAL SL" at bounding box center [1412, 162] width 206 height 16
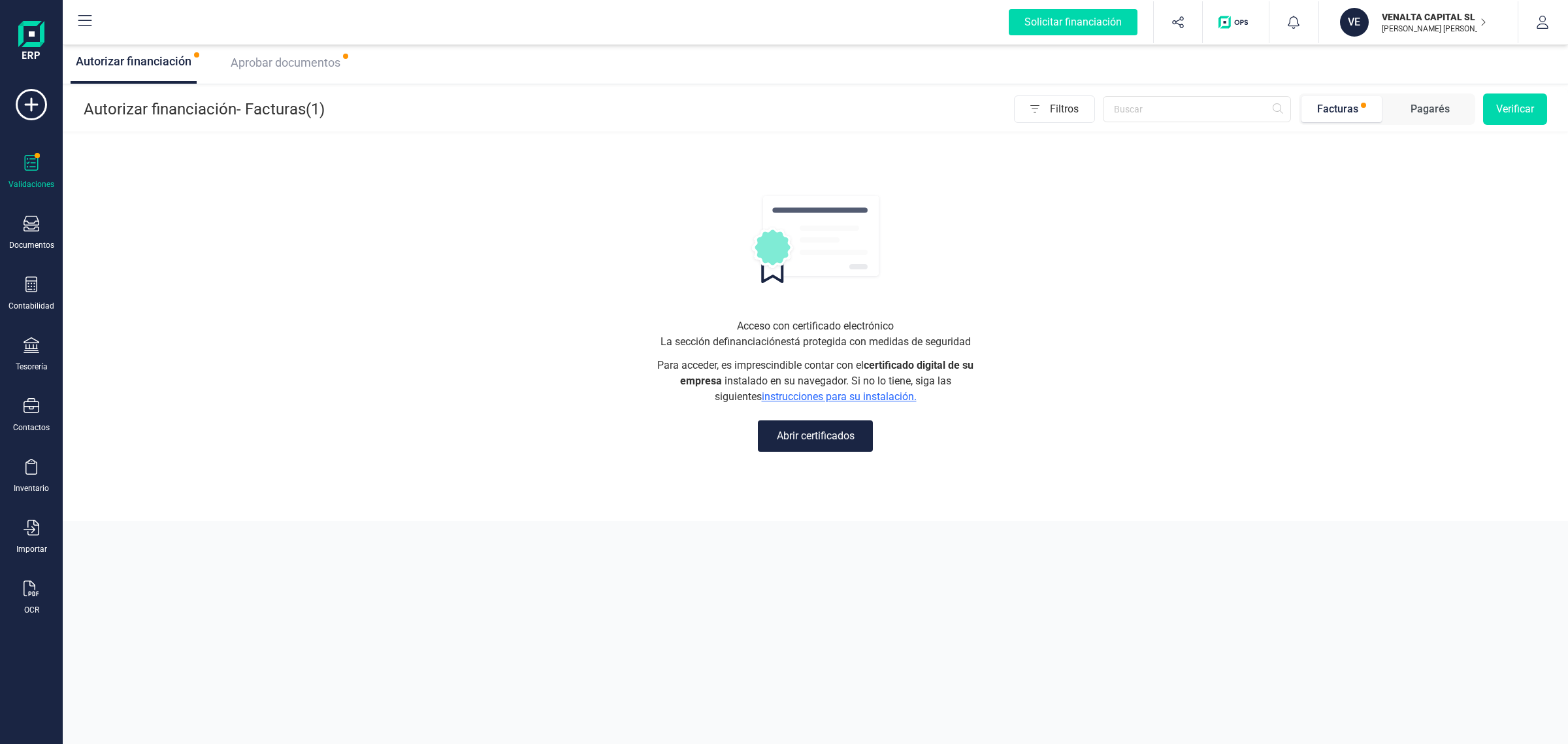
click at [335, 57] on span "Aprobar documentos" at bounding box center [286, 63] width 110 height 14
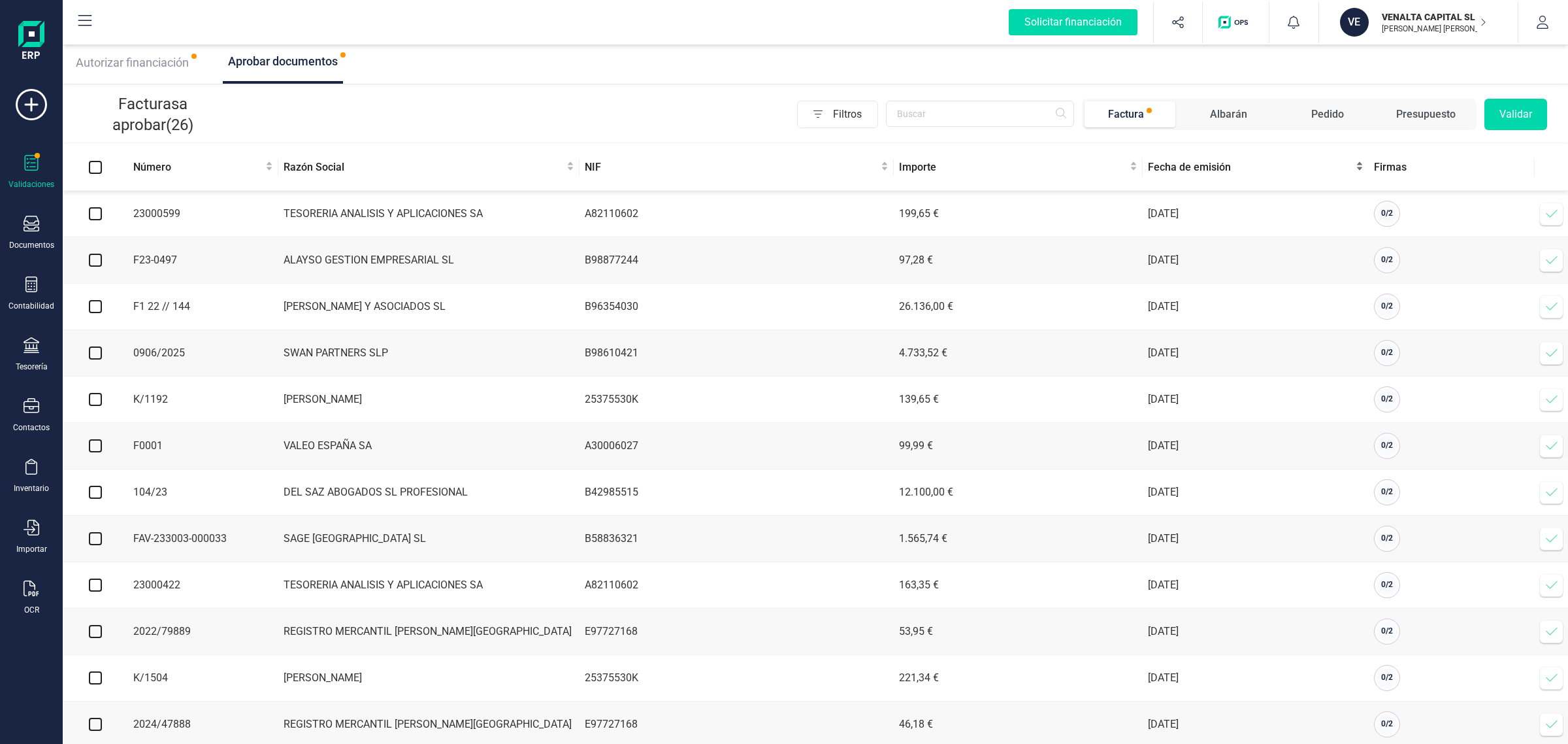
click at [1220, 171] on span "Fecha de emisión" at bounding box center [1250, 167] width 205 height 16
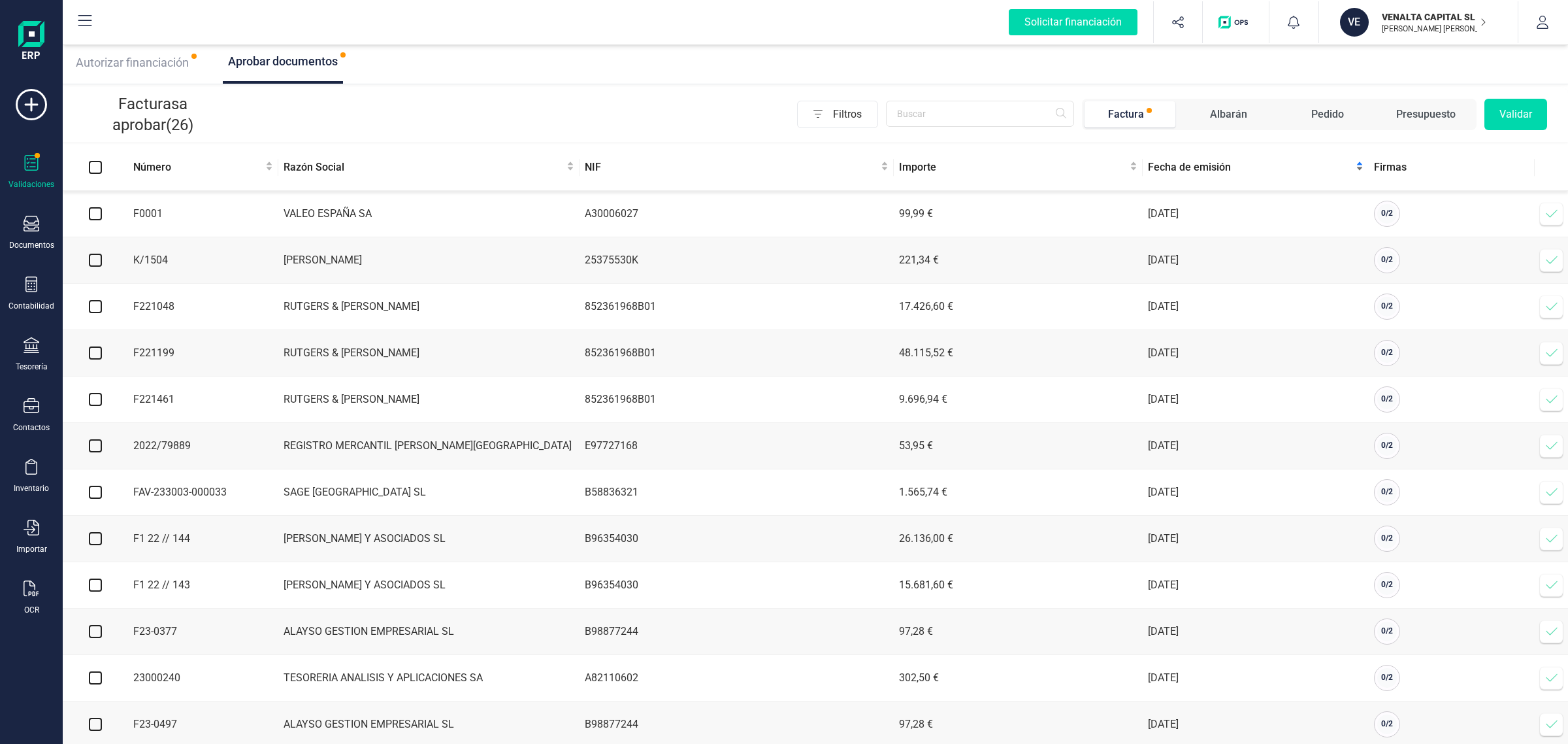
click at [1214, 168] on span "Fecha de emisión" at bounding box center [1250, 167] width 205 height 16
click at [99, 216] on input "checkbox" at bounding box center [95, 213] width 13 height 13
checkbox input "true"
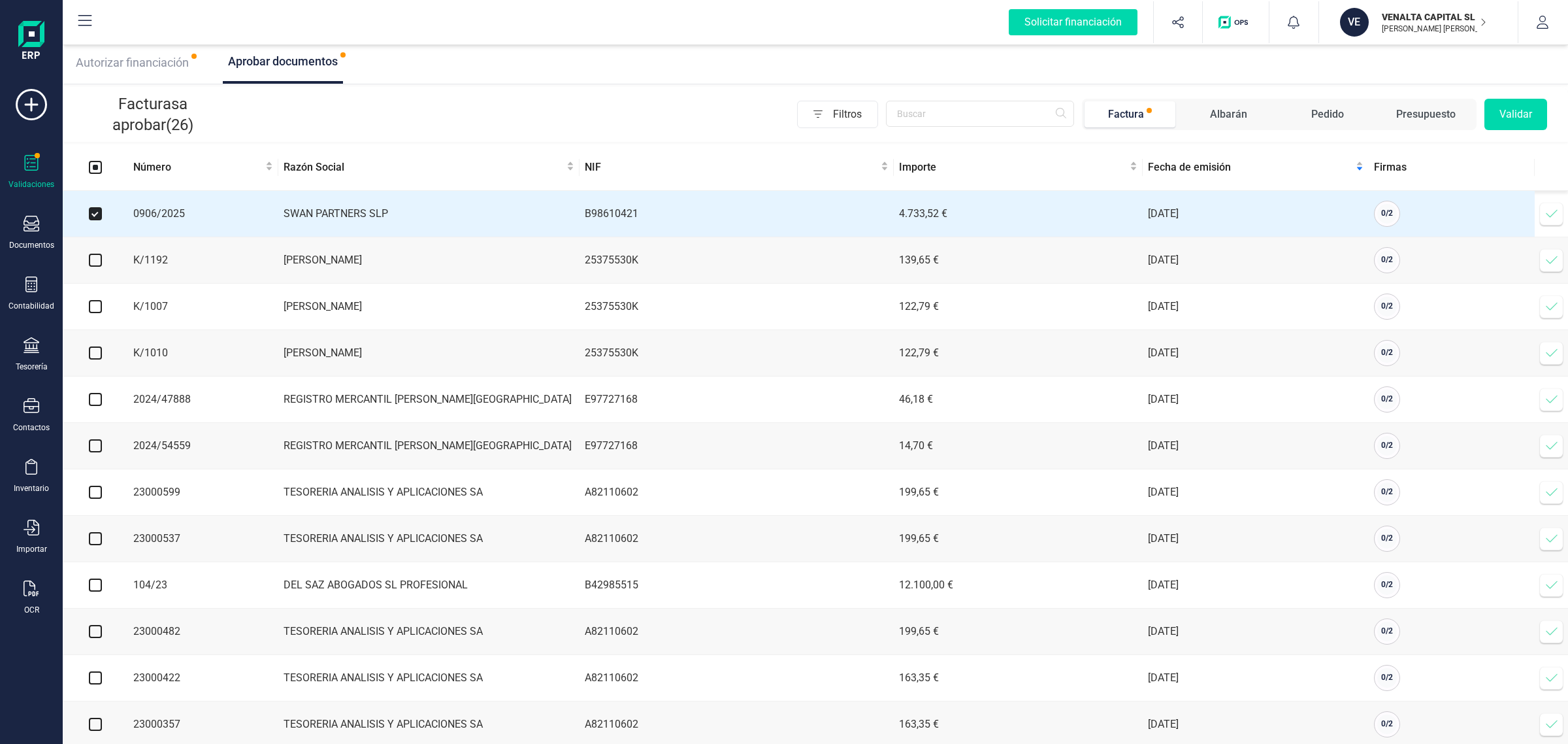
click at [96, 261] on input "checkbox" at bounding box center [95, 260] width 13 height 13
checkbox input "true"
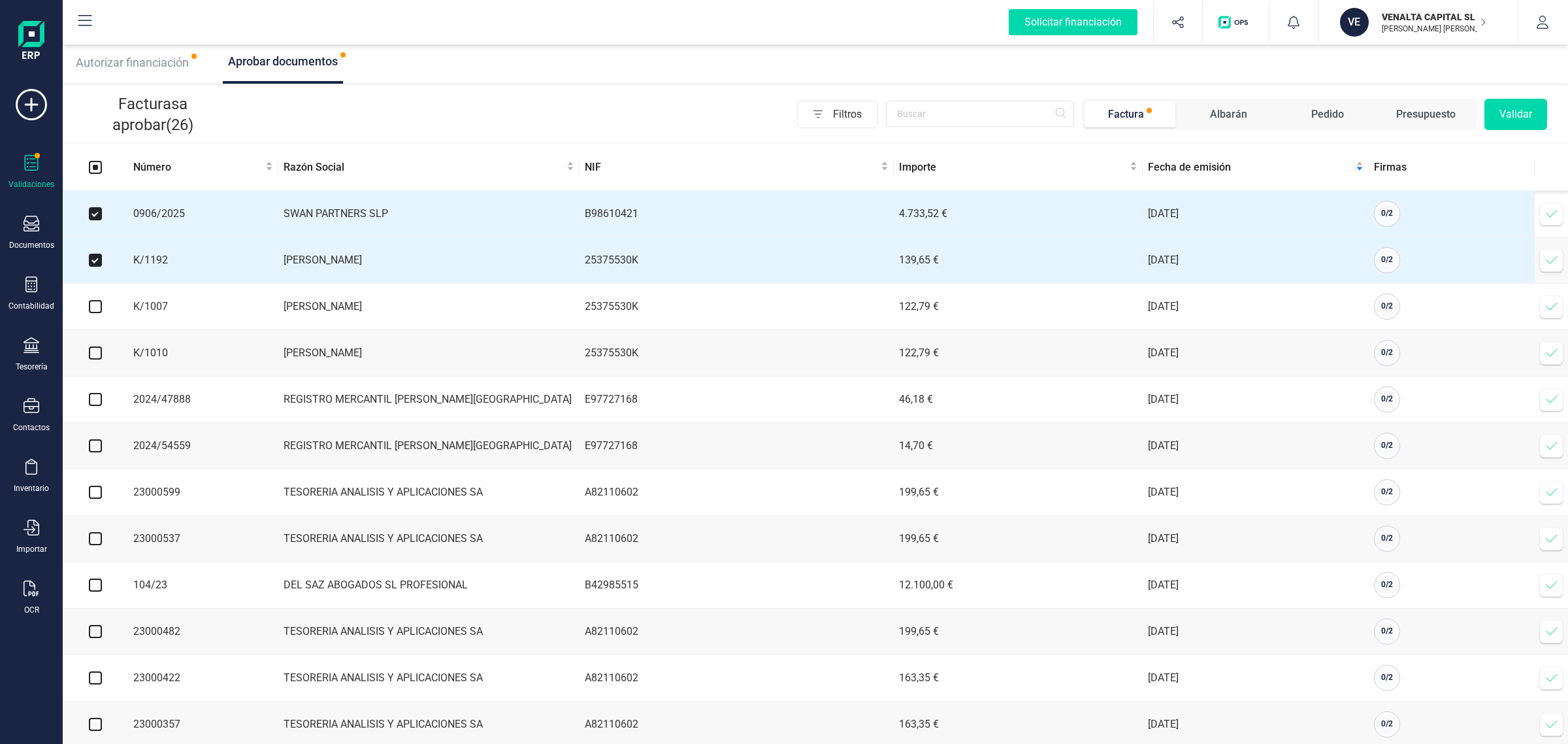
click at [94, 304] on input "checkbox" at bounding box center [95, 306] width 13 height 13
checkbox input "true"
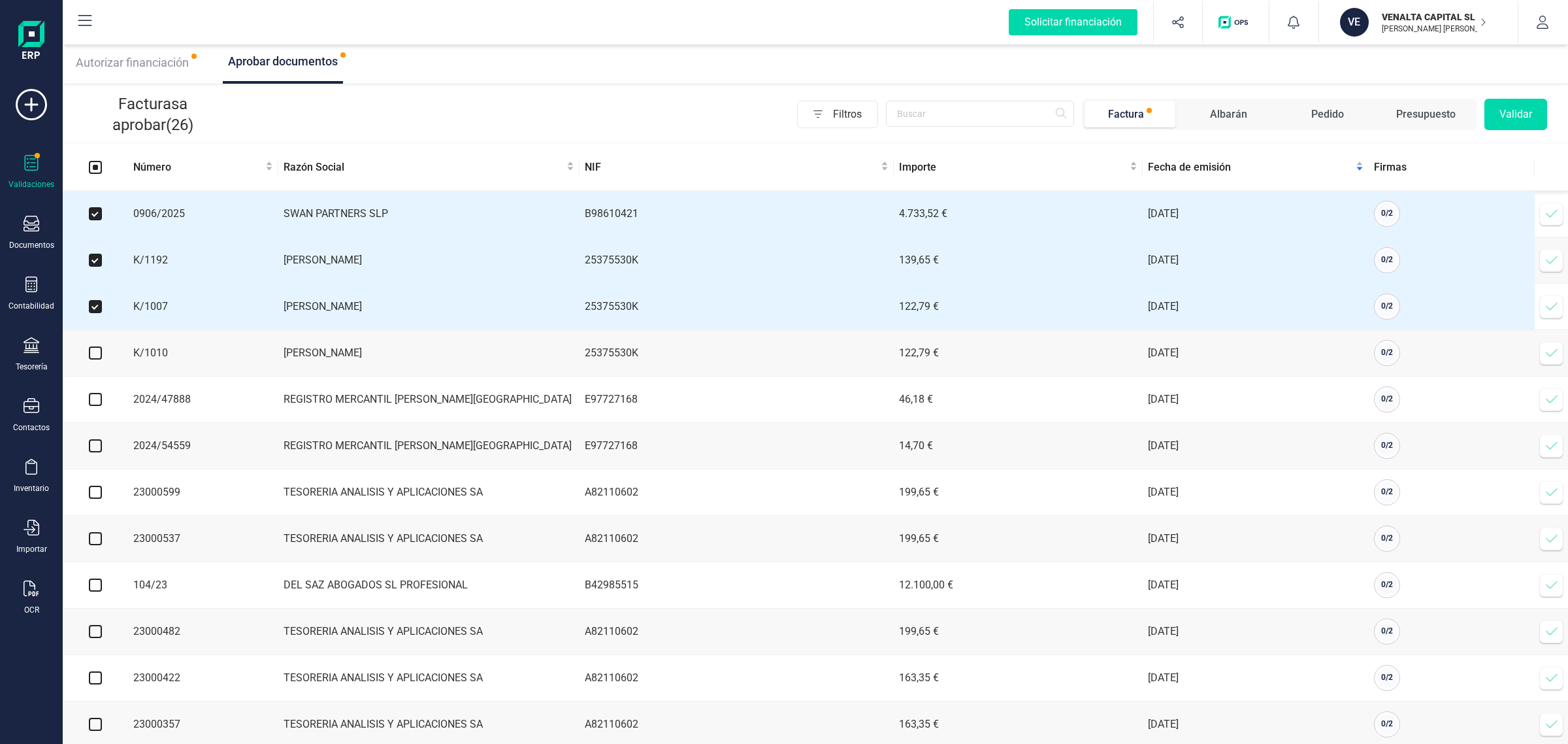
click at [95, 356] on input "checkbox" at bounding box center [95, 352] width 13 height 13
checkbox input "true"
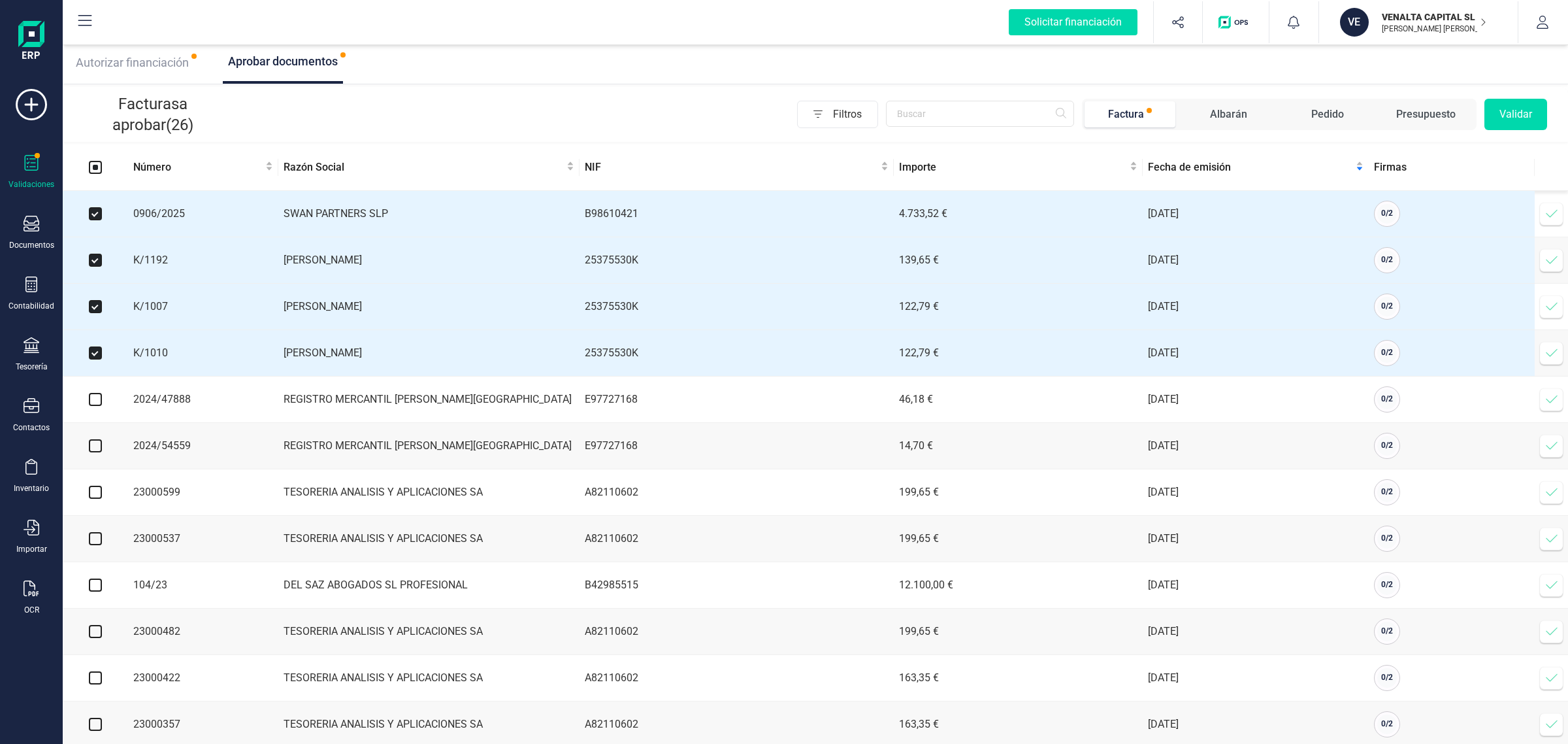
click at [1509, 118] on button "Validar" at bounding box center [1515, 114] width 62 height 31
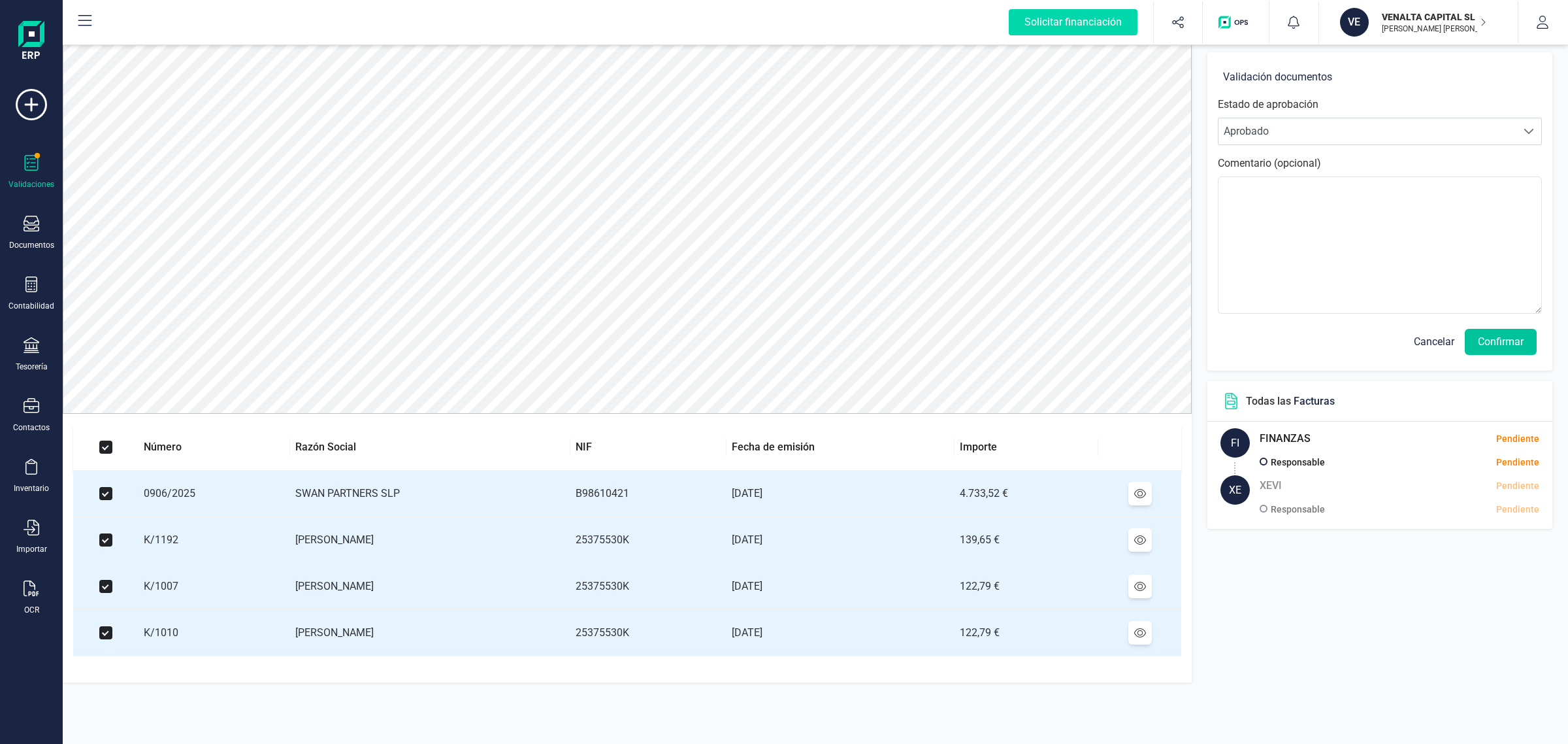
click at [1490, 348] on button "Confirmar" at bounding box center [1500, 342] width 72 height 26
click at [1493, 345] on button "Confirmar" at bounding box center [1500, 342] width 72 height 26
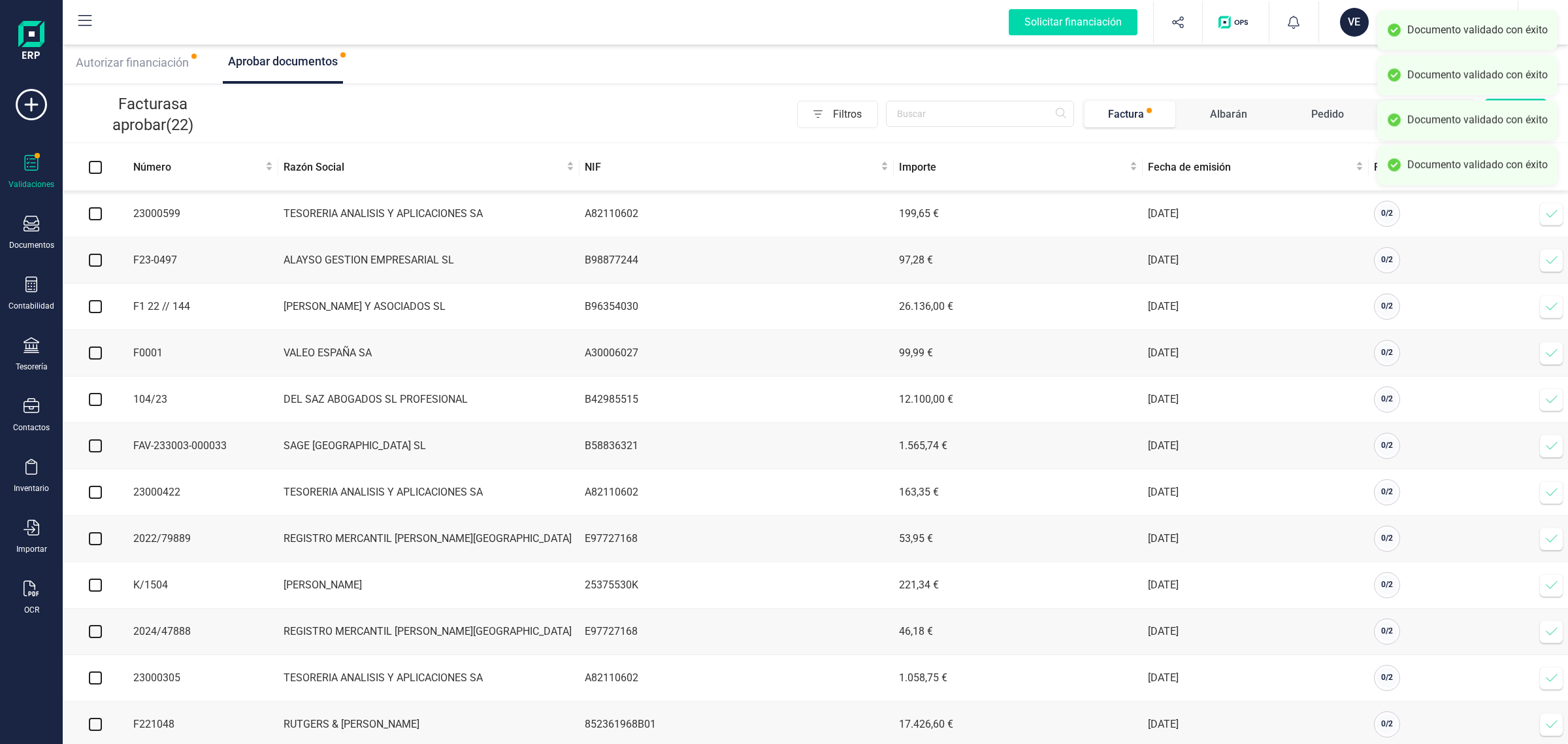
click at [1359, 15] on div "VE" at bounding box center [1355, 22] width 29 height 29
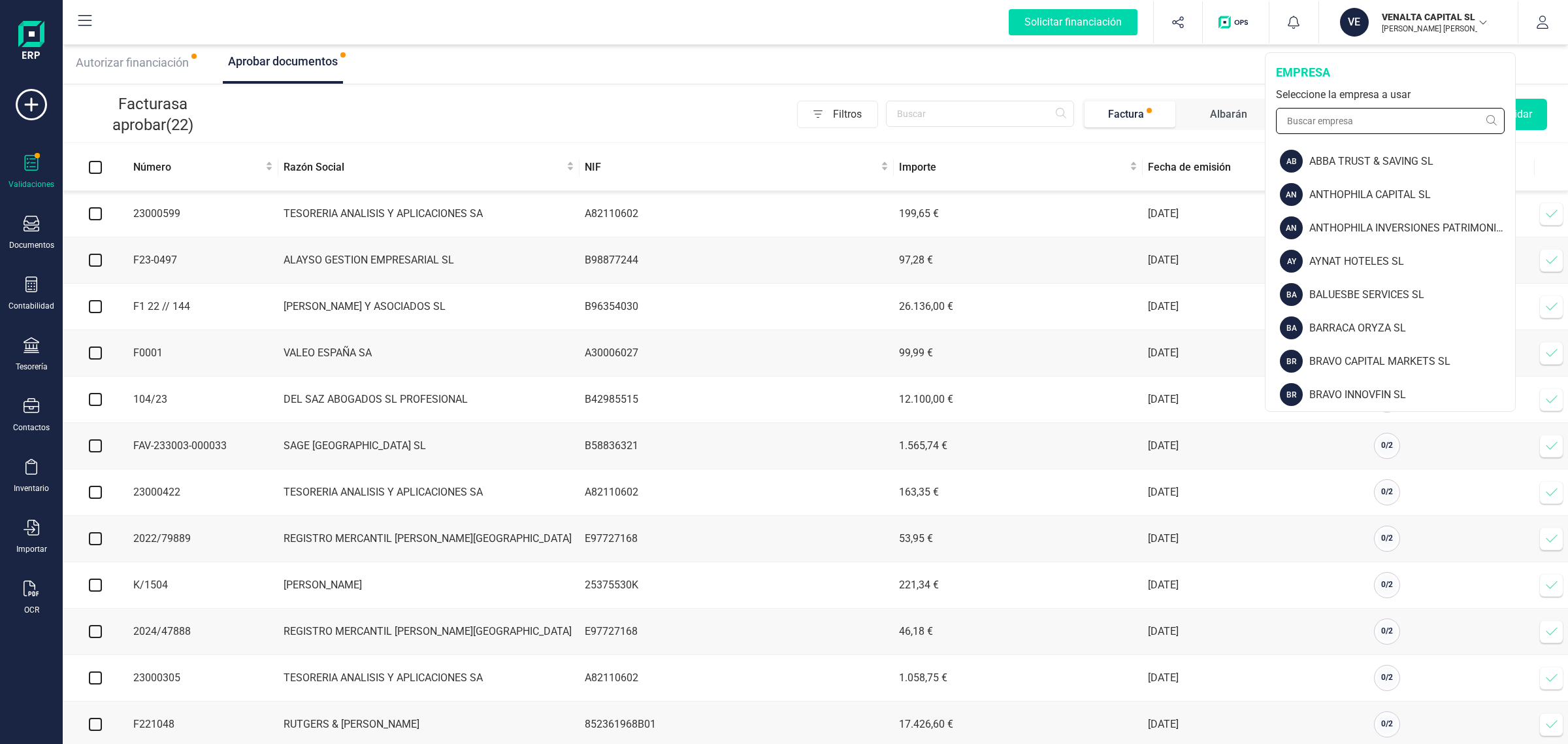
click at [1339, 118] on input "text" at bounding box center [1390, 120] width 229 height 26
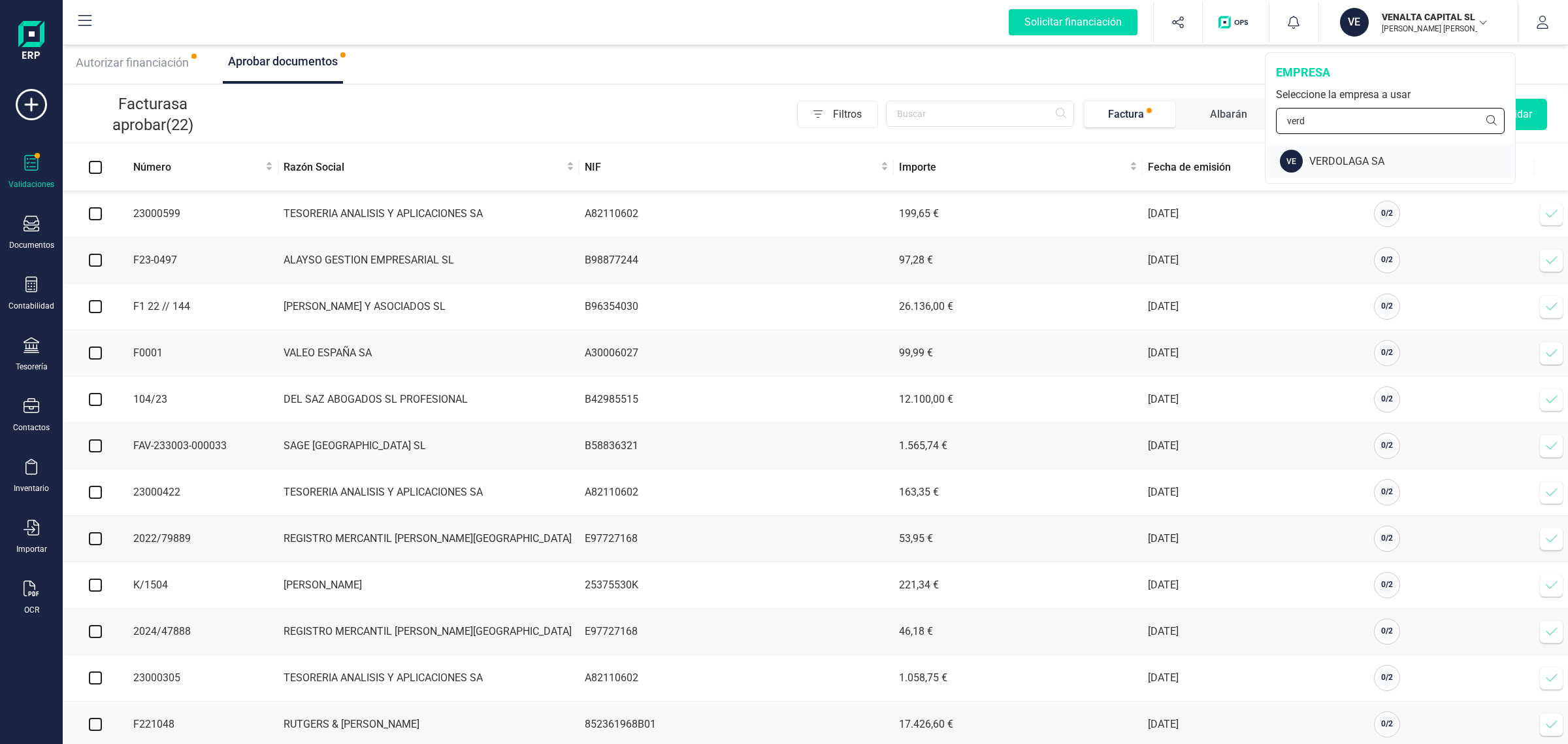
type input "verd"
click at [1359, 162] on div "VERDOLAGA SA" at bounding box center [1412, 162] width 206 height 16
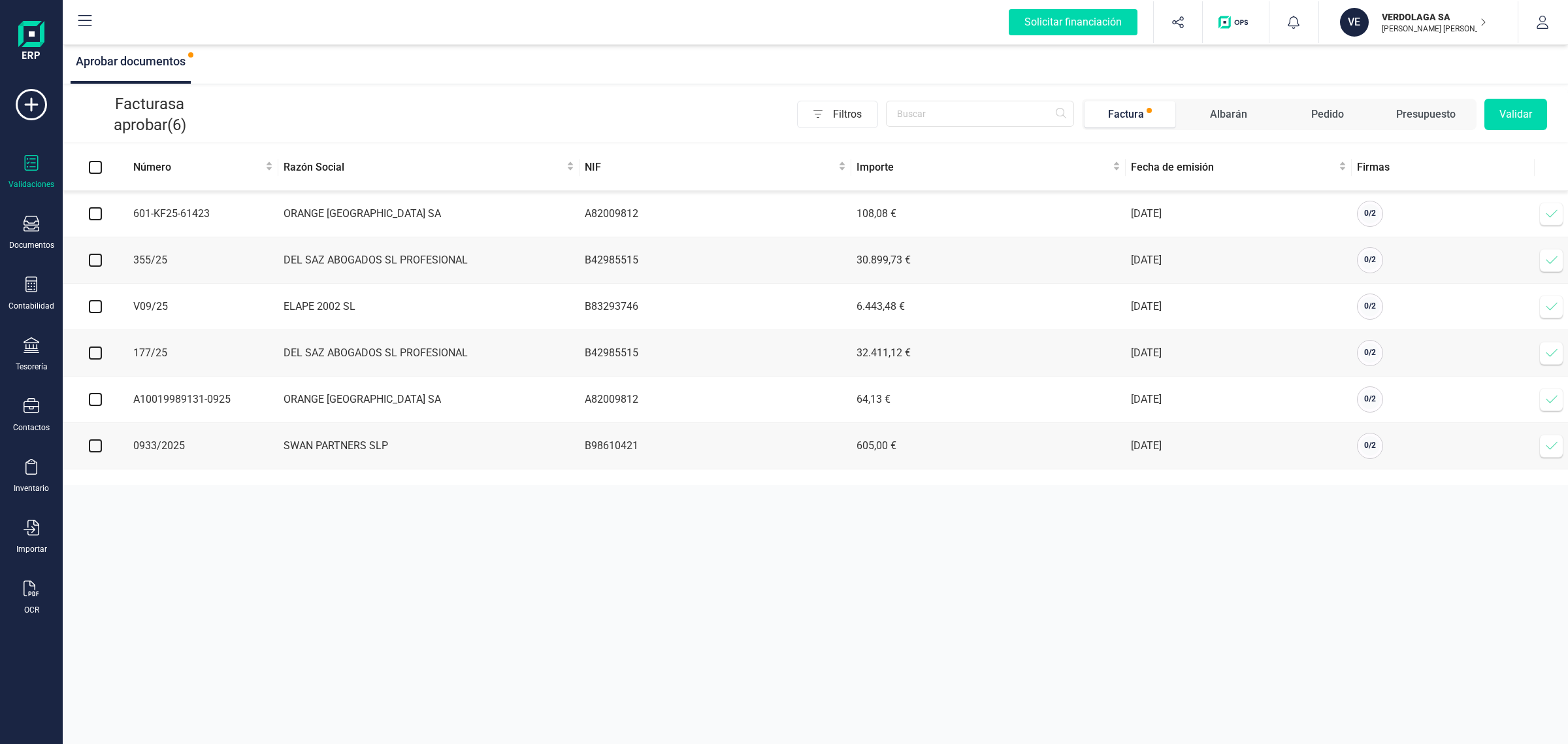
click at [90, 171] on input "Select all" at bounding box center [95, 167] width 13 height 13
checkbox input "true"
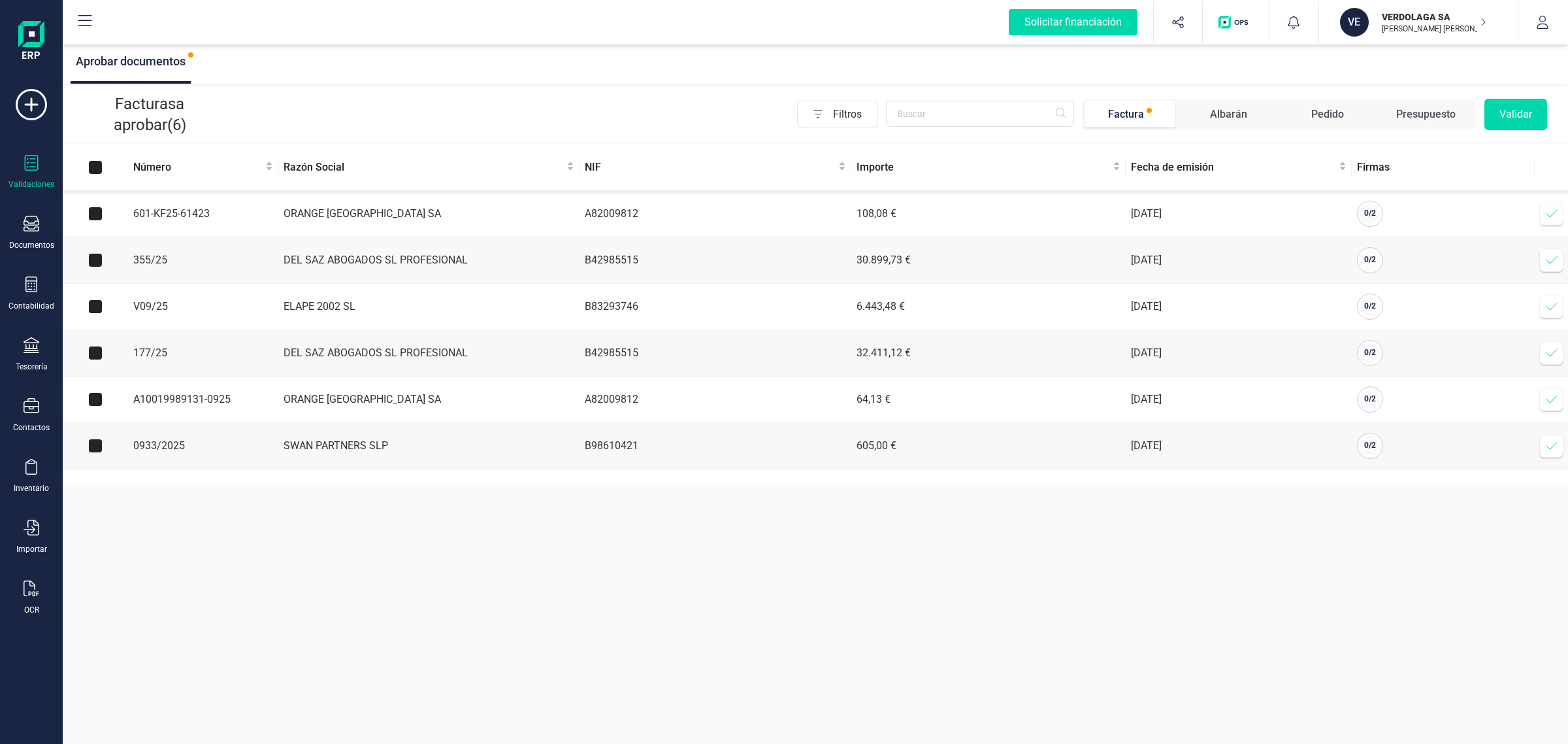
checkbox input "true"
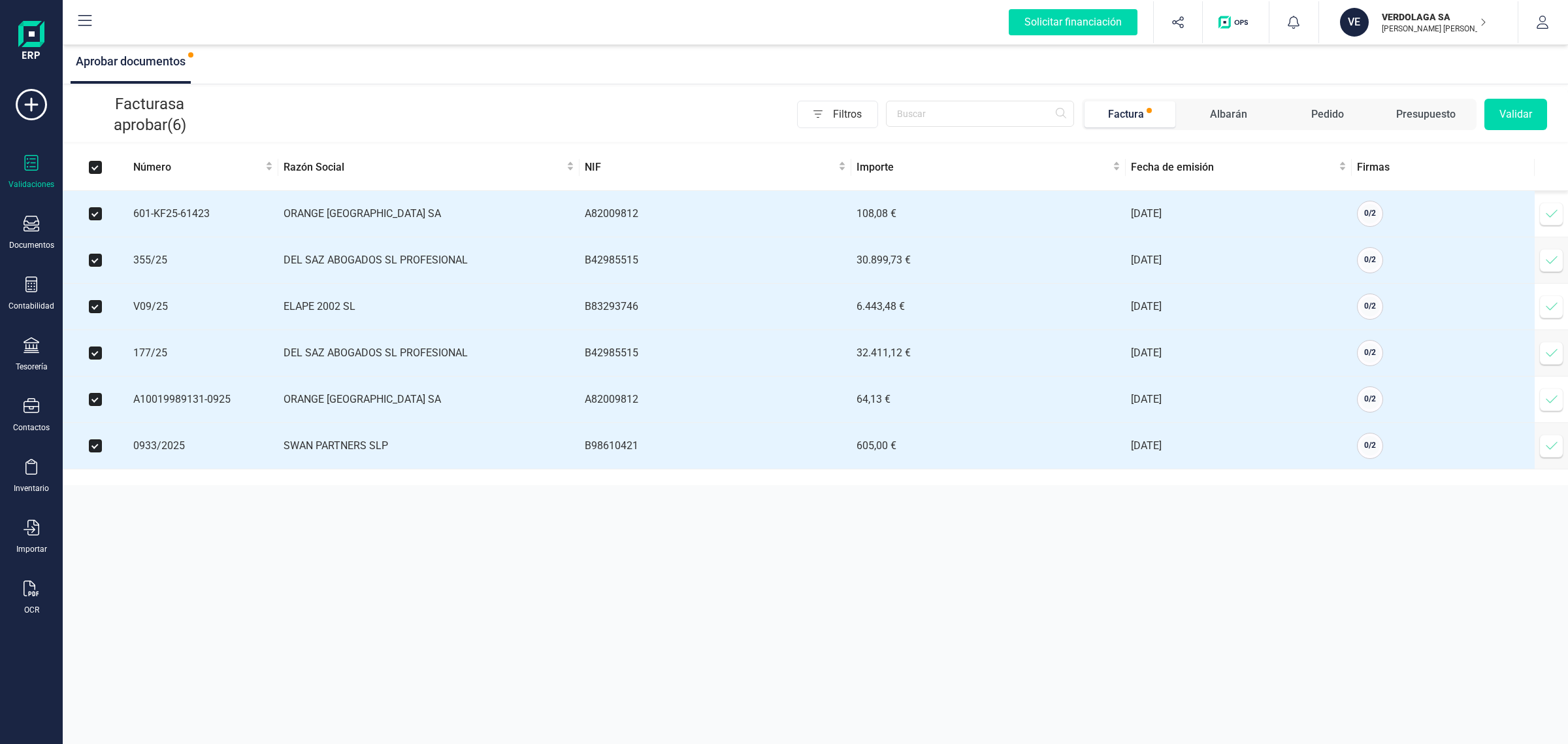
click at [1520, 107] on button "Validar" at bounding box center [1515, 114] width 62 height 31
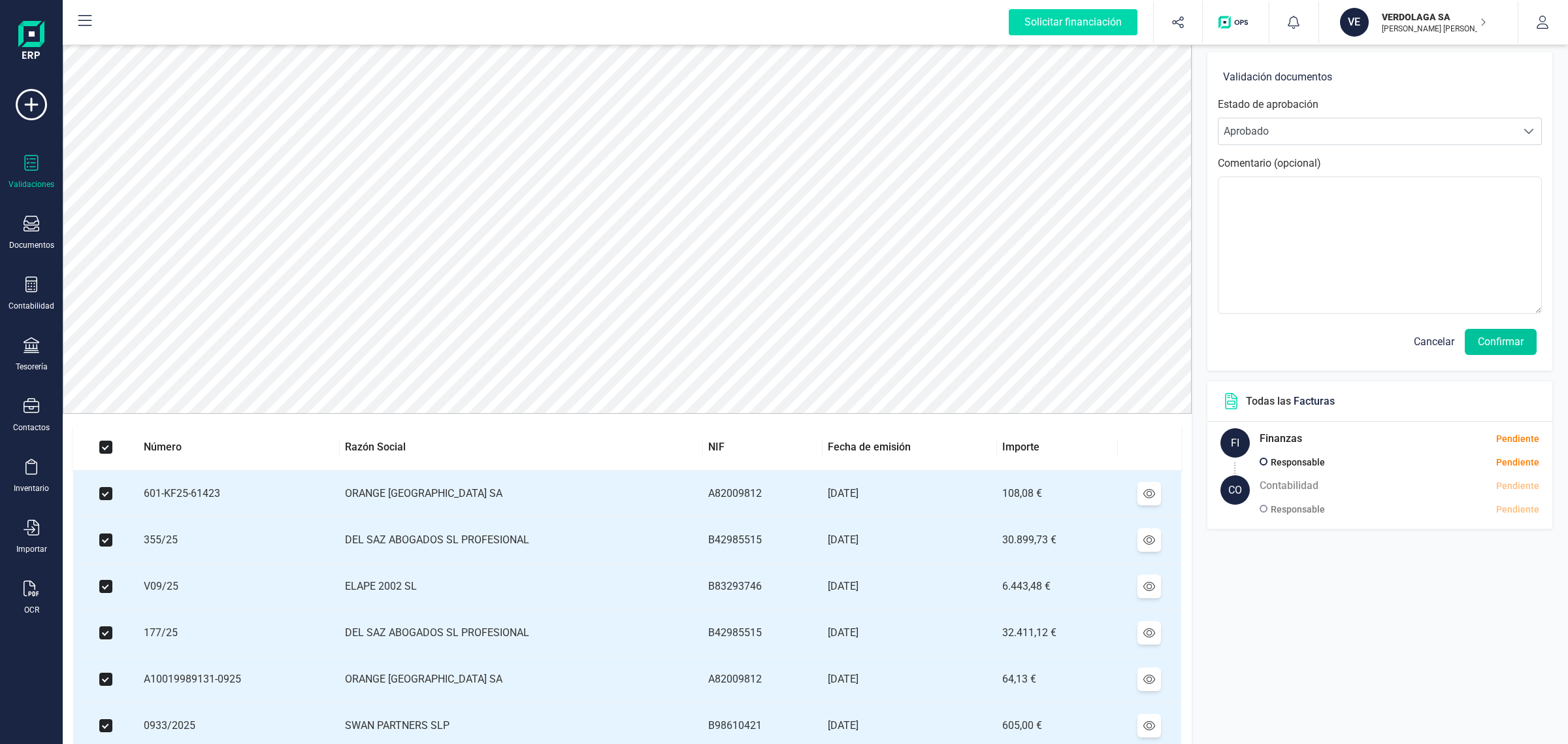
click at [1490, 332] on button "Confirmar" at bounding box center [1500, 342] width 72 height 26
click at [1490, 342] on button "Confirmar" at bounding box center [1500, 342] width 72 height 26
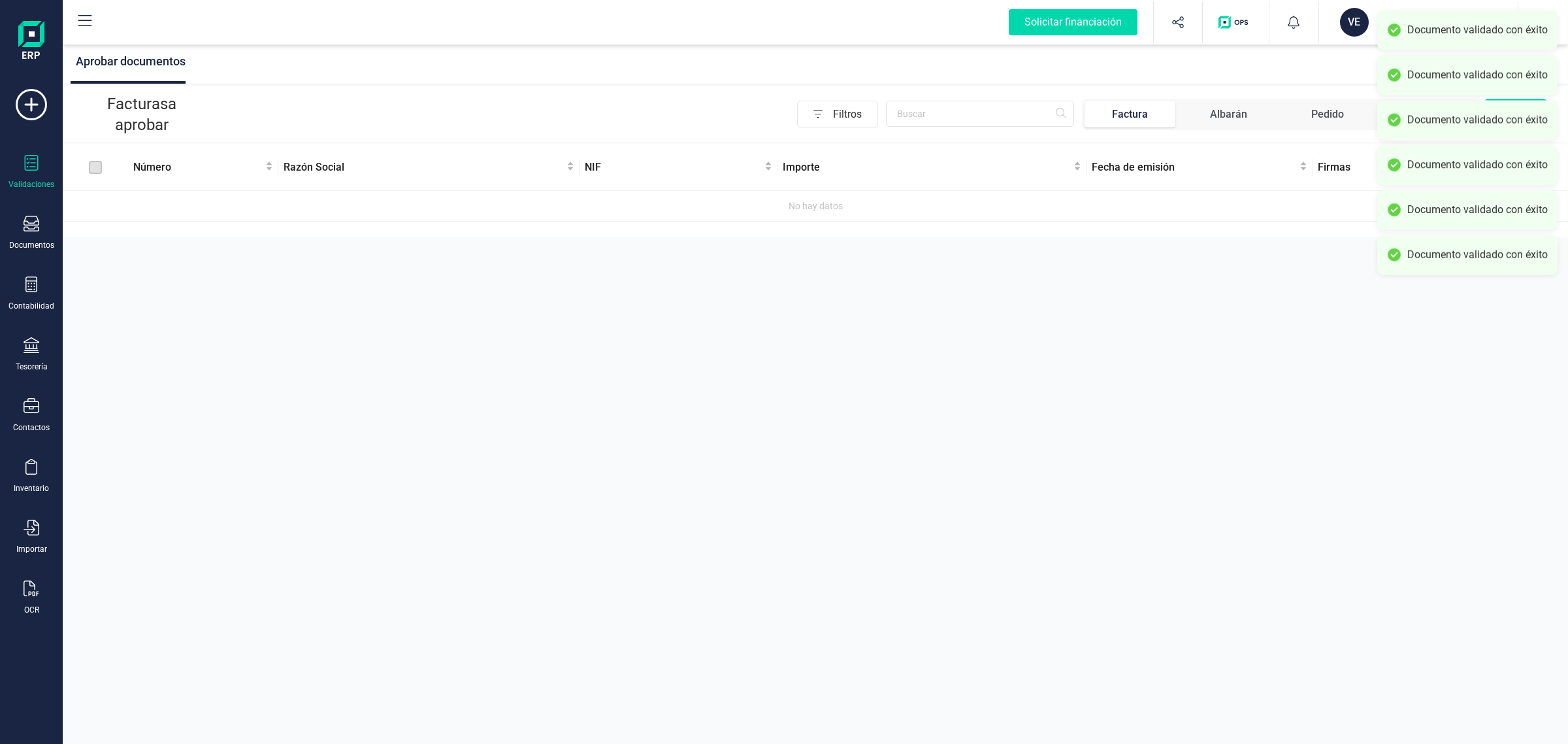
click at [1348, 34] on div "VE" at bounding box center [1355, 22] width 29 height 29
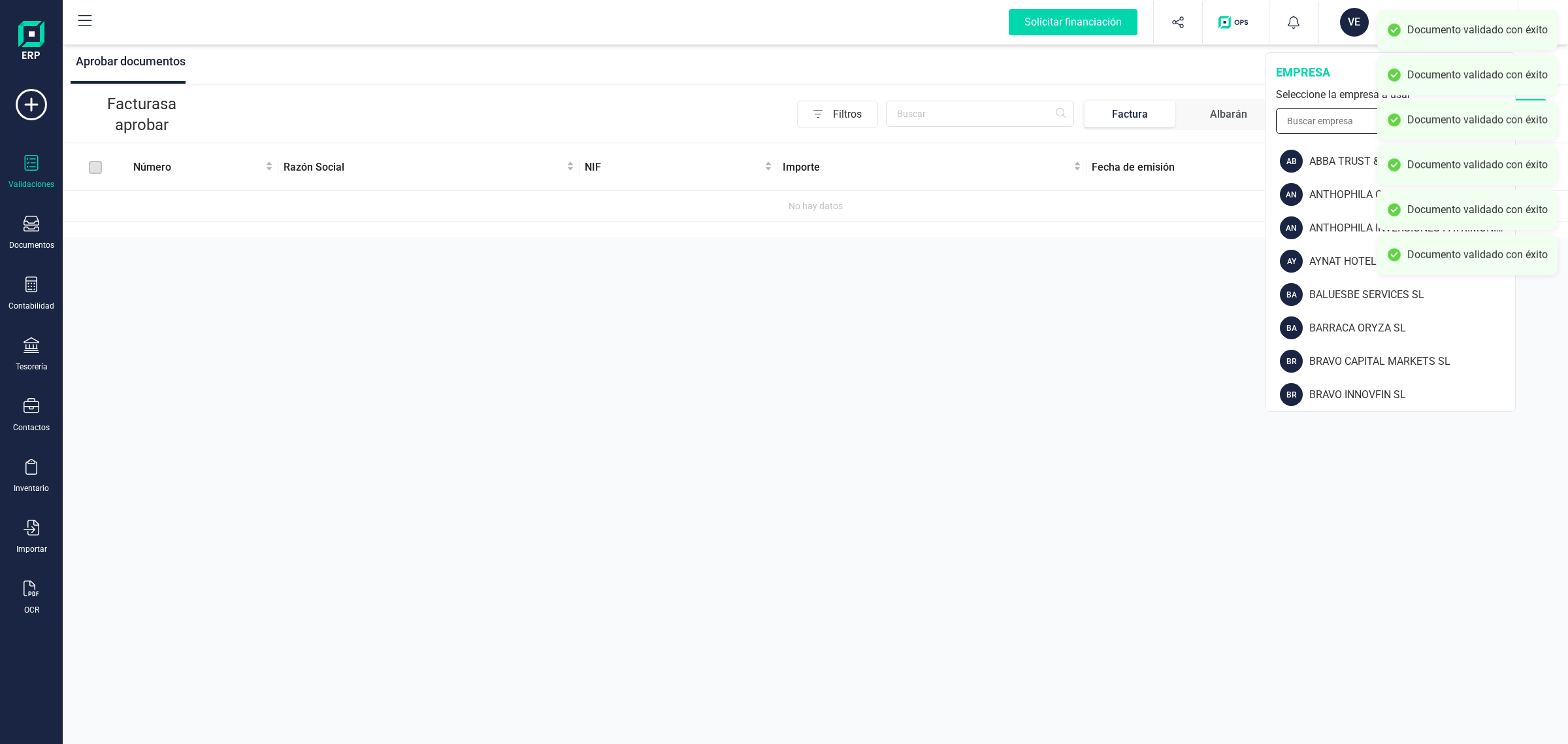
click at [1324, 124] on input "text" at bounding box center [1390, 120] width 229 height 26
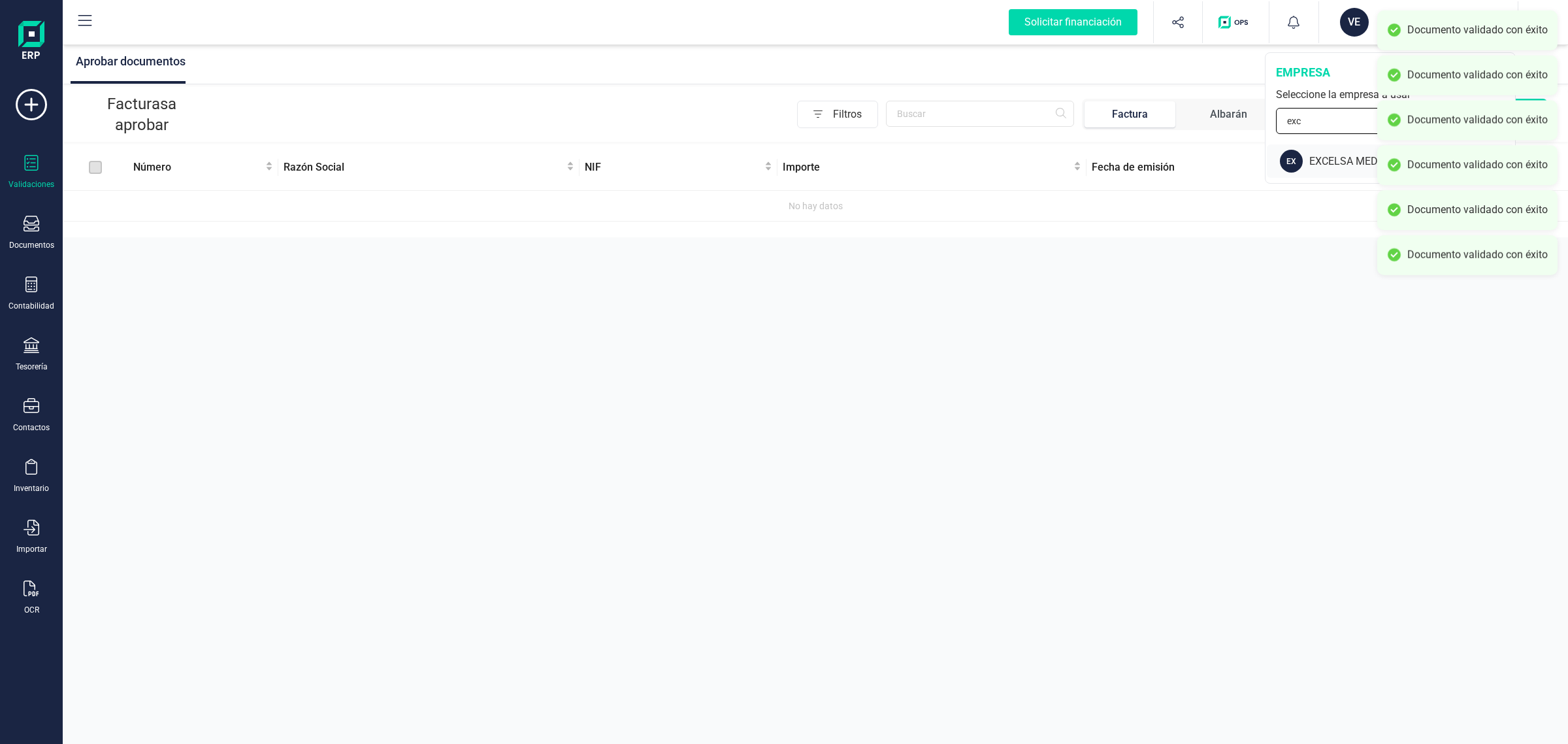
type input "exc"
click at [1315, 157] on div "EXCELSA MEDITERRANEA SL" at bounding box center [1412, 162] width 206 height 16
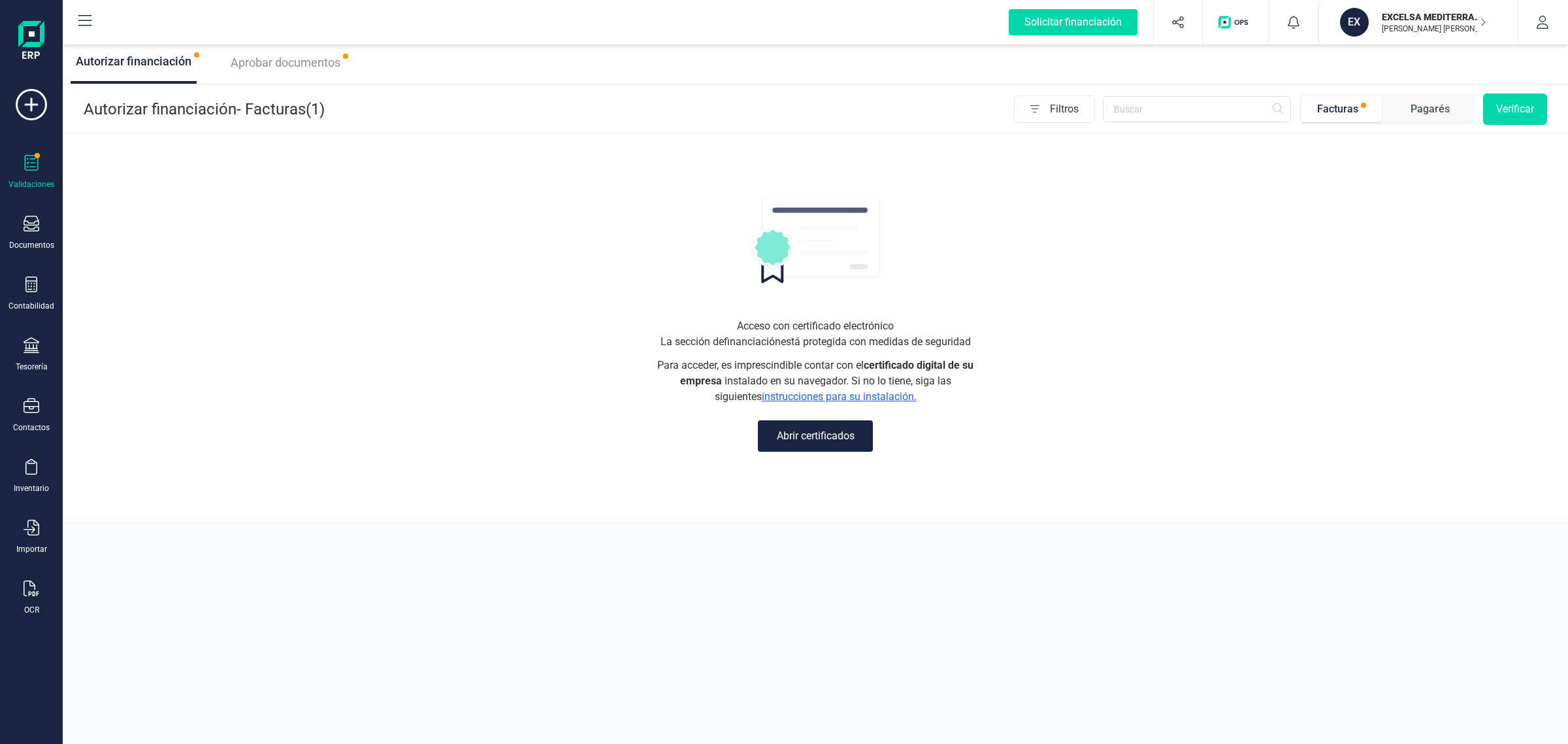
click at [309, 59] on span "Aprobar documentos" at bounding box center [286, 63] width 110 height 14
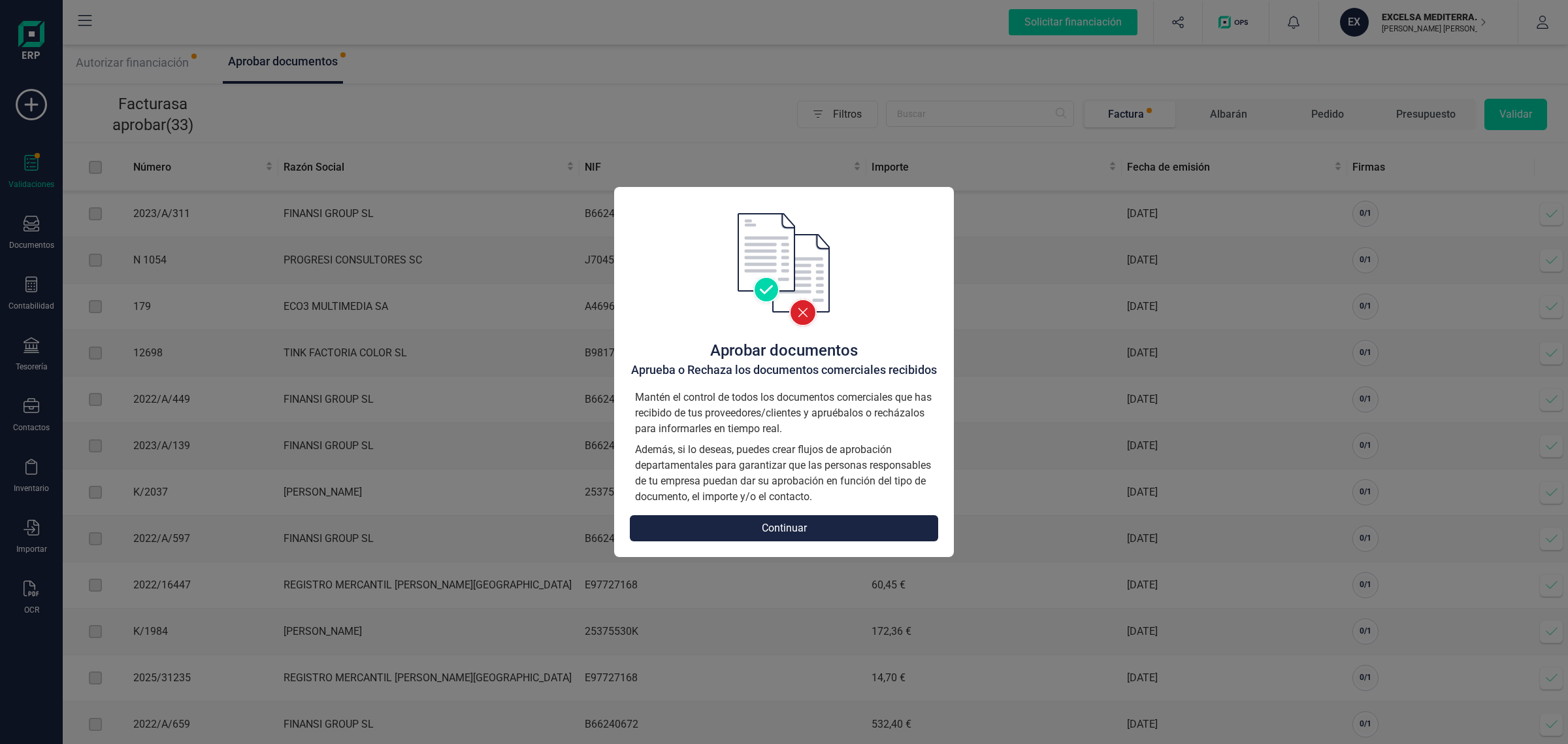
click at [841, 527] on button "Continuar" at bounding box center [784, 528] width 309 height 26
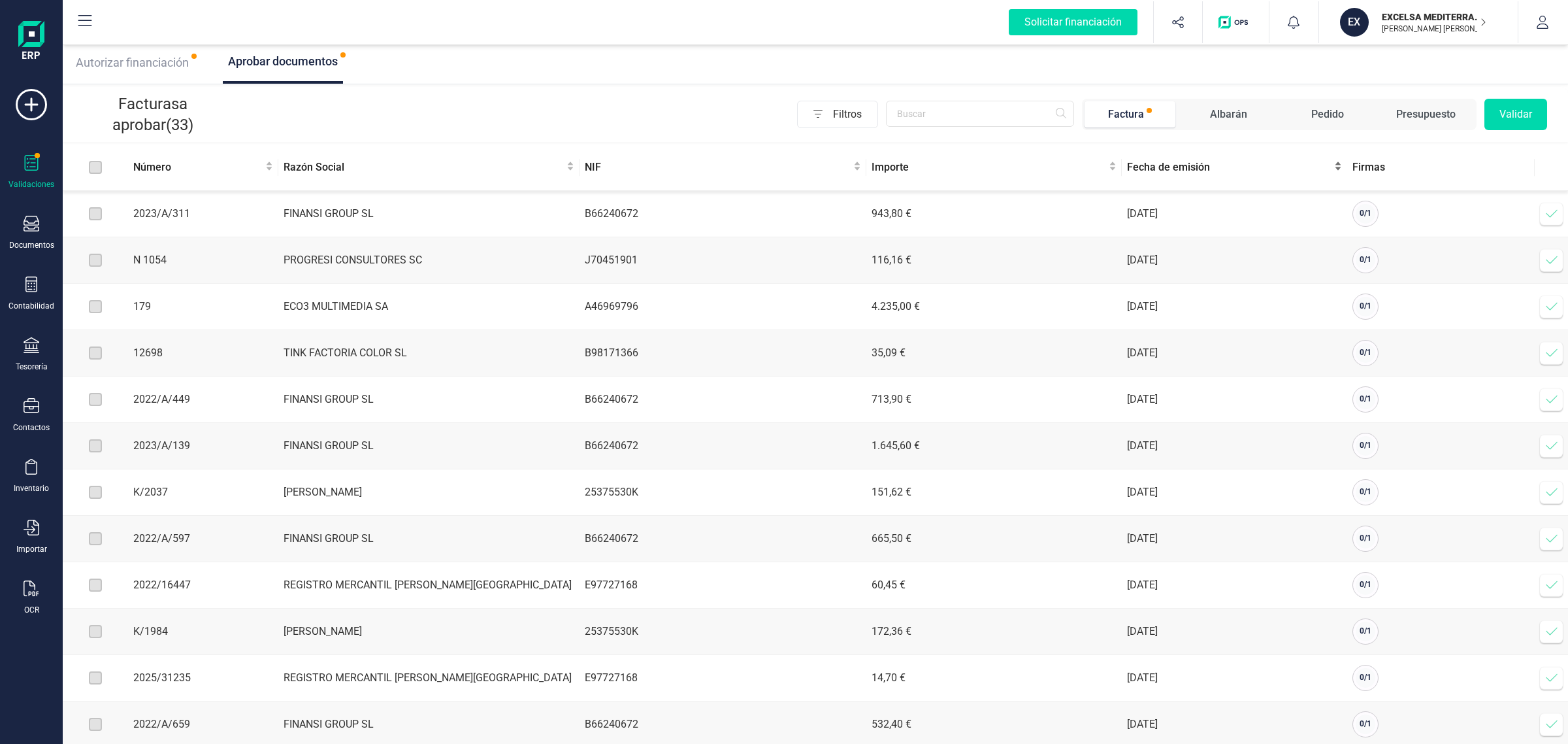
click at [1165, 168] on span "Fecha de emisión" at bounding box center [1229, 167] width 205 height 16
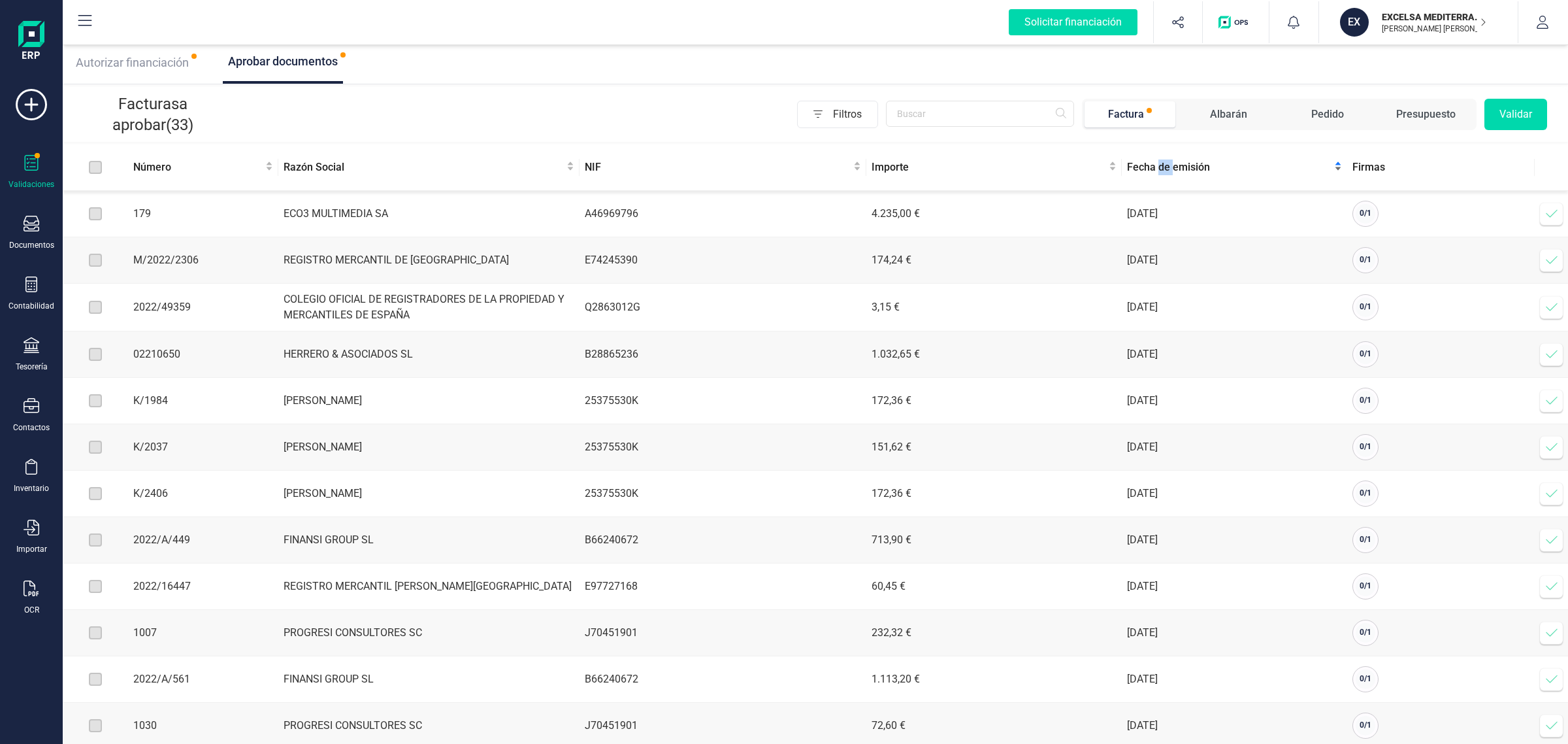
click at [1165, 168] on span "Fecha de emisión" at bounding box center [1229, 167] width 205 height 16
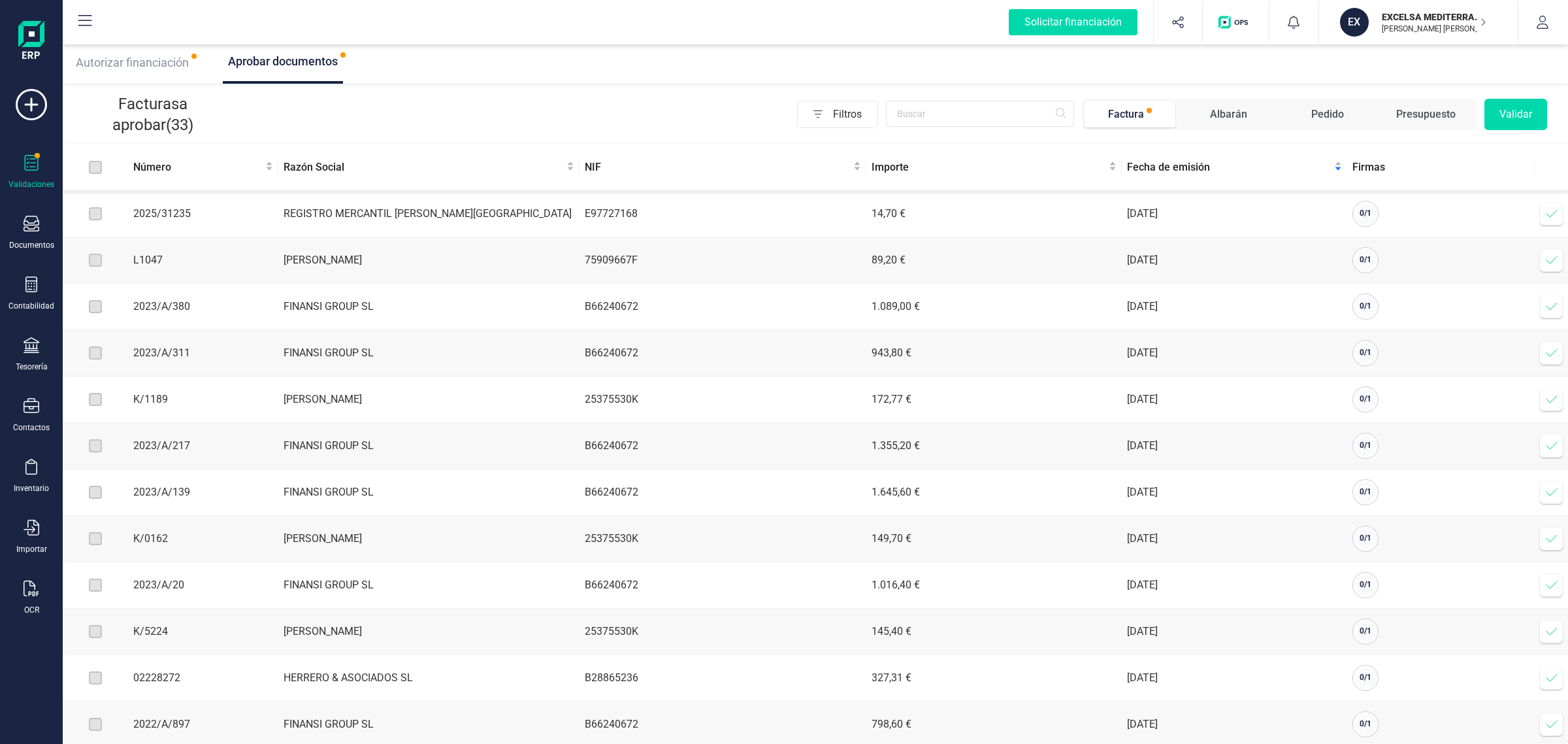
click at [95, 214] on label at bounding box center [95, 213] width 13 height 14
click at [98, 250] on td at bounding box center [95, 260] width 66 height 46
click at [98, 264] on label at bounding box center [95, 260] width 13 height 14
click at [1432, 13] on p "EXCELSA MEDITERRANEA SL" at bounding box center [1434, 17] width 104 height 13
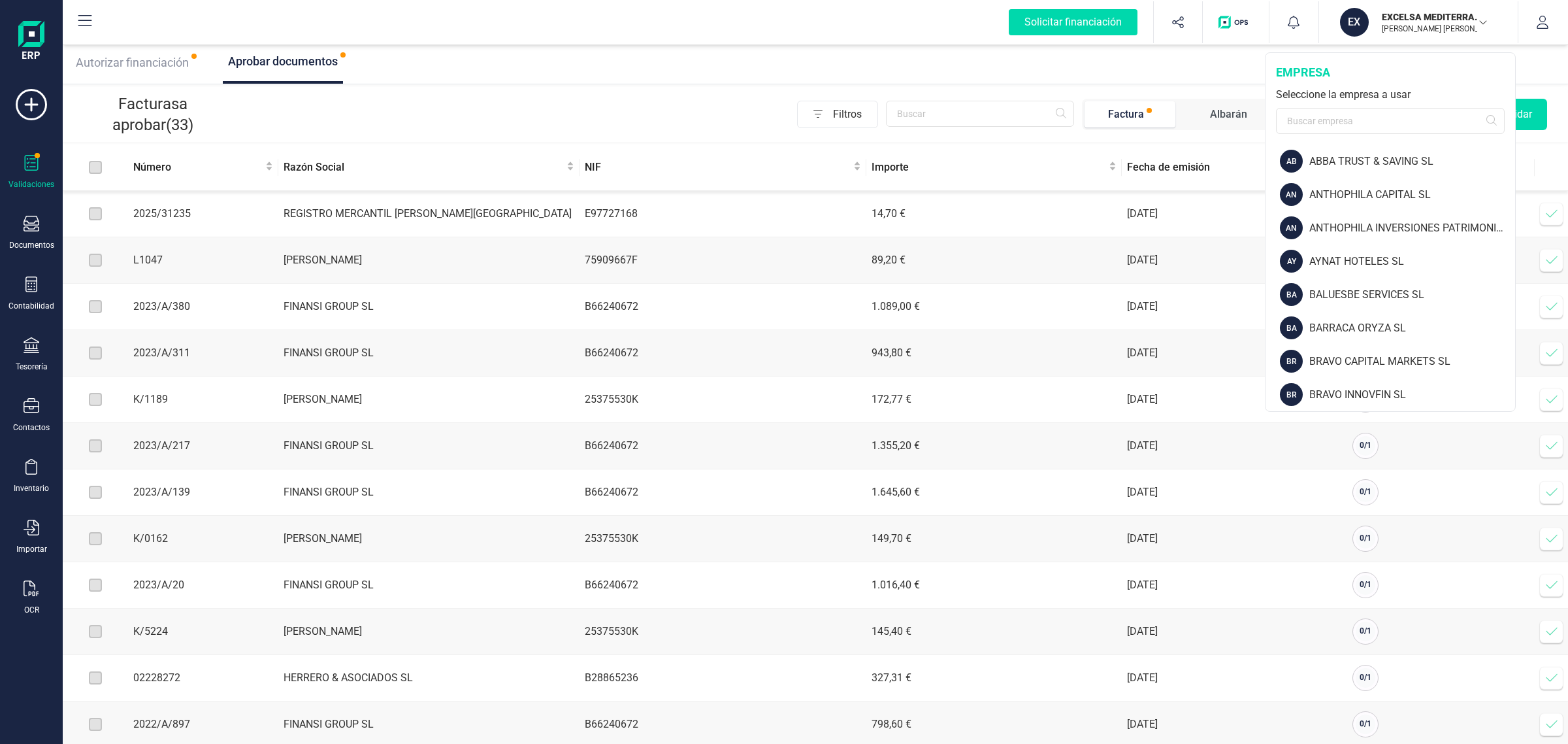
click at [1314, 135] on div "empresa Seleccione la empresa a usar" at bounding box center [1390, 98] width 250 height 91
click at [1305, 124] on input "text" at bounding box center [1390, 120] width 229 height 26
